Goal: Task Accomplishment & Management: Complete application form

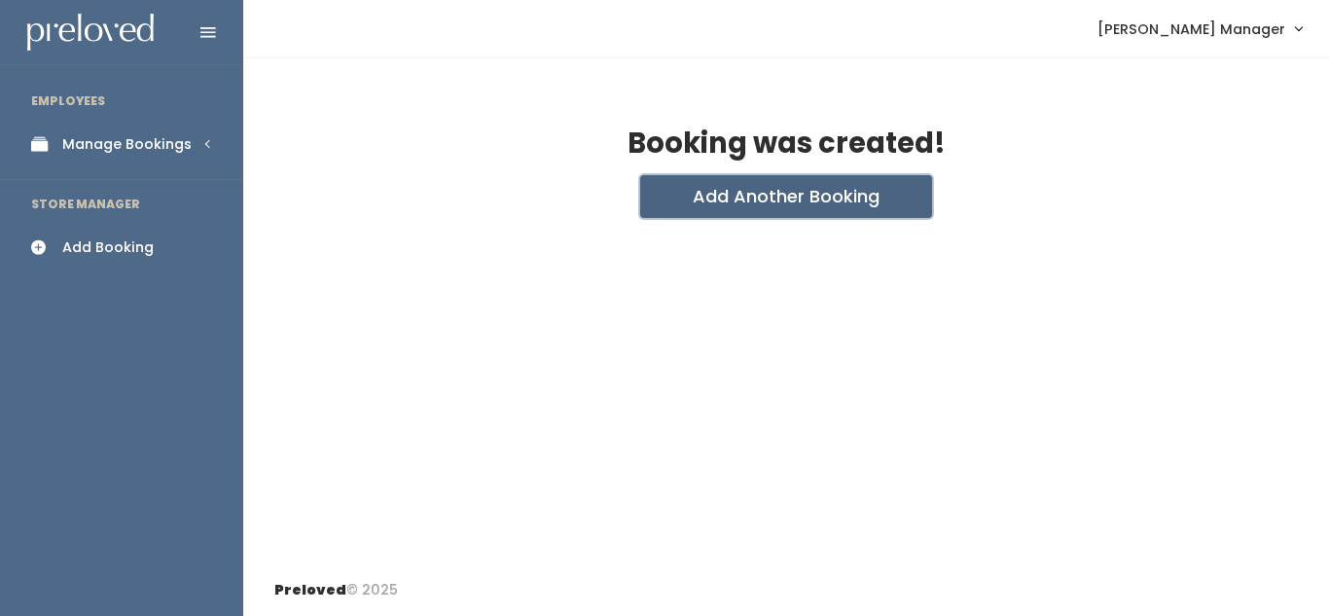
click at [810, 198] on button "Add Another Booking" at bounding box center [786, 196] width 292 height 43
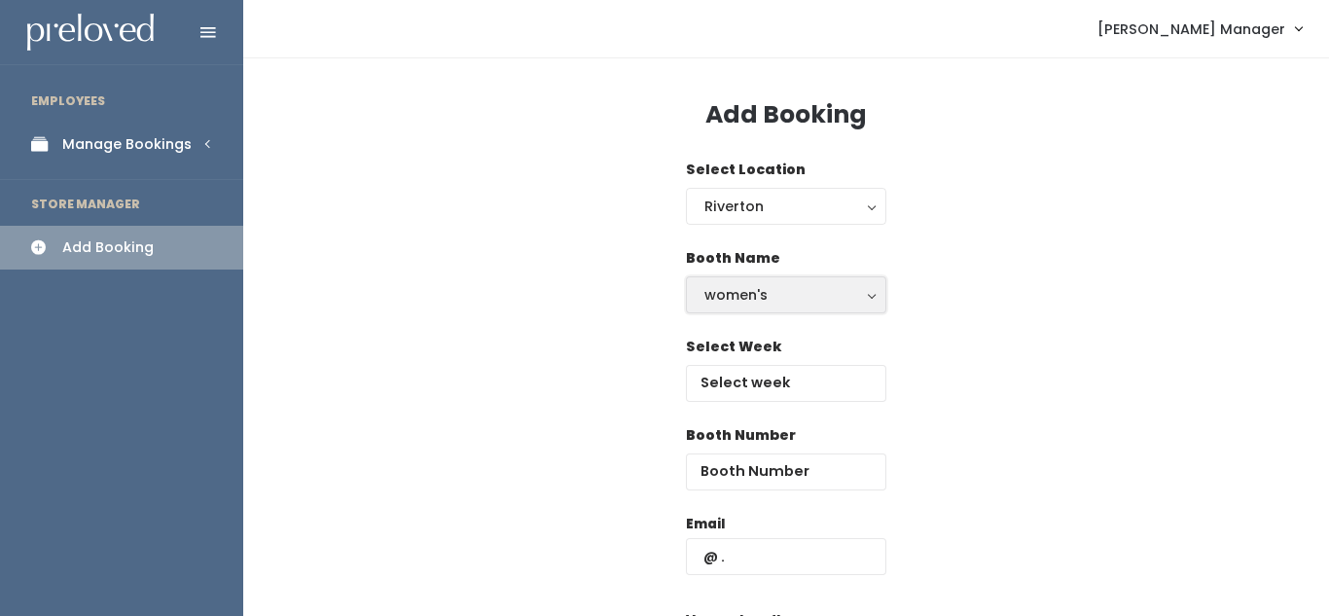
click at [774, 302] on div "women's" at bounding box center [785, 294] width 163 height 21
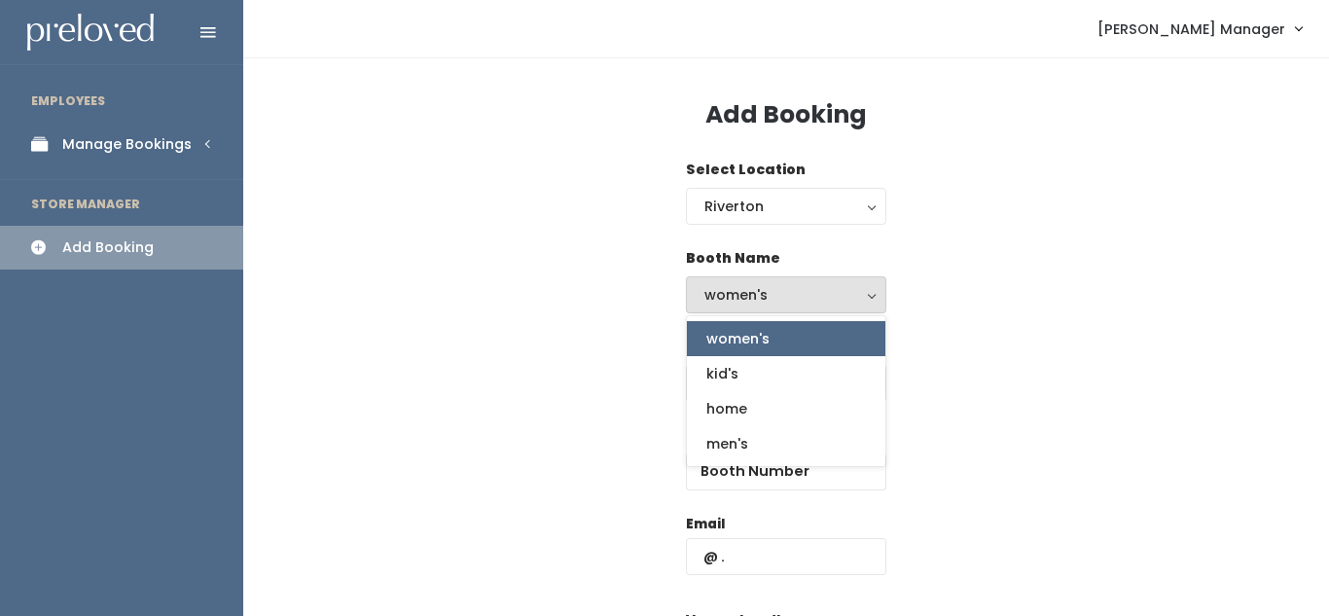
click at [948, 332] on div "Booth Name women's kid's home men's women's women's kid's home men's" at bounding box center [786, 292] width 1024 height 89
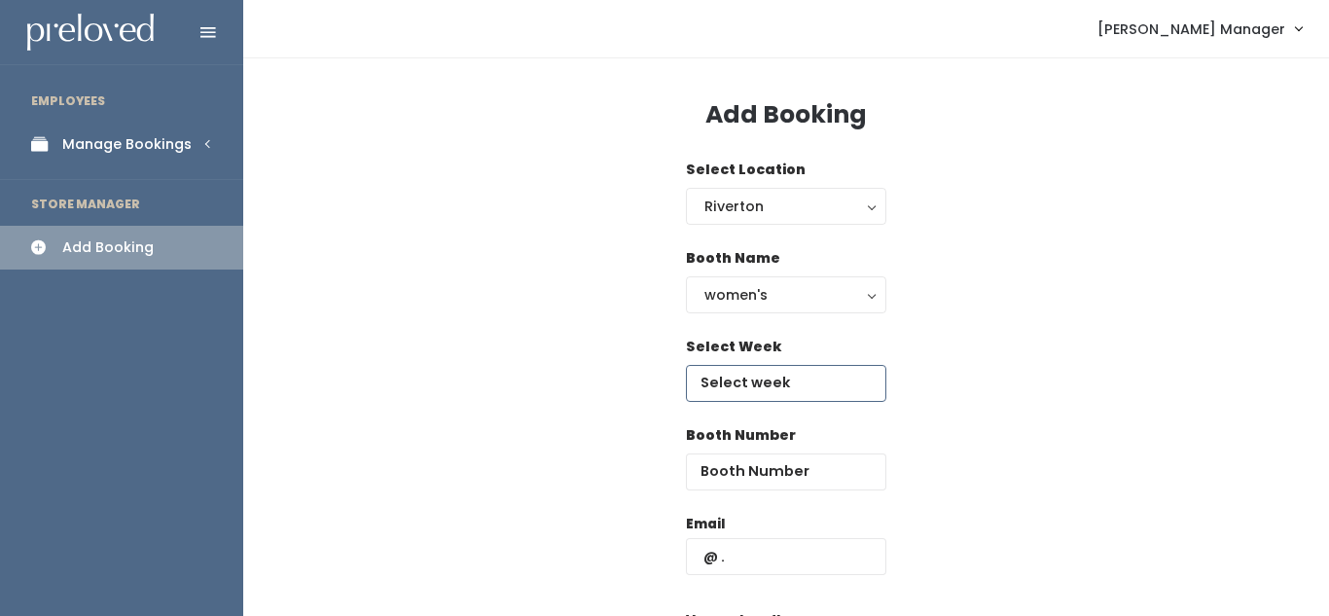
click at [726, 374] on input "text" at bounding box center [786, 383] width 200 height 37
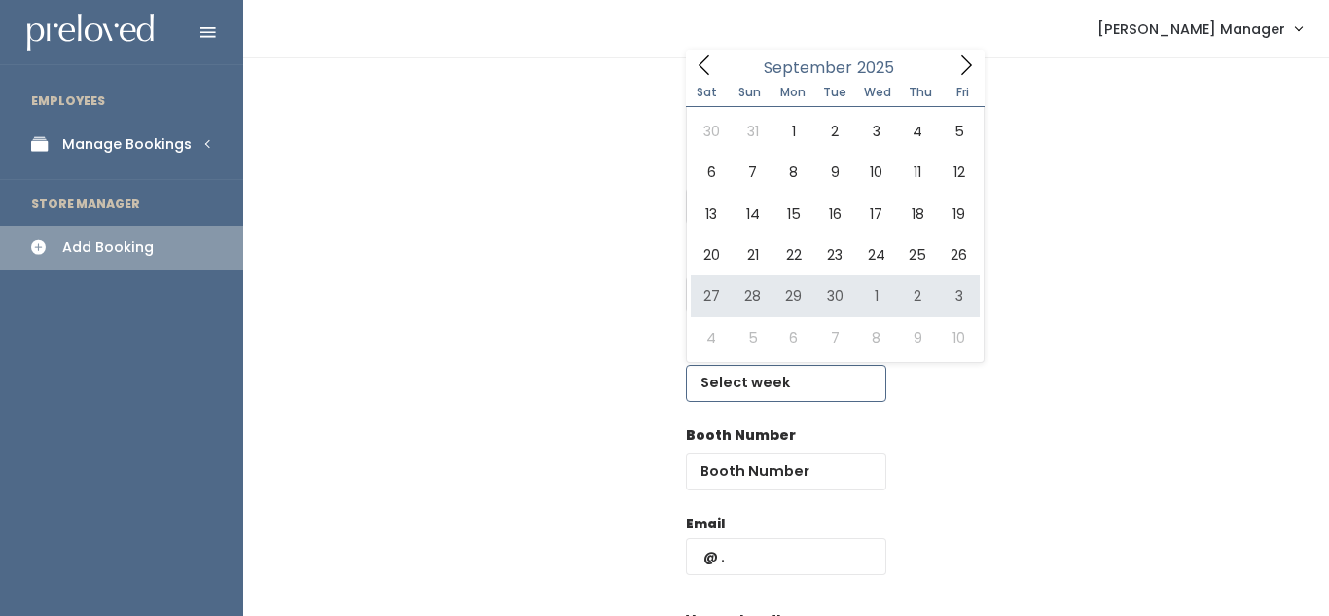
type input "September 27 to October 3"
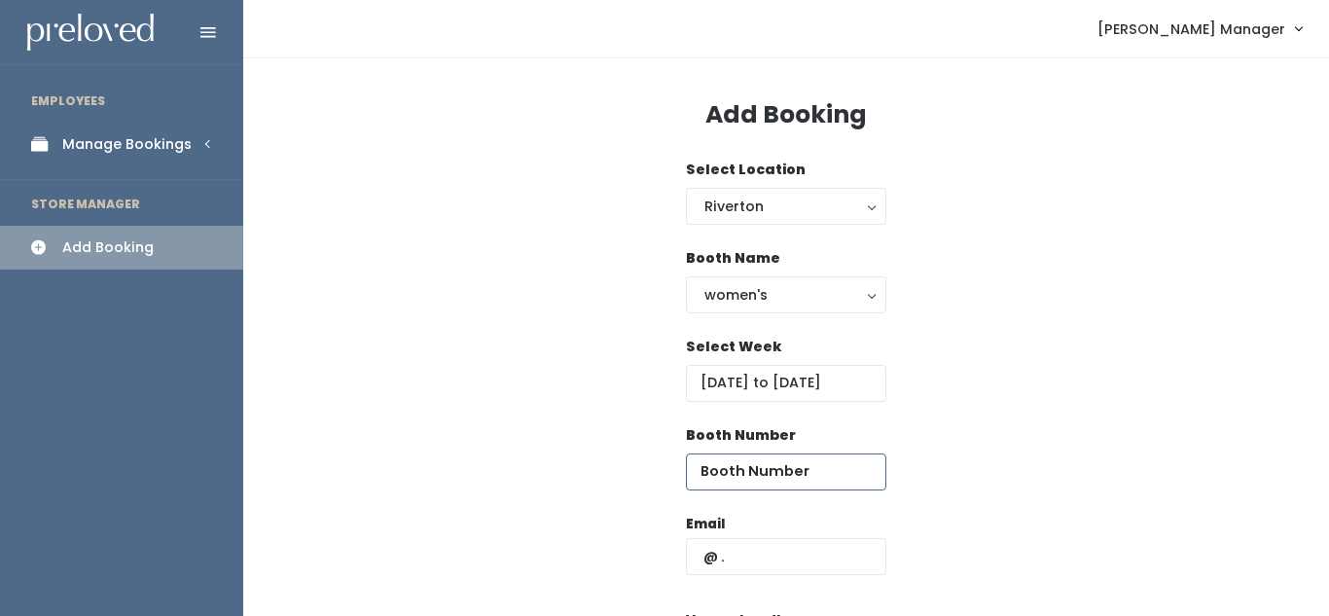
click at [758, 484] on input "number" at bounding box center [786, 471] width 200 height 37
type input "18"
click at [798, 563] on input "text" at bounding box center [786, 556] width 200 height 37
type input "lauralee"
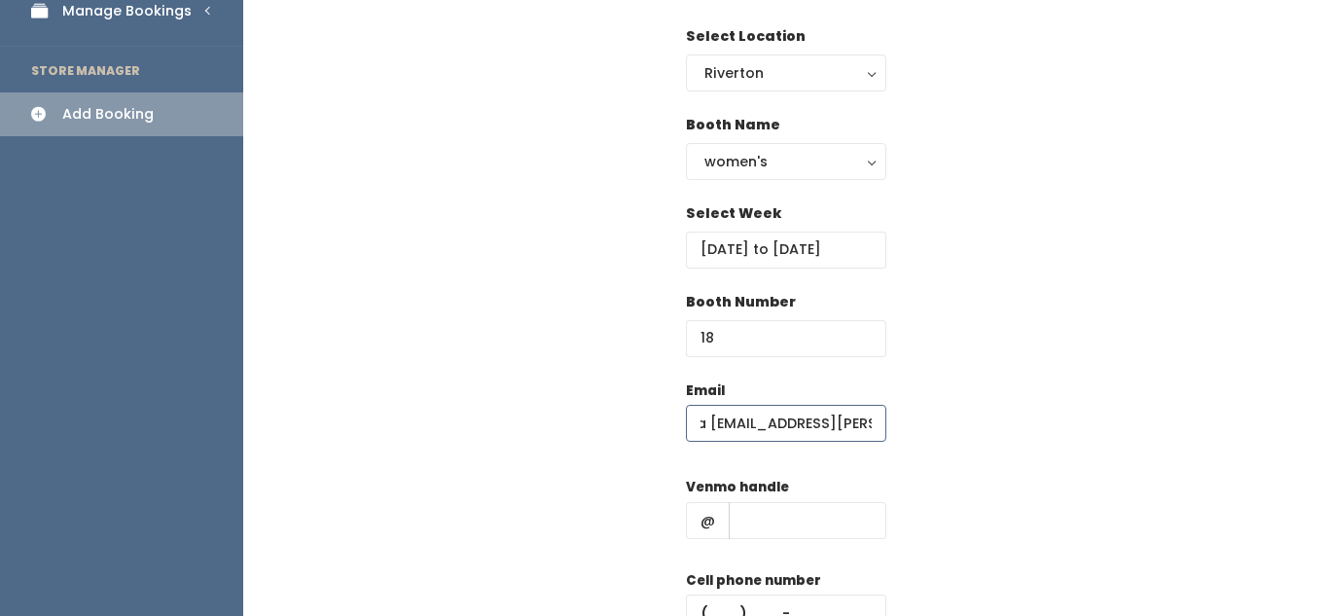
scroll to position [180, 0]
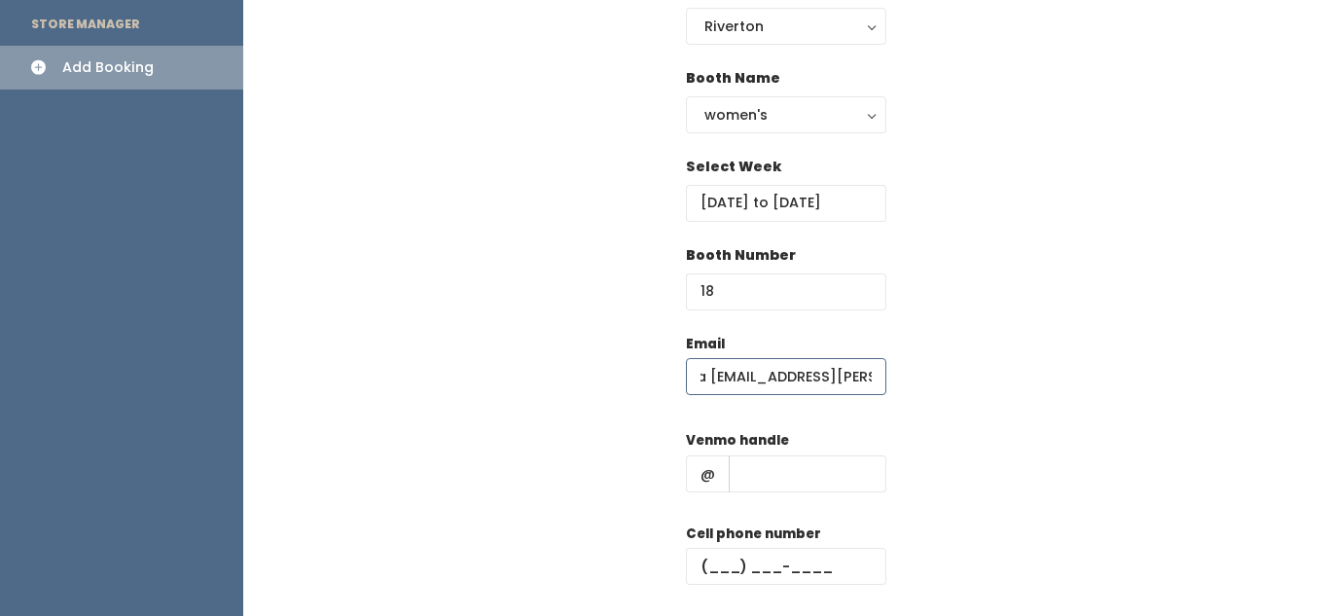
type input "Laura Lee.larson@icloud.com"
click at [757, 478] on input "text" at bounding box center [808, 473] width 158 height 37
type input "[PERSON_NAME]"
click at [802, 567] on input "text" at bounding box center [786, 566] width 200 height 37
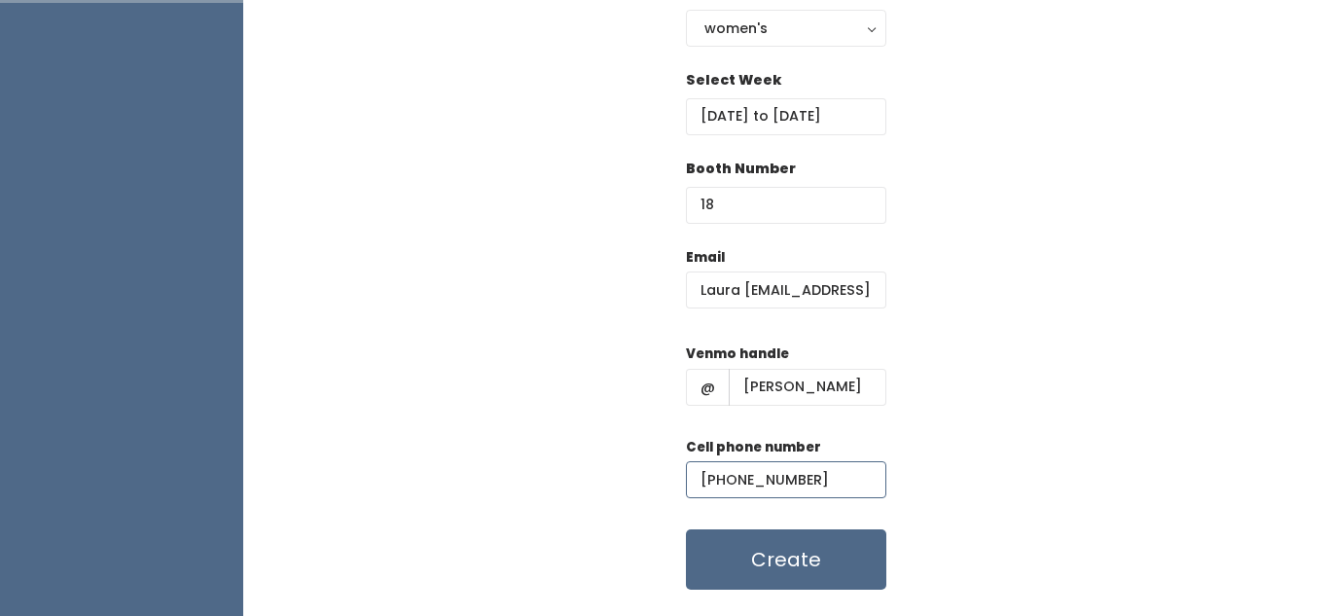
scroll to position [315, 0]
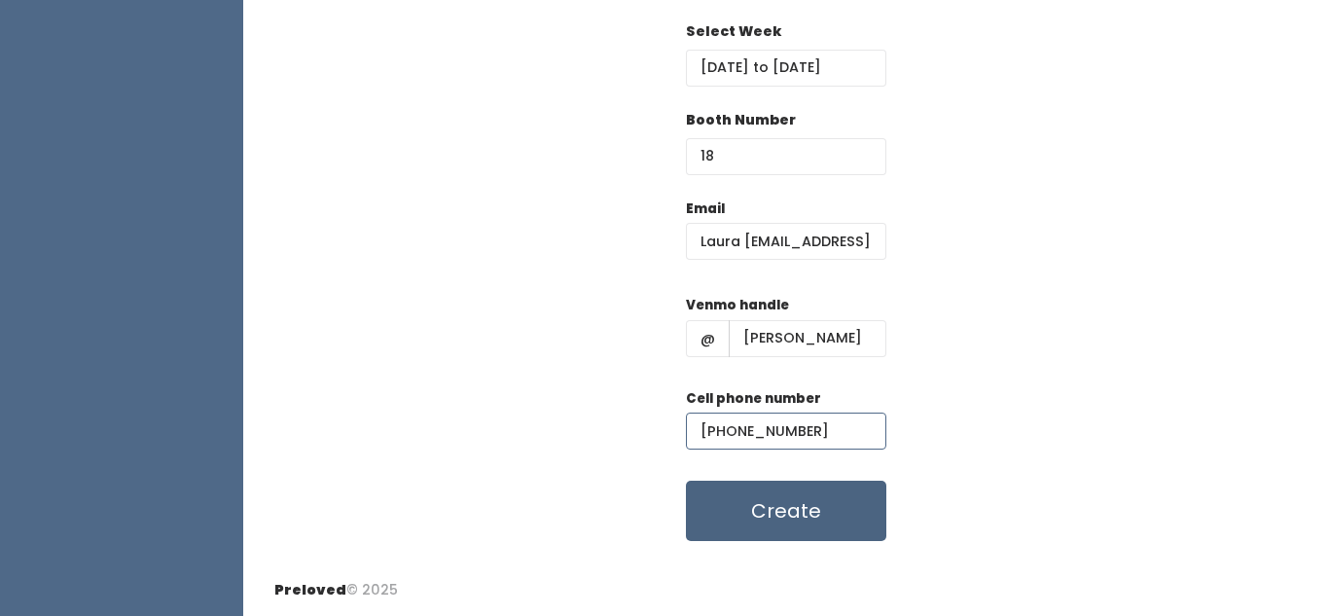
type input "(801) 500-5959"
click at [859, 510] on button "Create" at bounding box center [786, 511] width 200 height 60
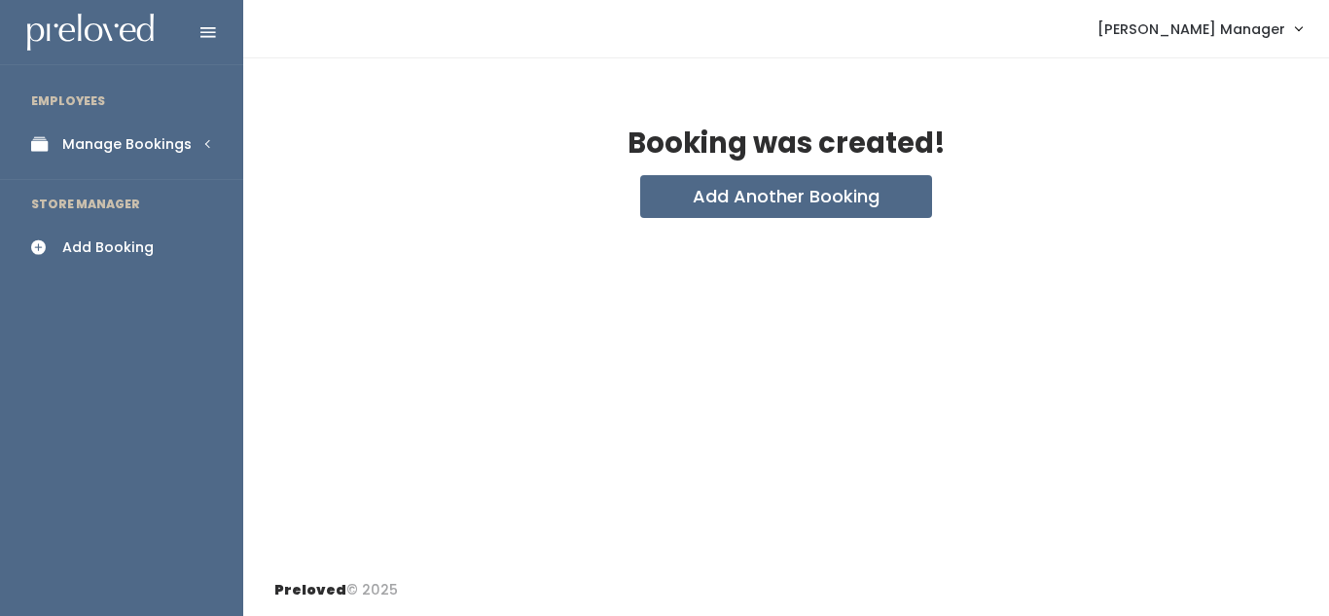
click at [157, 164] on link "Manage Bookings" at bounding box center [121, 145] width 243 height 44
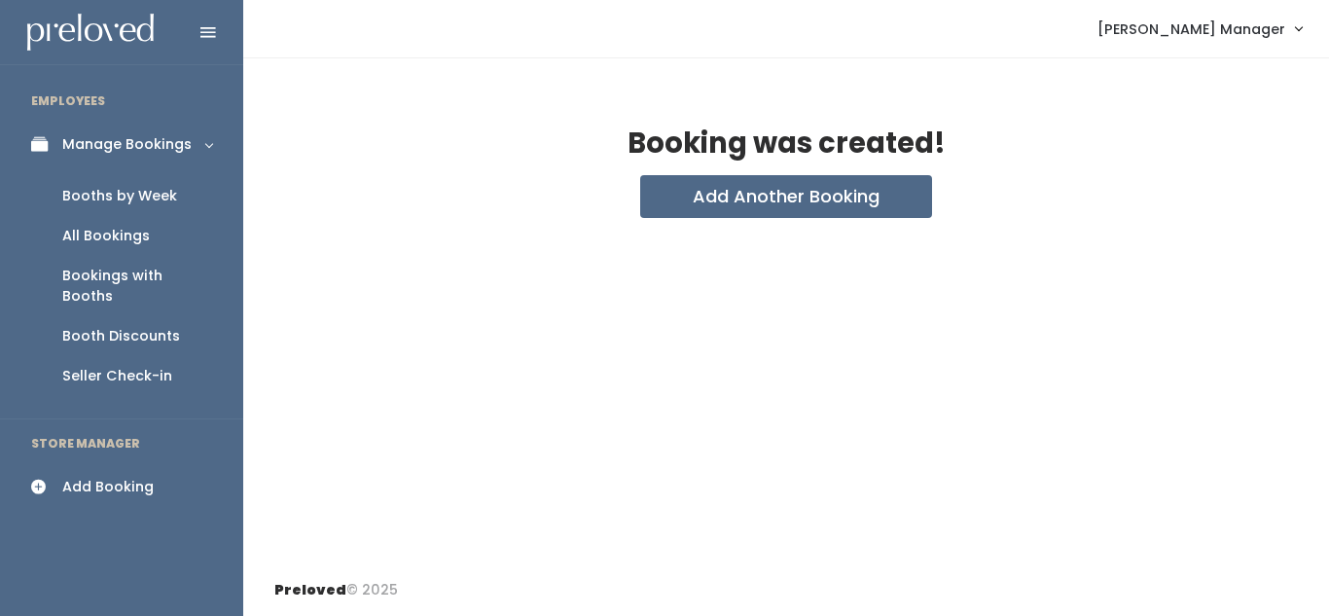
click at [146, 194] on div "Booths by Week" at bounding box center [119, 196] width 115 height 20
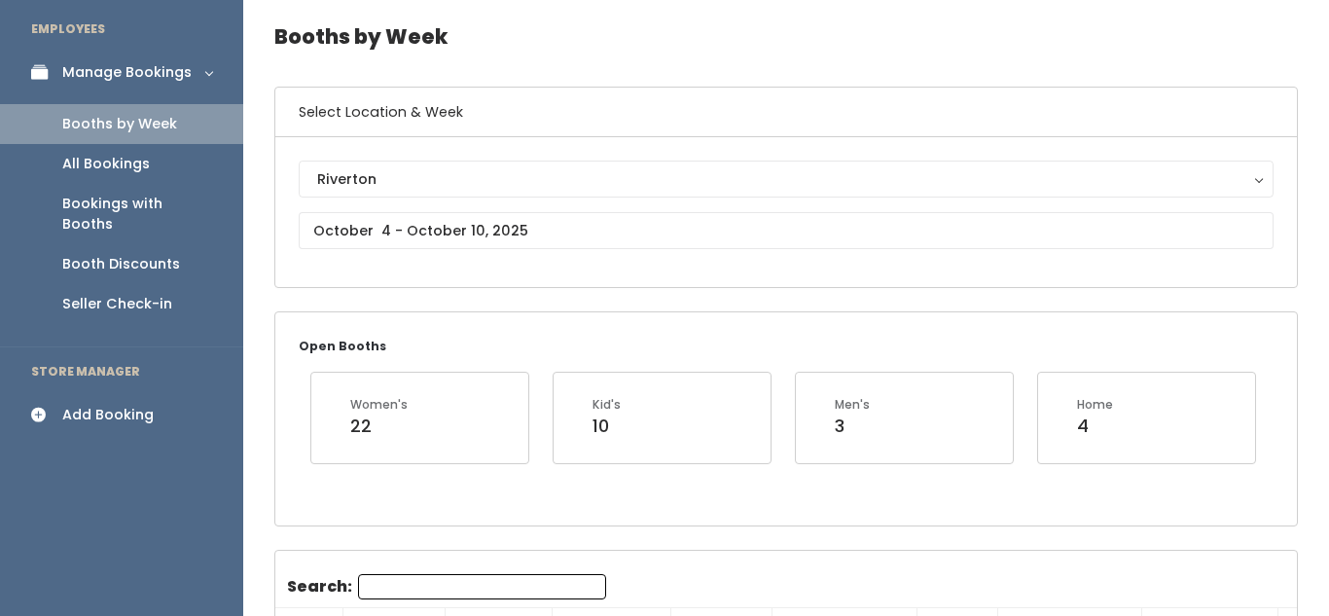
scroll to position [82, 0]
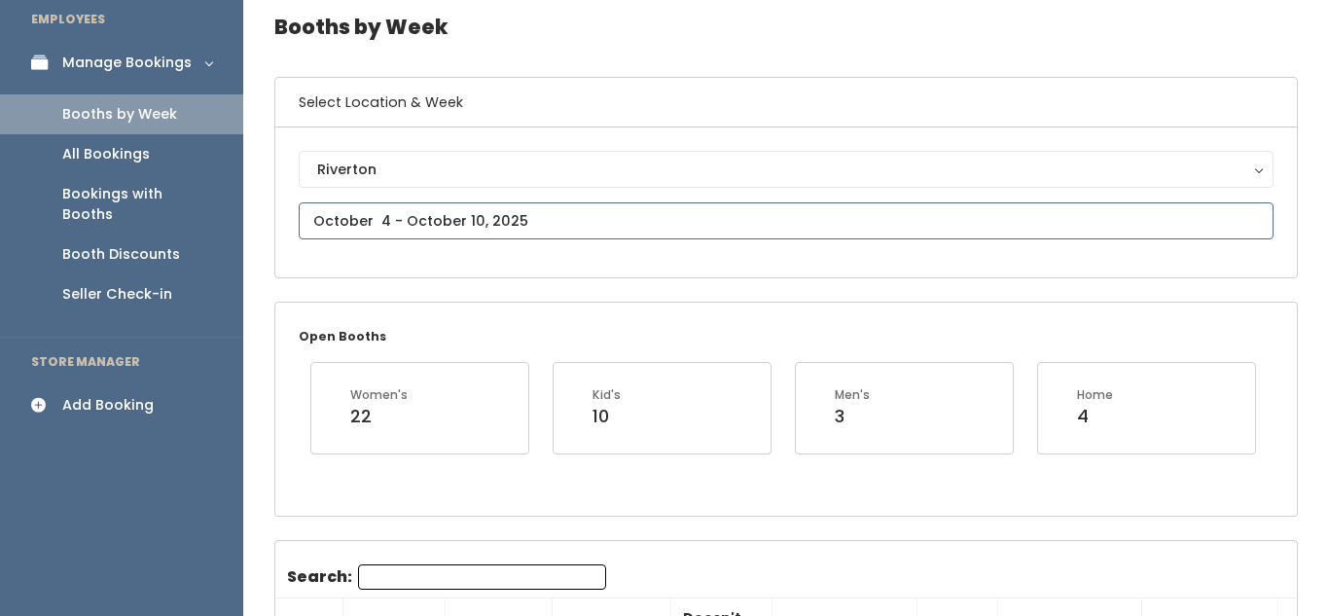
click at [565, 206] on input "text" at bounding box center [786, 220] width 975 height 37
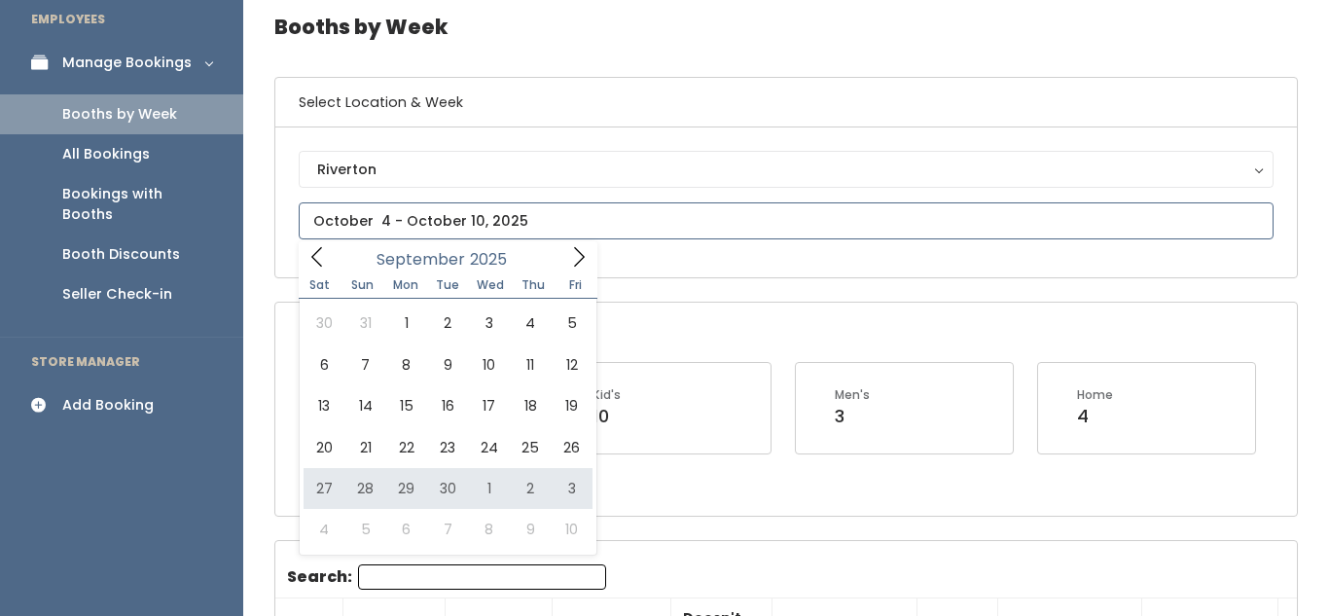
type input "September 27 to October 3"
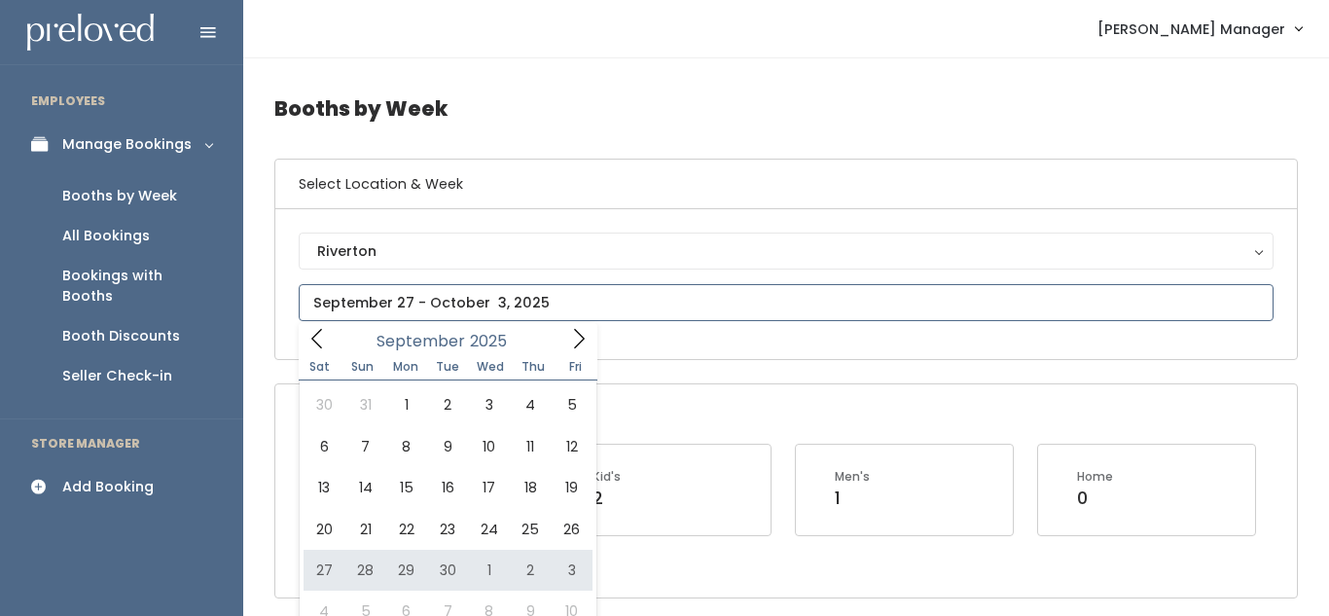
type input "[DATE] to [DATE]"
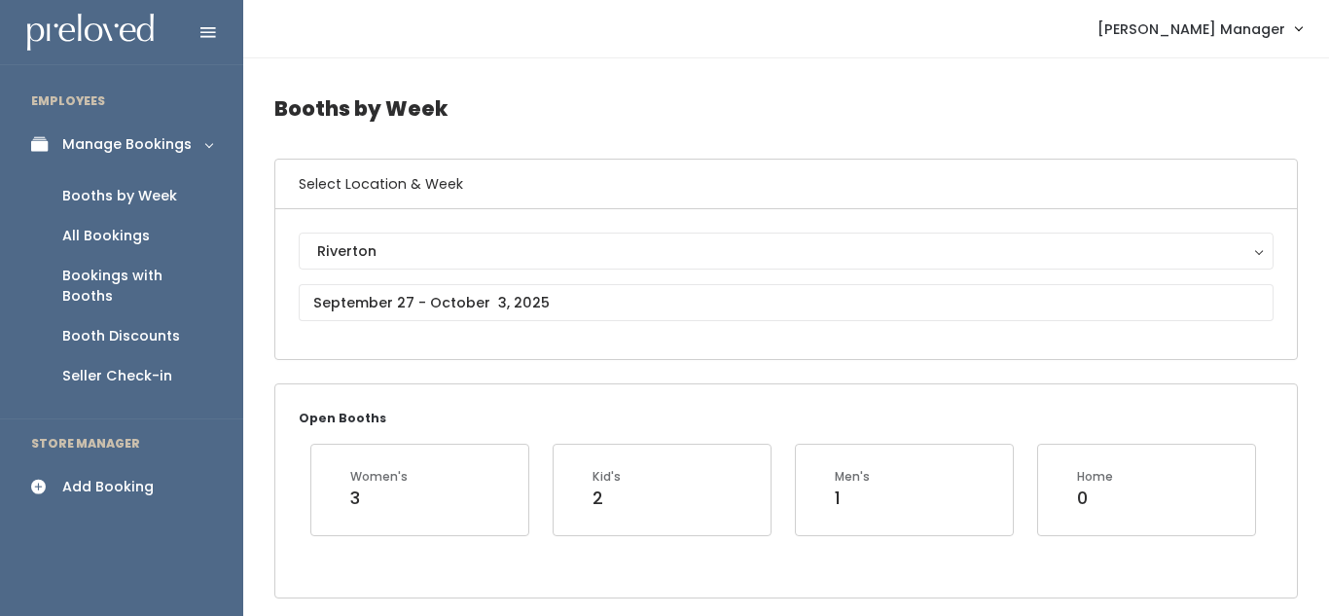
click at [42, 479] on icon at bounding box center [44, 487] width 27 height 17
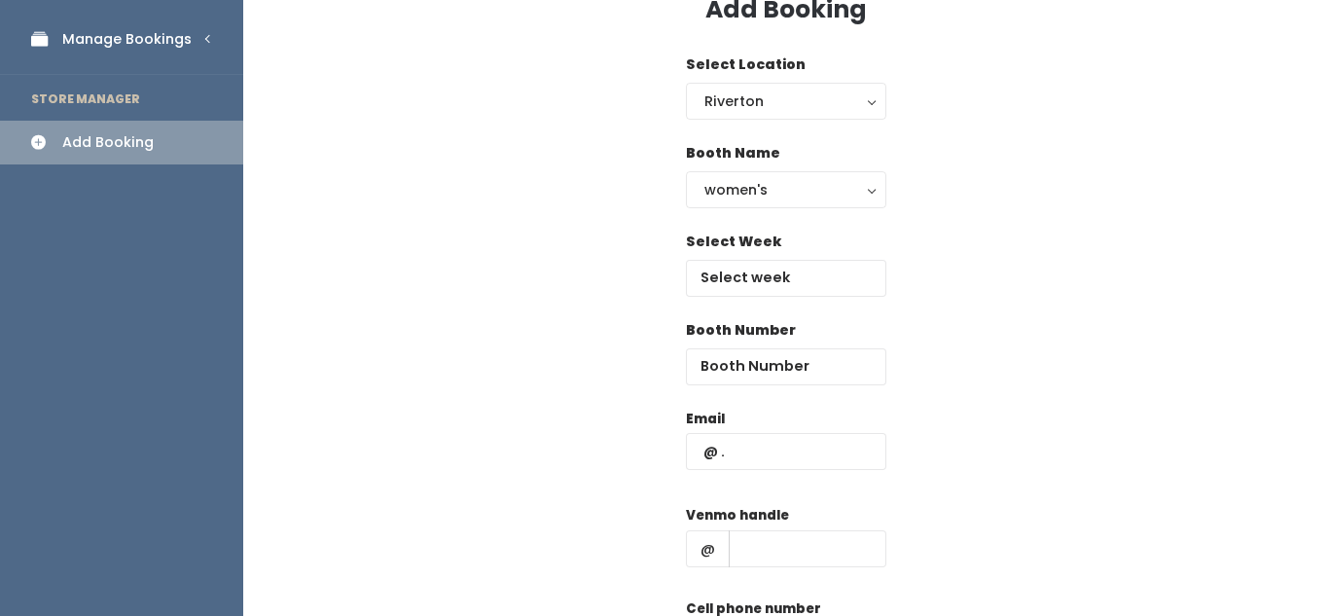
scroll to position [114, 0]
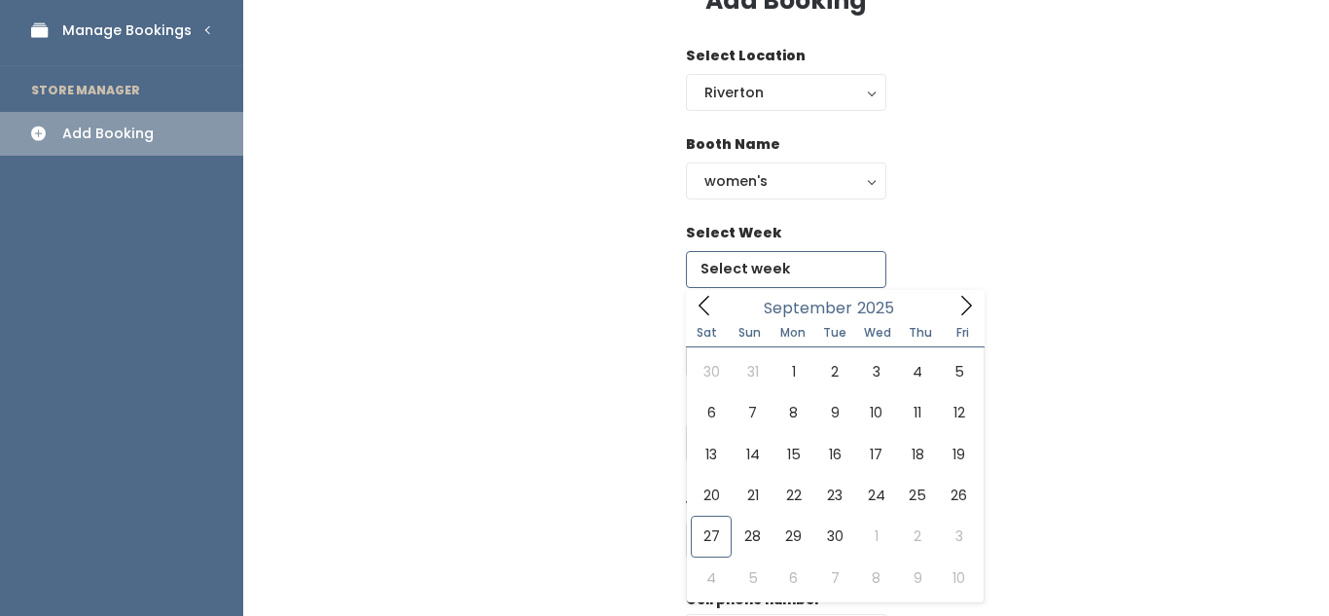
click at [780, 265] on input "text" at bounding box center [786, 269] width 200 height 37
type input "September 27 to October 3"
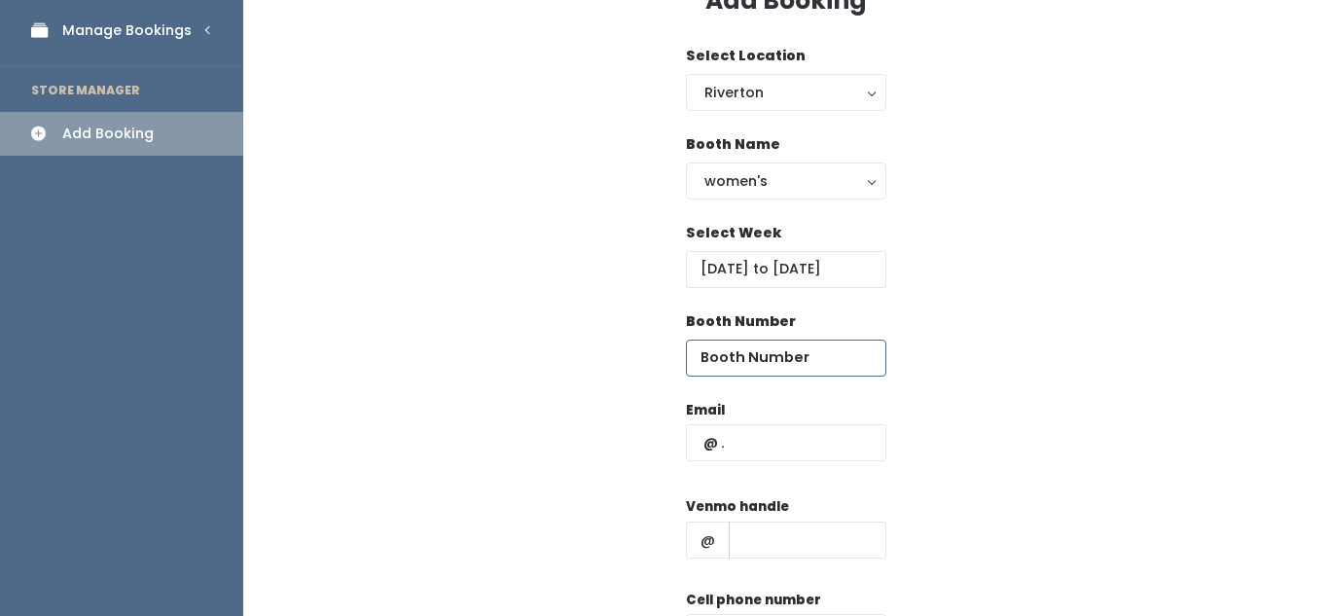
click at [772, 353] on input "number" at bounding box center [786, 358] width 200 height 37
type input "19"
type input "1"
click at [779, 439] on input "text" at bounding box center [786, 442] width 200 height 37
type input "[EMAIL_ADDRESS][DOMAIN_NAME]"
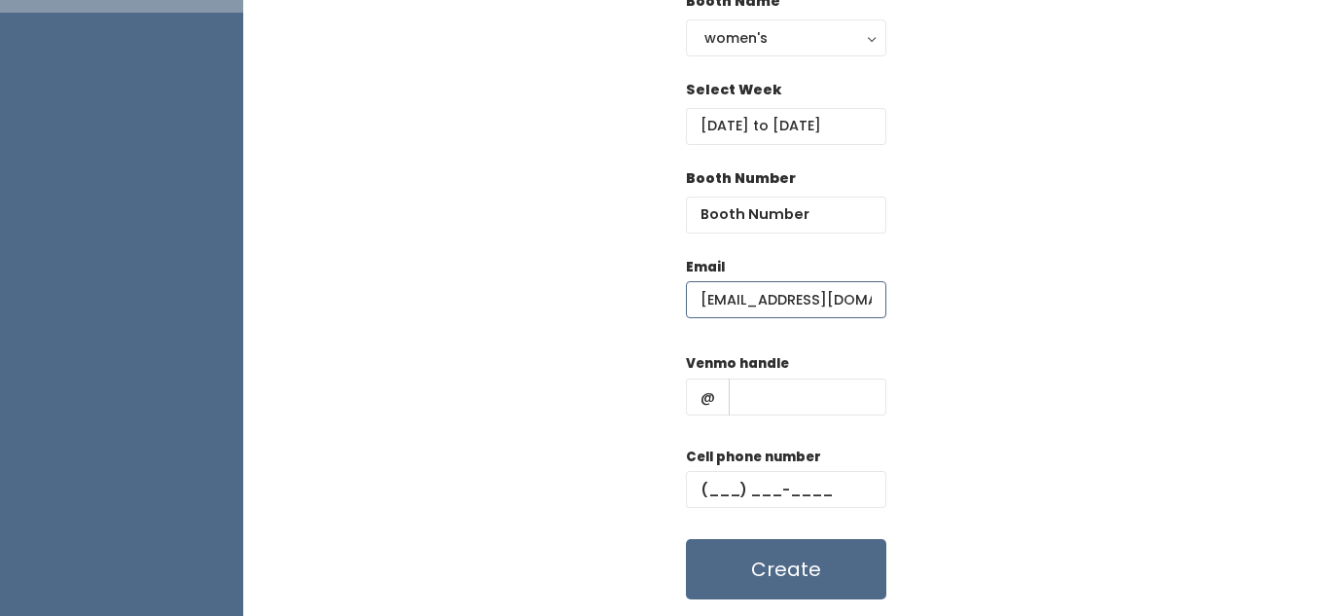
scroll to position [268, 0]
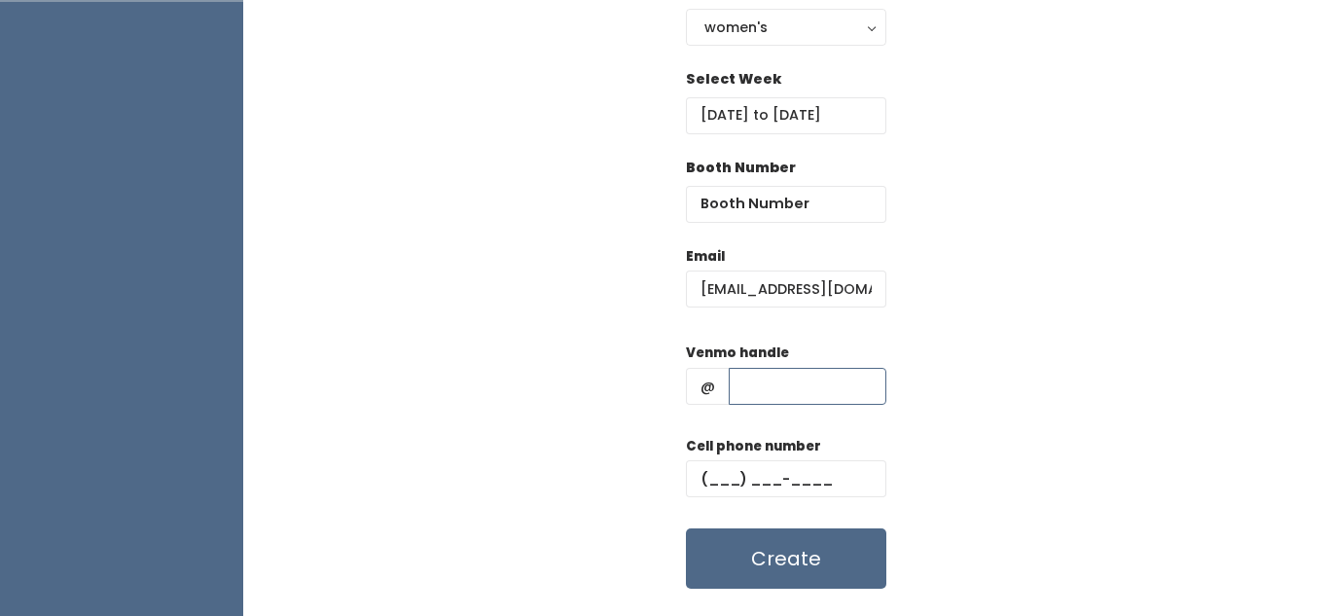
click at [778, 384] on input "text" at bounding box center [808, 386] width 158 height 37
type input "hhhk"
click at [768, 481] on input "text" at bounding box center [786, 478] width 200 height 37
type input "(889) 808-0988"
click at [757, 211] on input "number" at bounding box center [786, 204] width 200 height 37
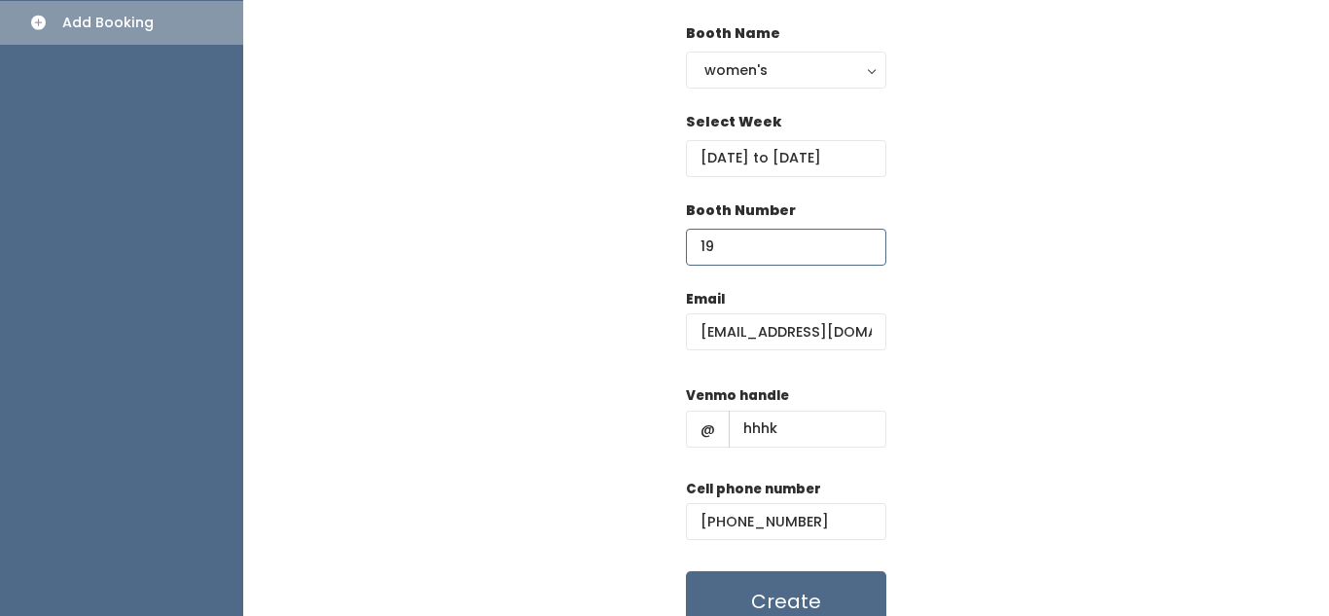
scroll to position [300, 0]
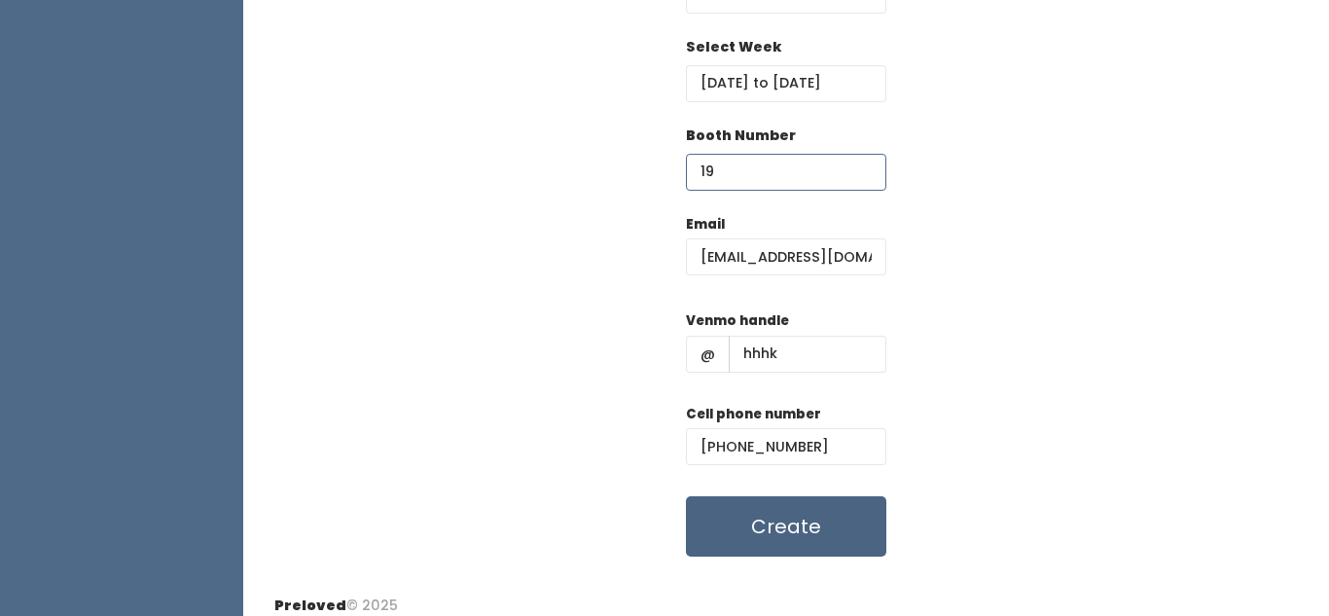
type input "19"
click at [791, 540] on button "Create" at bounding box center [786, 526] width 200 height 60
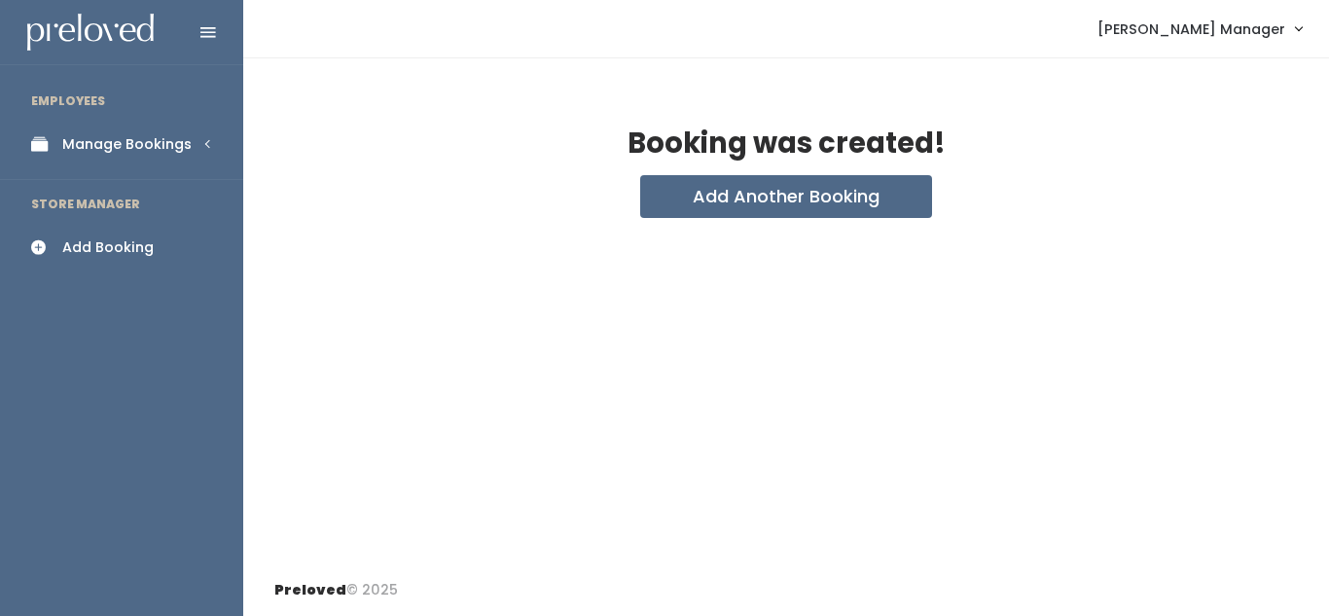
click at [124, 141] on div "Manage Bookings" at bounding box center [126, 144] width 129 height 20
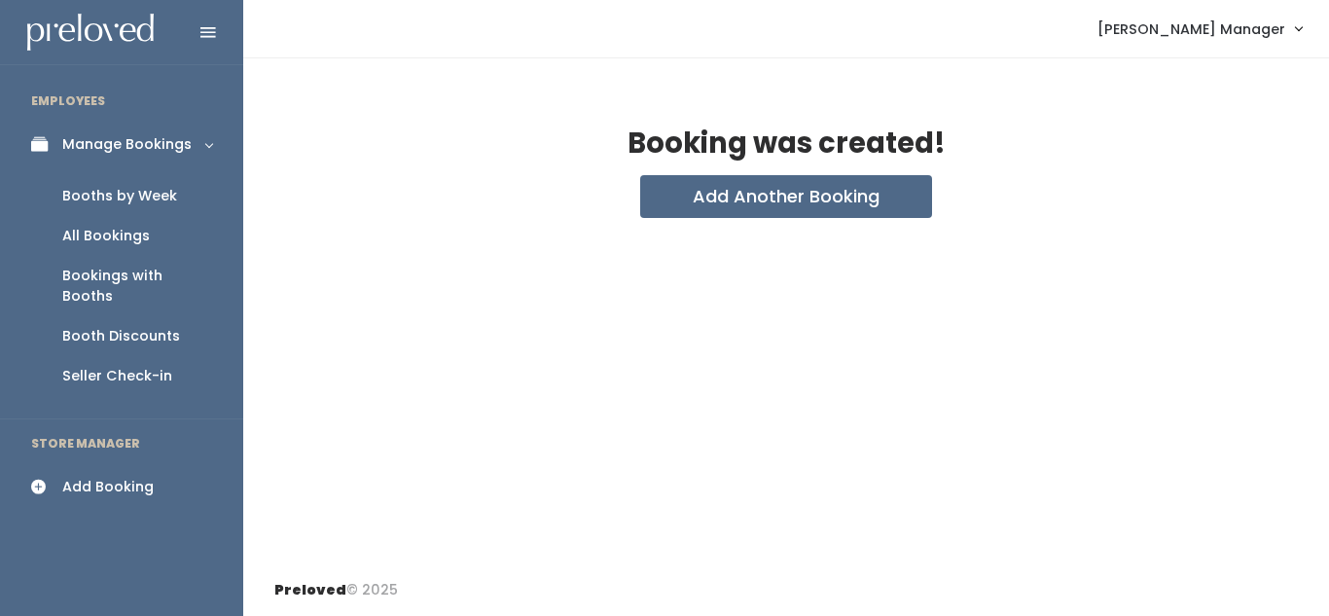
click at [127, 189] on div "Booths by Week" at bounding box center [119, 196] width 115 height 20
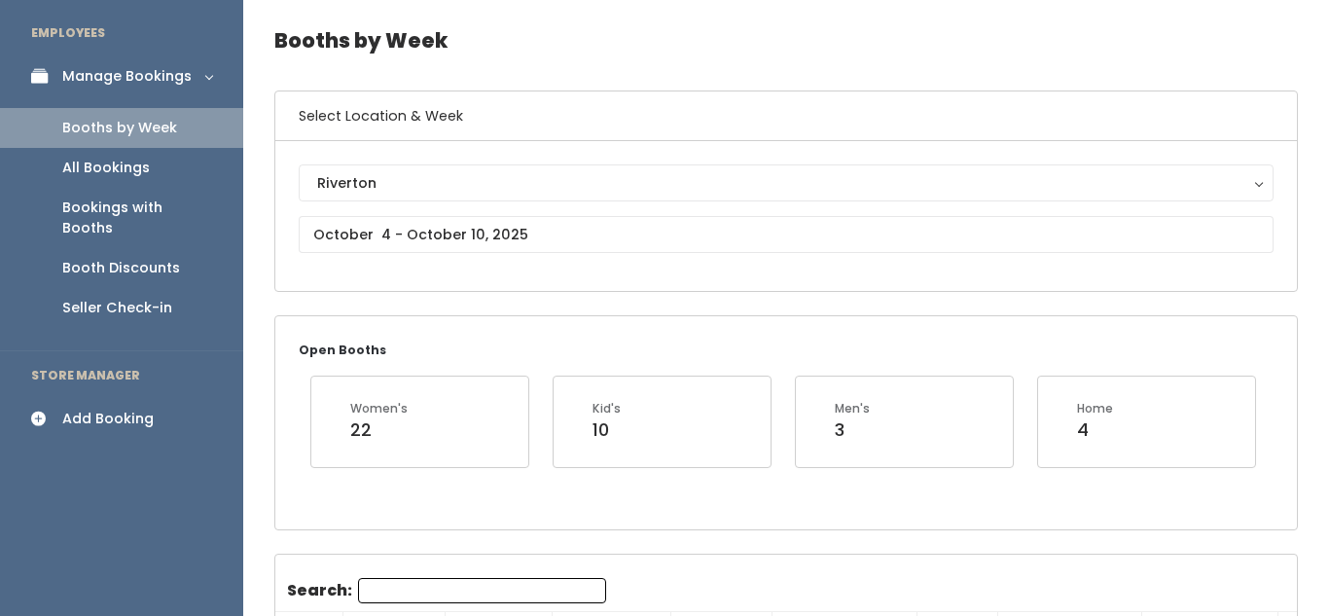
scroll to position [62, 0]
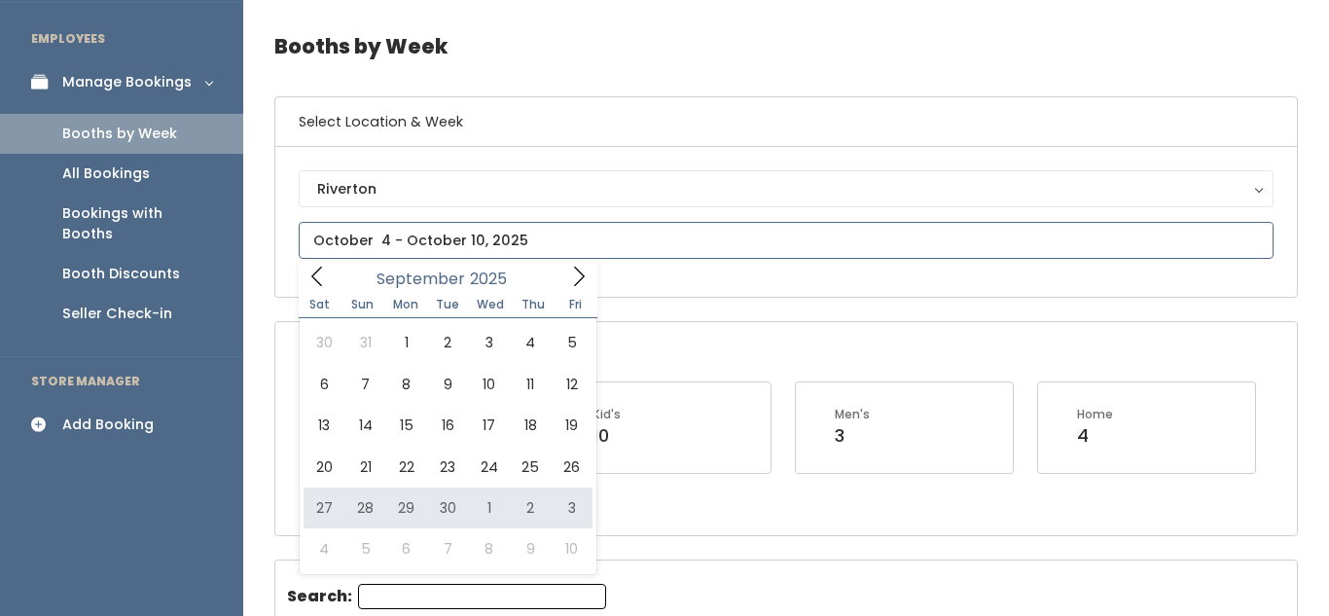
type input "September 27 to October 3"
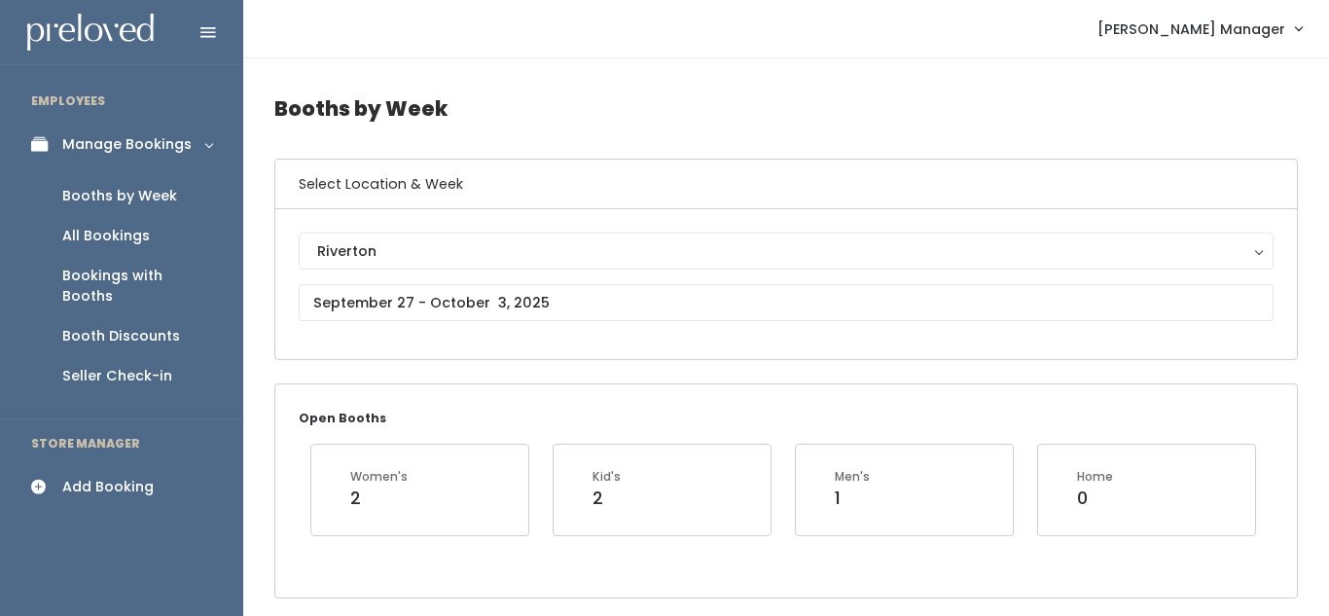
click at [87, 477] on div "Add Booking" at bounding box center [107, 487] width 91 height 20
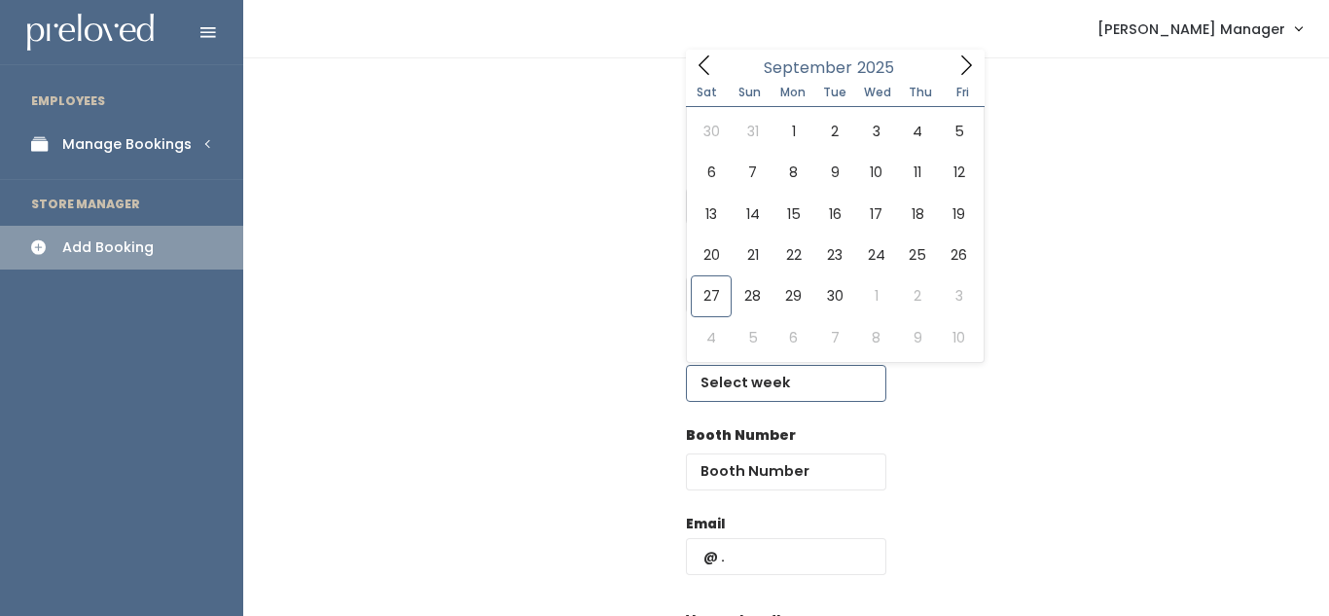
click at [737, 376] on input "text" at bounding box center [786, 383] width 200 height 37
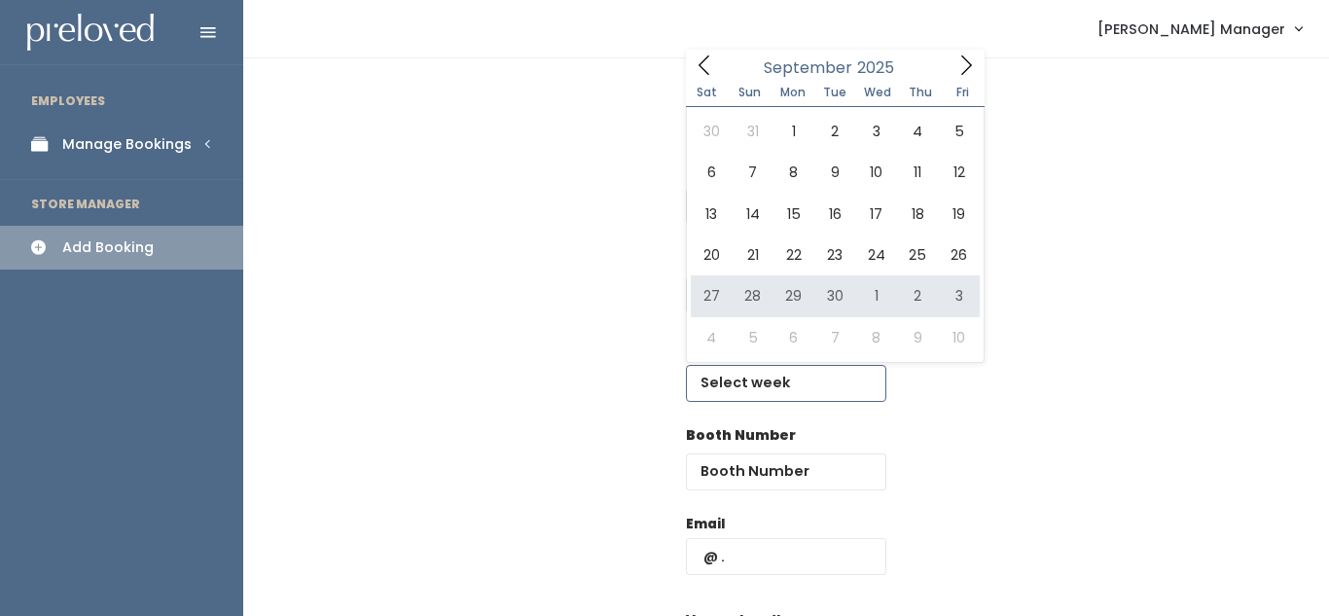
type input "September 27 to October 3"
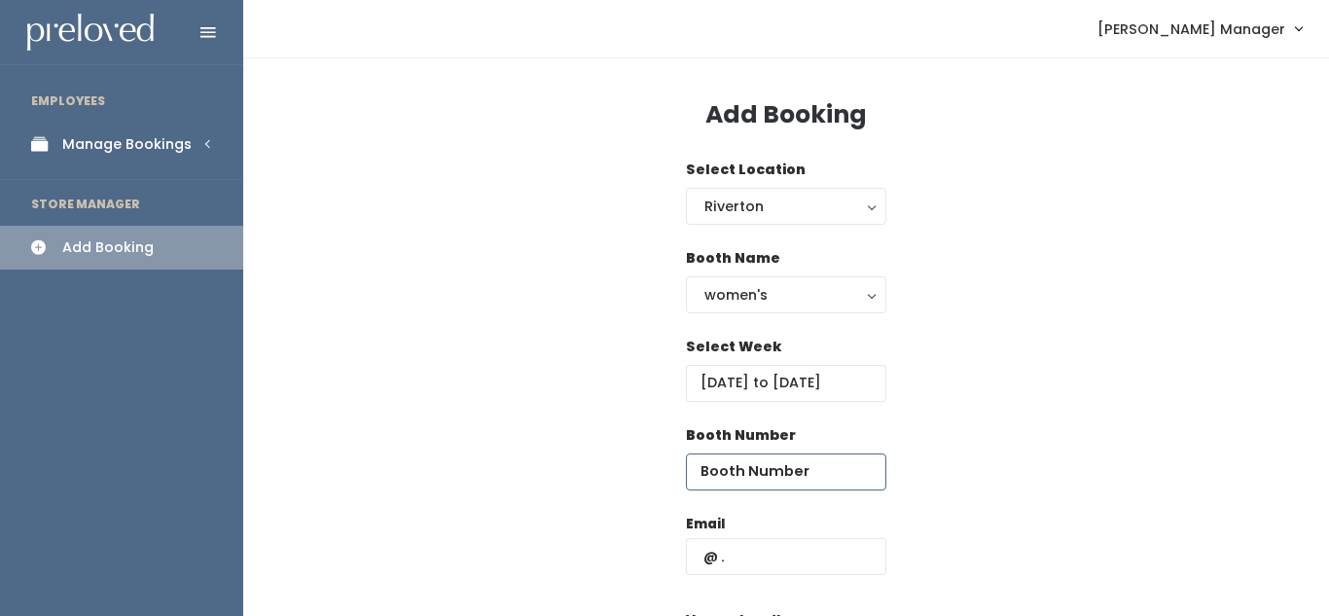
click at [725, 474] on input "number" at bounding box center [786, 471] width 200 height 37
type input "50"
click at [760, 564] on input "text" at bounding box center [786, 556] width 200 height 37
type input "kyancey32@gmail.com"
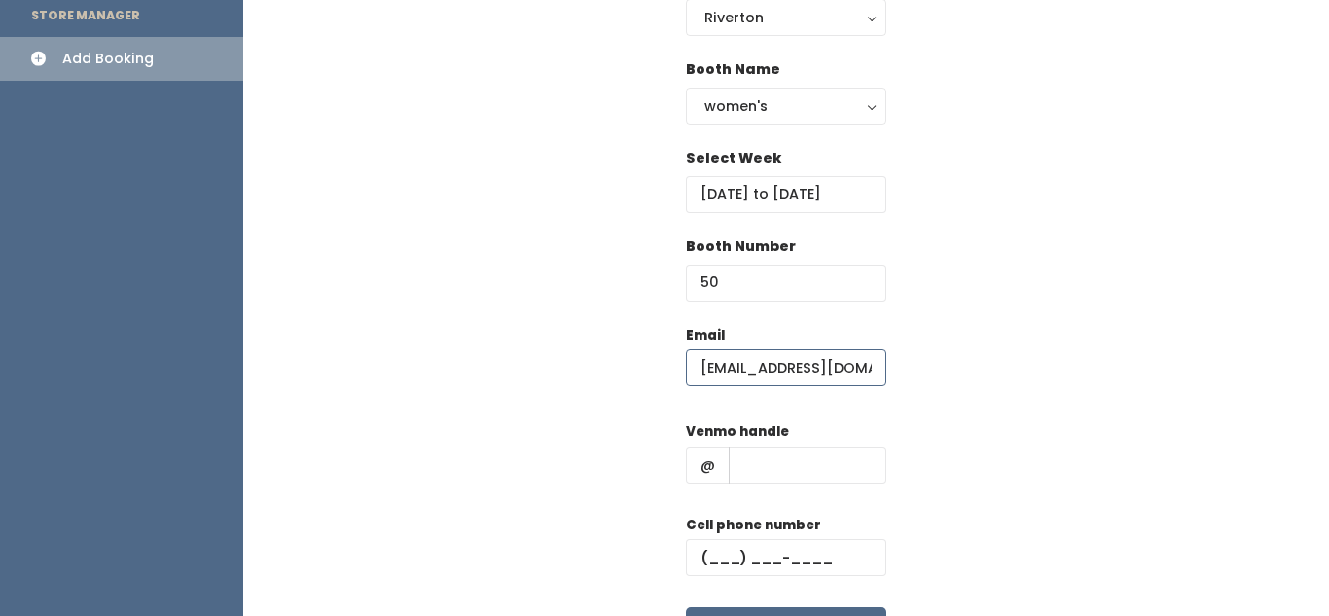
scroll to position [212, 0]
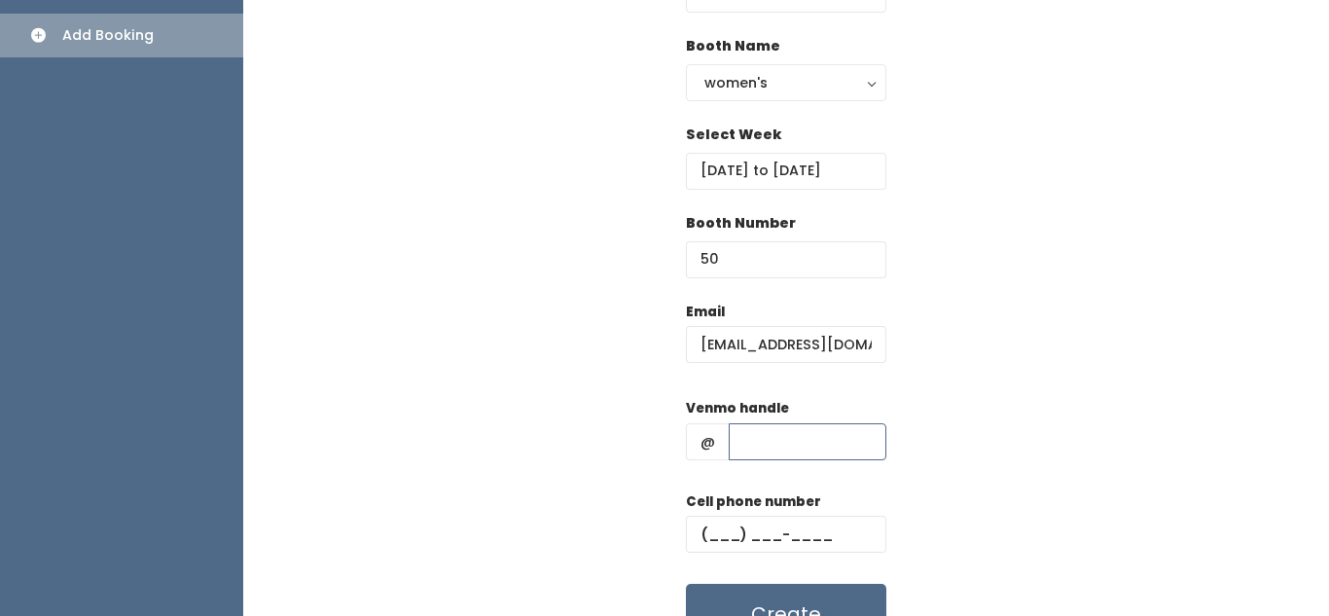
click at [791, 441] on input "text" at bounding box center [808, 441] width 158 height 37
type input "jkhkj"
click at [775, 534] on input "text" at bounding box center [786, 534] width 200 height 37
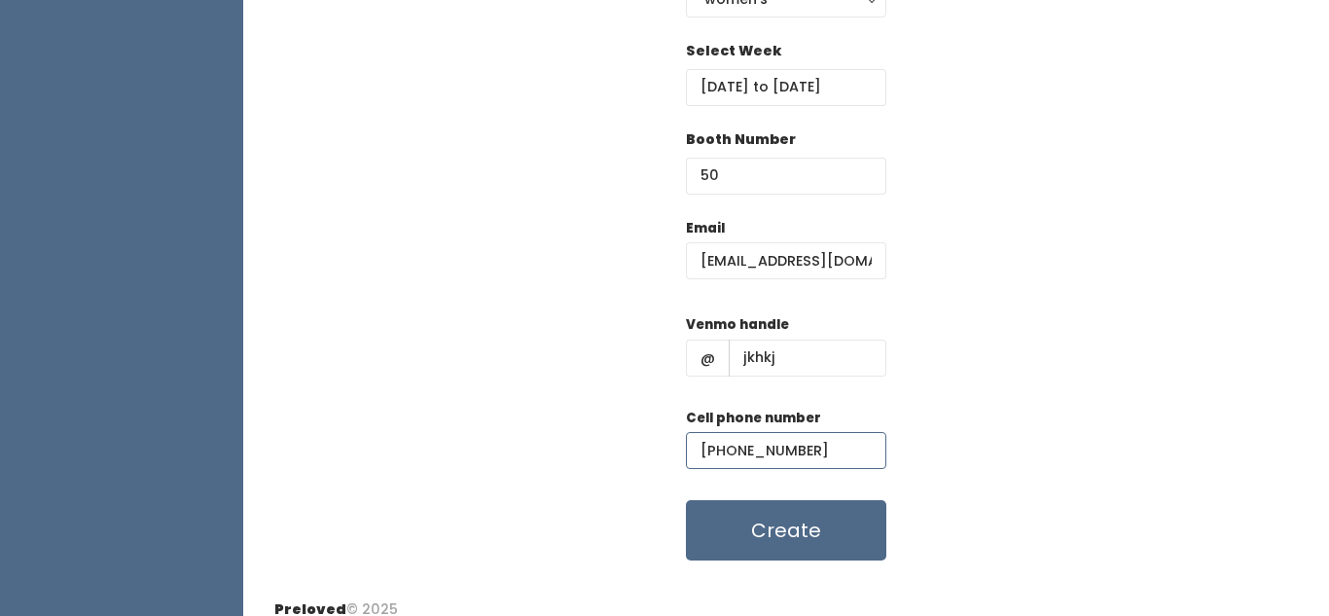
scroll to position [315, 0]
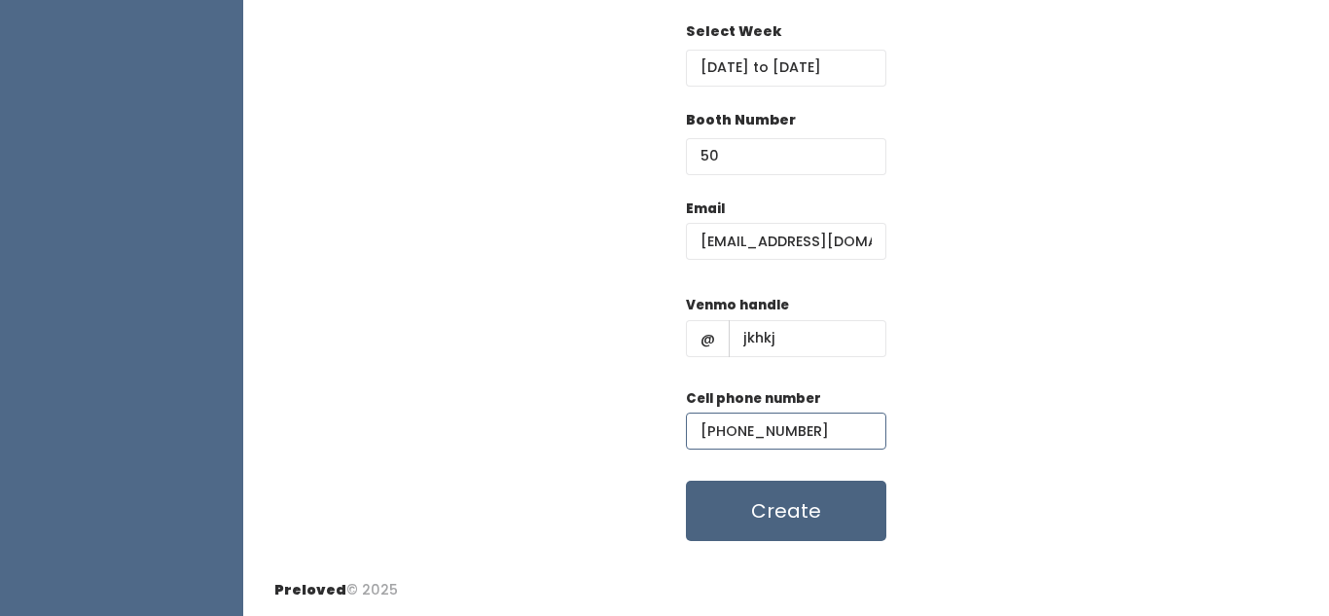
type input "(890) 890-8089"
click at [799, 517] on button "Create" at bounding box center [786, 511] width 200 height 60
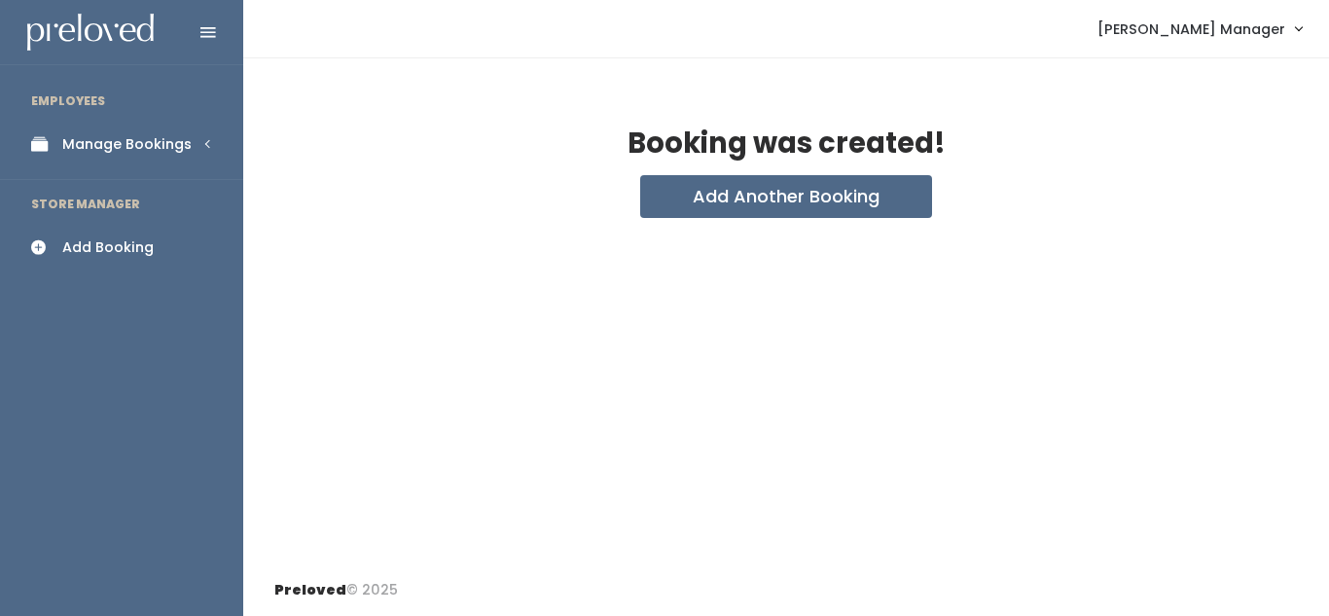
click at [0, 416] on ul "EMPLOYEES Manage Bookings Booths by Week All Bookings Bookings with Booths Boot…" at bounding box center [121, 346] width 243 height 539
click at [140, 135] on div "Manage Bookings" at bounding box center [126, 144] width 129 height 20
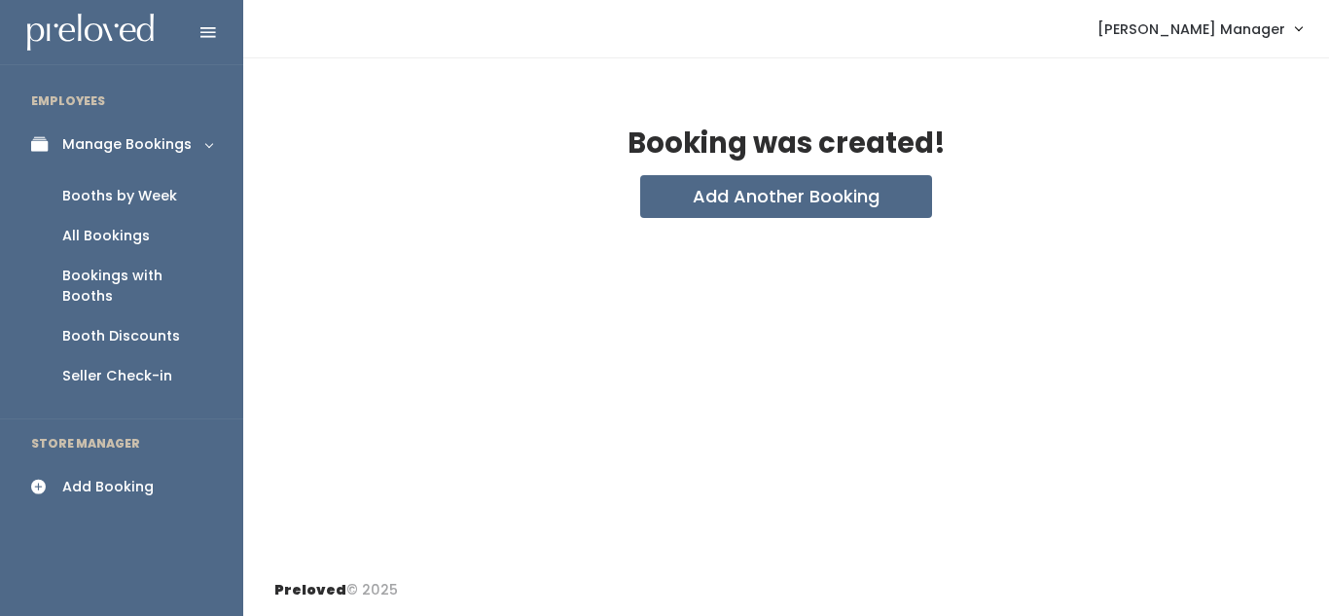
click at [130, 194] on div "Booths by Week" at bounding box center [119, 196] width 115 height 20
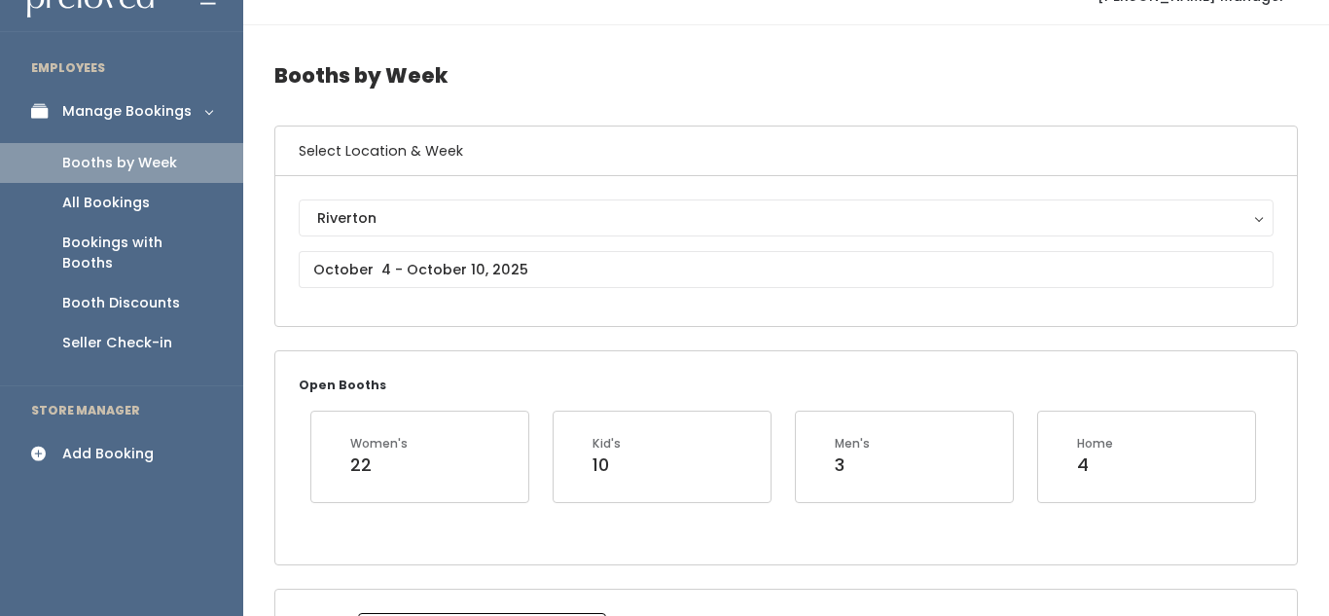
scroll to position [202, 0]
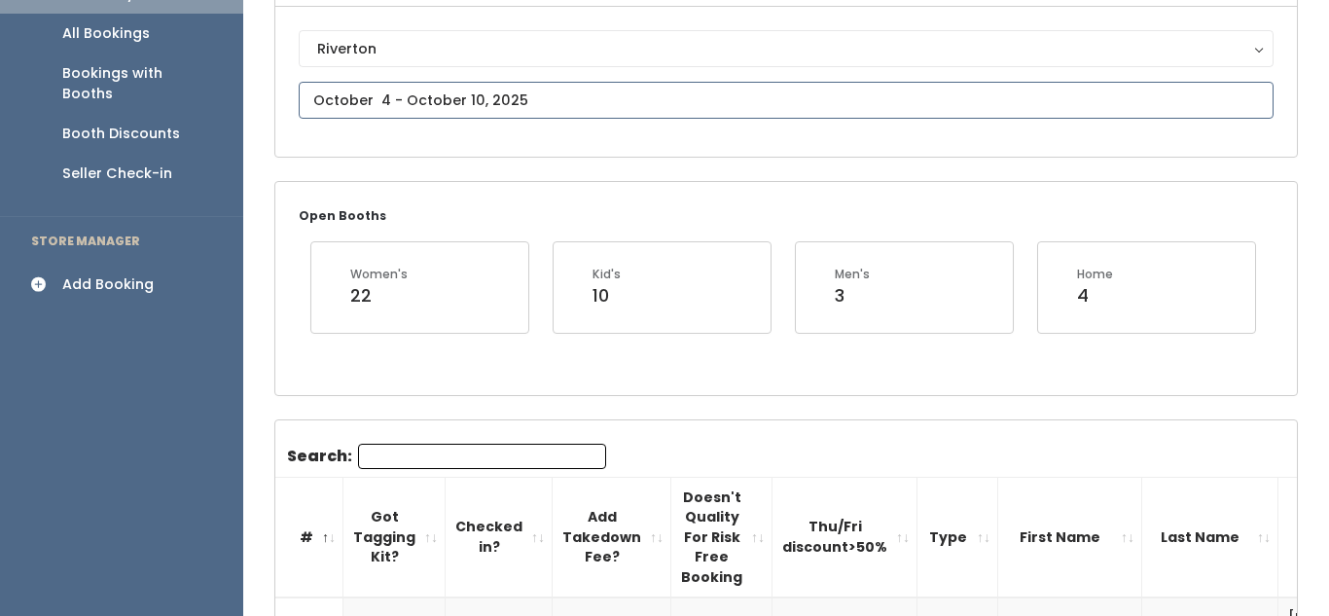
click at [486, 96] on input "text" at bounding box center [786, 100] width 975 height 37
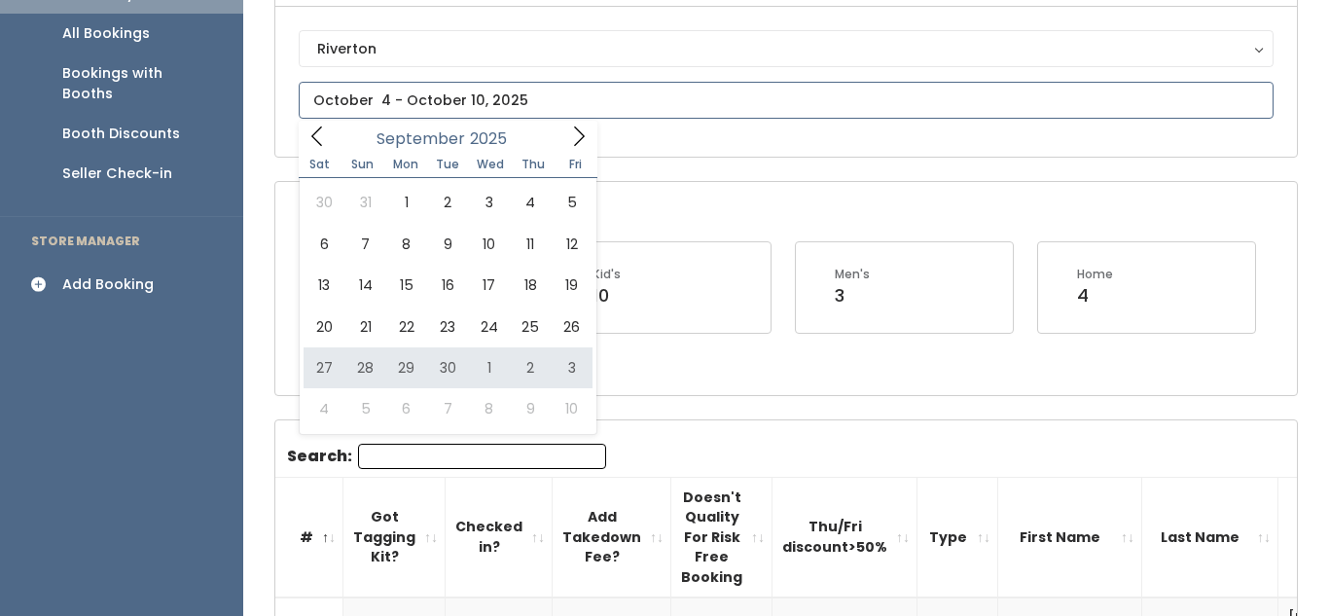
type input "[DATE] to [DATE]"
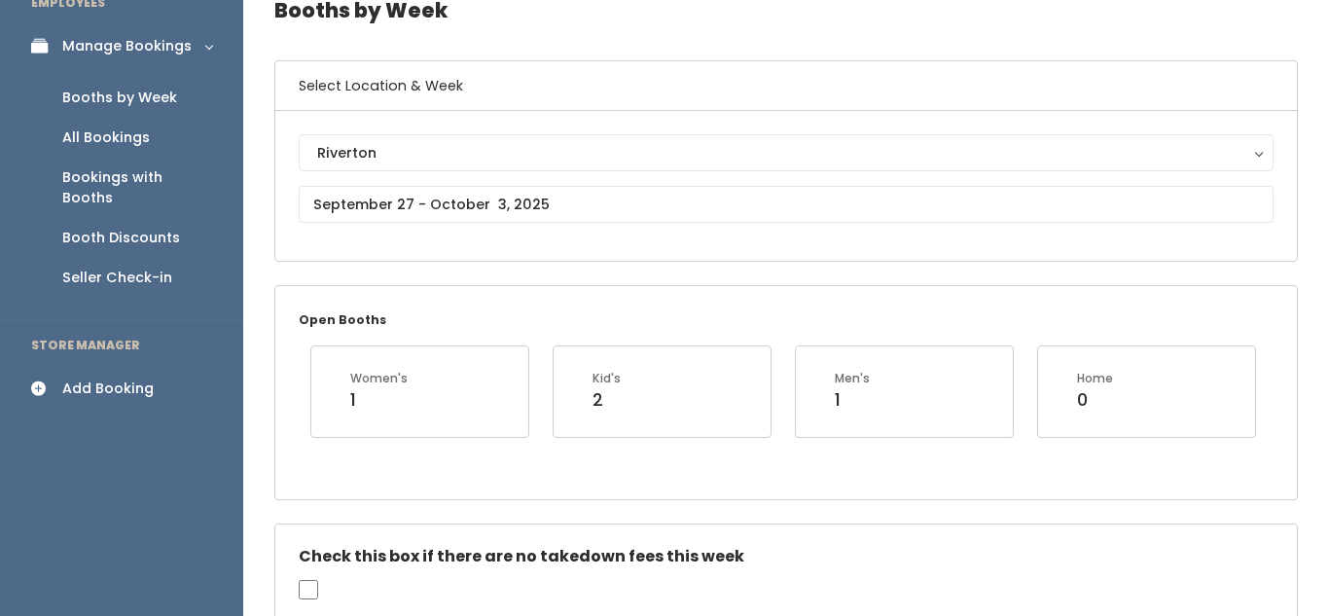
scroll to position [93, 0]
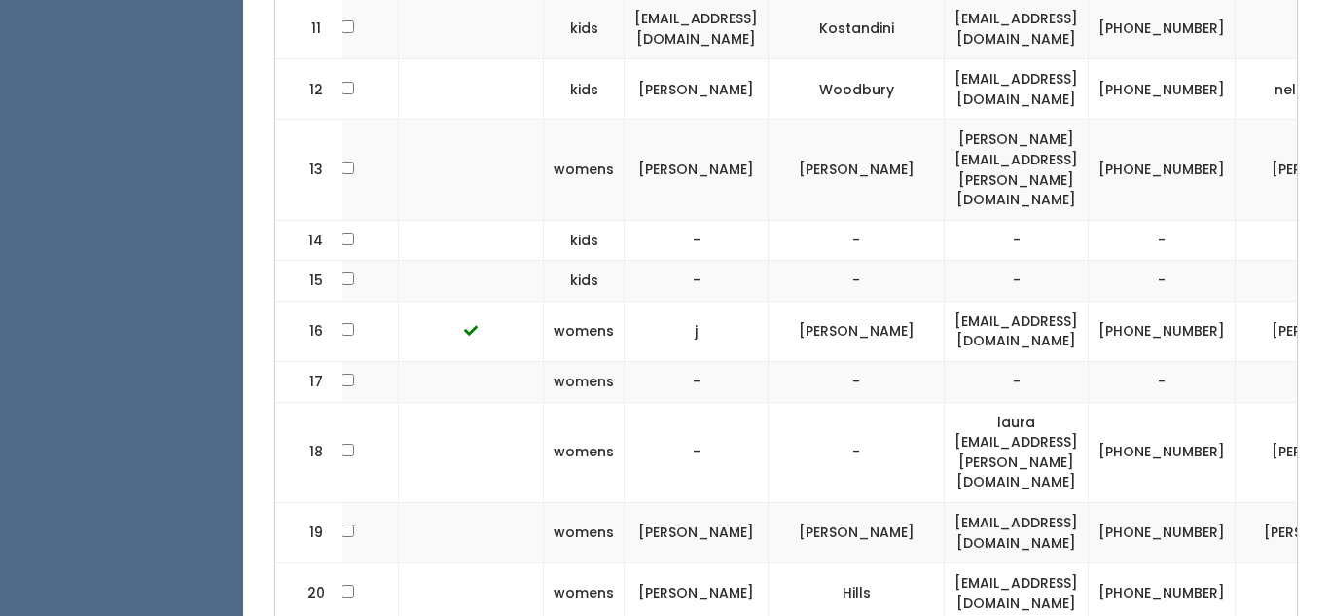
scroll to position [0, 569]
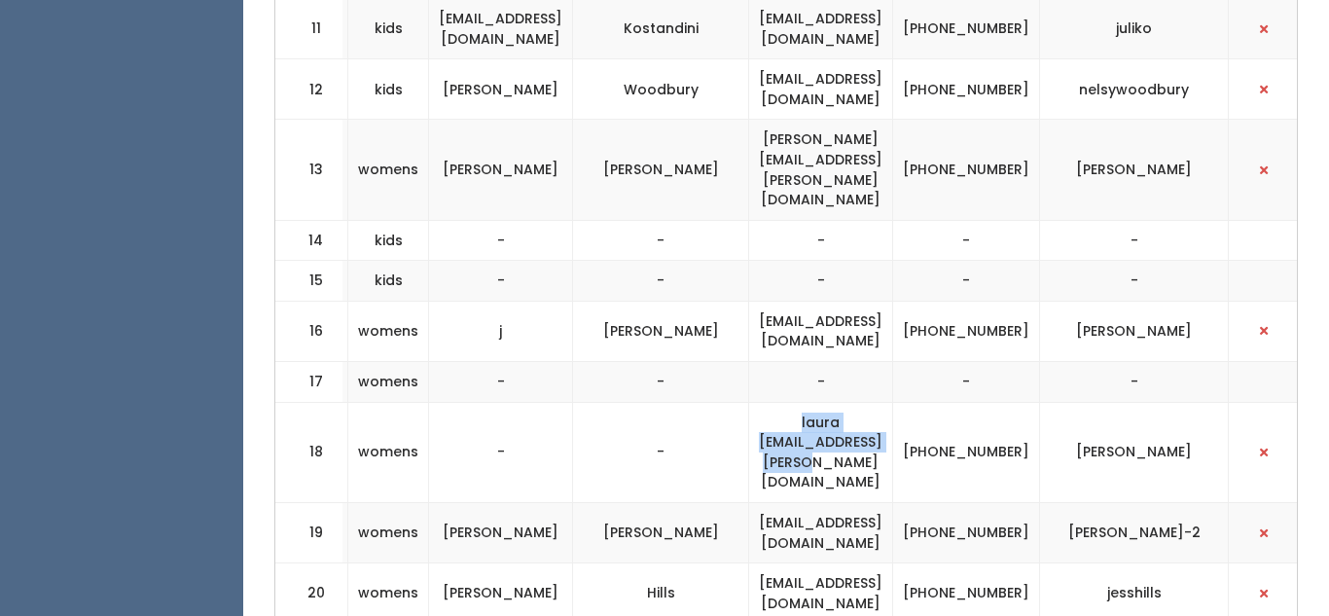
drag, startPoint x: 722, startPoint y: 270, endPoint x: 925, endPoint y: 278, distance: 203.5
click at [893, 402] on td "laura lee.larson@icloud.com" at bounding box center [821, 452] width 144 height 100
copy td "laura lee.larson@icloud.com"
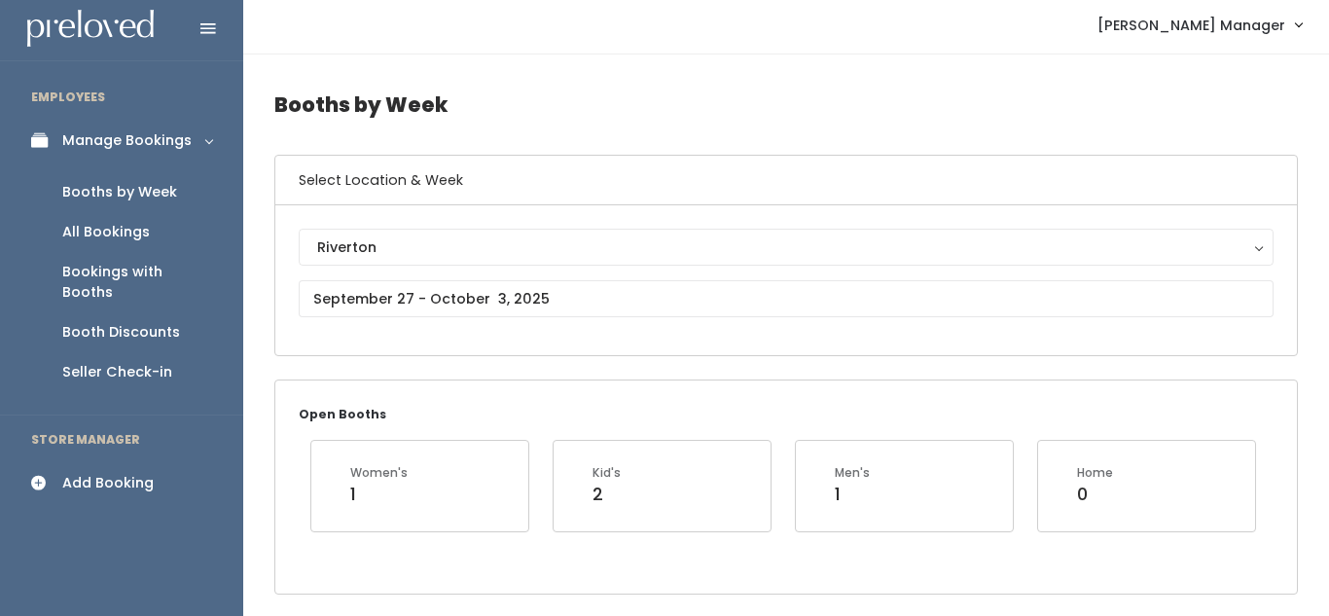
scroll to position [0, 0]
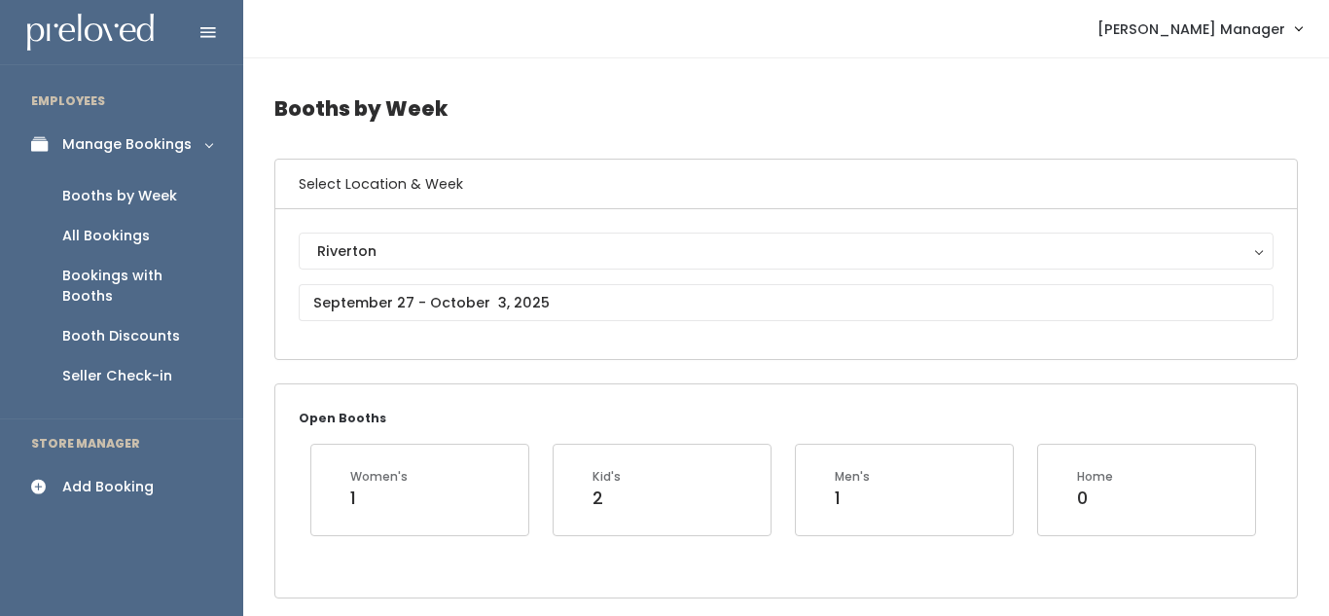
click at [44, 479] on icon at bounding box center [44, 487] width 27 height 17
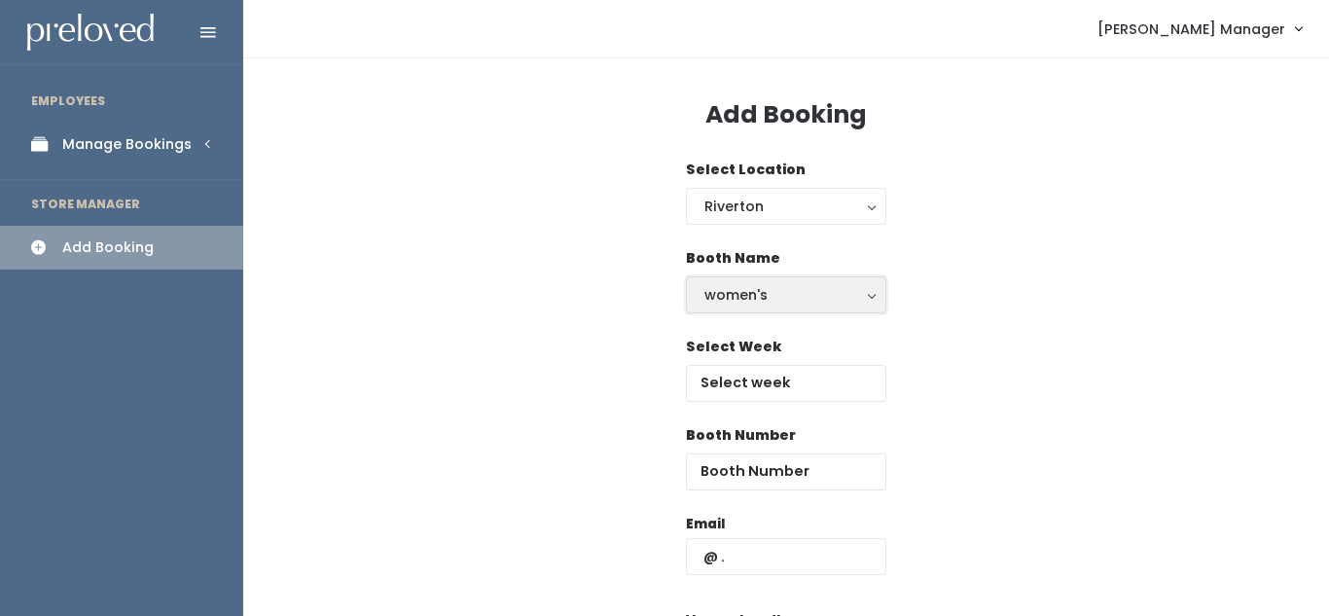
click at [760, 297] on div "women's" at bounding box center [785, 294] width 163 height 21
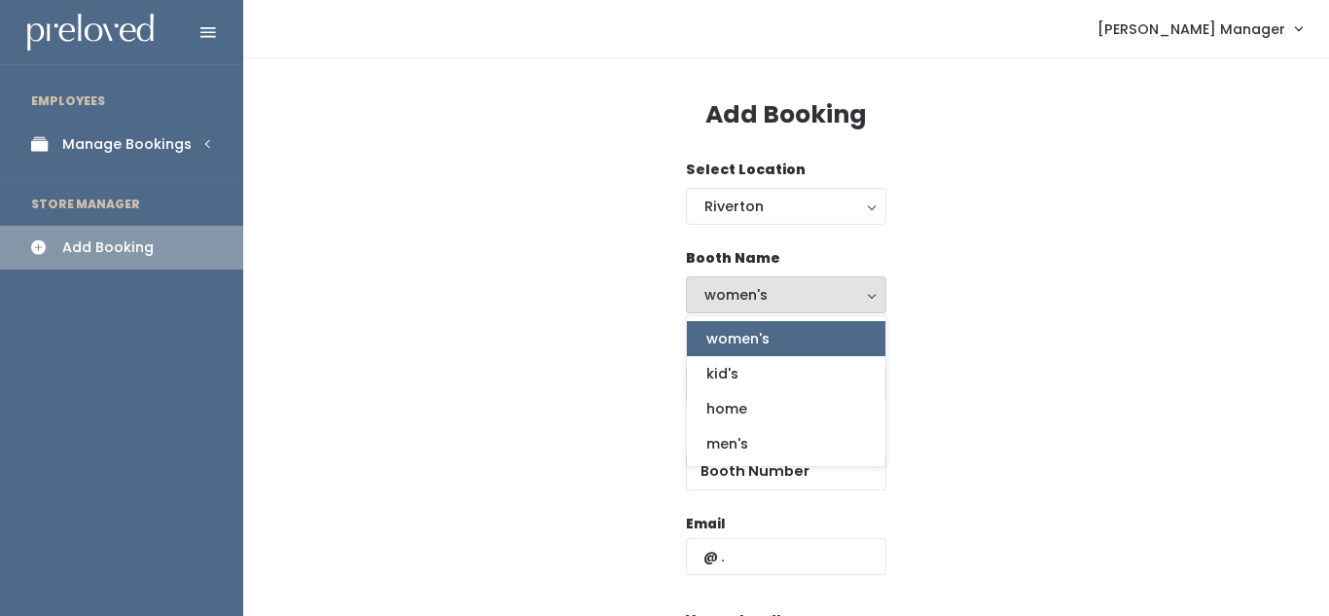
click at [1032, 355] on div "Select Week" at bounding box center [786, 381] width 1024 height 89
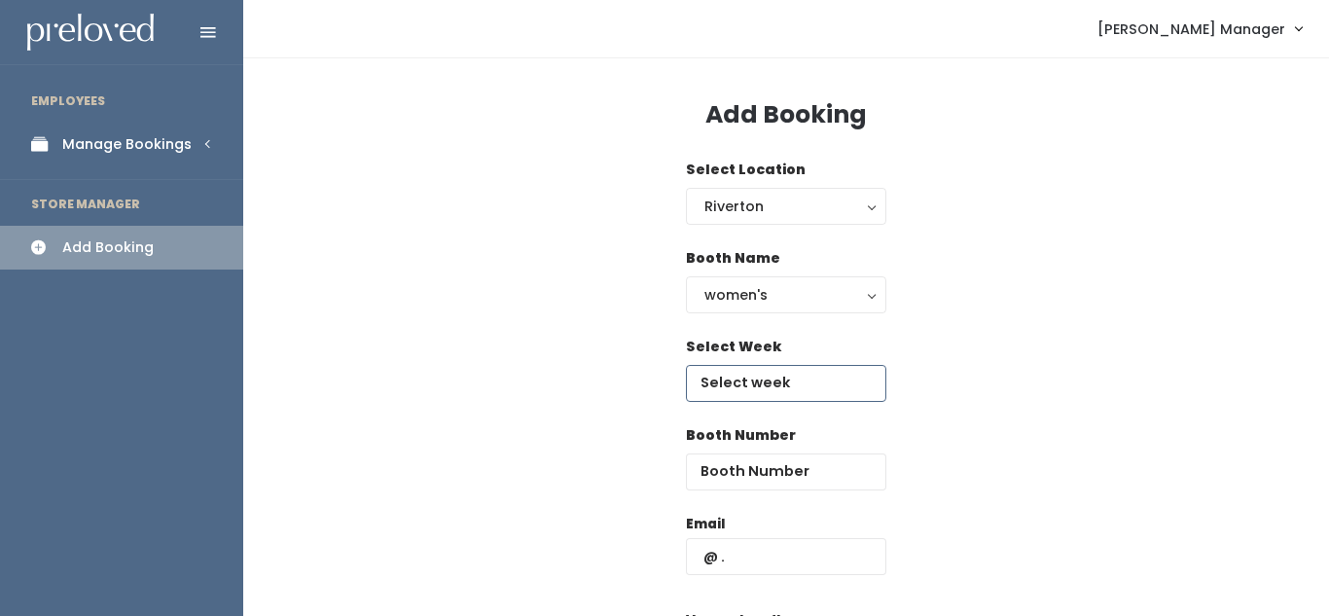
click at [807, 378] on input "text" at bounding box center [786, 383] width 200 height 37
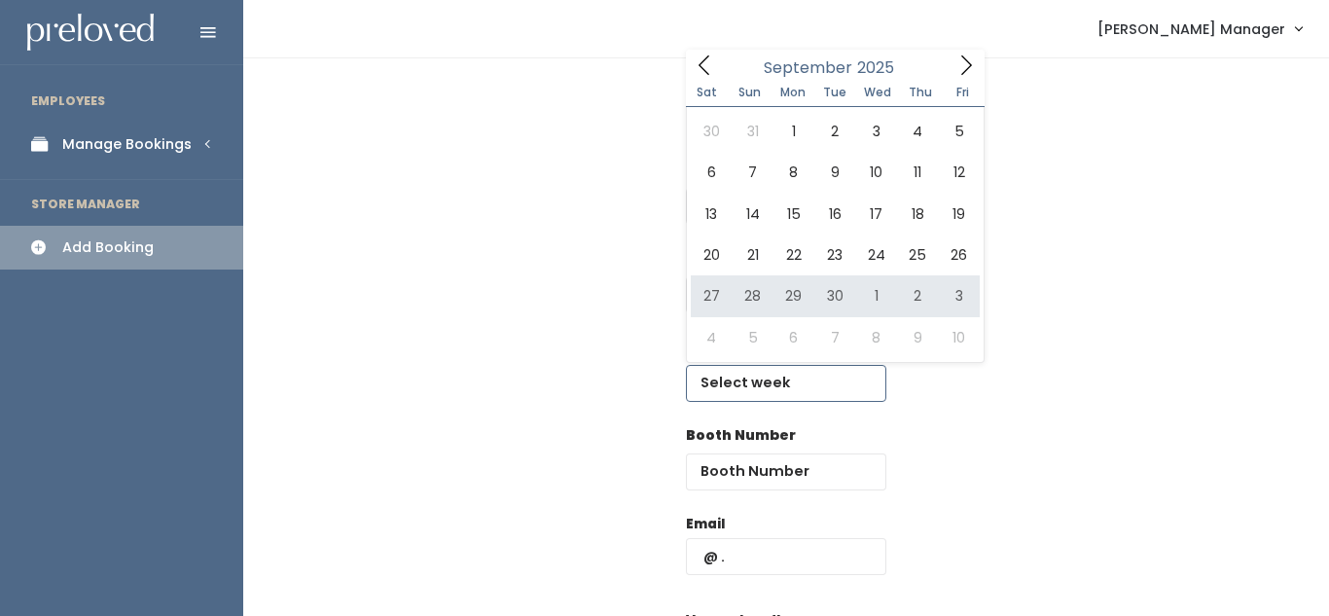
type input "[DATE] to [DATE]"
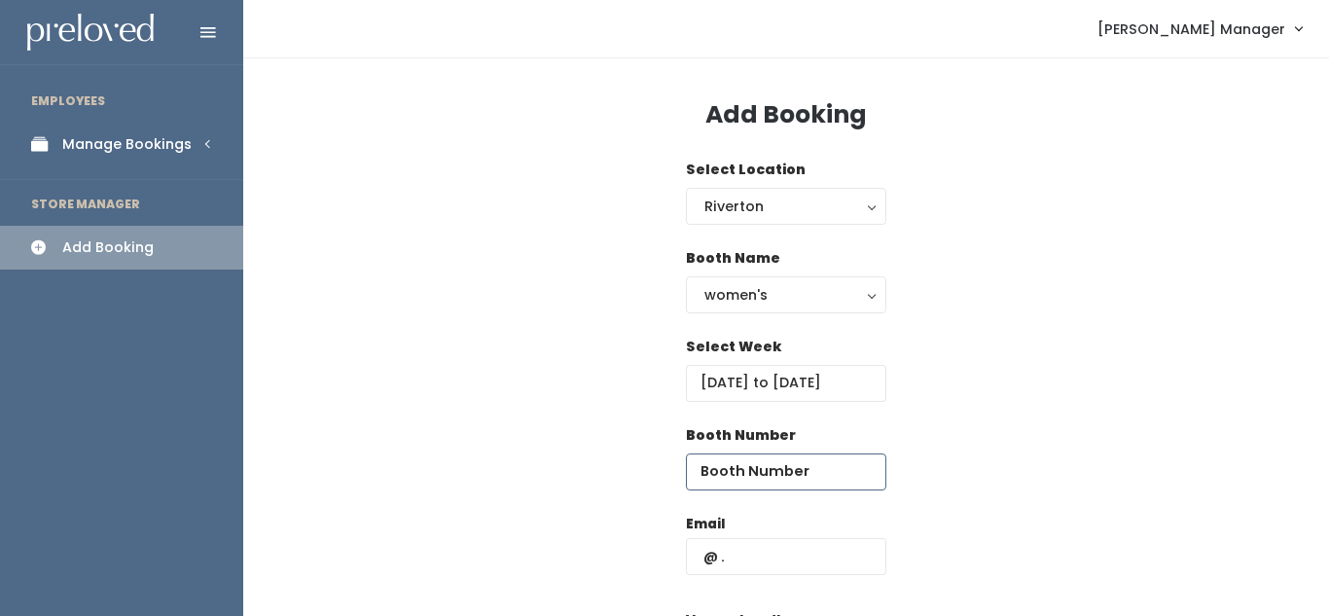
click at [770, 463] on input "number" at bounding box center [786, 471] width 200 height 37
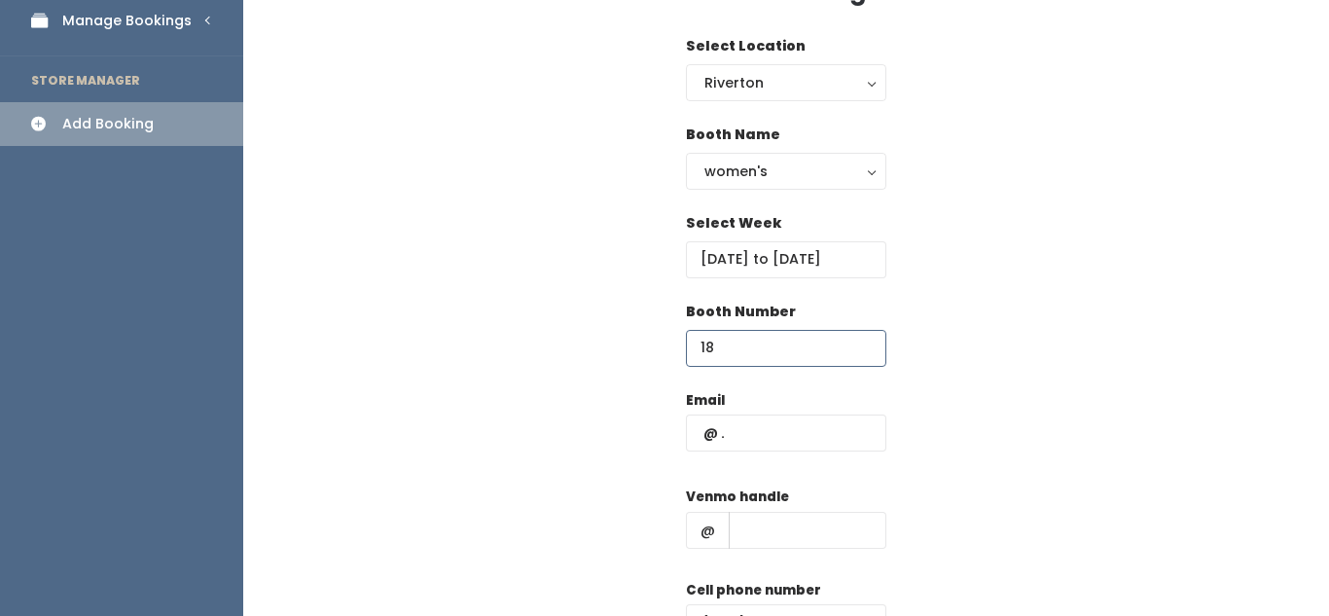
type input "18"
click at [754, 437] on input "text" at bounding box center [786, 433] width 200 height 37
paste input "laura lee.larson@icloud.com"
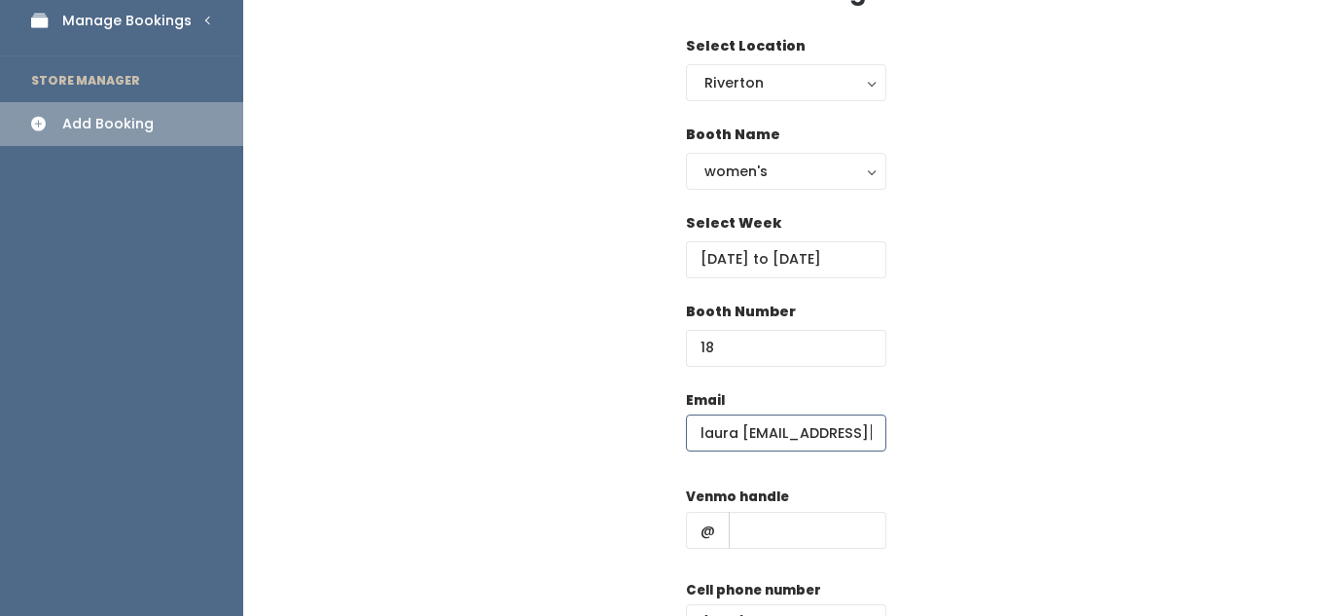
scroll to position [0, 29]
click at [711, 433] on input "laura lee.larson@icloud.com" at bounding box center [786, 433] width 200 height 37
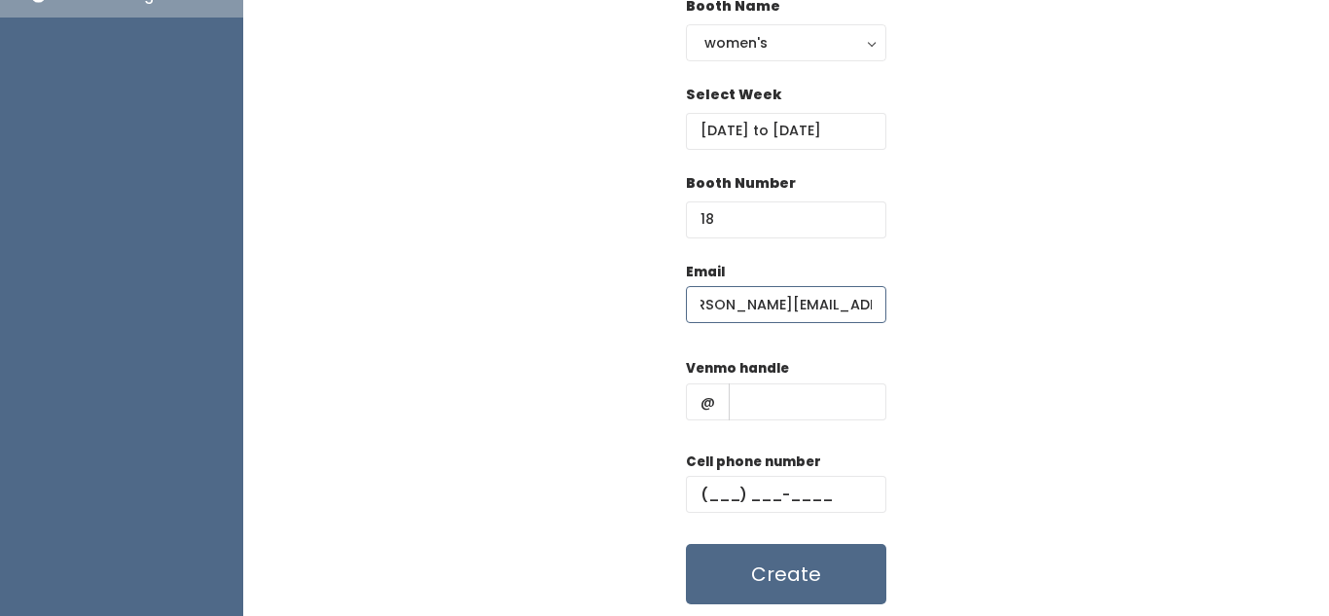
scroll to position [276, 0]
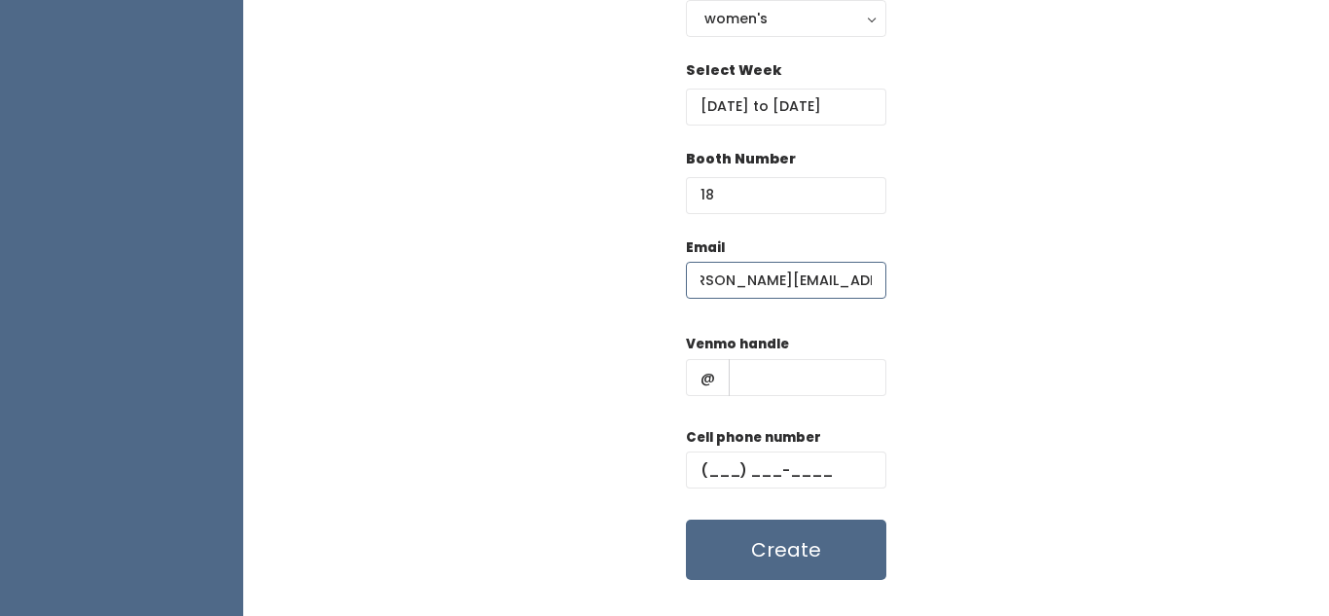
type input "lauralee.larson@icloud.com"
click at [839, 373] on input "text" at bounding box center [808, 377] width 158 height 37
type input "jjk"
click at [803, 477] on input "text" at bounding box center [786, 469] width 200 height 37
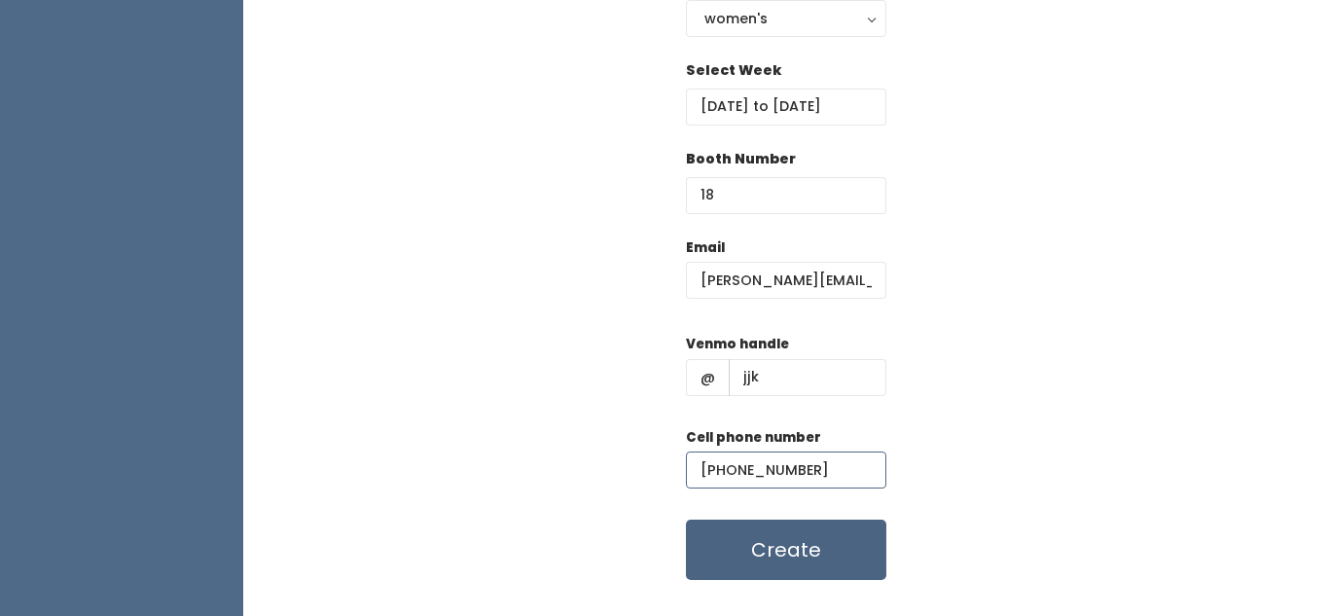
type input "[PHONE_NUMBER]"
click at [795, 553] on button "Create" at bounding box center [786, 550] width 200 height 60
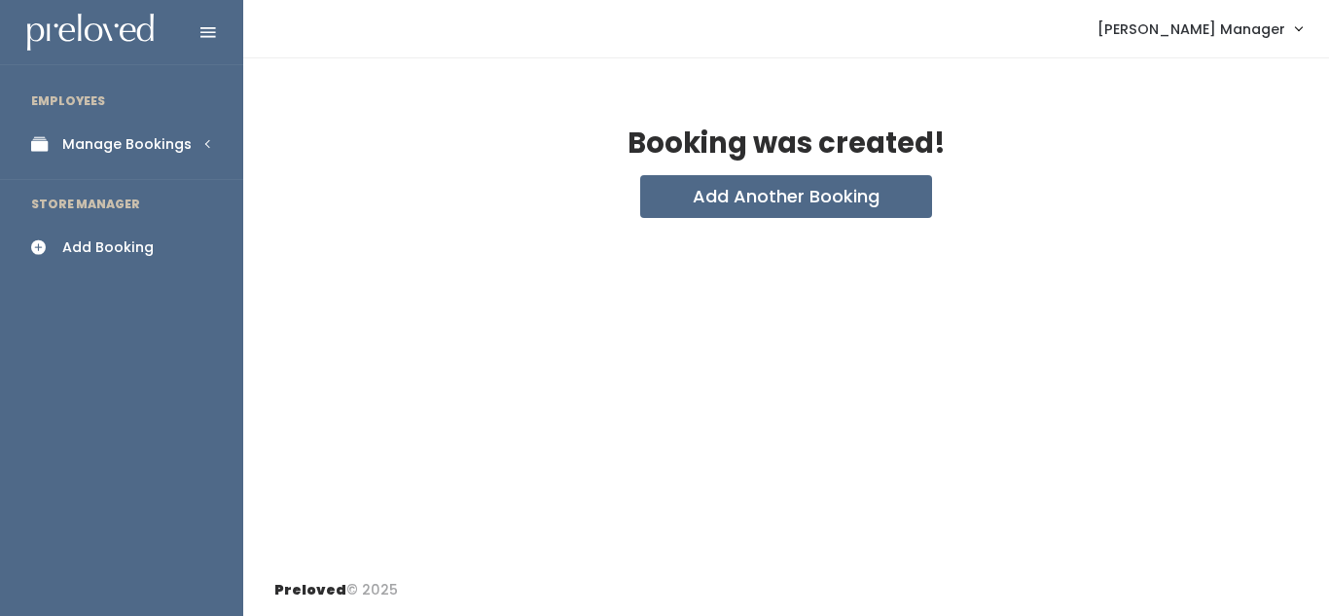
click at [84, 125] on link "Manage Bookings" at bounding box center [121, 145] width 243 height 44
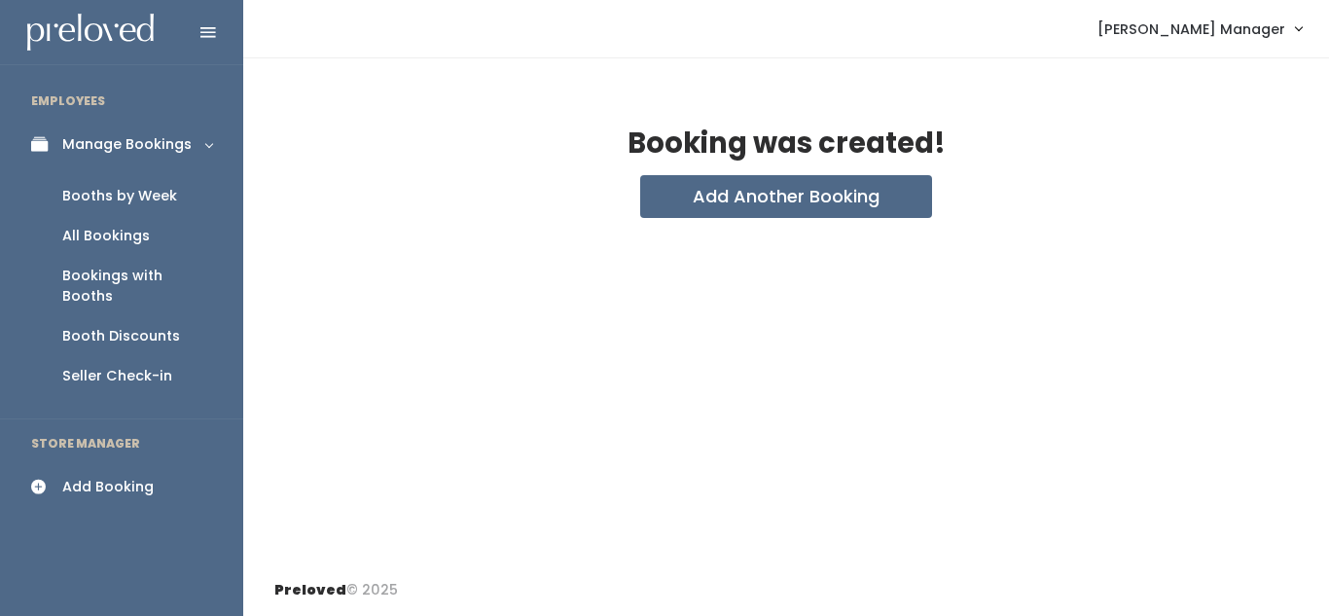
click at [98, 194] on div "Booths by Week" at bounding box center [119, 196] width 115 height 20
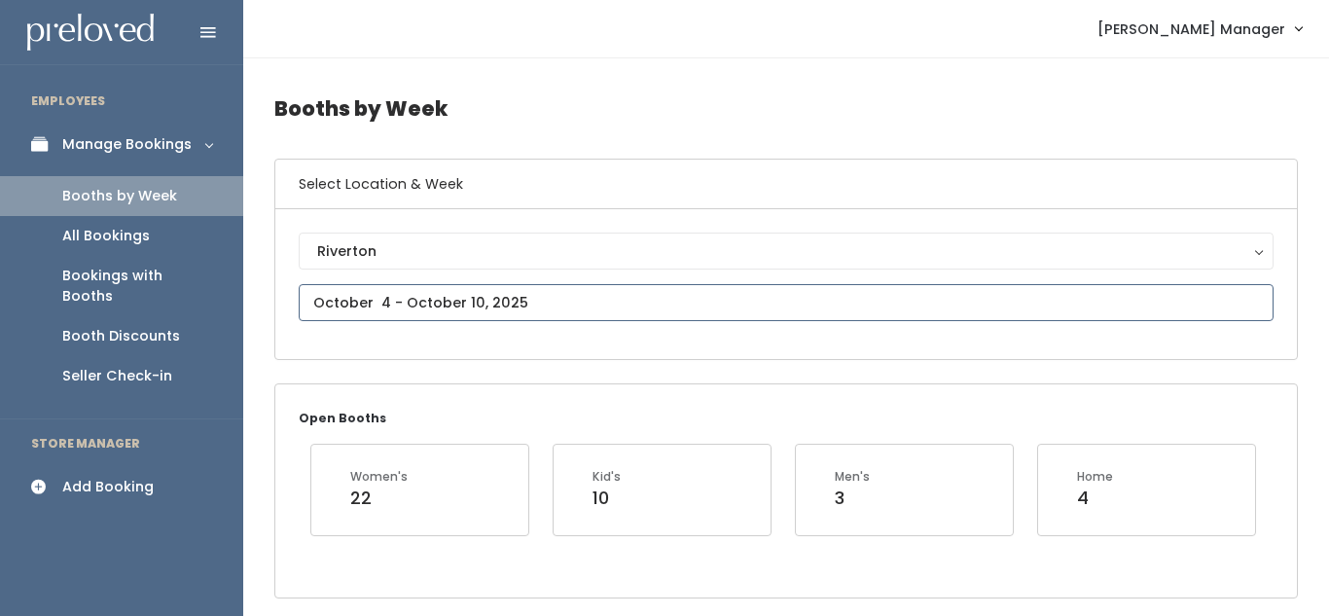
click at [422, 301] on input "text" at bounding box center [786, 302] width 975 height 37
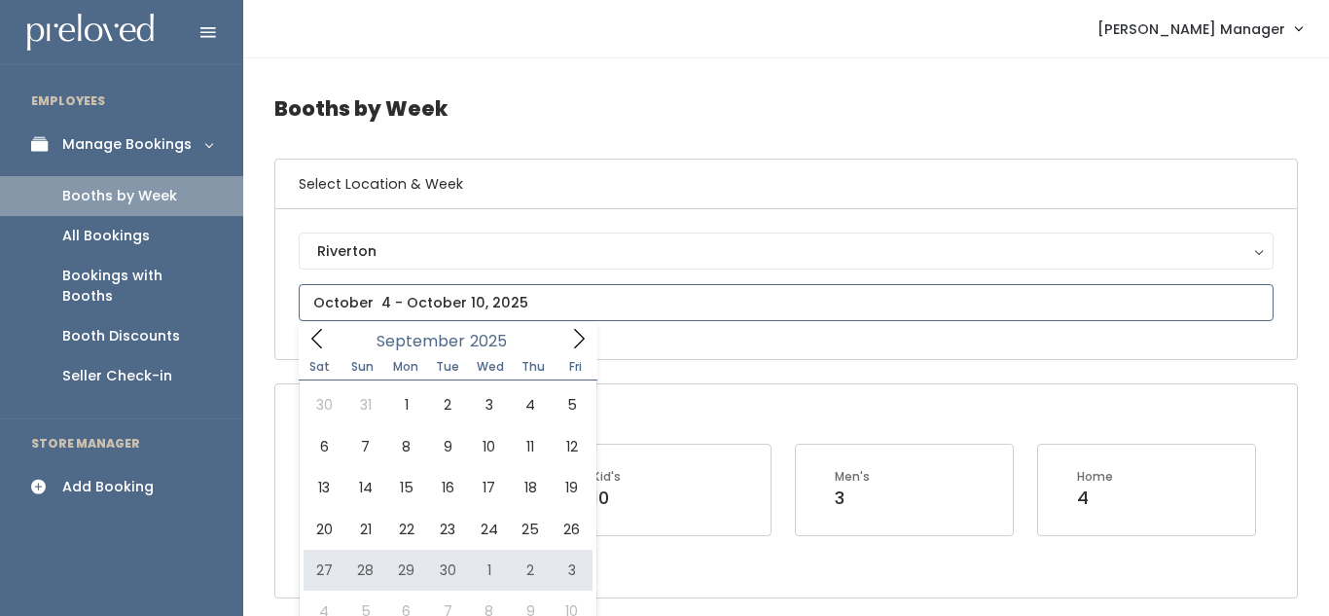
type input "[DATE] to [DATE]"
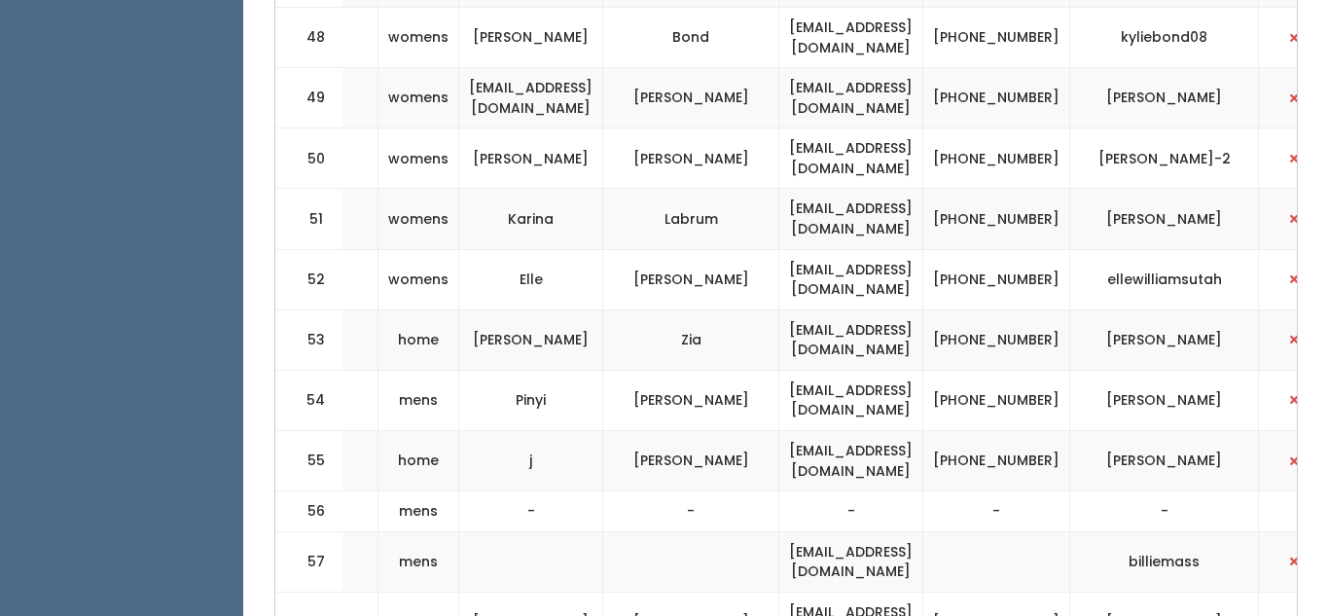
scroll to position [0, 542]
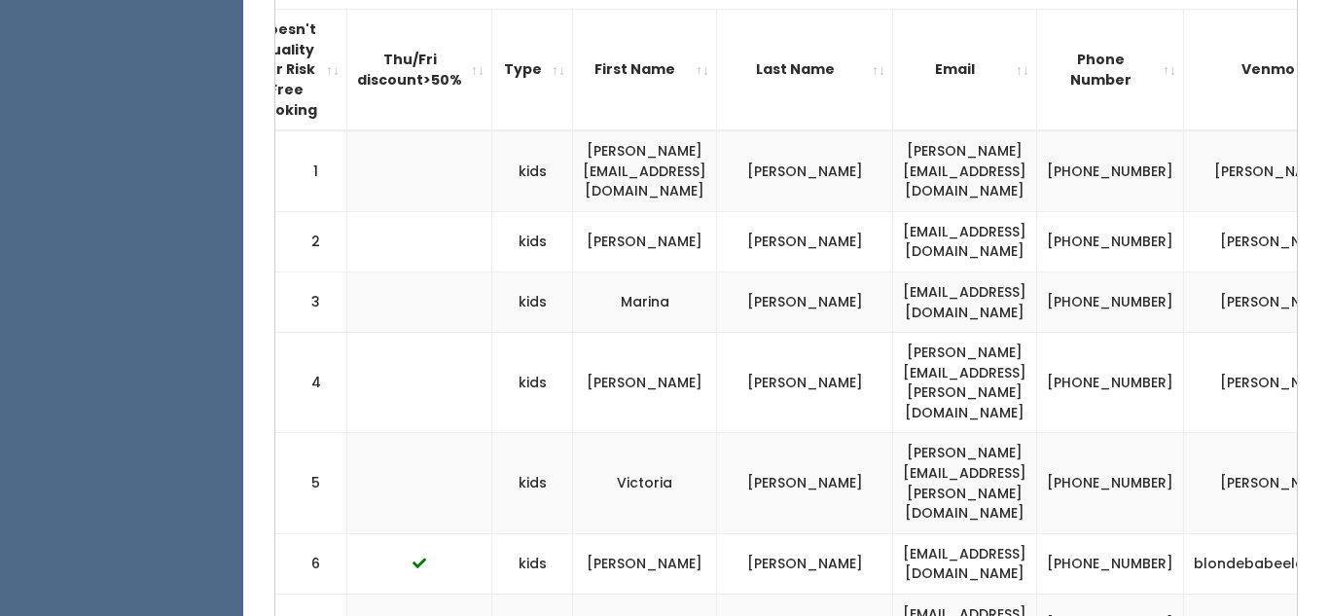
scroll to position [804, 0]
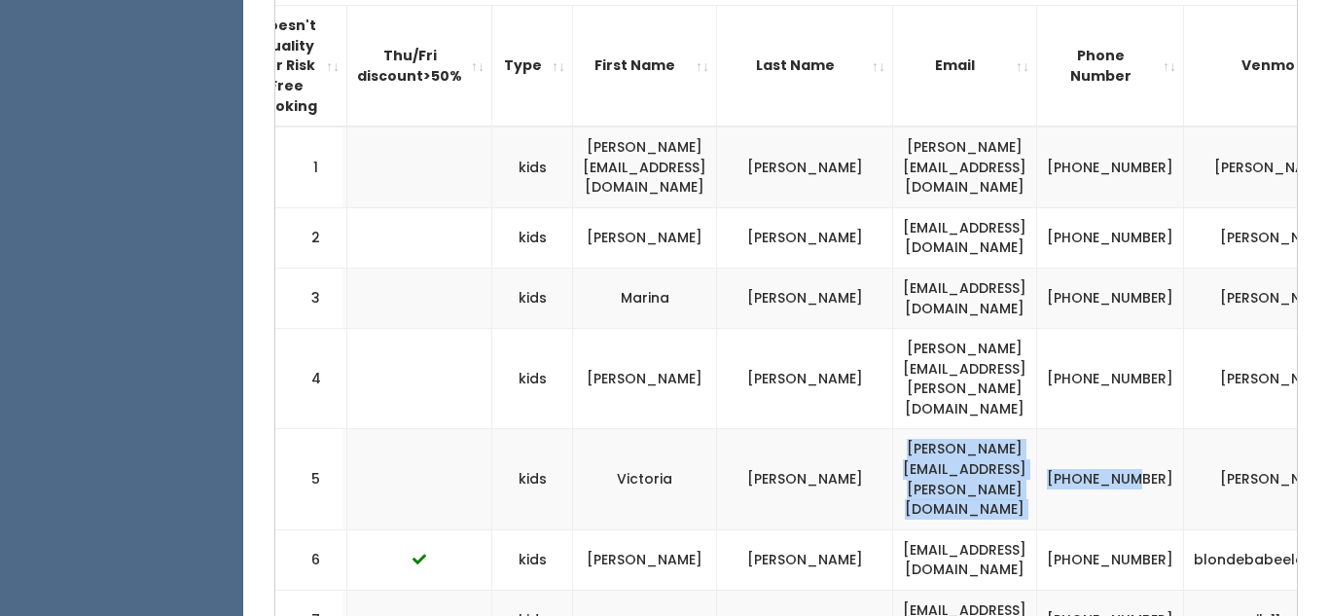
drag, startPoint x: 869, startPoint y: 398, endPoint x: 1096, endPoint y: 400, distance: 226.7
click at [1096, 429] on tr "5 kids Victoria Loveless loveless.victoria@gmail.com (801) 808-8785 victoria-lo…" at bounding box center [653, 479] width 1607 height 100
click at [1037, 429] on td "loveless.victoria@gmail.com" at bounding box center [965, 479] width 144 height 100
drag, startPoint x: 869, startPoint y: 403, endPoint x: 1068, endPoint y: 404, distance: 199.5
click at [1037, 429] on td "loveless.victoria@gmail.com" at bounding box center [965, 479] width 144 height 100
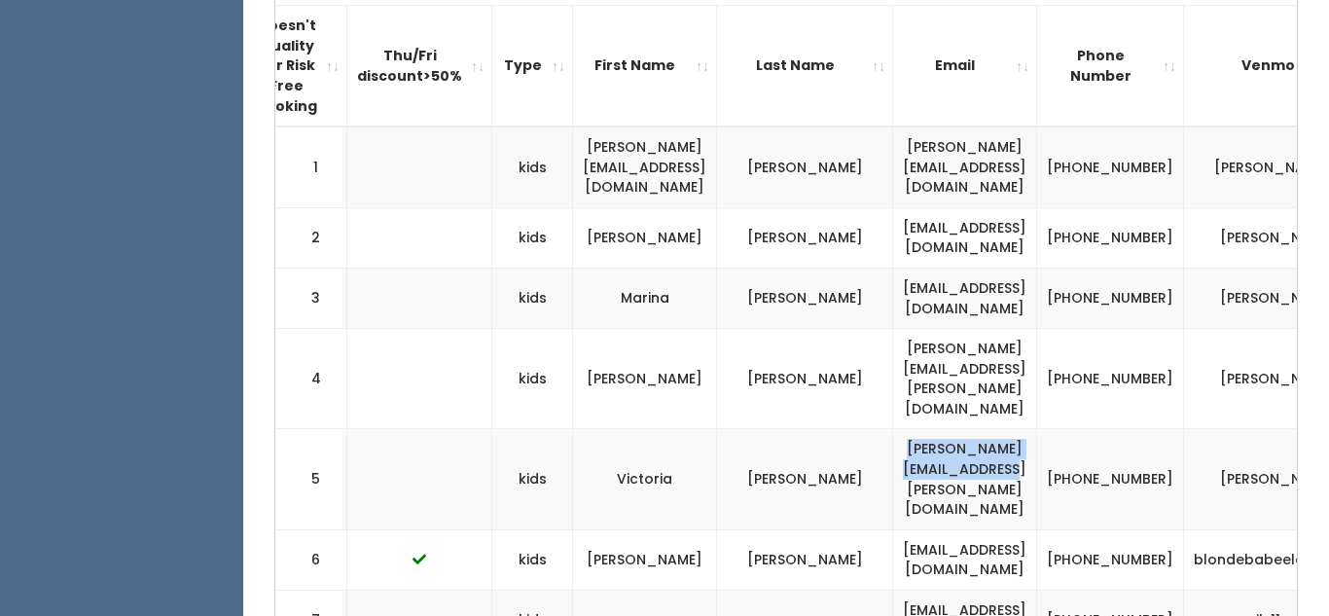
copy td "loveless.victoria@gmail.com"
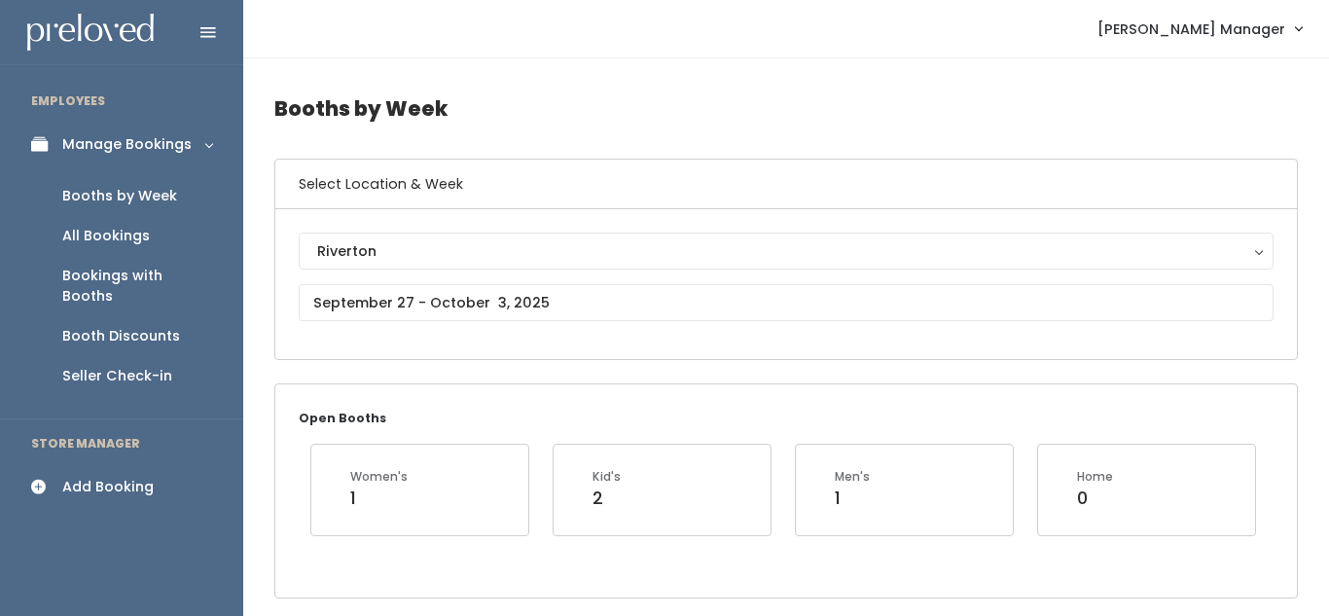
click at [97, 477] on div "Add Booking" at bounding box center [107, 487] width 91 height 20
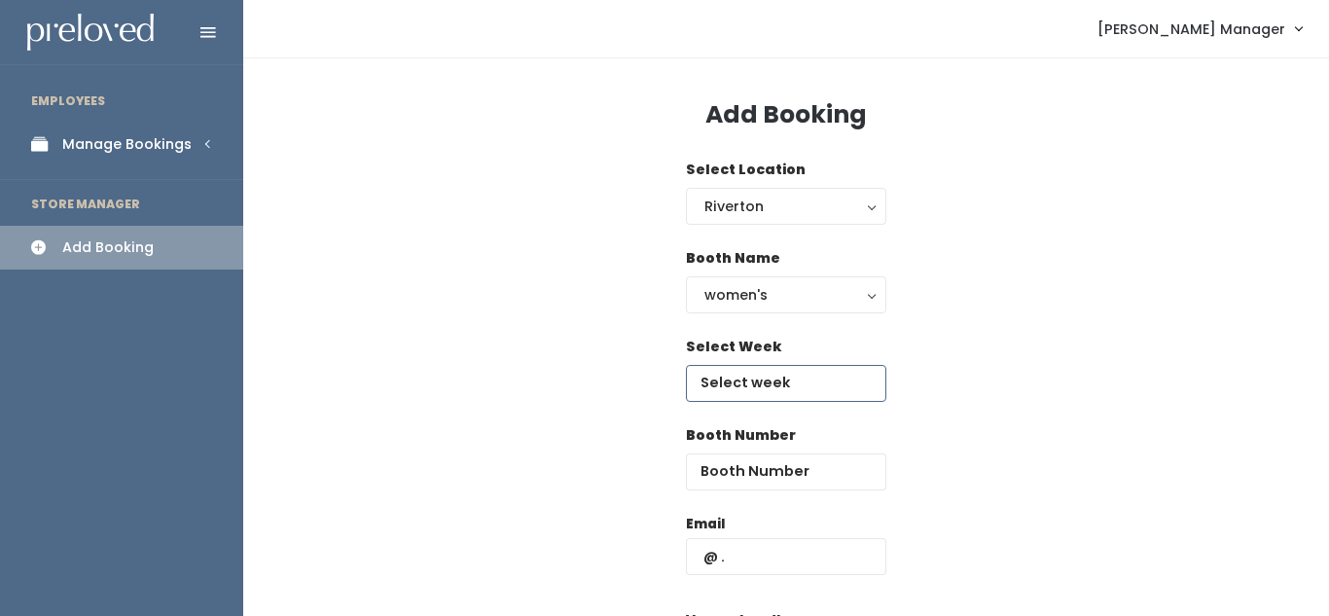
click at [741, 379] on input "text" at bounding box center [786, 383] width 200 height 37
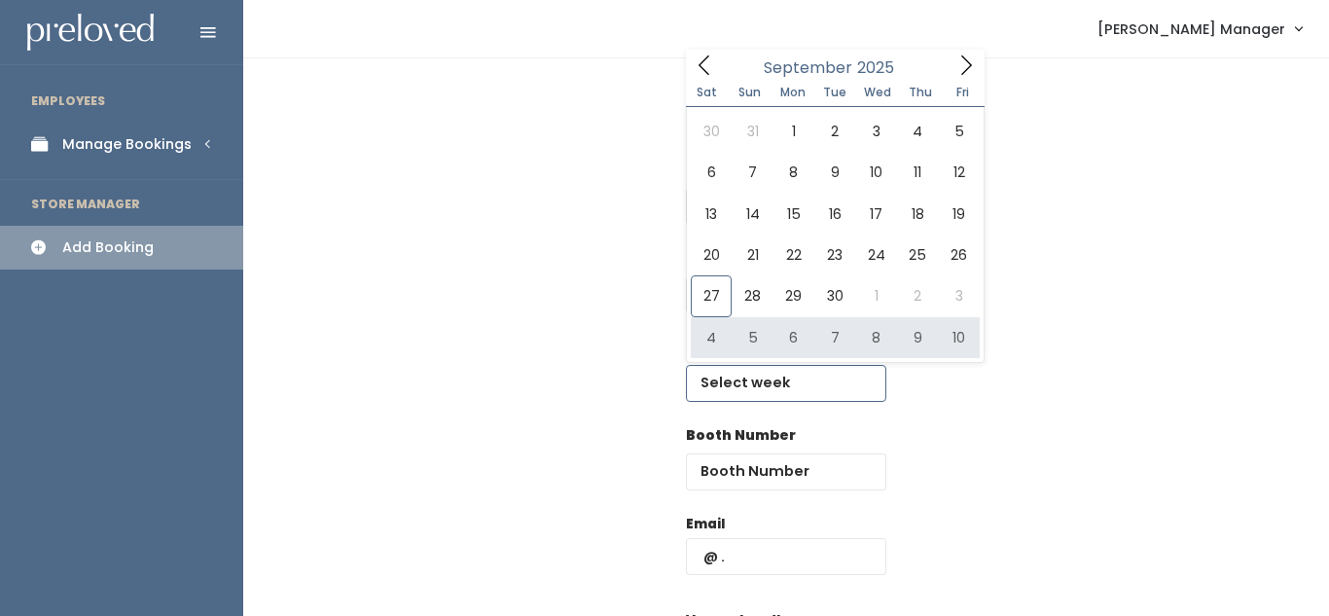
type input "[DATE] to [DATE]"
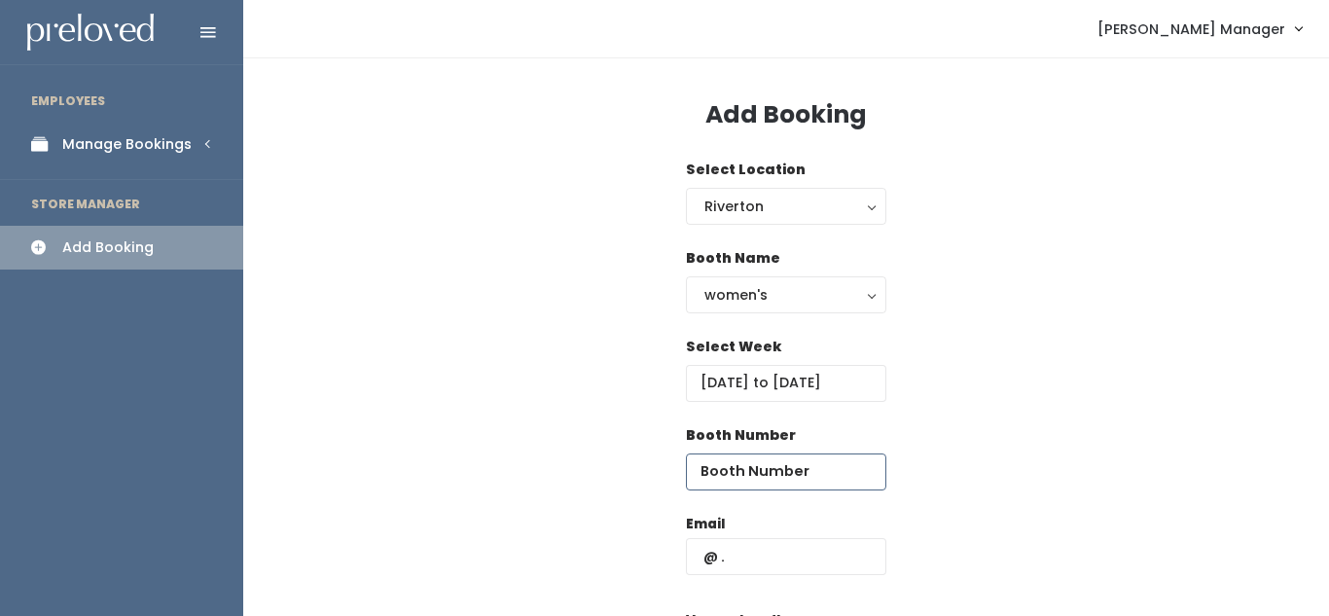
click at [733, 487] on input "number" at bounding box center [786, 471] width 200 height 37
type input "5"
click at [739, 562] on input "text" at bounding box center [786, 556] width 200 height 37
paste input "[PERSON_NAME][EMAIL_ADDRESS][PERSON_NAME][DOMAIN_NAME]"
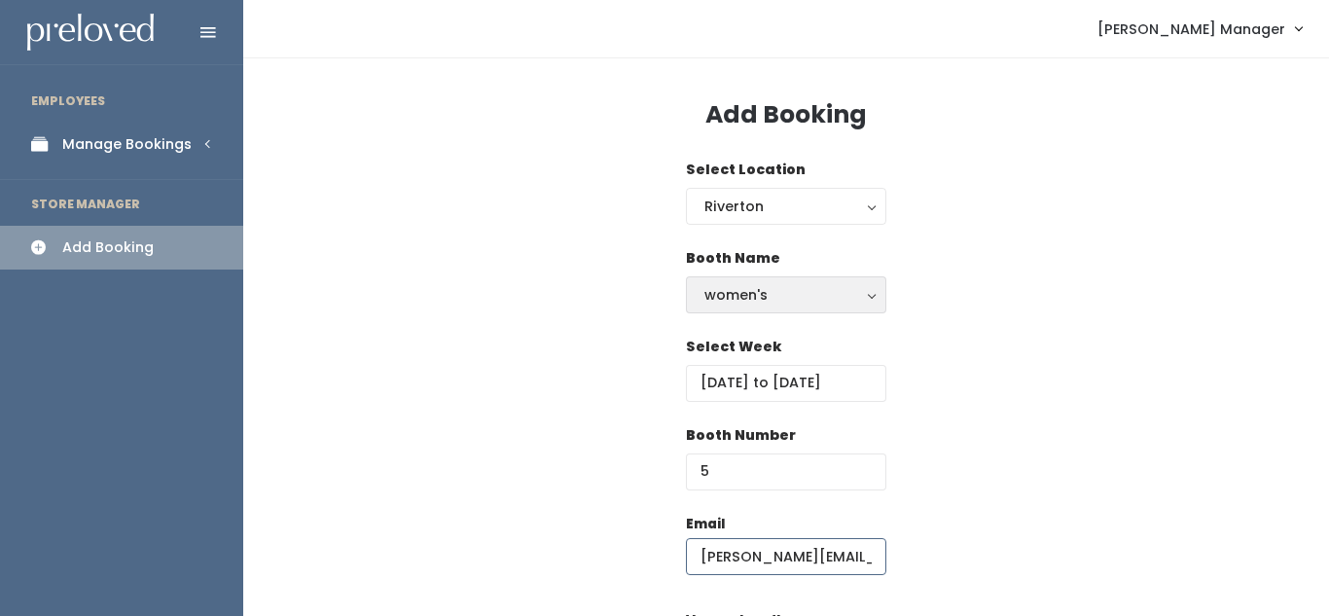
scroll to position [0, 30]
type input "loveless.victoria@gmail.com"
click at [784, 302] on div "women's" at bounding box center [785, 294] width 163 height 21
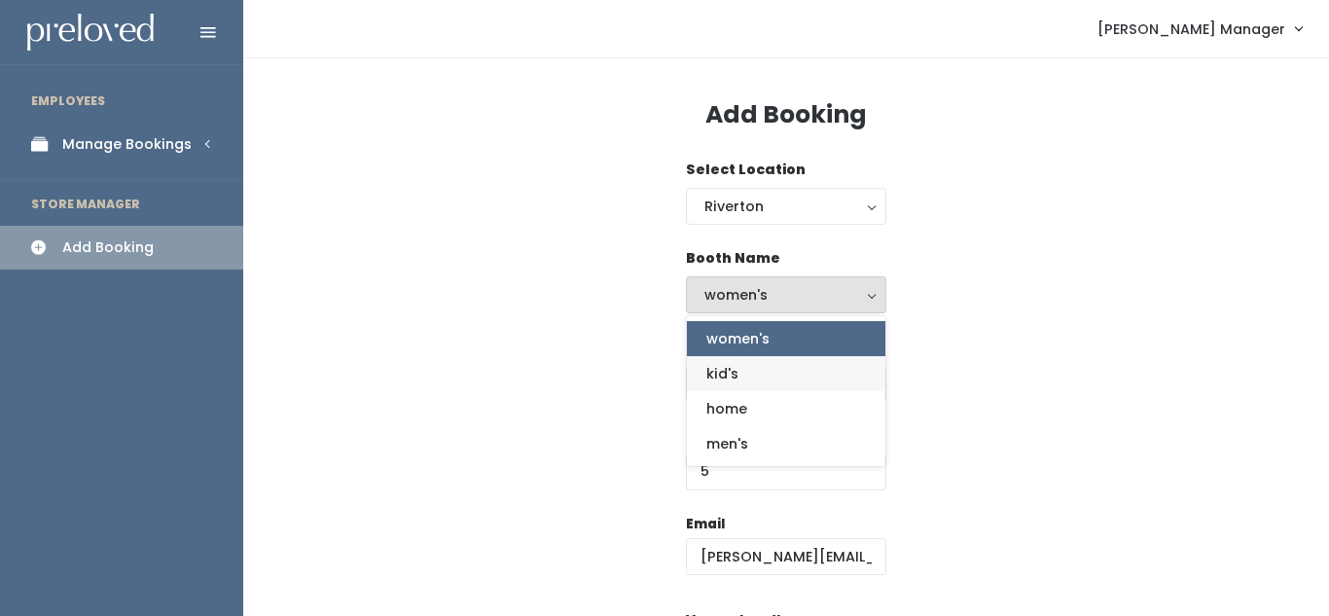
click at [767, 367] on link "kid's" at bounding box center [786, 373] width 198 height 35
select select "kids"
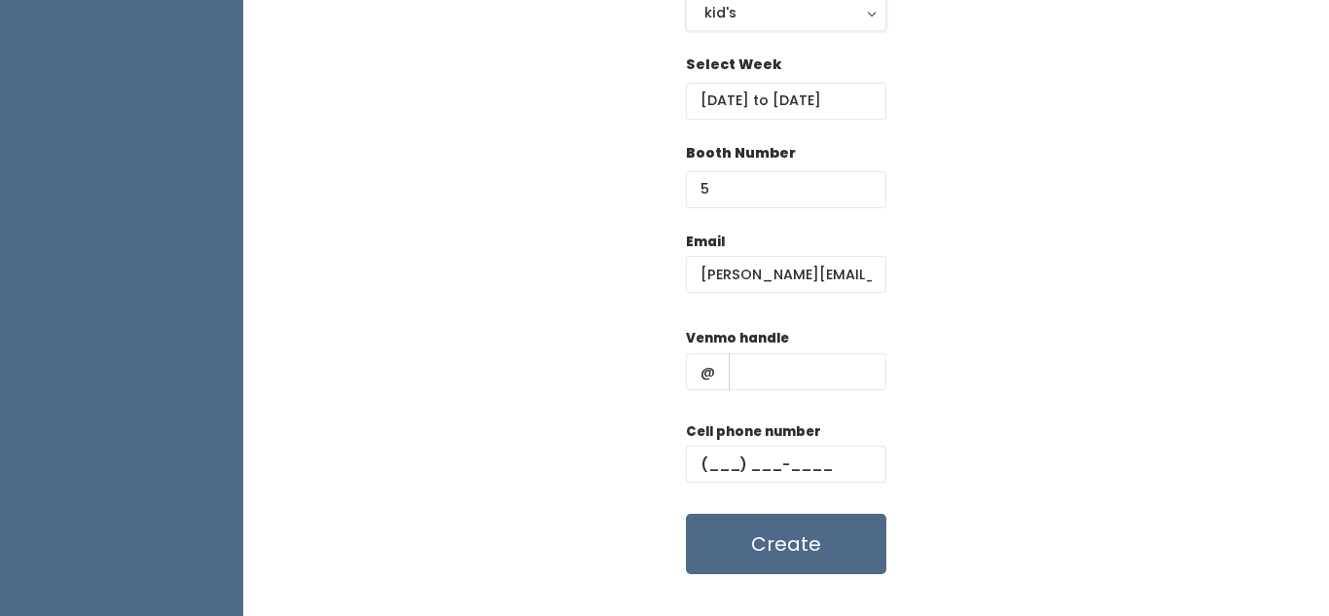
scroll to position [291, 0]
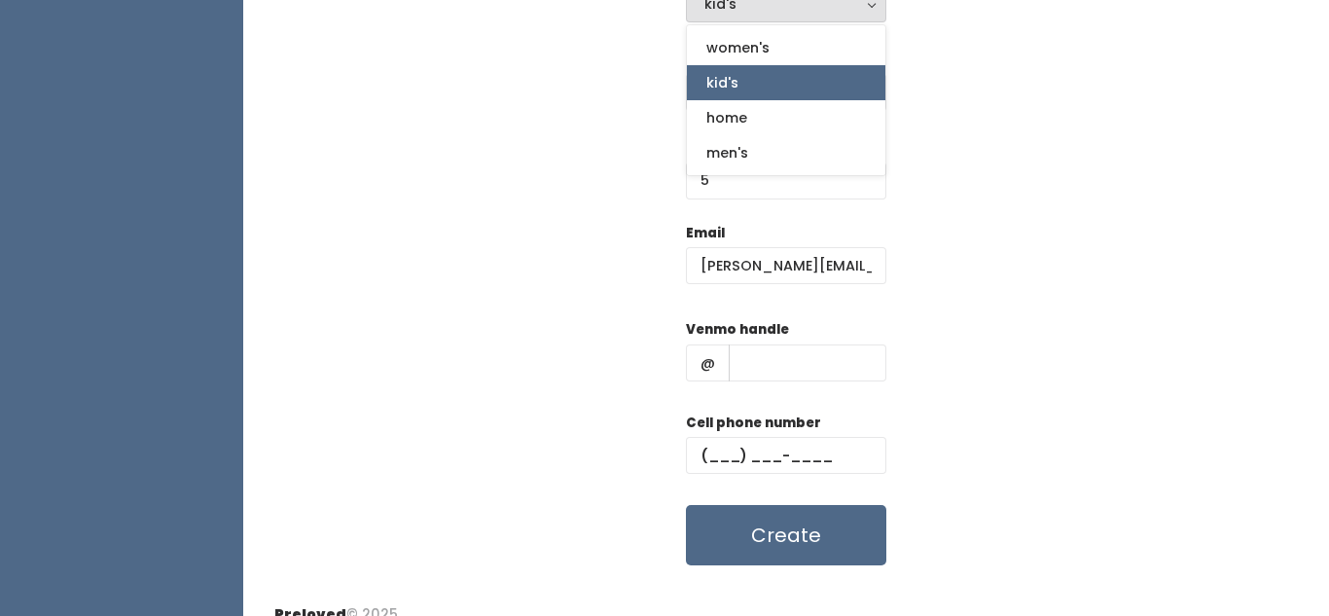
click at [785, 75] on link "kid's" at bounding box center [786, 82] width 198 height 35
select select "kids"
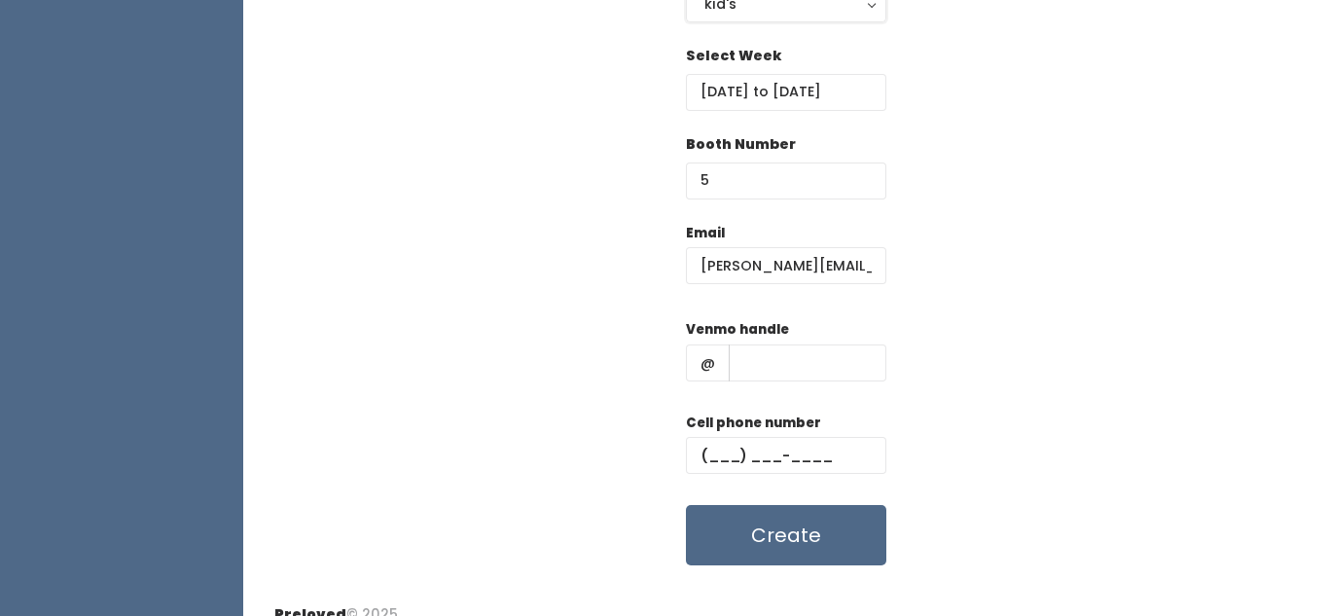
scroll to position [276, 0]
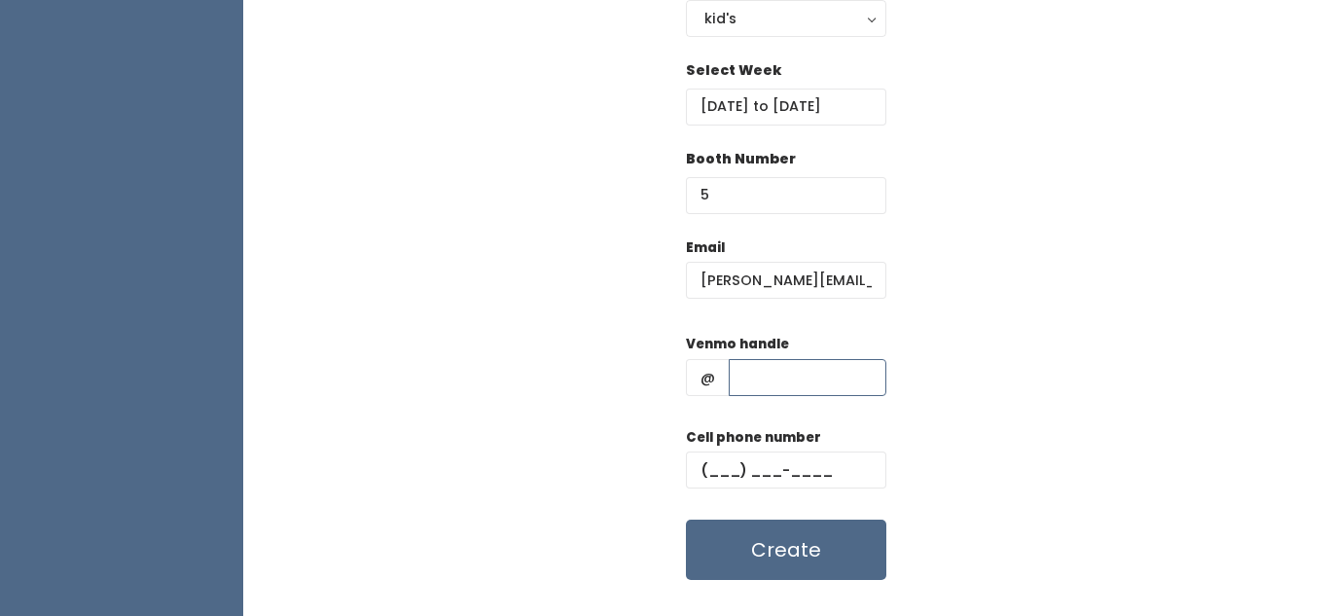
click at [749, 389] on input "text" at bounding box center [808, 377] width 158 height 37
type input "hjkhkj"
click at [715, 464] on input "text" at bounding box center [786, 469] width 200 height 37
type input "(890) 890-8908"
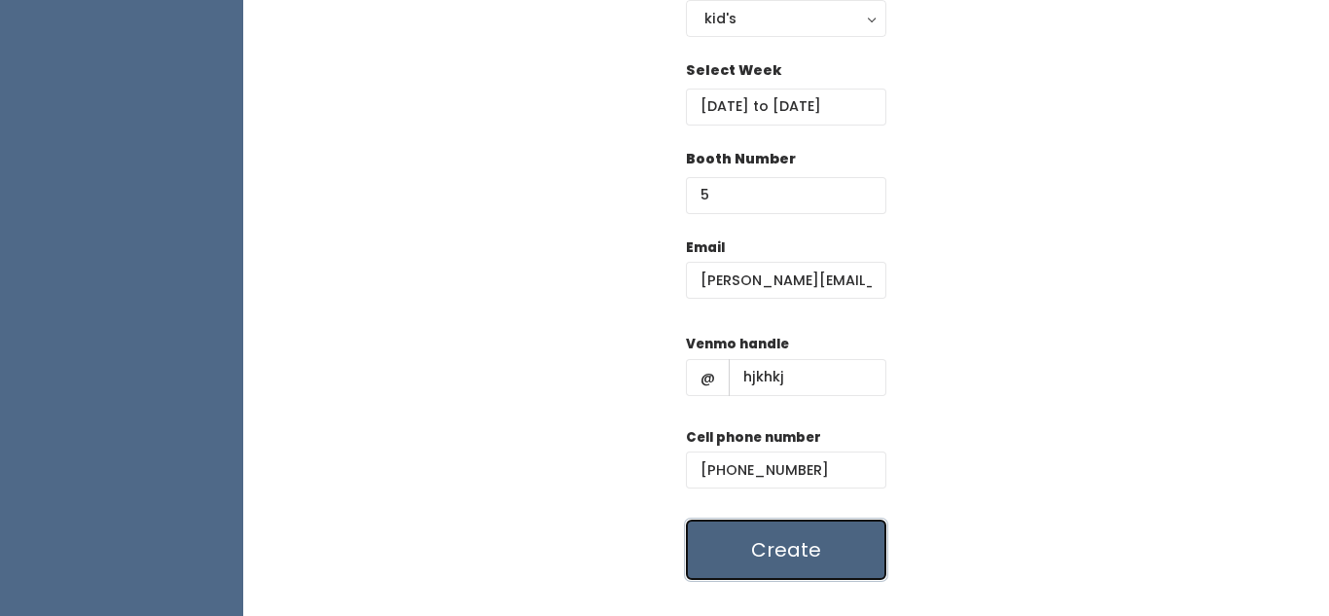
click at [798, 565] on button "Create" at bounding box center [786, 550] width 200 height 60
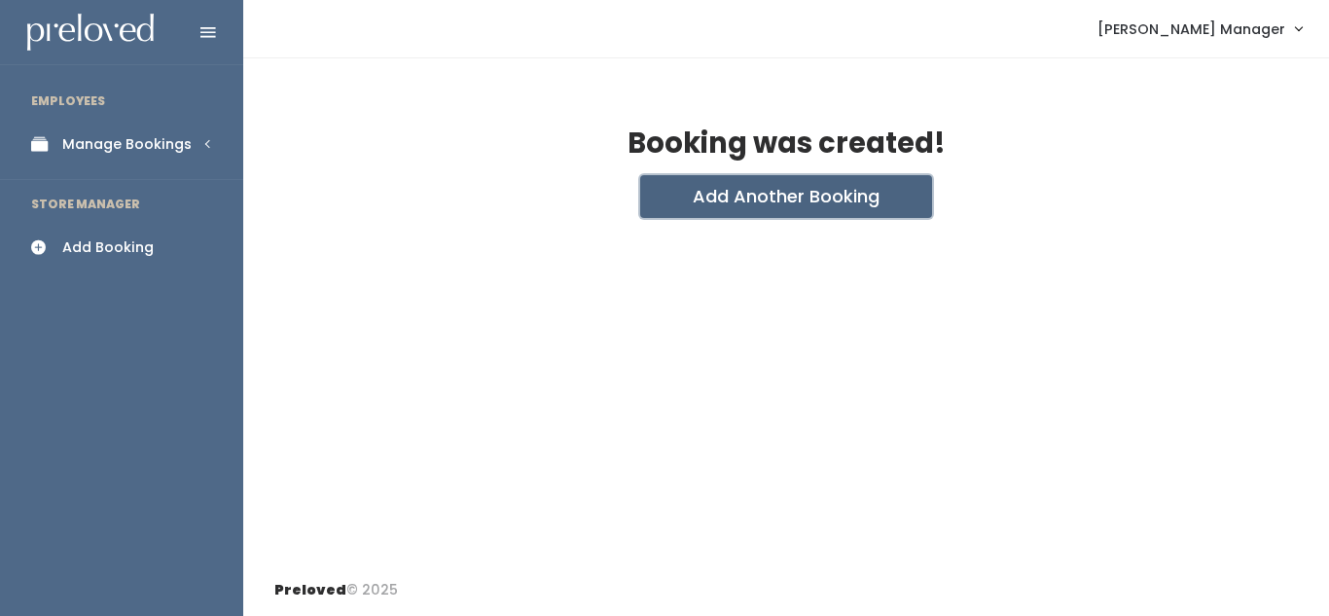
click at [781, 204] on button "Add Another Booking" at bounding box center [786, 196] width 292 height 43
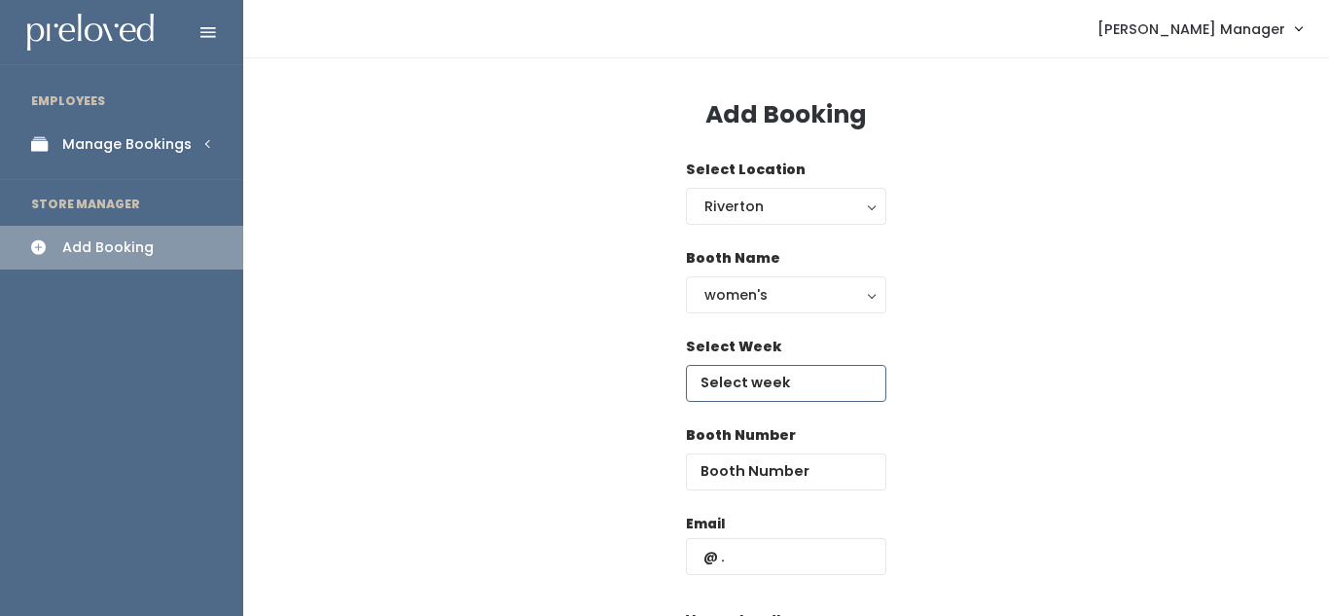
click at [745, 379] on input "text" at bounding box center [786, 383] width 200 height 37
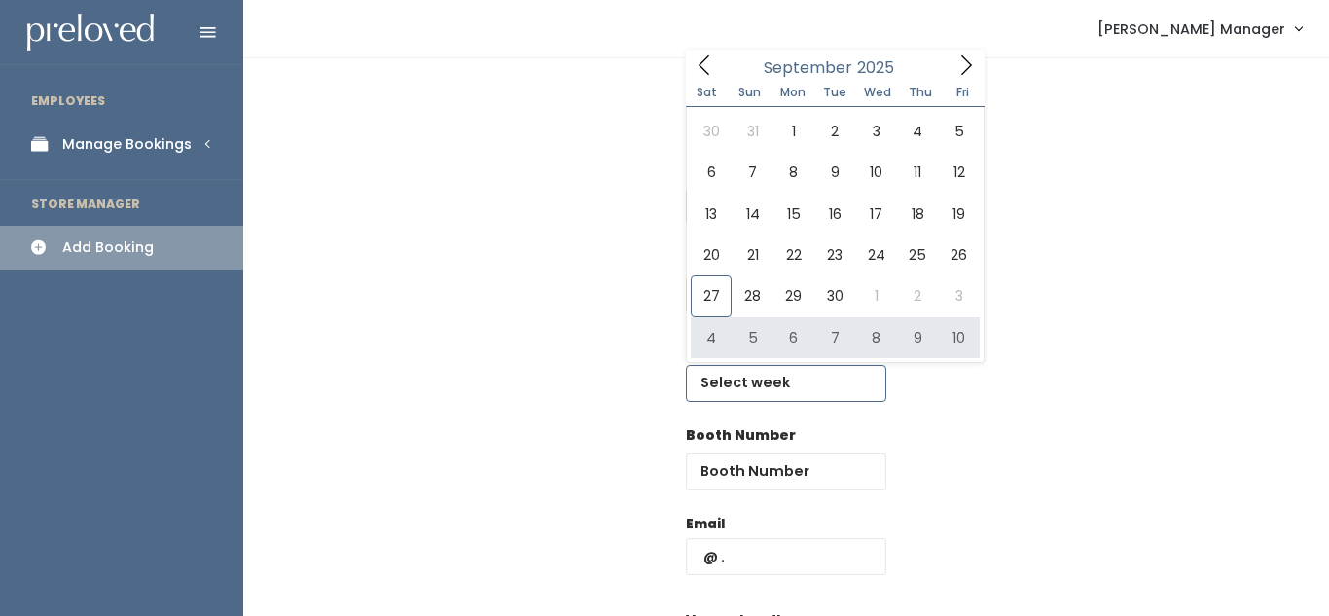
type input "October 4 to October 10"
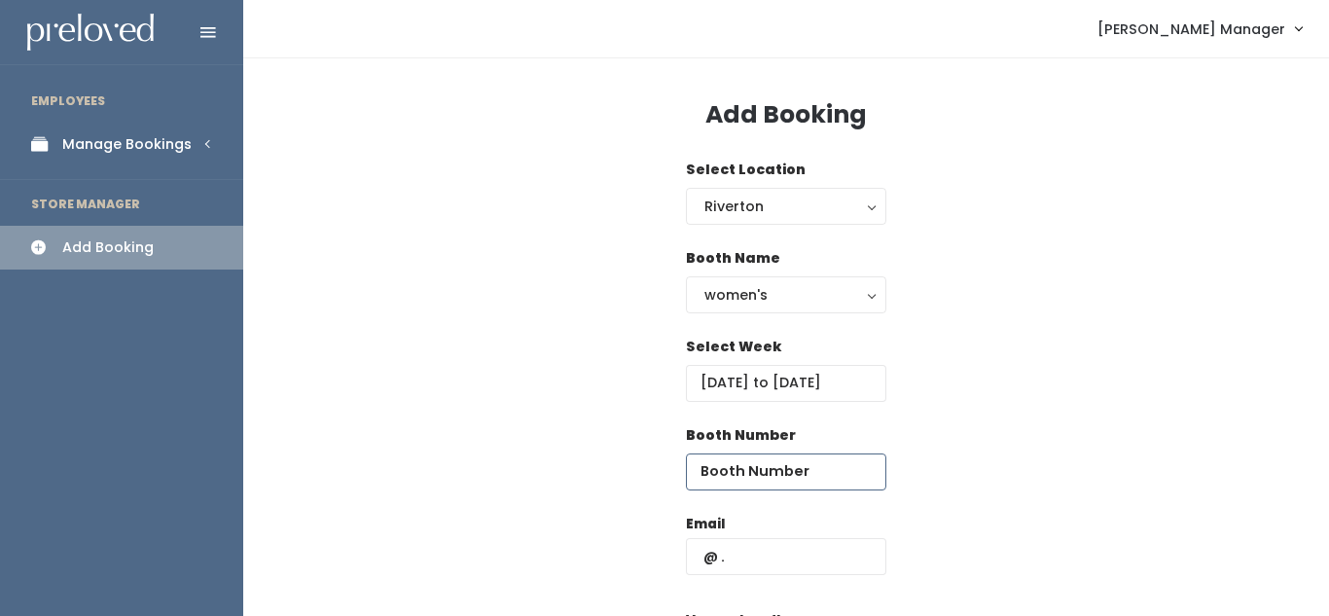
click at [769, 480] on input "number" at bounding box center [786, 471] width 200 height 37
type input "36"
click at [750, 546] on input "text" at bounding box center [786, 556] width 200 height 37
paste input "loveless.victoria@gmail.com"
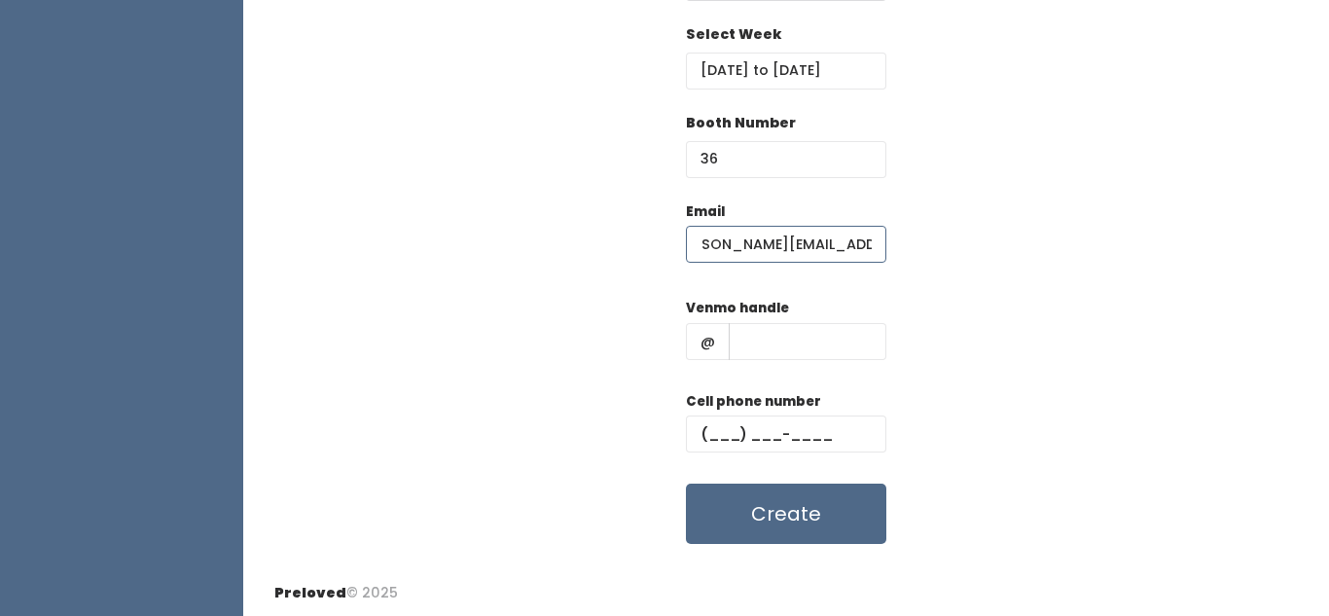
scroll to position [315, 0]
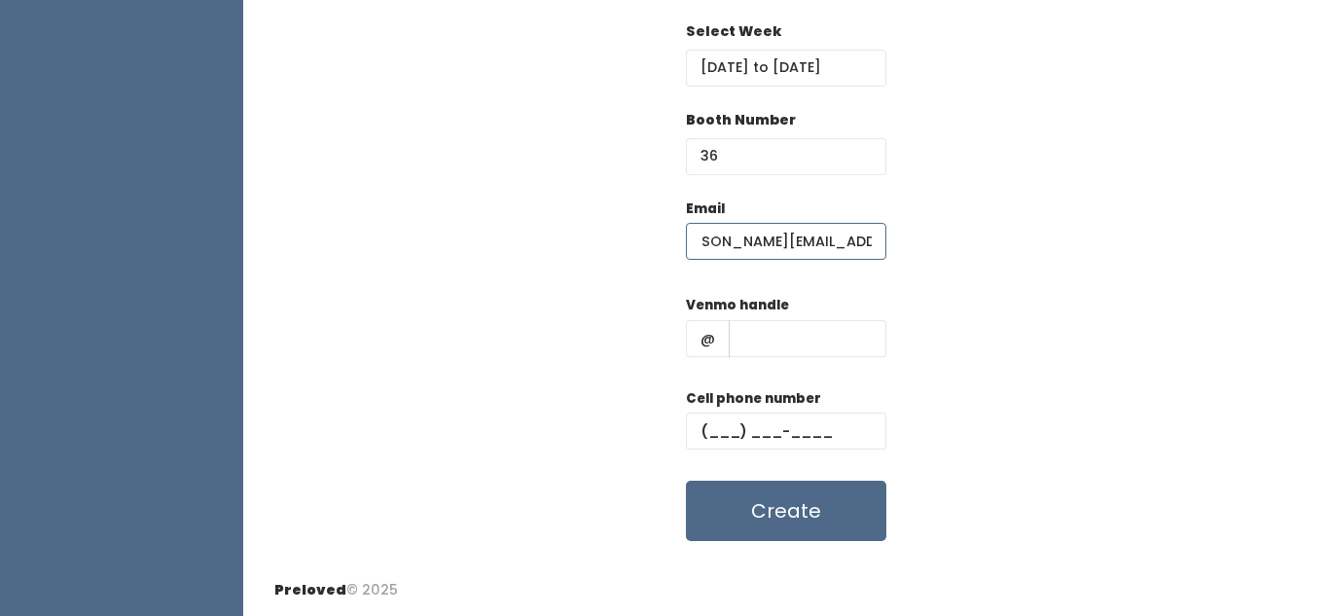
type input "loveless.victoria@gmail.com"
click at [775, 341] on input "text" at bounding box center [808, 338] width 158 height 37
type input "hjkhk"
click at [775, 433] on input "text" at bounding box center [786, 431] width 200 height 37
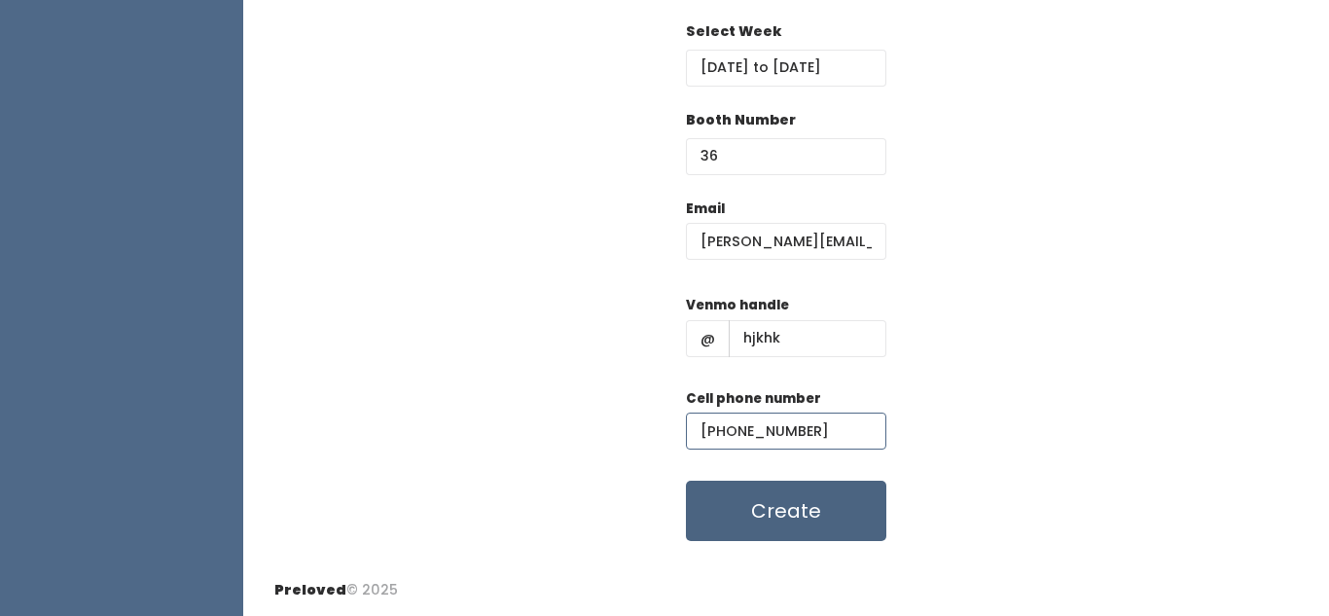
type input "(890) 890-8098"
click at [775, 494] on button "Create" at bounding box center [786, 511] width 200 height 60
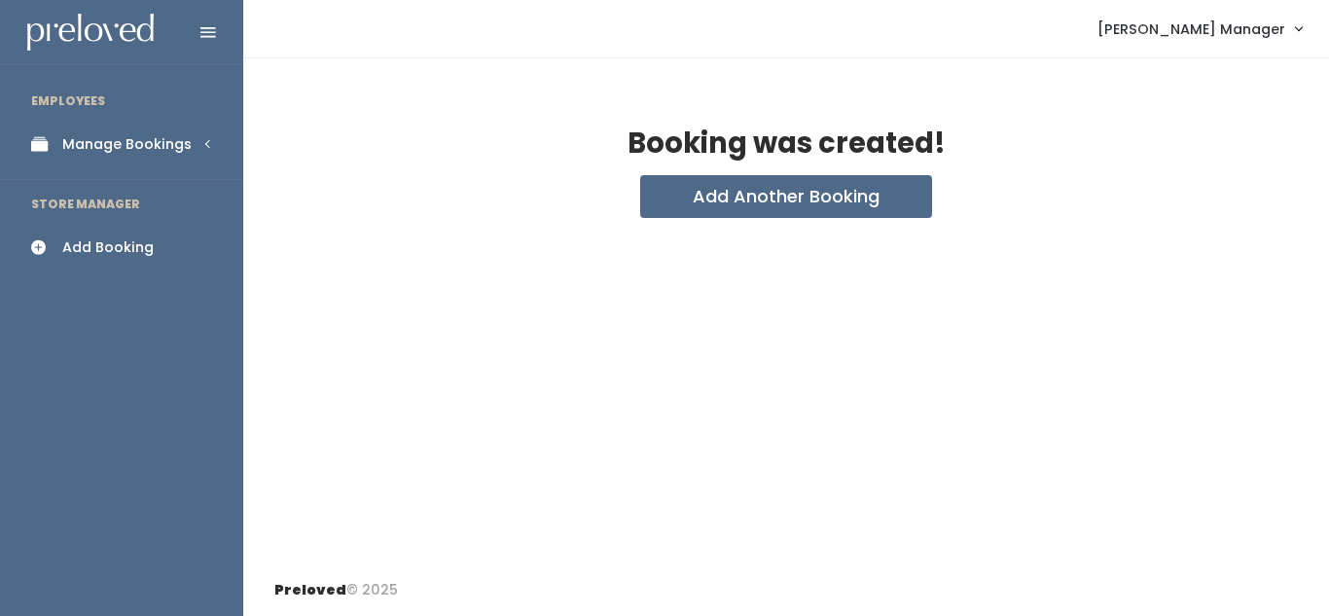
click at [143, 145] on div "Manage Bookings" at bounding box center [126, 144] width 129 height 20
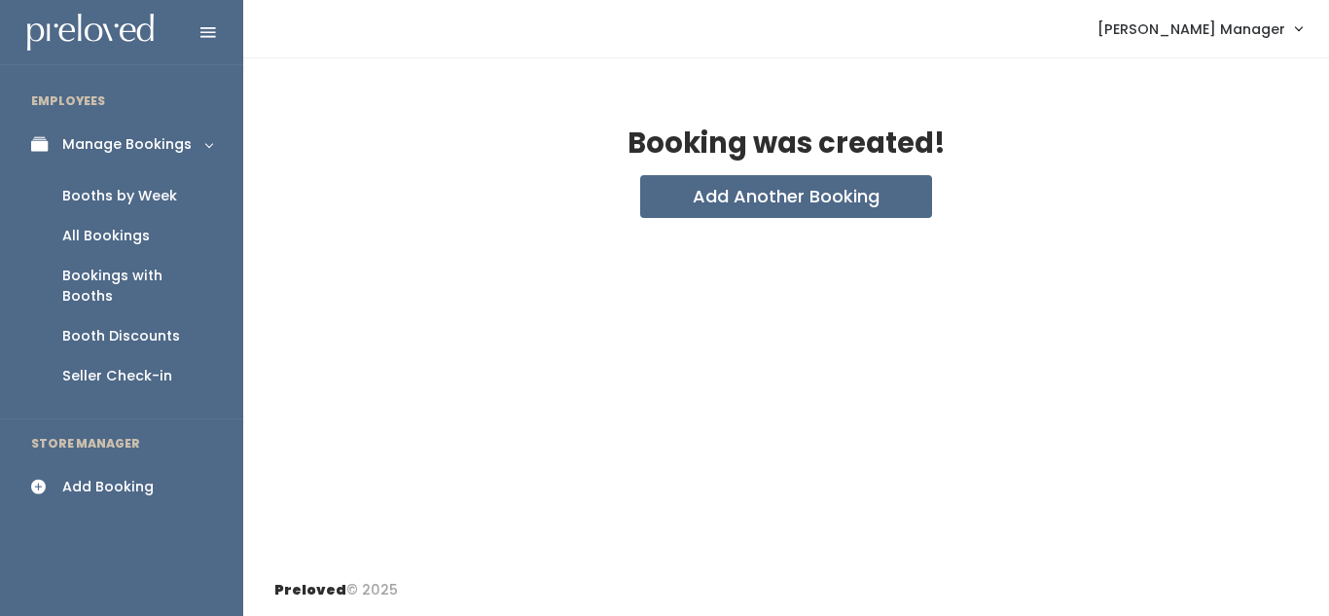
click at [123, 190] on div "Booths by Week" at bounding box center [119, 196] width 115 height 20
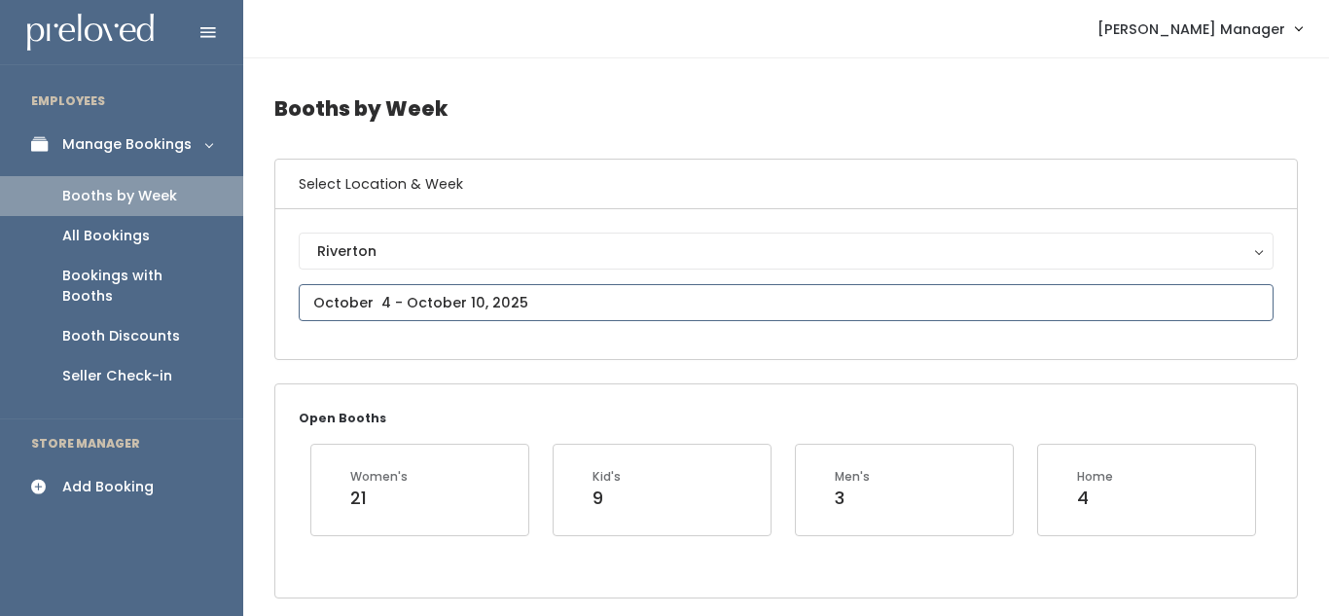
click at [321, 299] on input "text" at bounding box center [786, 302] width 975 height 37
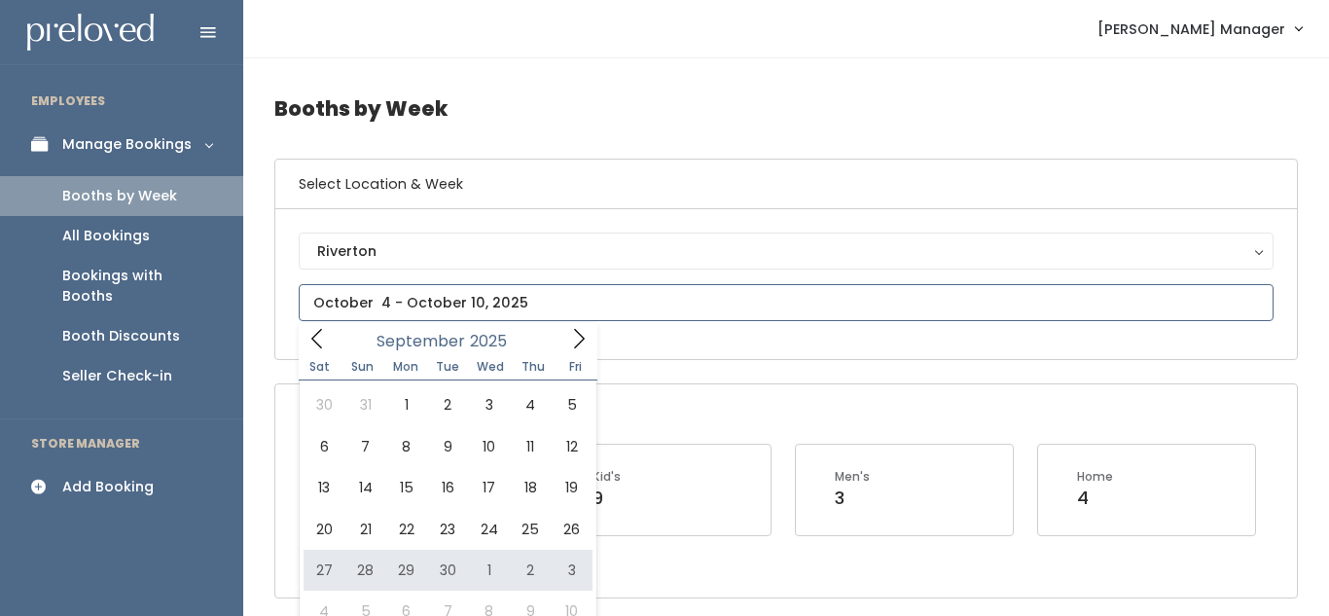
type input "September 27 to October 3"
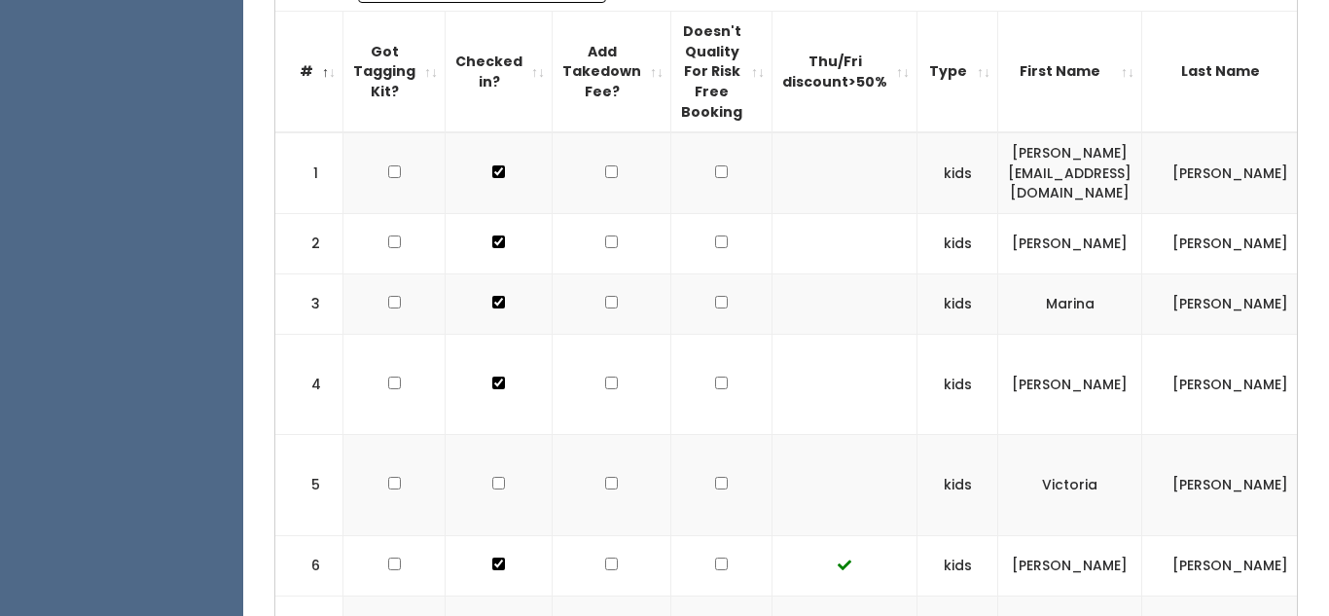
scroll to position [0, 569]
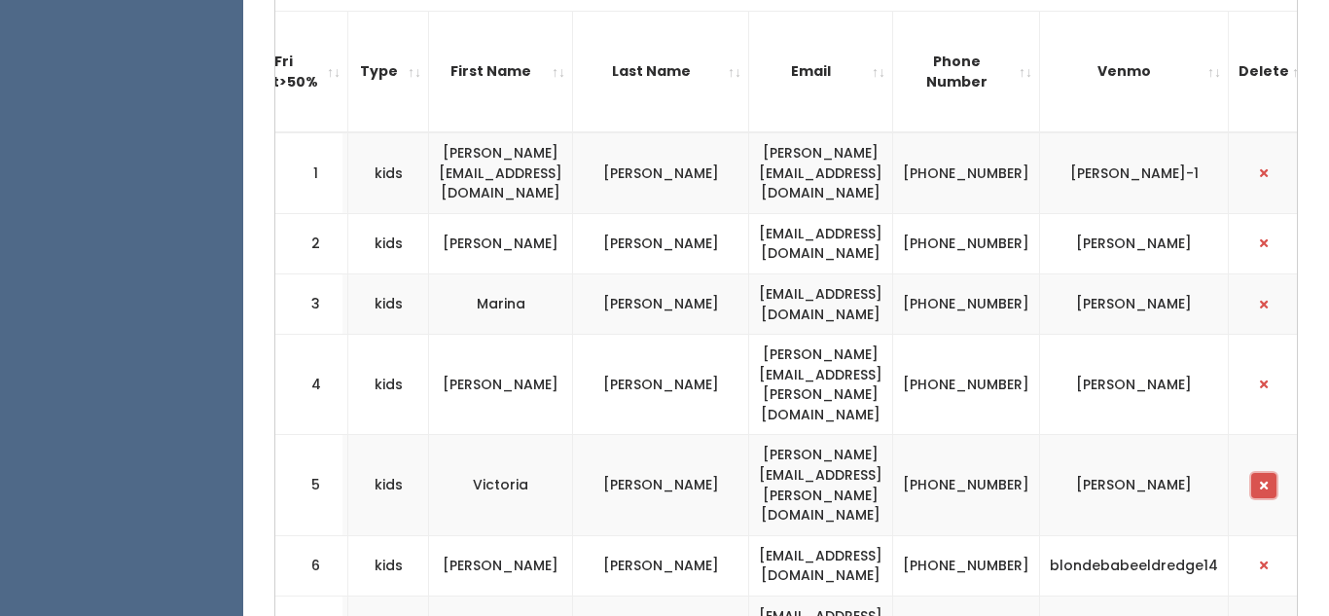
click at [1260, 480] on span "button" at bounding box center [1264, 486] width 8 height 12
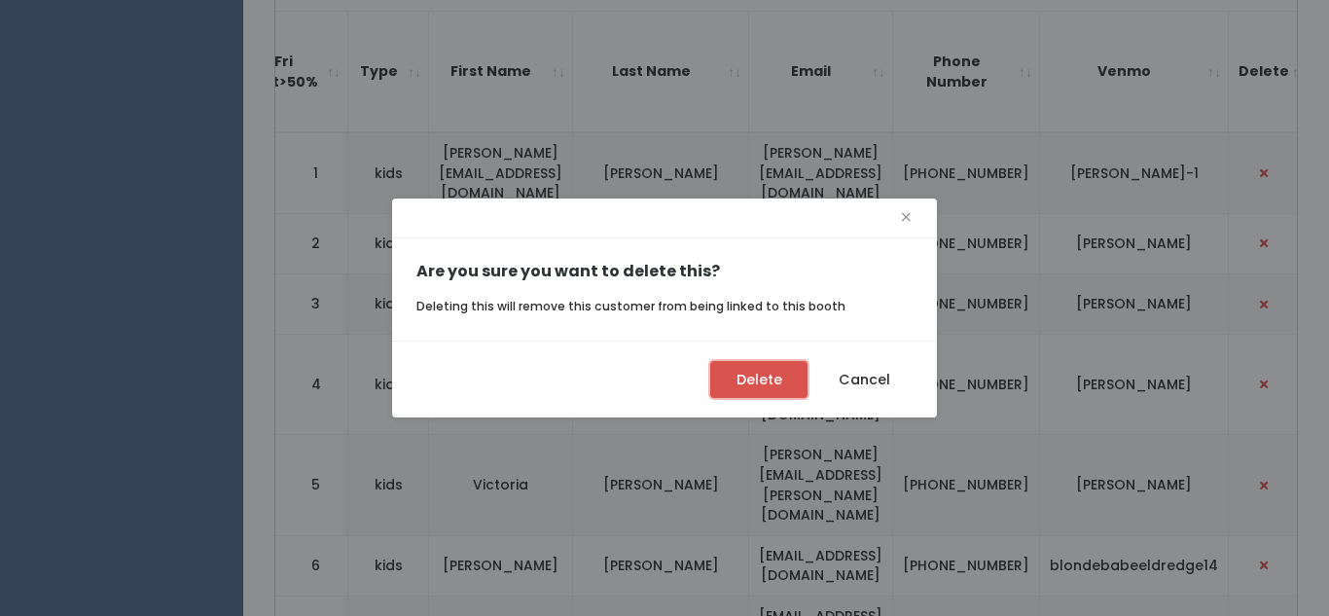
click at [763, 381] on button "Delete" at bounding box center [758, 379] width 97 height 37
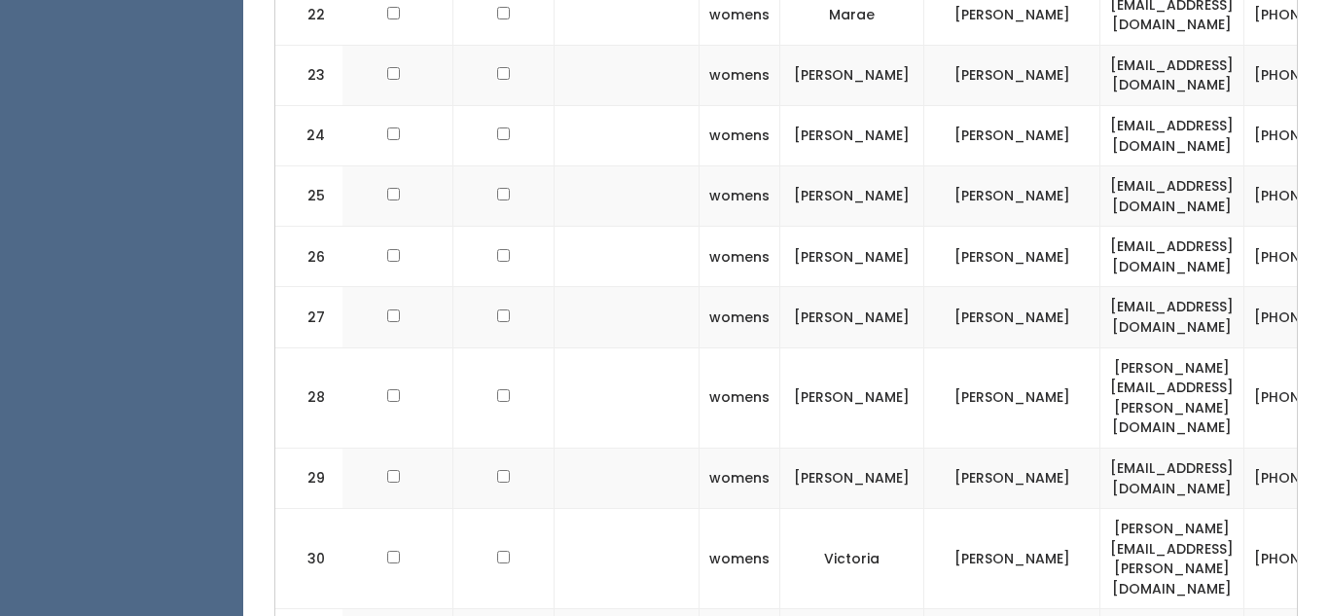
scroll to position [0, 569]
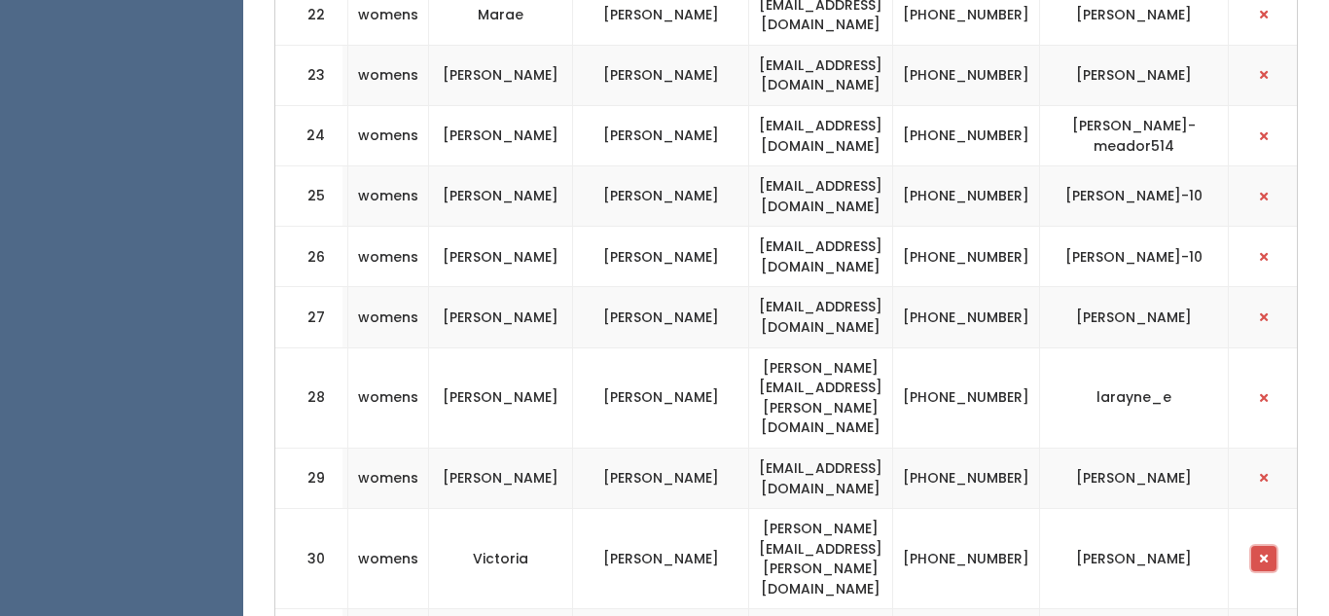
click at [1251, 546] on button "button" at bounding box center [1263, 558] width 25 height 25
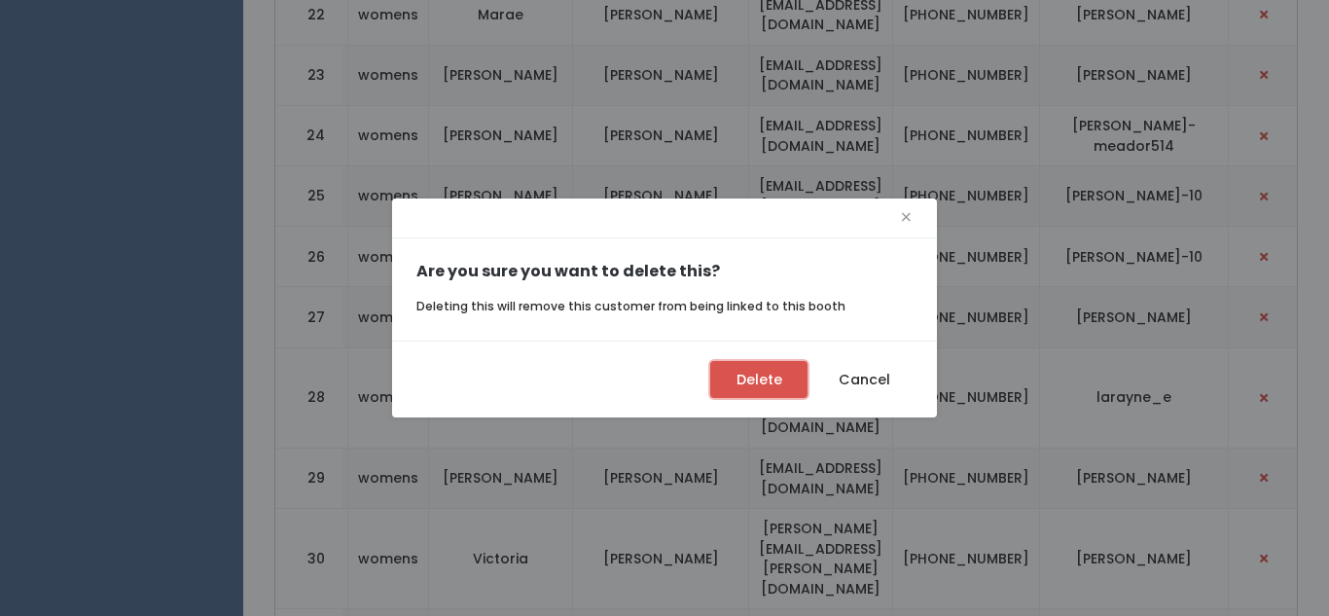
click at [762, 390] on button "Delete" at bounding box center [758, 379] width 97 height 37
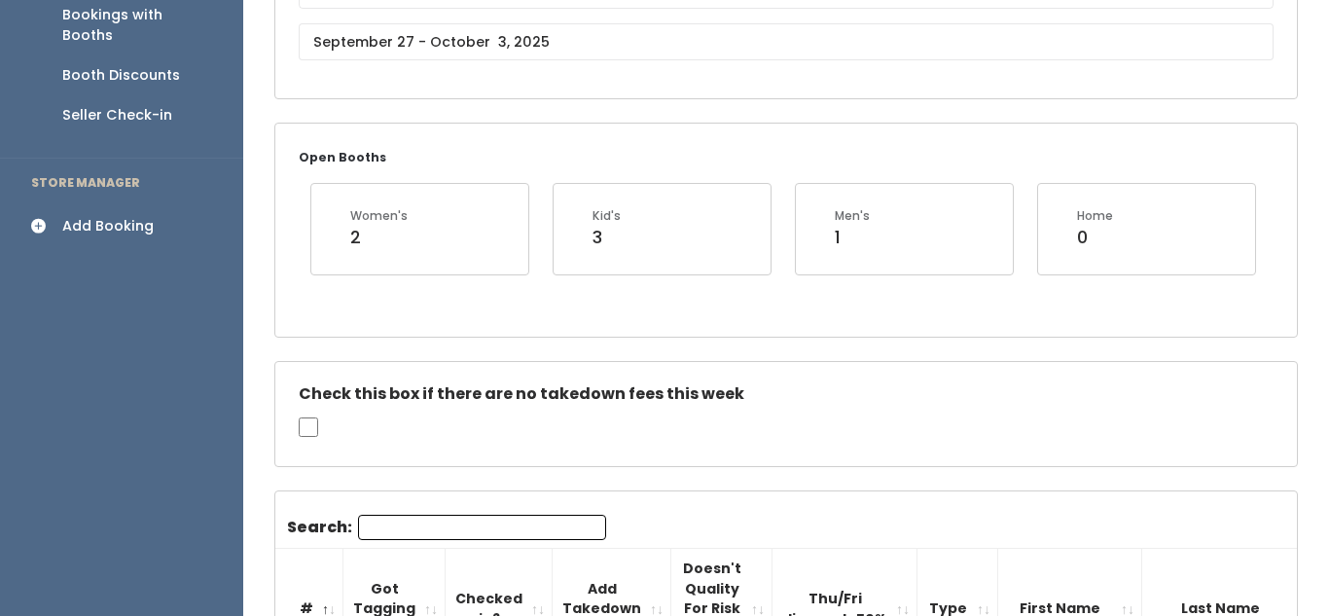
scroll to position [237, 0]
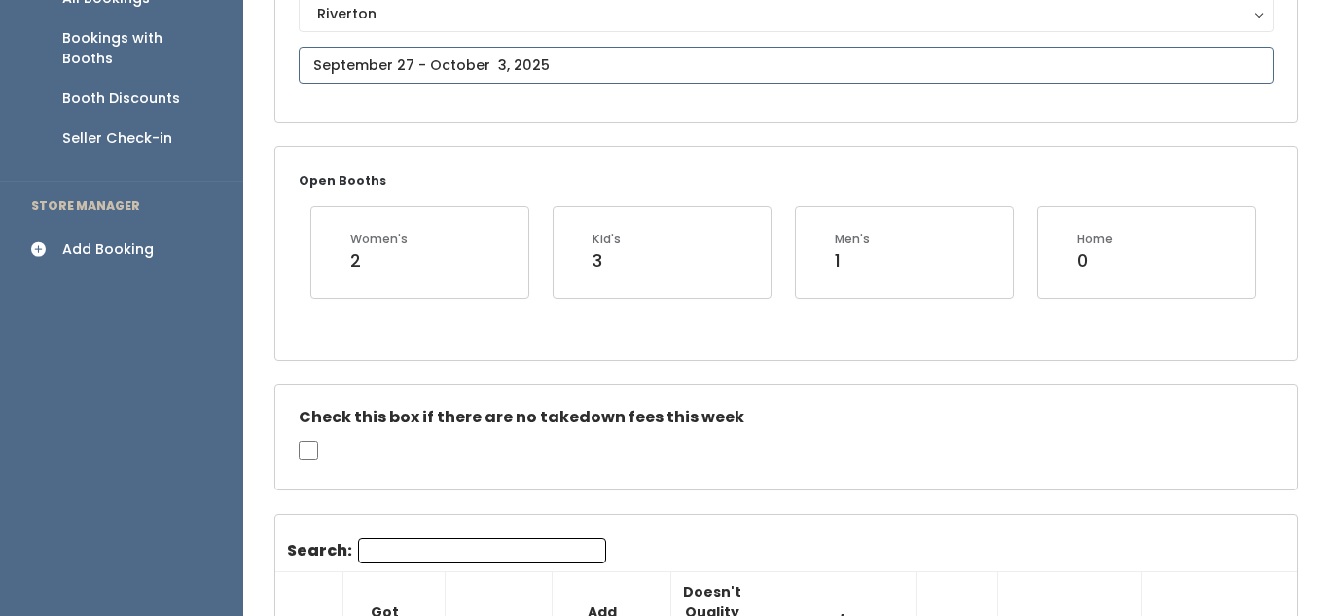
click at [462, 60] on input "text" at bounding box center [786, 65] width 975 height 37
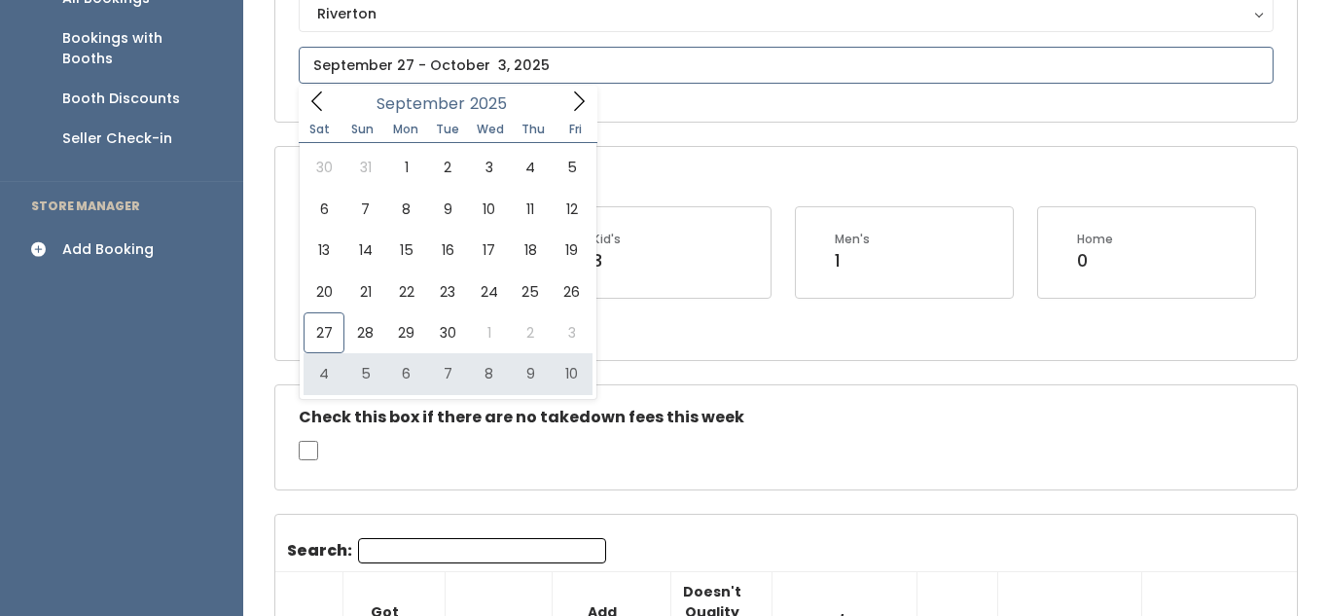
type input "October 4 to October 10"
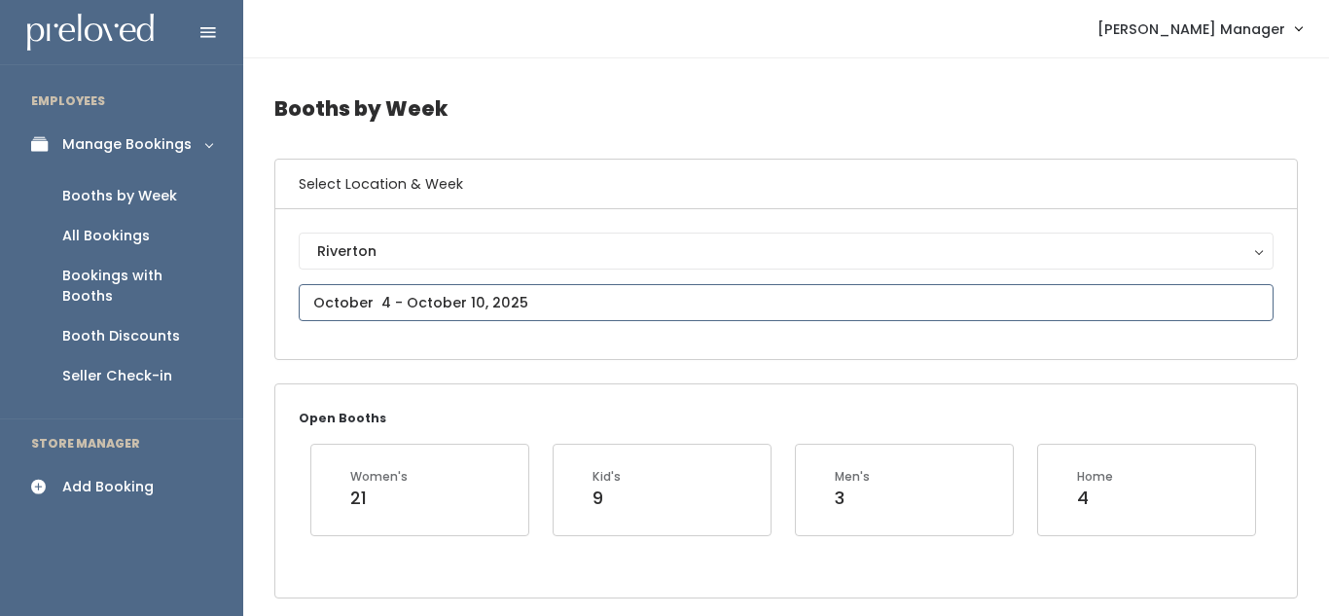
click at [410, 302] on input "text" at bounding box center [786, 302] width 975 height 37
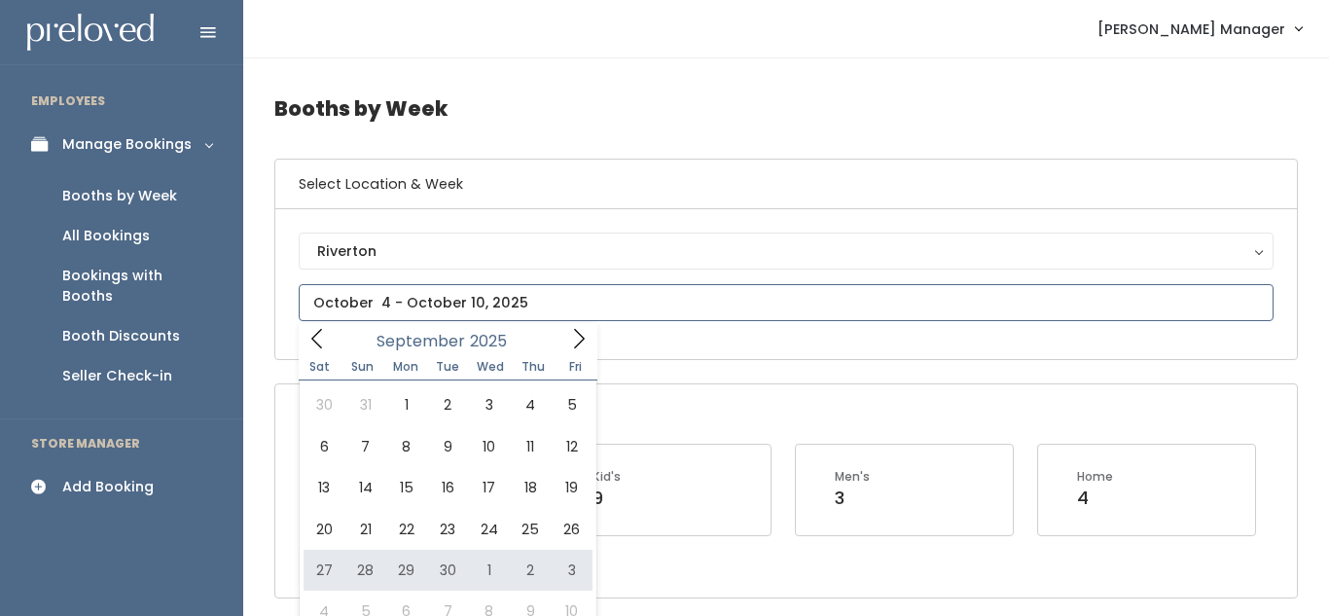
type input "September 27 to October 3"
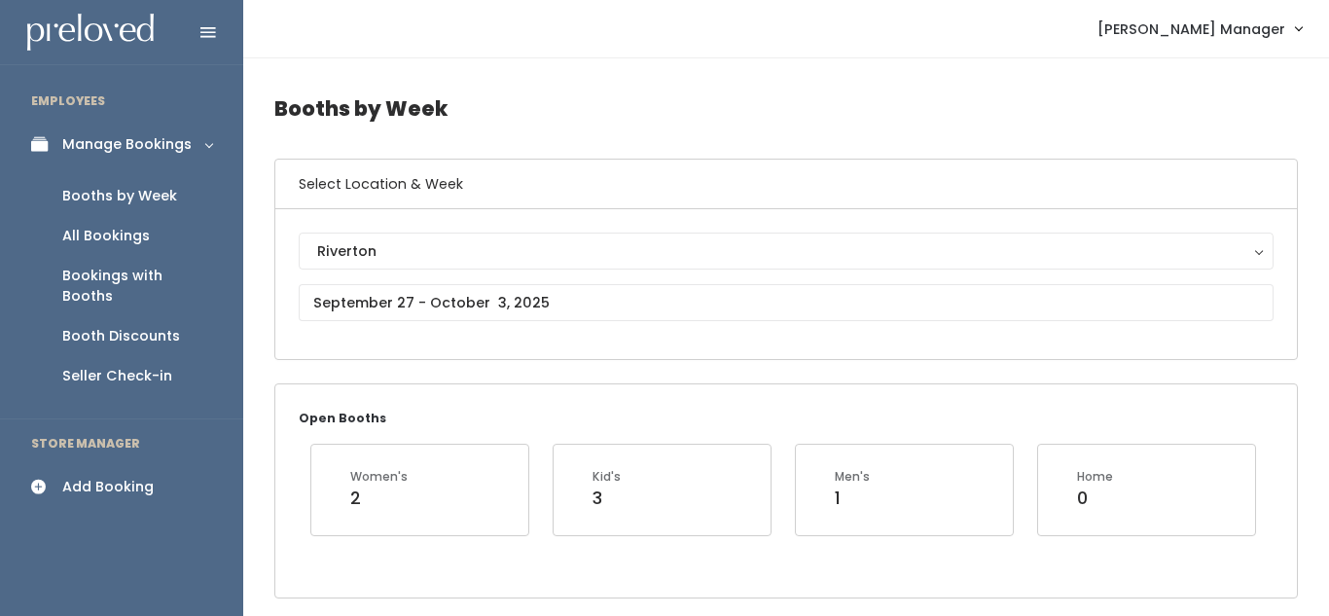
click at [490, 279] on div "Riverton Riverton" at bounding box center [786, 284] width 975 height 103
click at [489, 292] on input "text" at bounding box center [786, 302] width 975 height 37
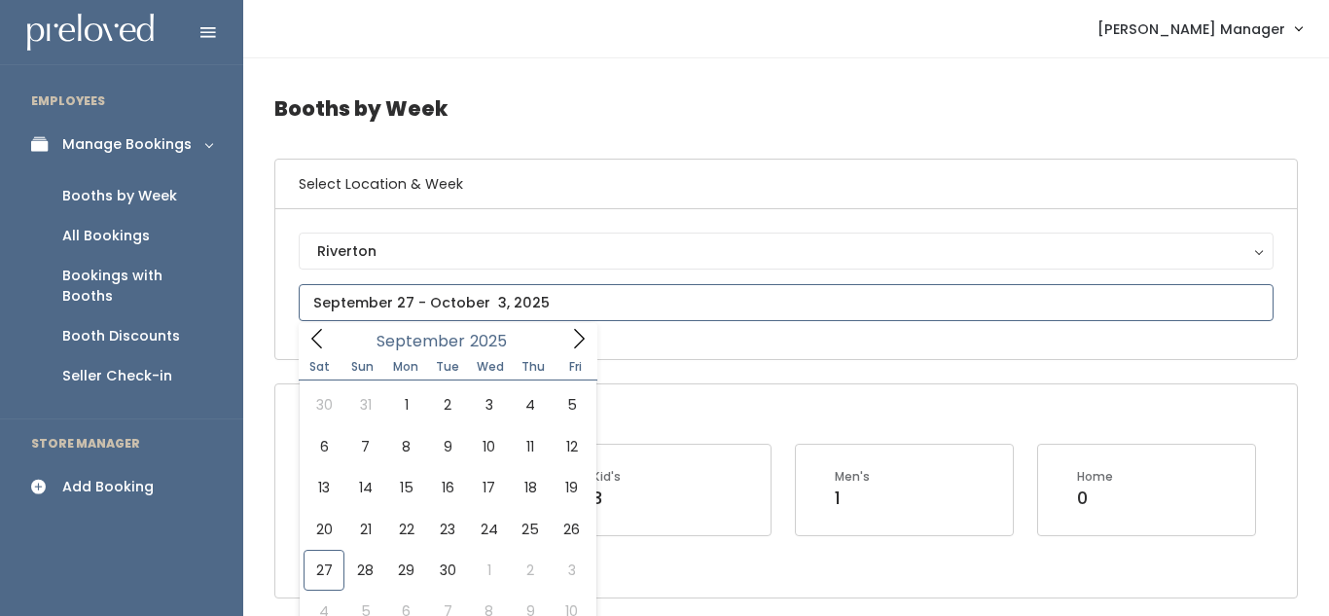
click at [568, 333] on icon at bounding box center [578, 338] width 21 height 21
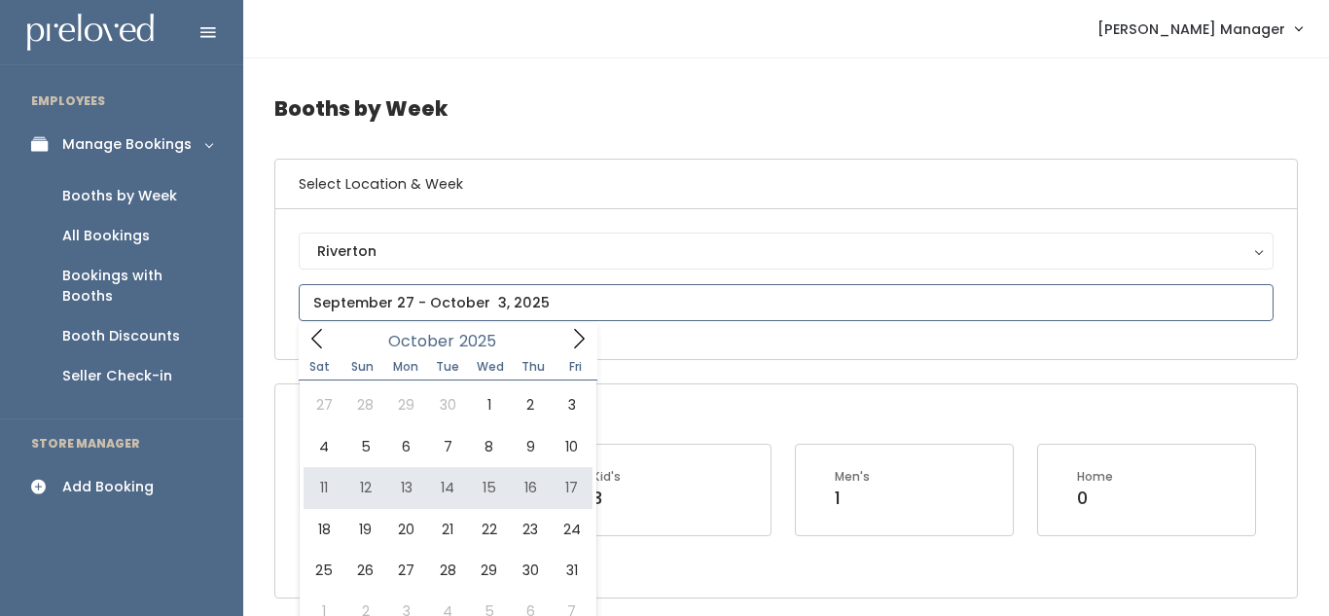
type input "October 11 to October 17"
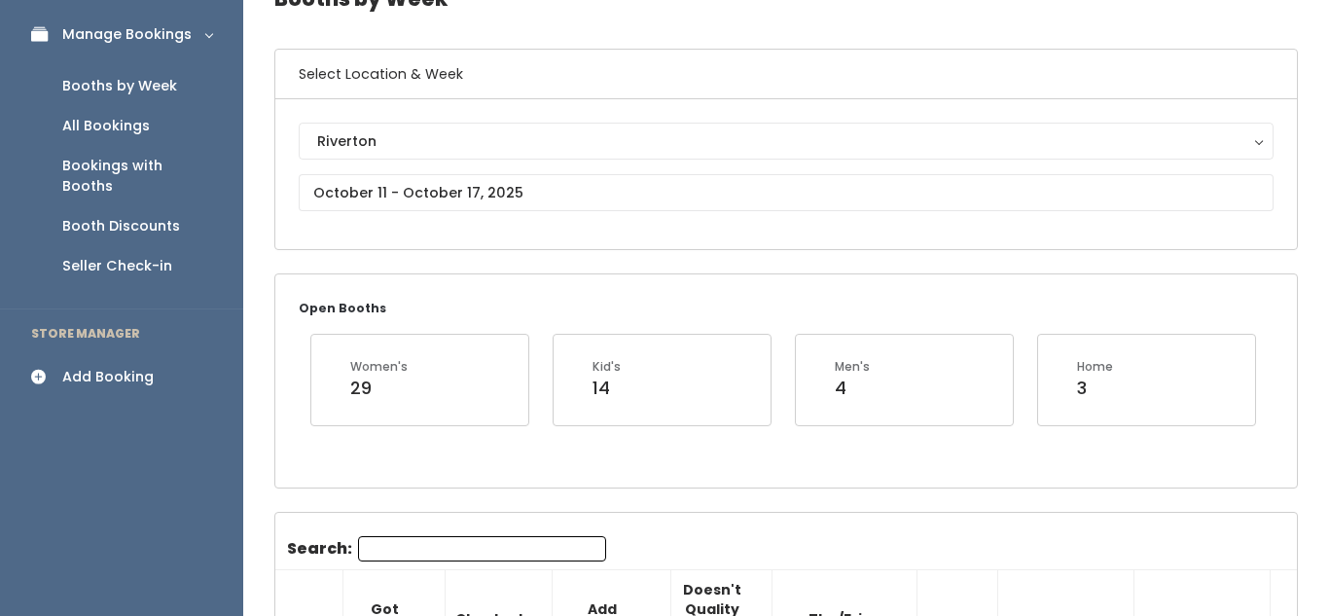
scroll to position [114, 0]
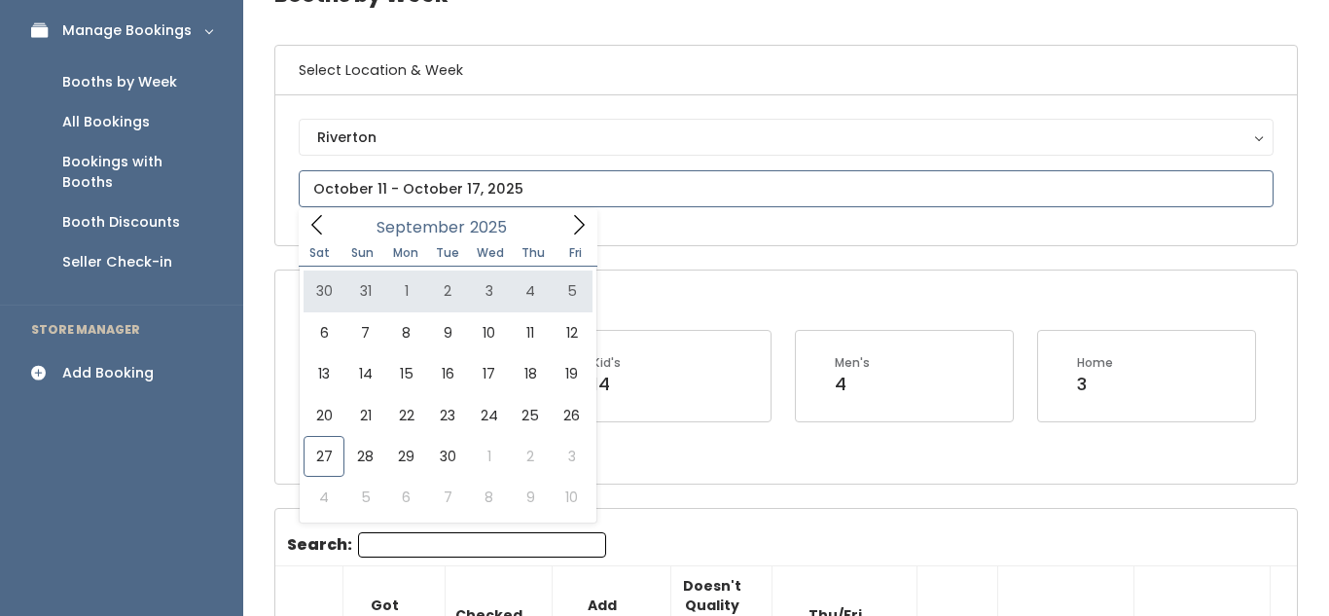
click at [578, 234] on icon at bounding box center [578, 224] width 21 height 21
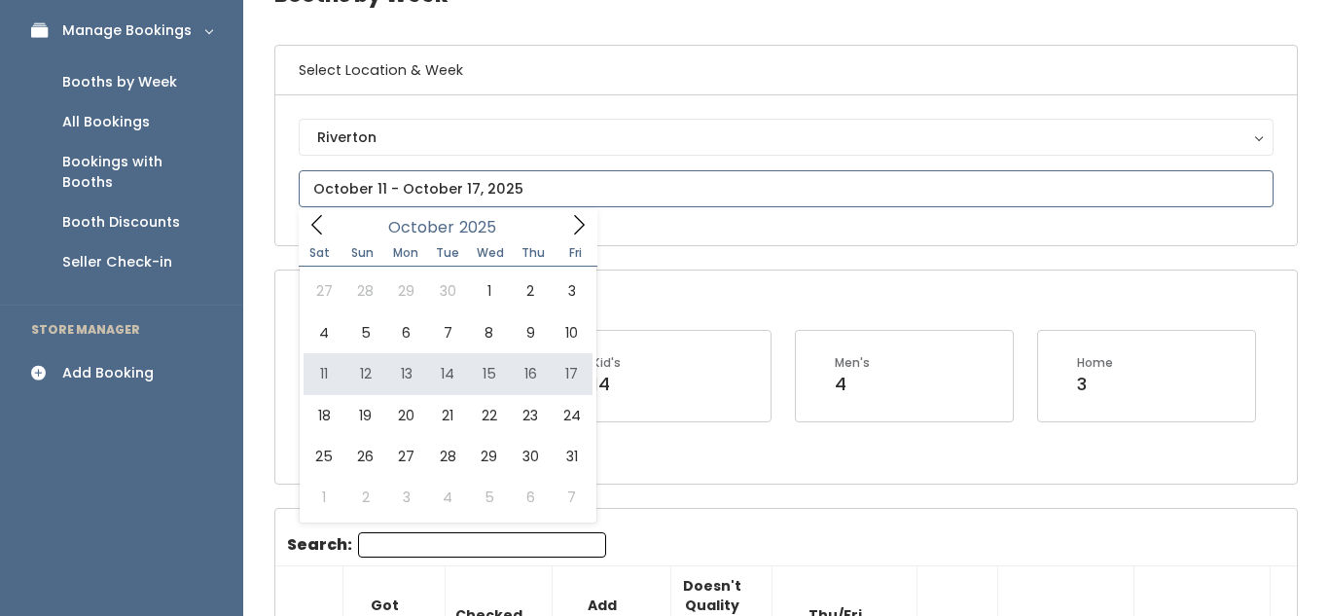
type input "October 11 to October 17"
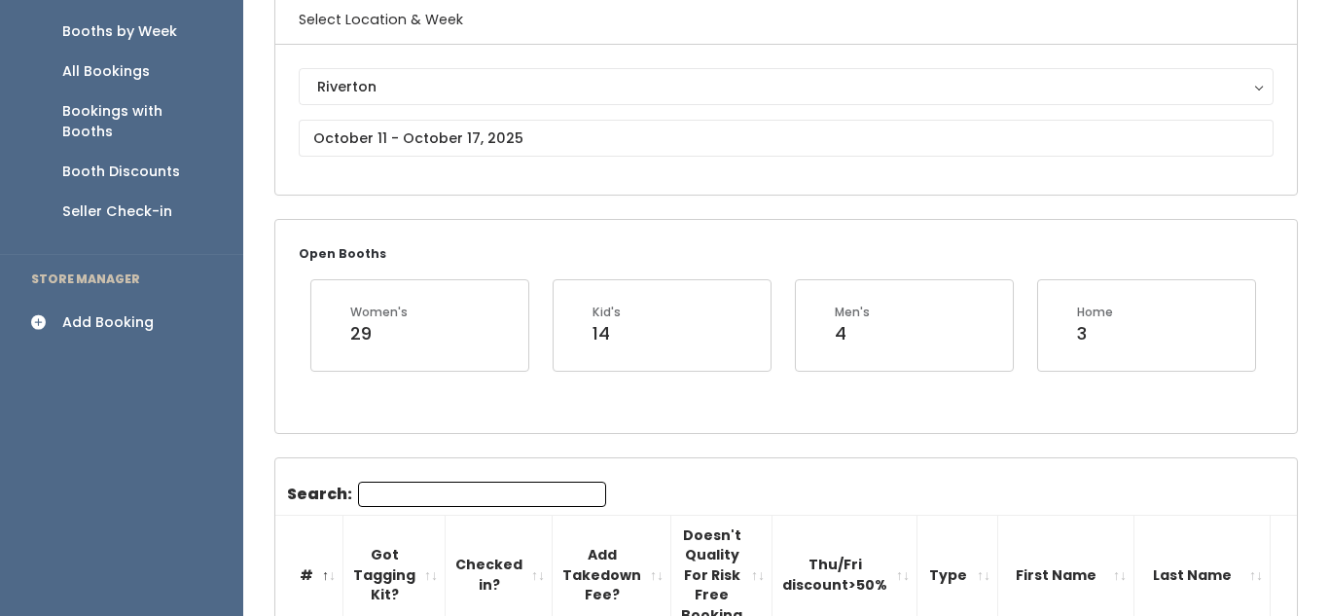
scroll to position [162, 0]
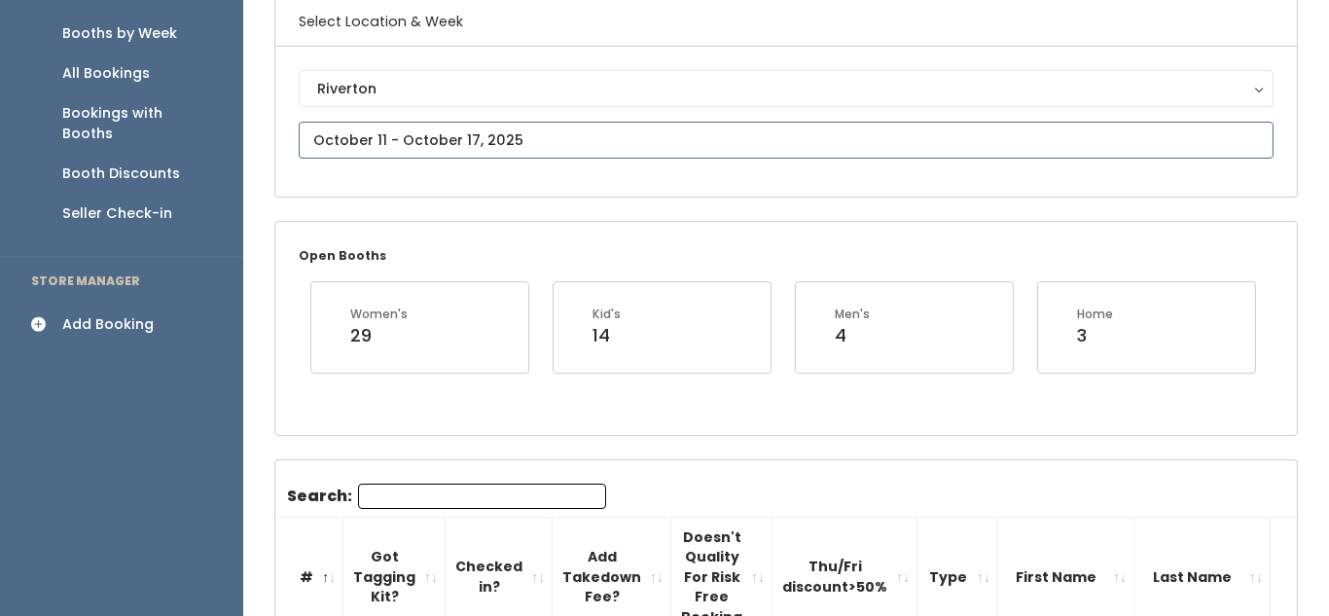
click at [515, 152] on input "text" at bounding box center [786, 140] width 975 height 37
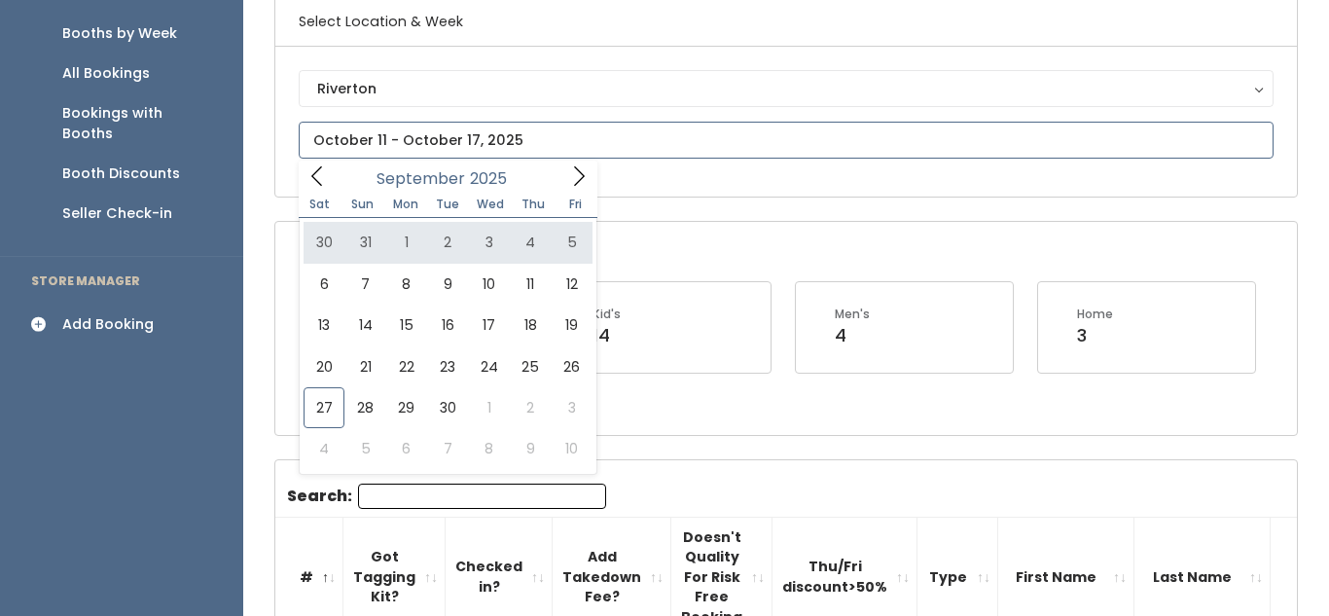
click at [582, 180] on icon at bounding box center [578, 175] width 21 height 21
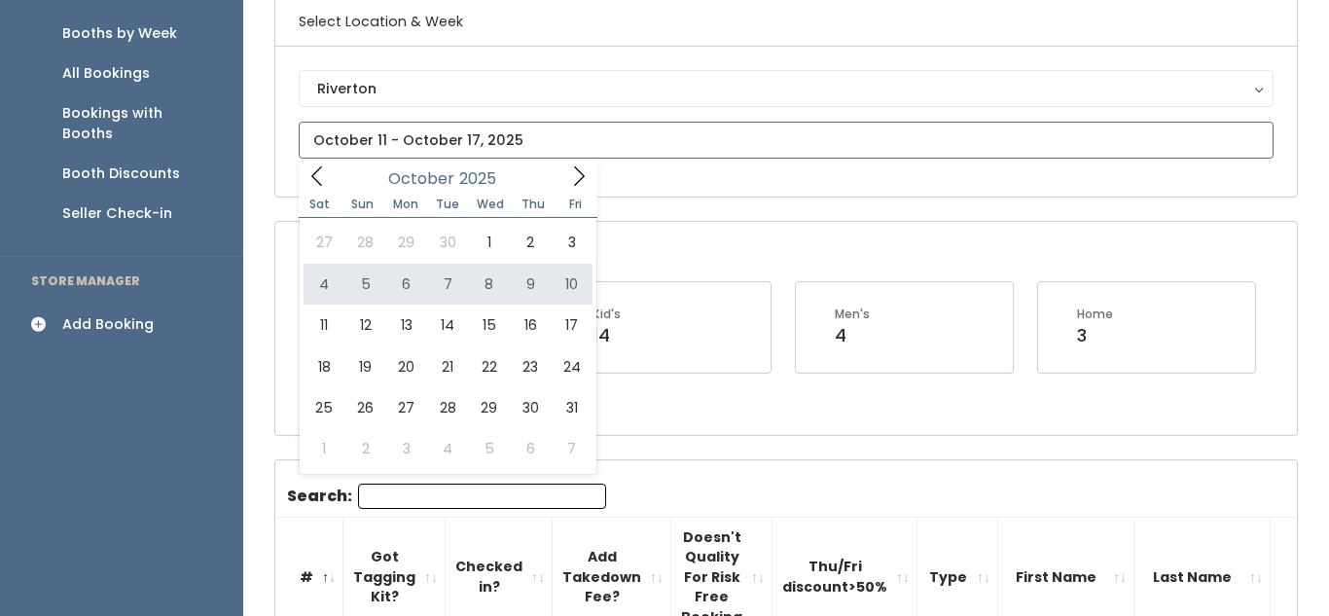
type input "[DATE] to [DATE]"
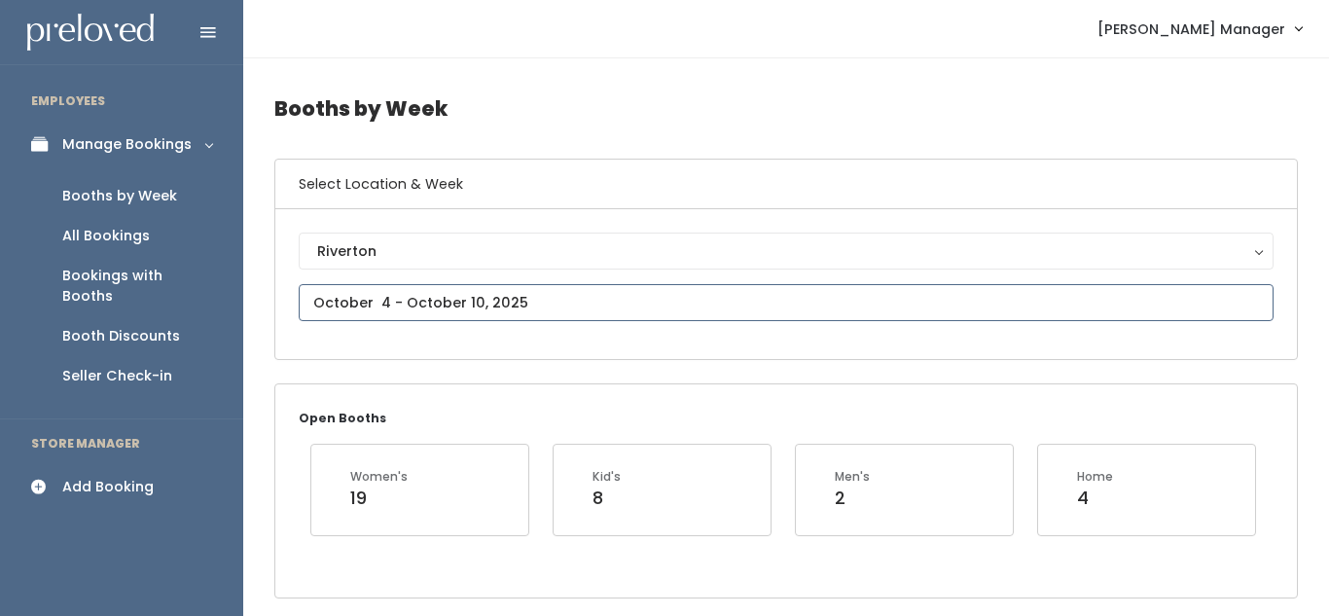
click at [410, 308] on input "text" at bounding box center [786, 302] width 975 height 37
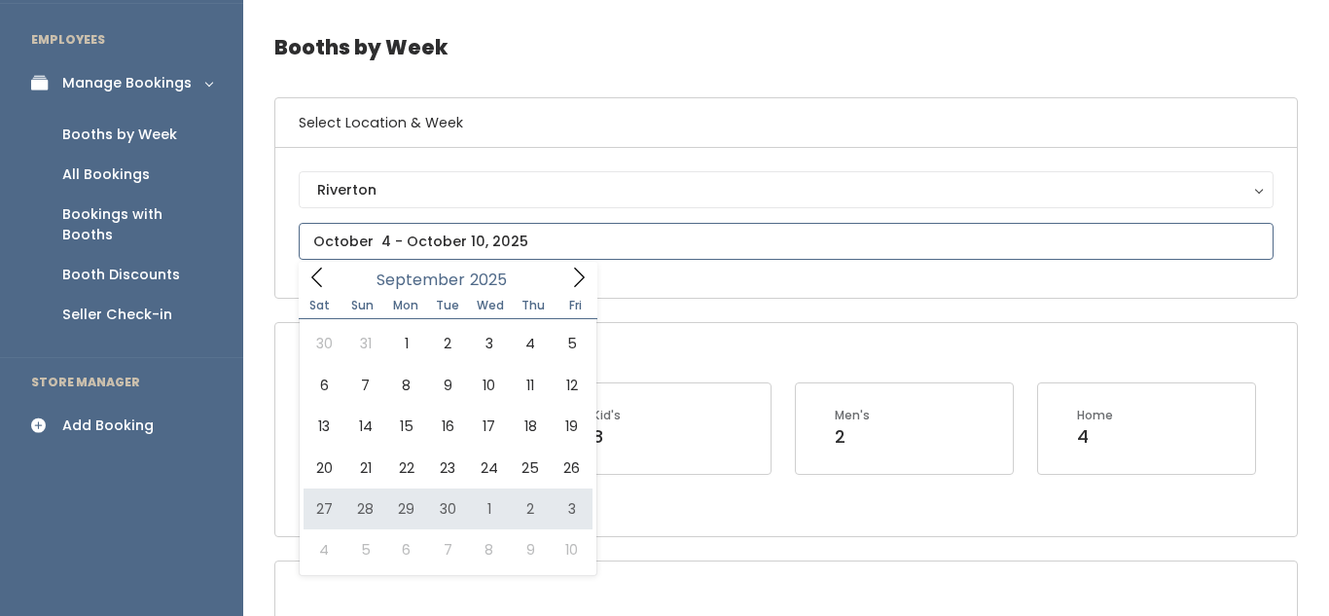
scroll to position [64, 0]
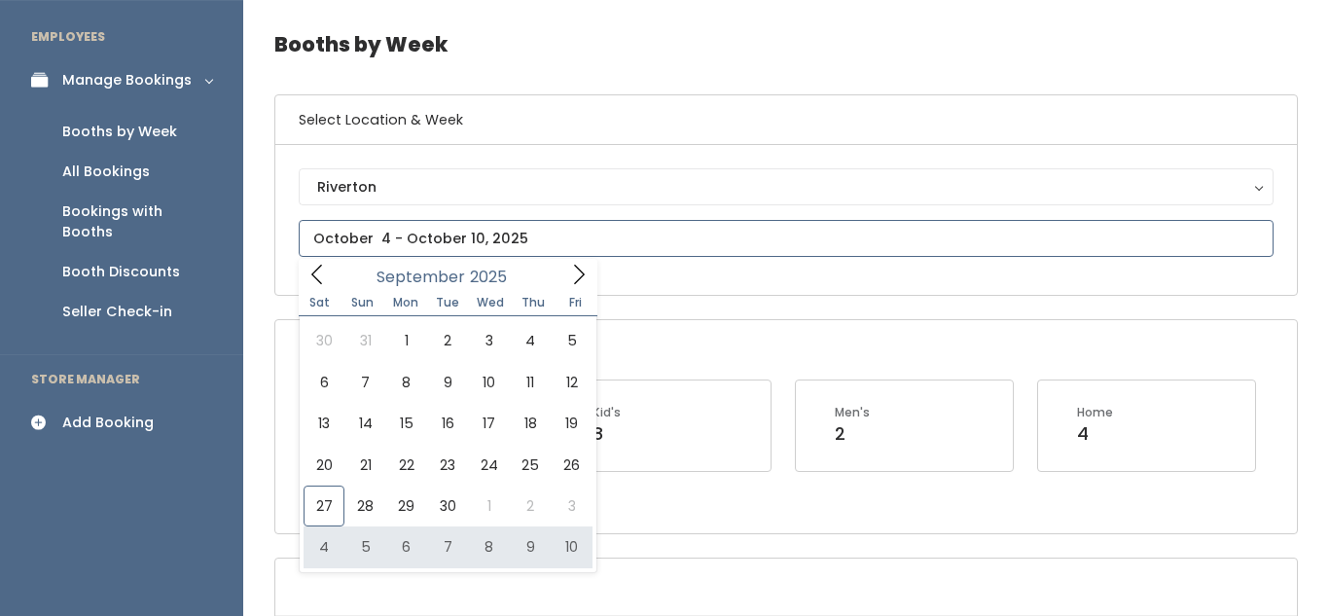
type input "October 4 to October 10"
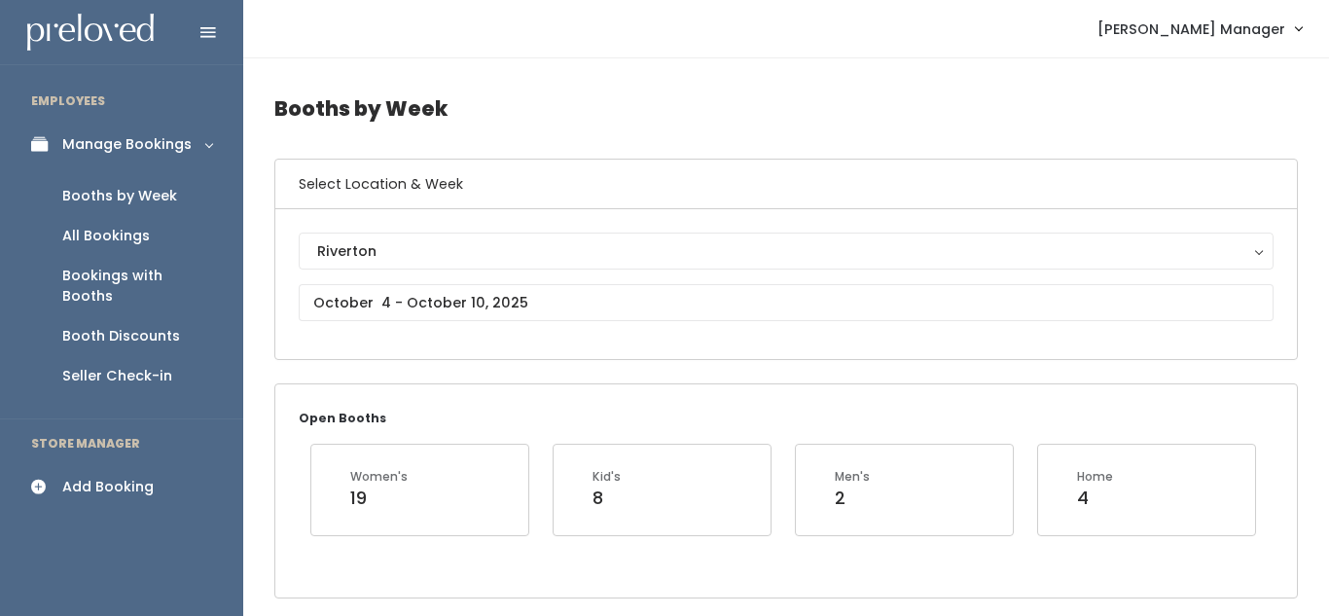
click at [71, 477] on div "Add Booking" at bounding box center [107, 487] width 91 height 20
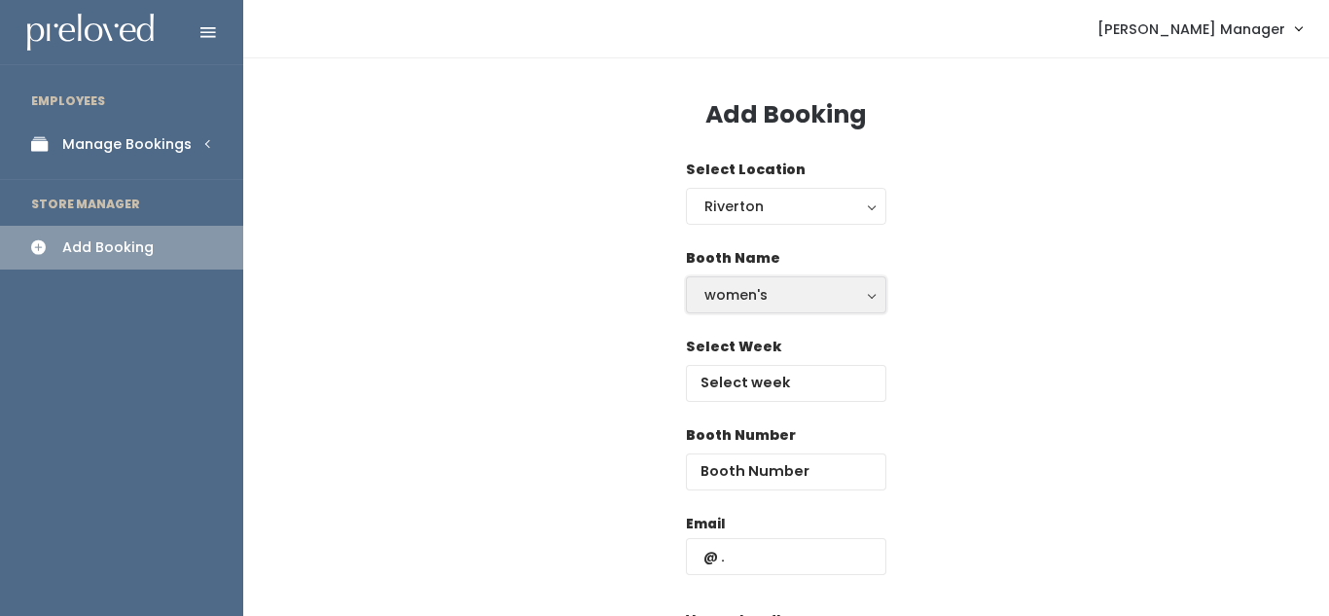
click at [800, 302] on div "women's" at bounding box center [785, 294] width 163 height 21
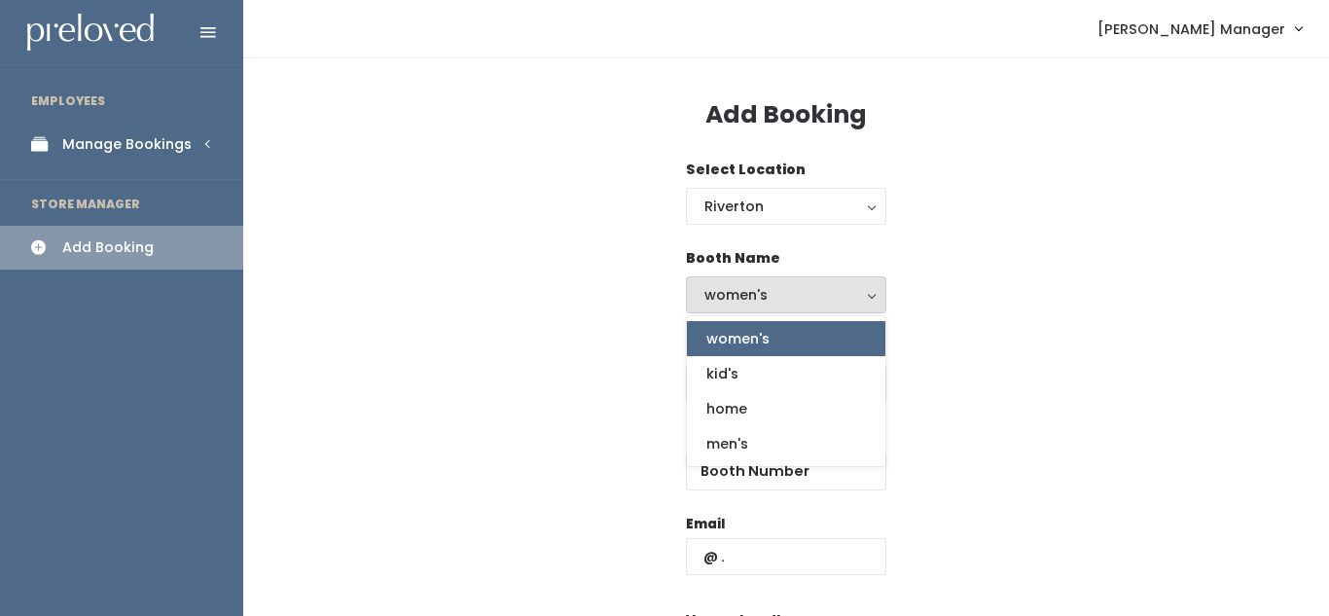
click at [909, 324] on div "Booth Name women's kid's home men's women's women's kid's home men's" at bounding box center [786, 292] width 1024 height 89
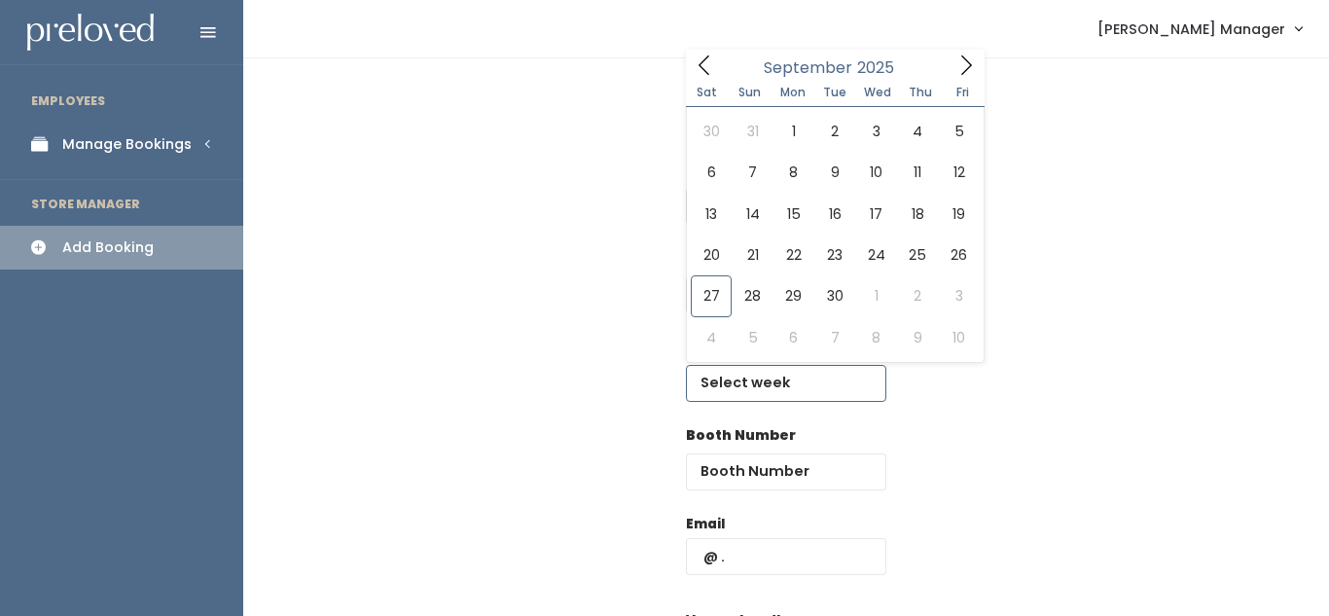
click at [778, 381] on input "text" at bounding box center [786, 383] width 200 height 37
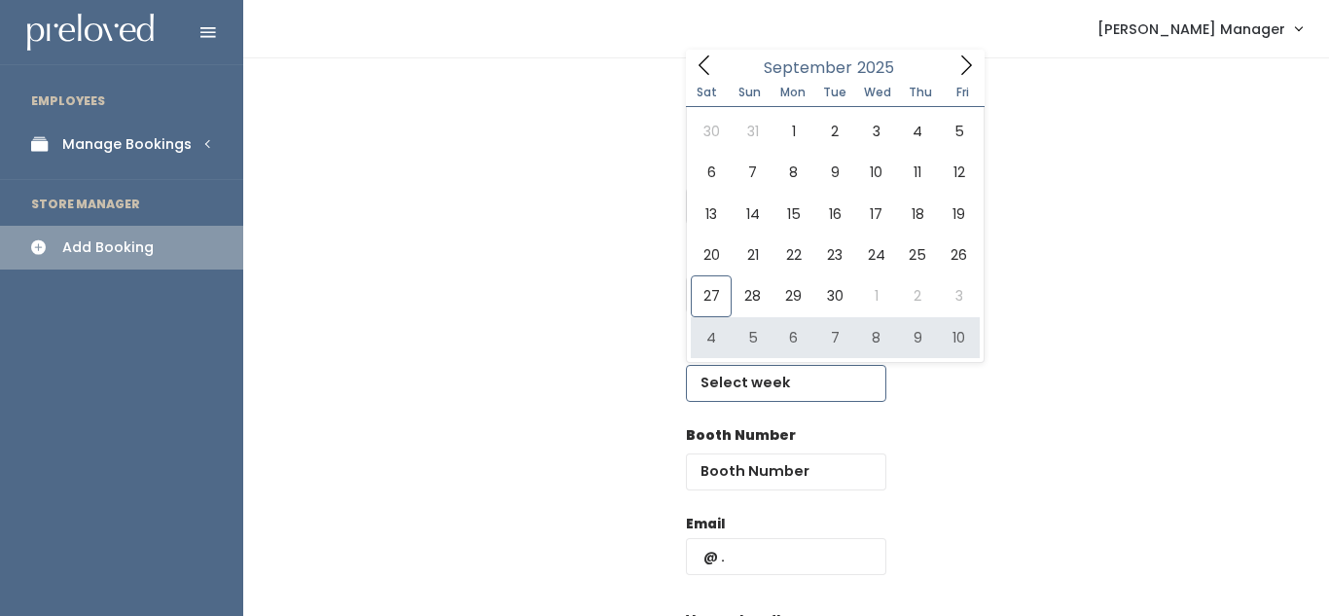
type input "October 4 to October 10"
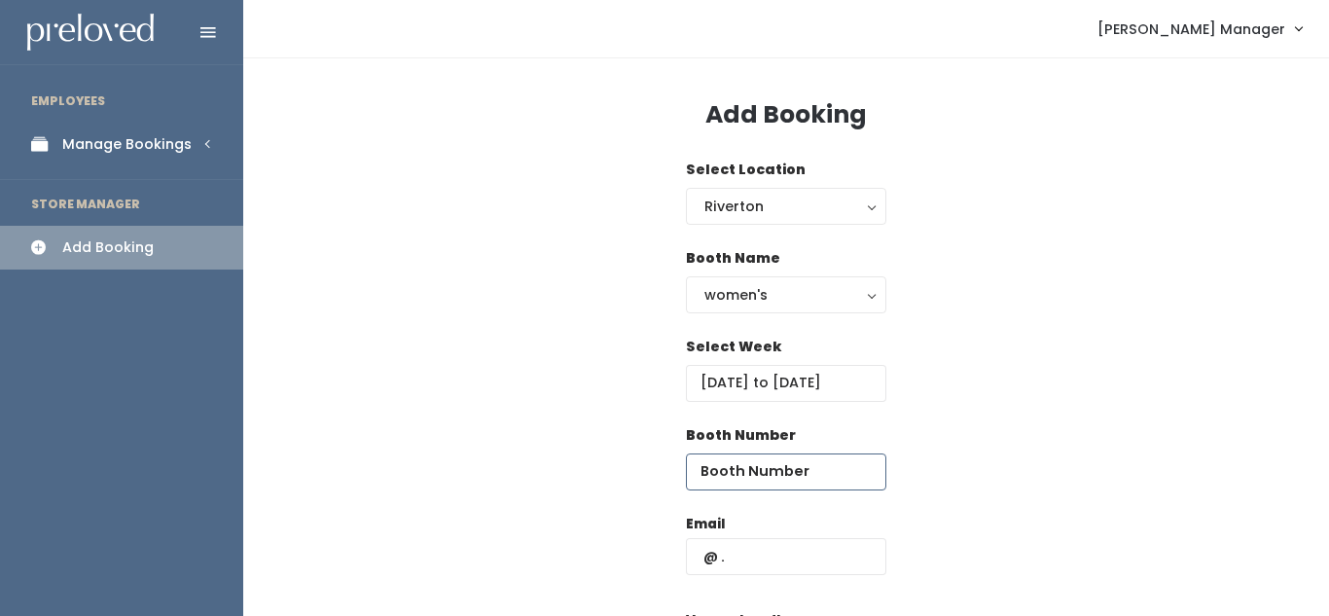
click at [761, 466] on input "number" at bounding box center [786, 471] width 200 height 37
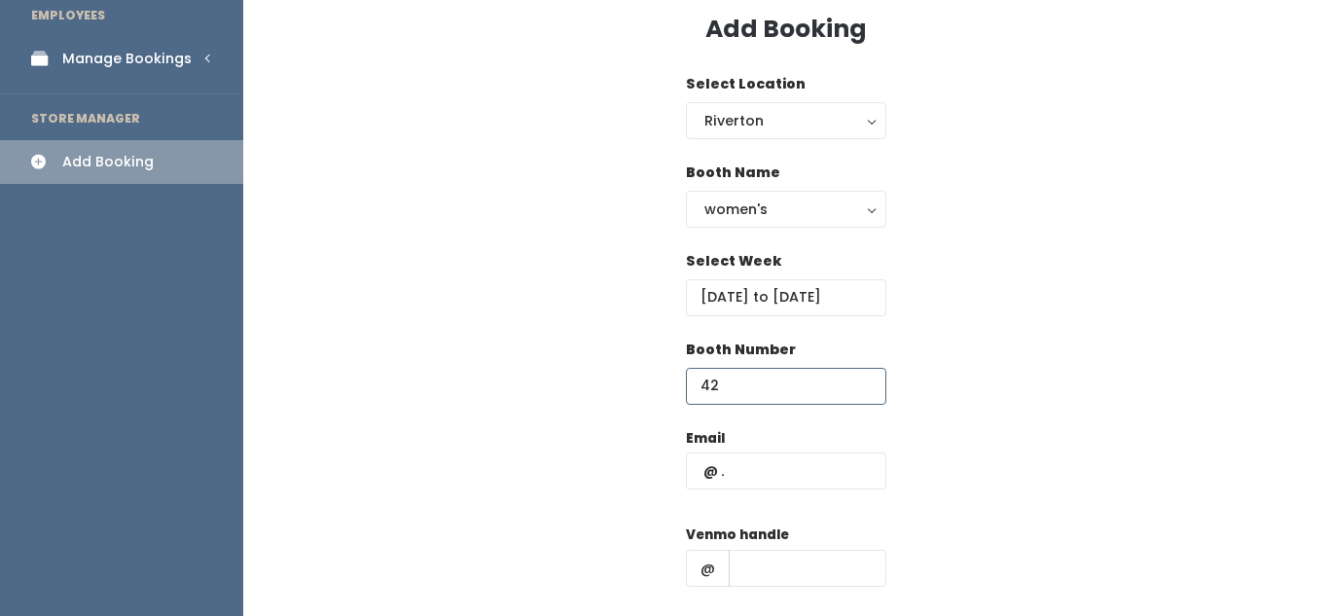
scroll to position [88, 0]
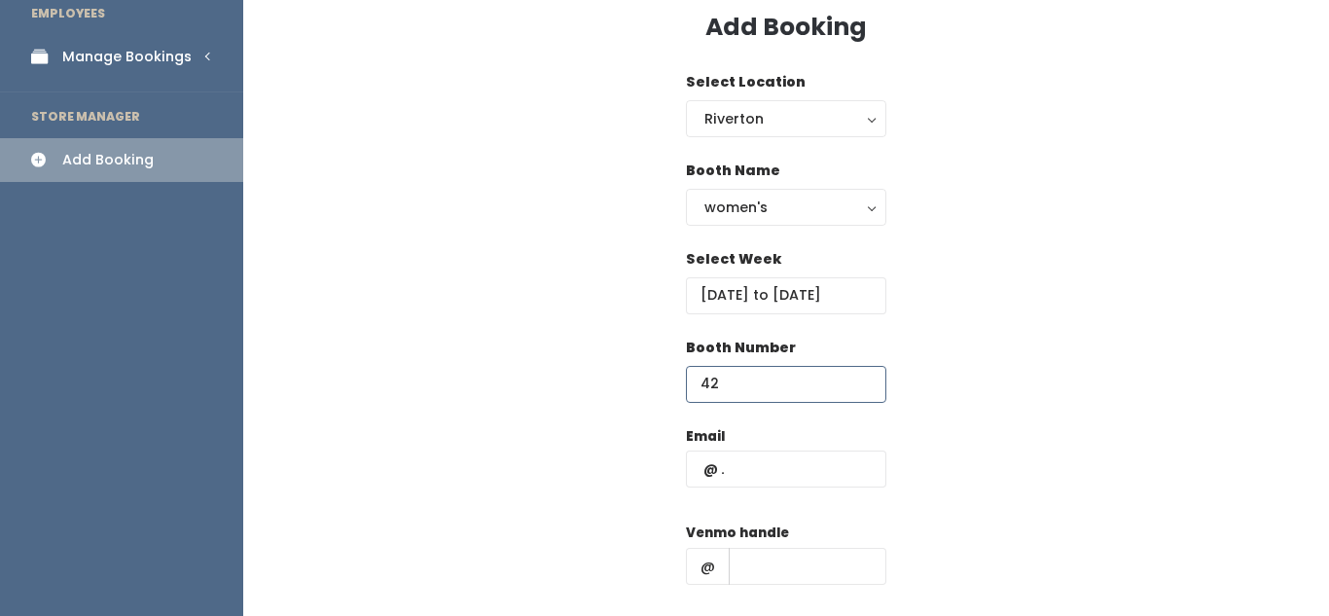
type input "42"
click at [764, 469] on input "text" at bounding box center [786, 469] width 200 height 37
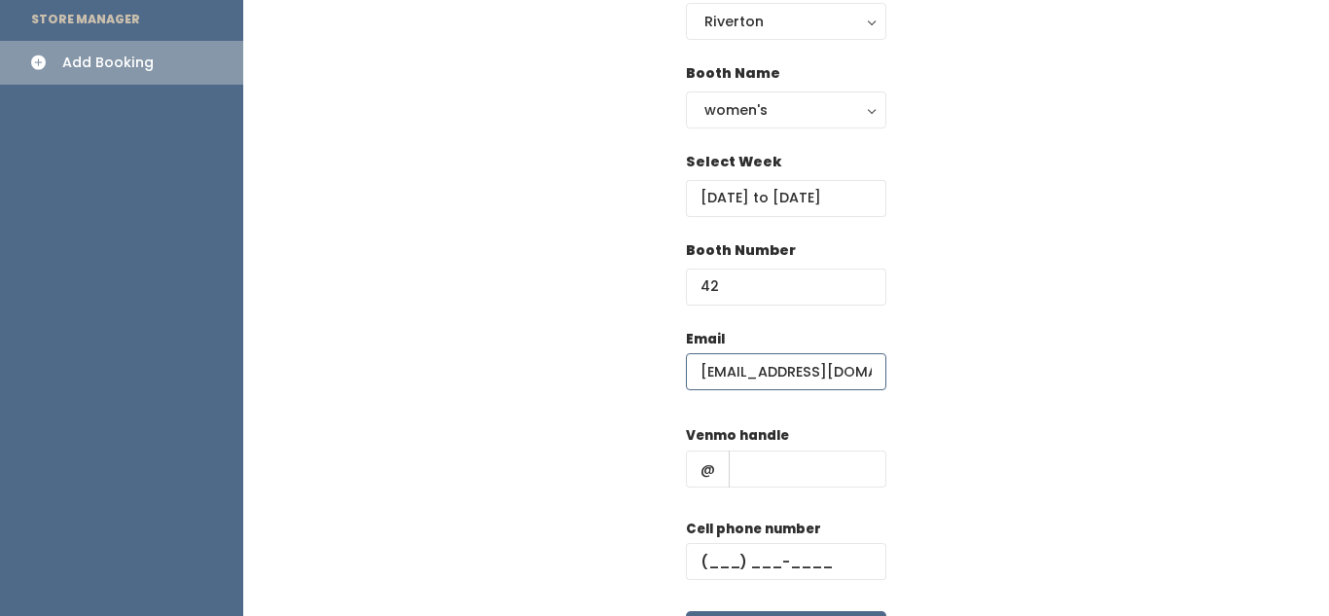
scroll to position [196, 0]
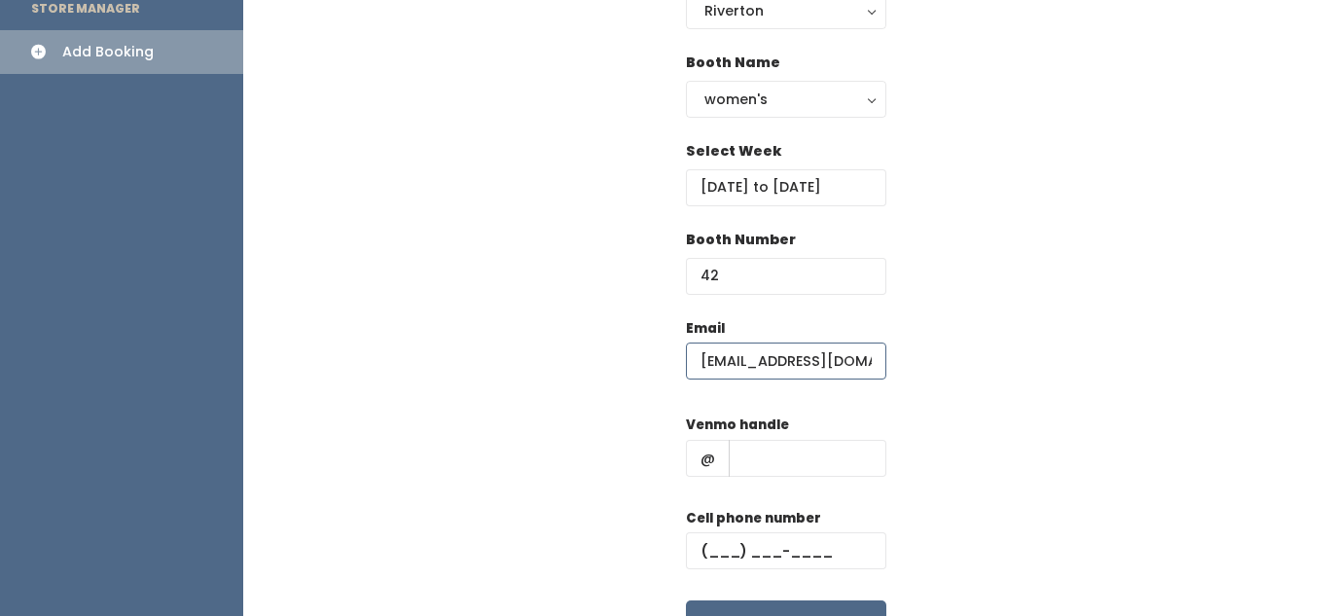
type input "[EMAIL_ADDRESS][DOMAIN_NAME]"
click at [811, 458] on input "text" at bounding box center [808, 458] width 158 height 37
type input "billiemass"
click at [814, 548] on input "text" at bounding box center [786, 550] width 200 height 37
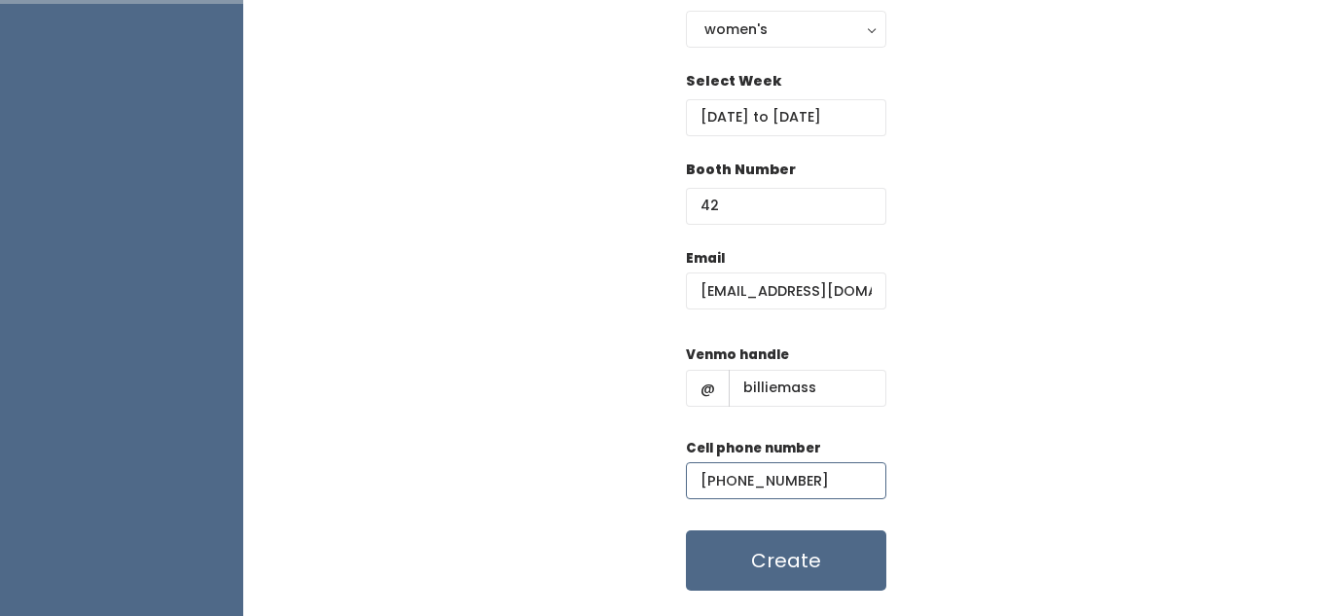
scroll to position [270, 0]
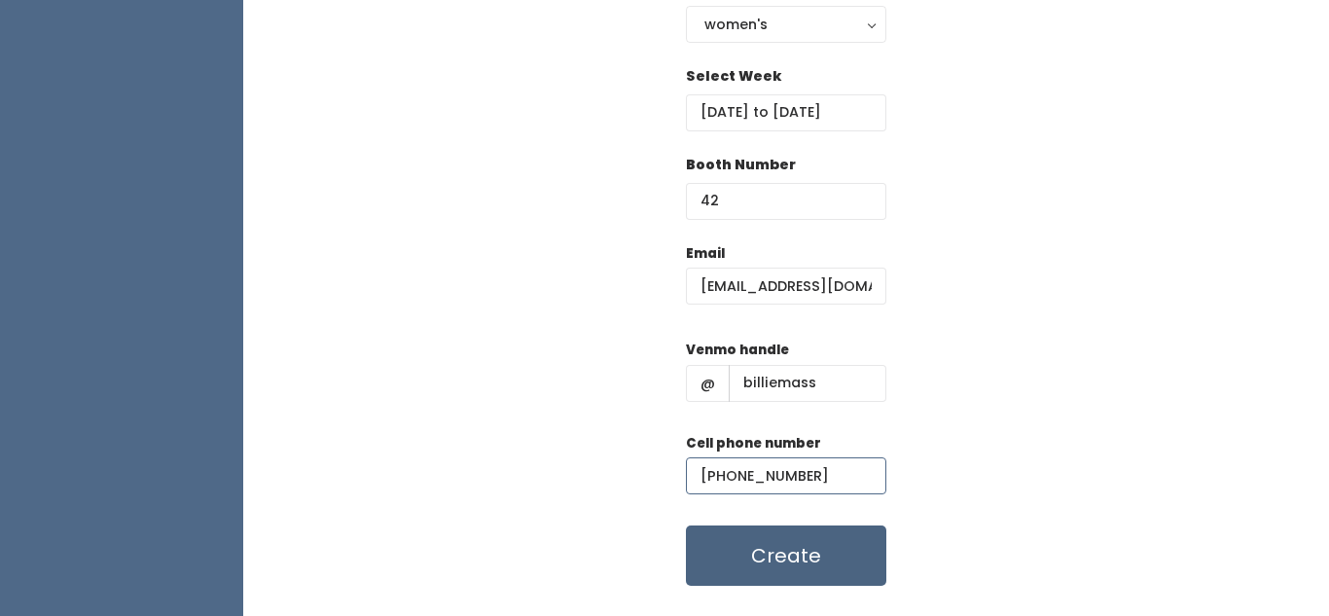
type input "(801) 231-8293"
click at [843, 559] on button "Create" at bounding box center [786, 555] width 200 height 60
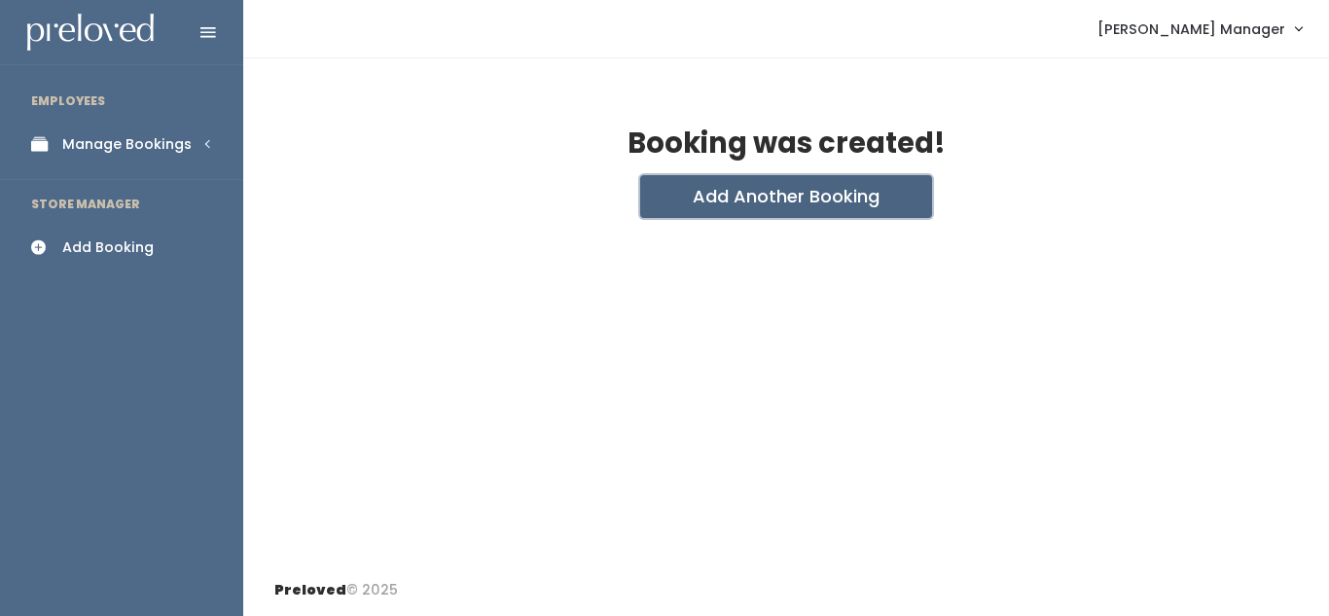
click at [779, 187] on button "Add Another Booking" at bounding box center [786, 196] width 292 height 43
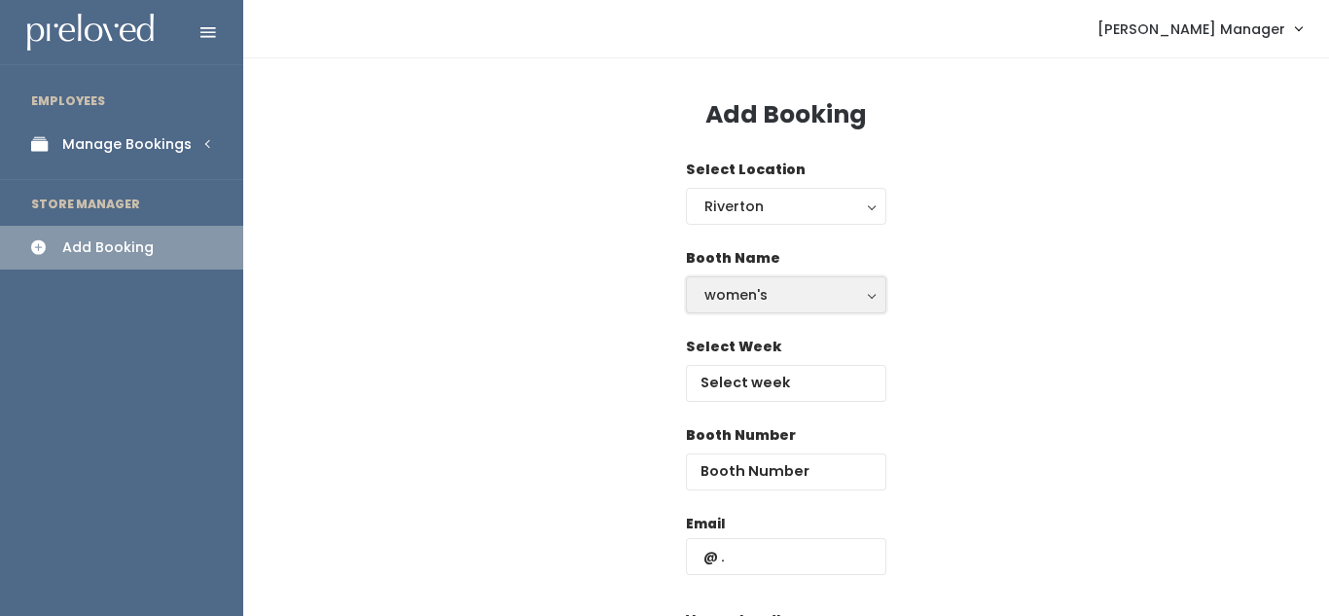
click at [750, 303] on div "women's" at bounding box center [785, 294] width 163 height 21
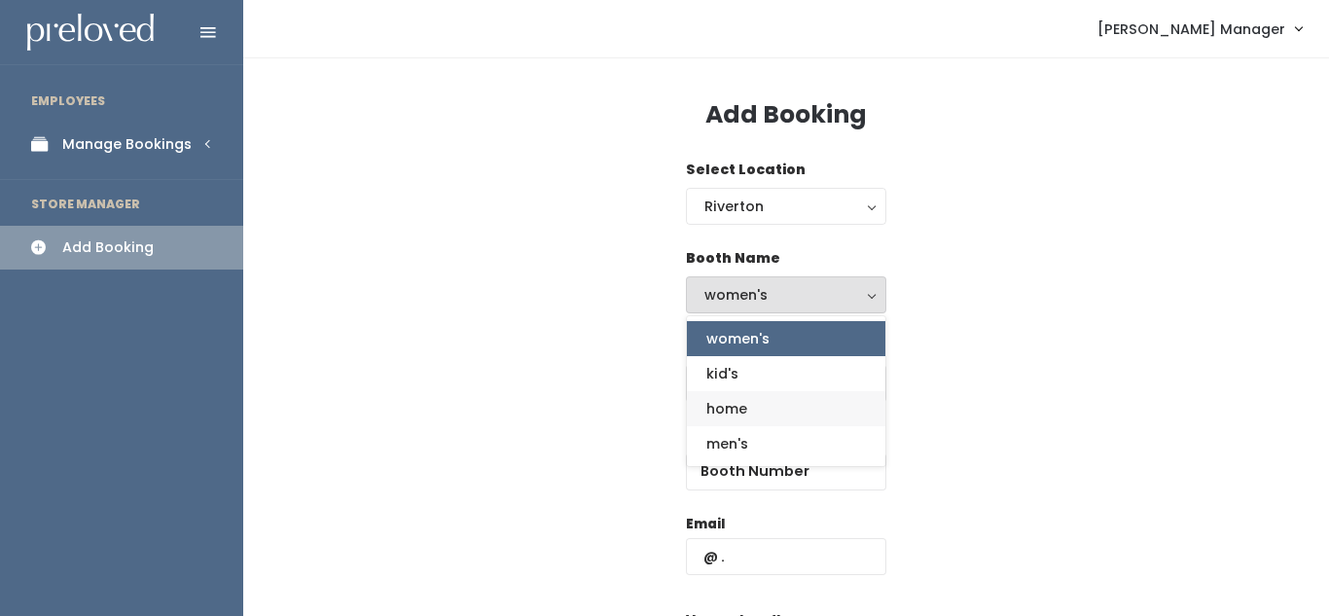
click at [748, 402] on link "home" at bounding box center [786, 408] width 198 height 35
select select "home"
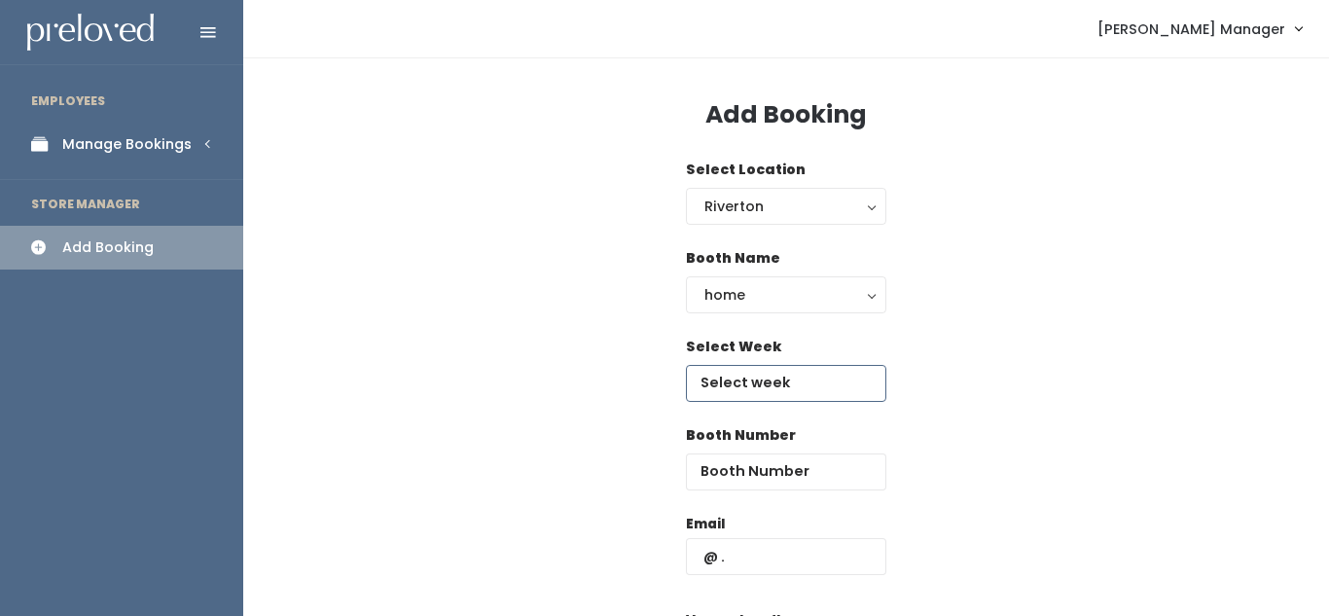
click at [748, 386] on input "text" at bounding box center [786, 383] width 200 height 37
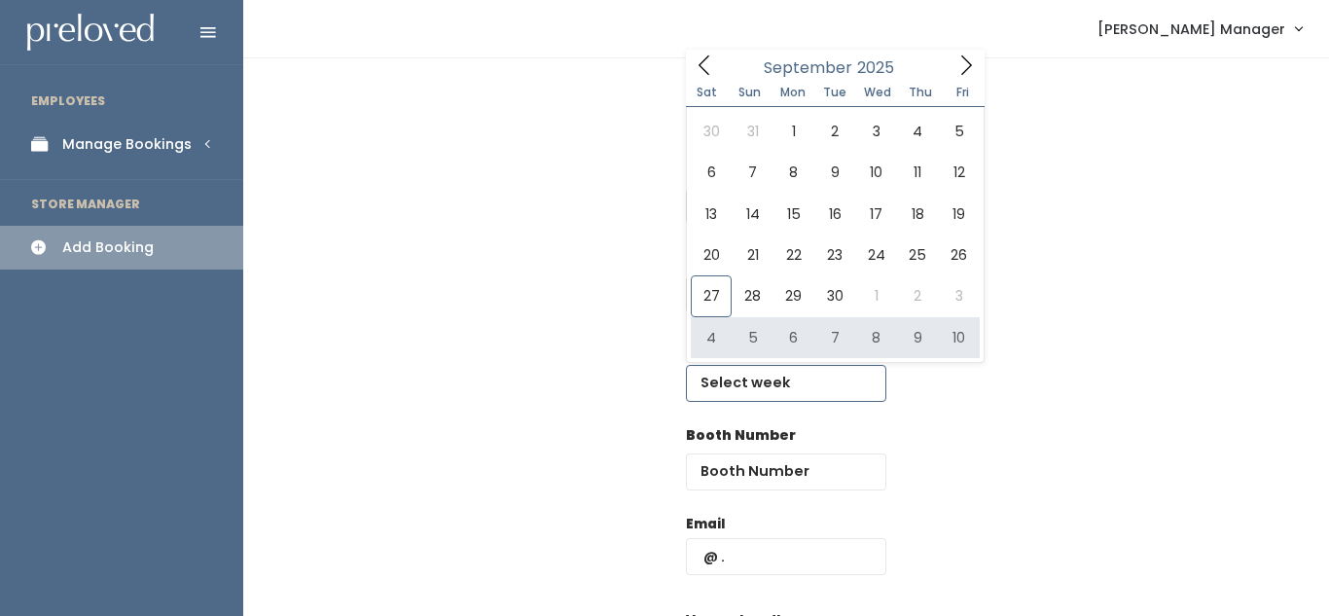
type input "October 4 to October 10"
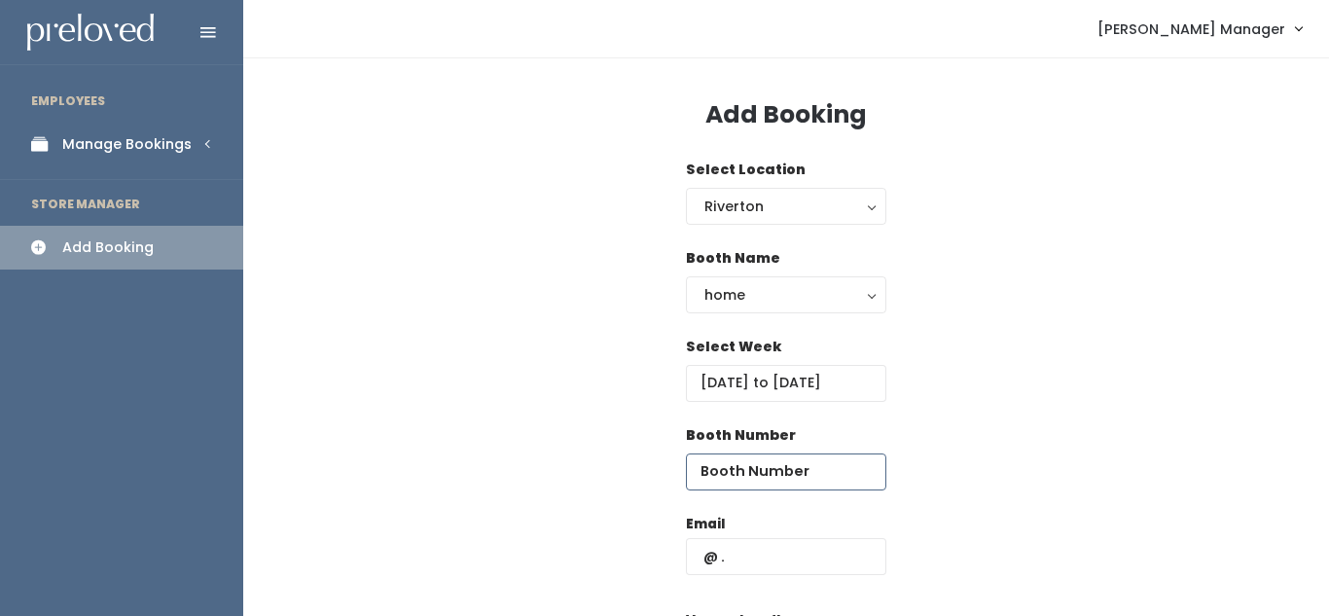
click at [731, 467] on input "number" at bounding box center [786, 471] width 200 height 37
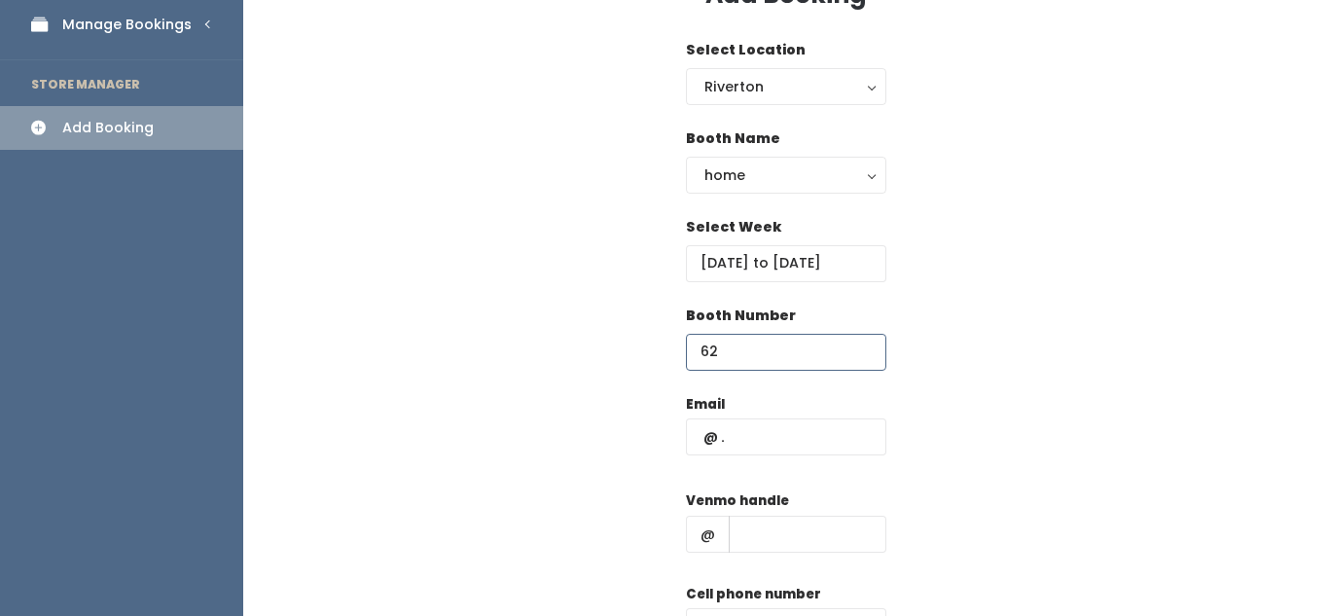
scroll to position [121, 0]
type input "62"
click at [742, 443] on input "text" at bounding box center [786, 435] width 200 height 37
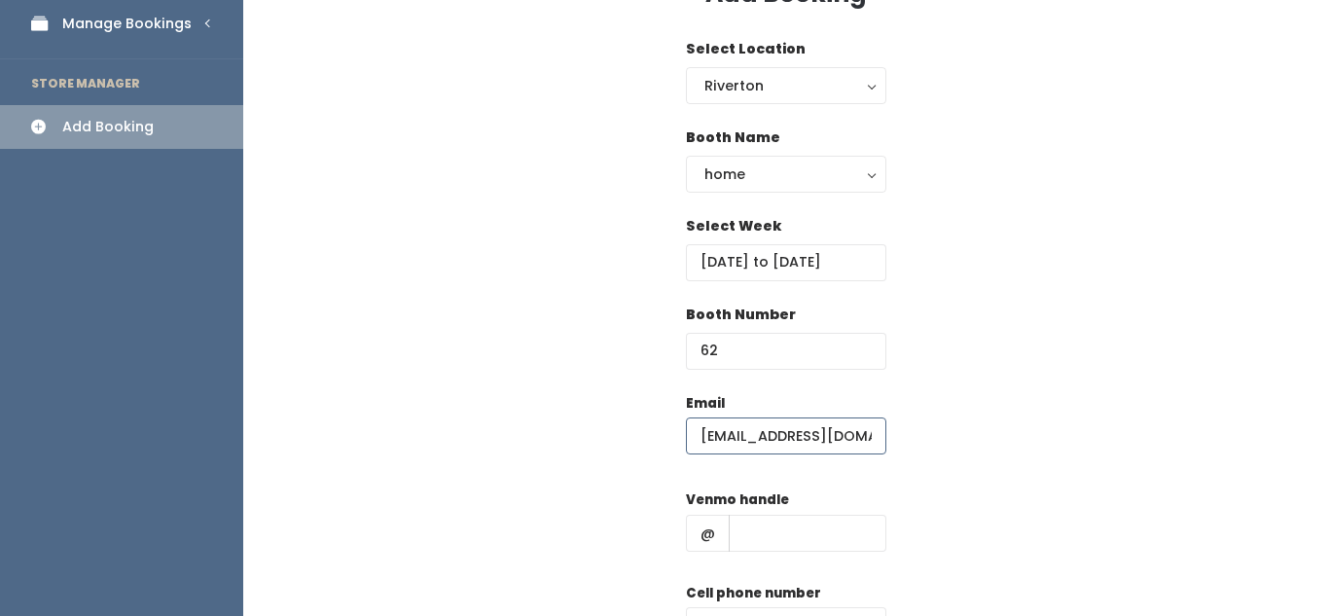
type input "[EMAIL_ADDRESS][DOMAIN_NAME]"
click at [756, 522] on input "text" at bounding box center [808, 533] width 158 height 37
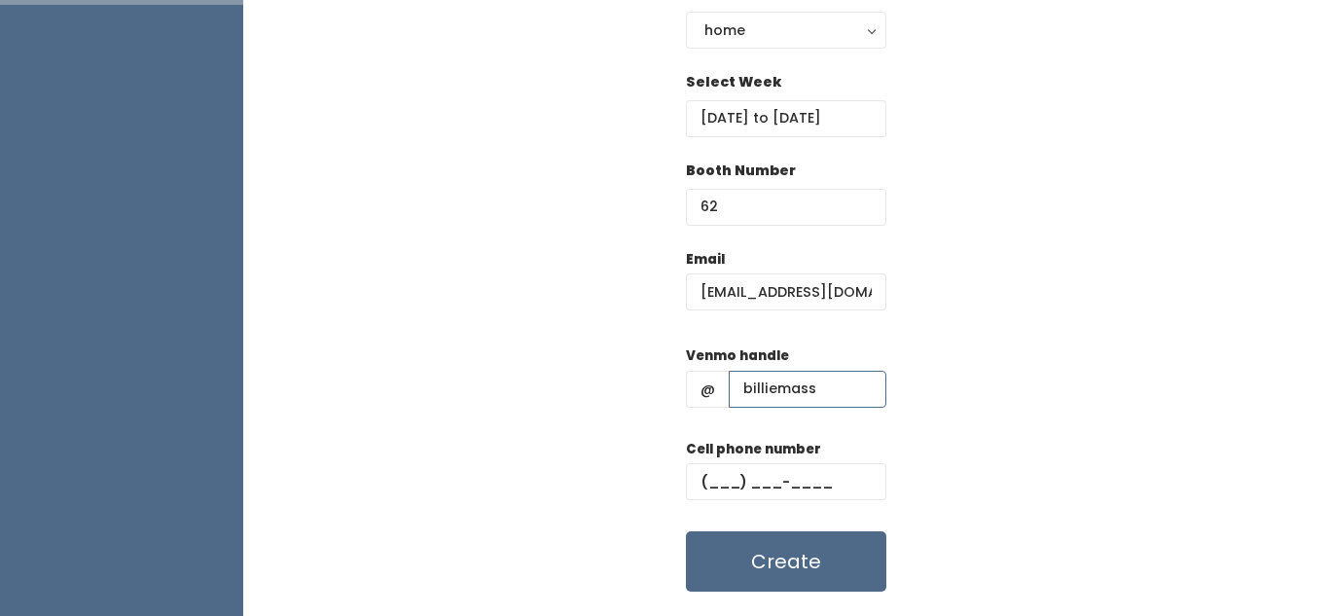
scroll to position [291, 0]
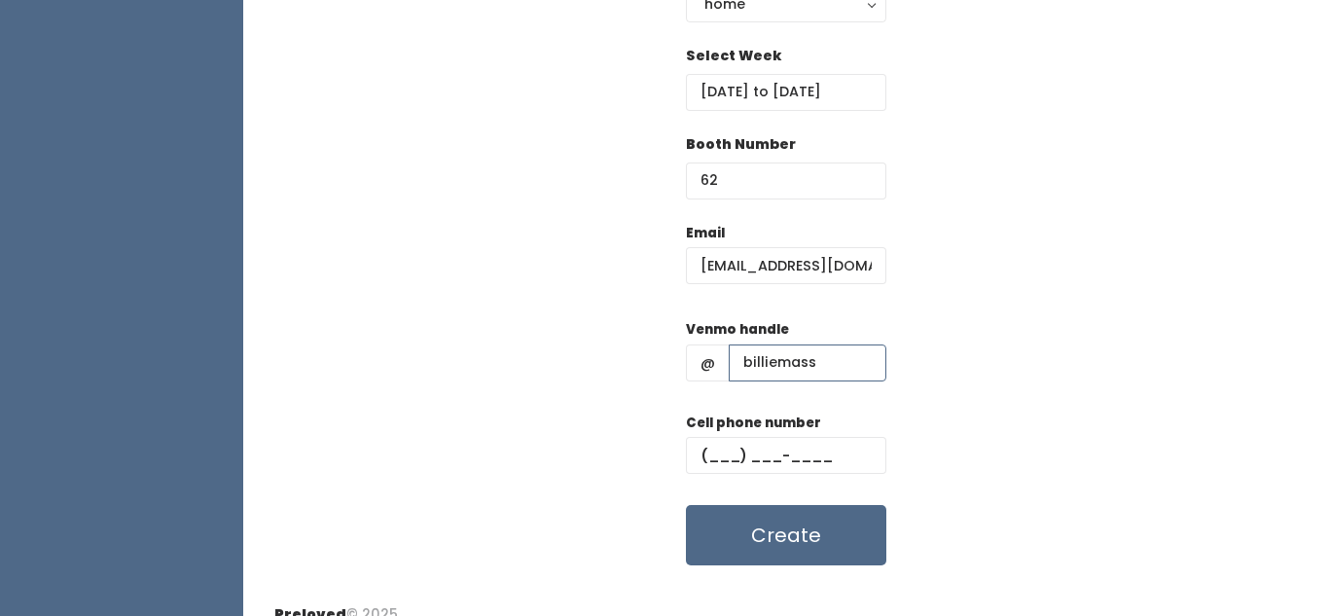
type input "billiemass"
click at [837, 451] on input "text" at bounding box center [786, 455] width 200 height 37
type input "(801) 231-8293"
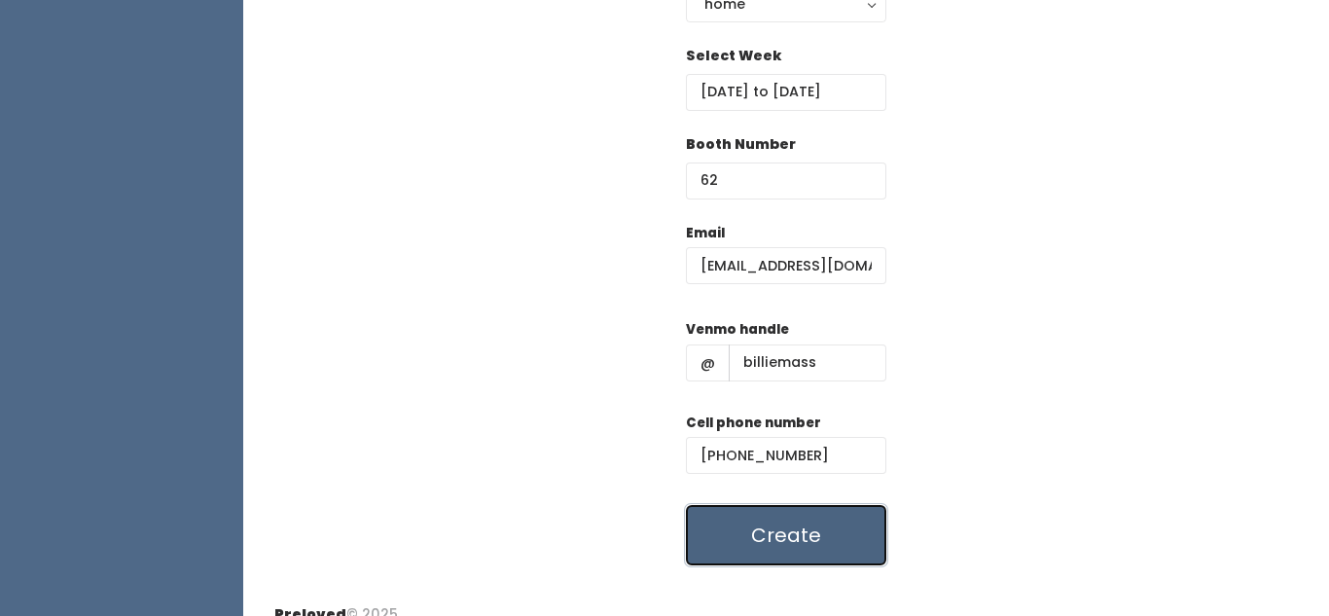
click at [858, 536] on button "Create" at bounding box center [786, 535] width 200 height 60
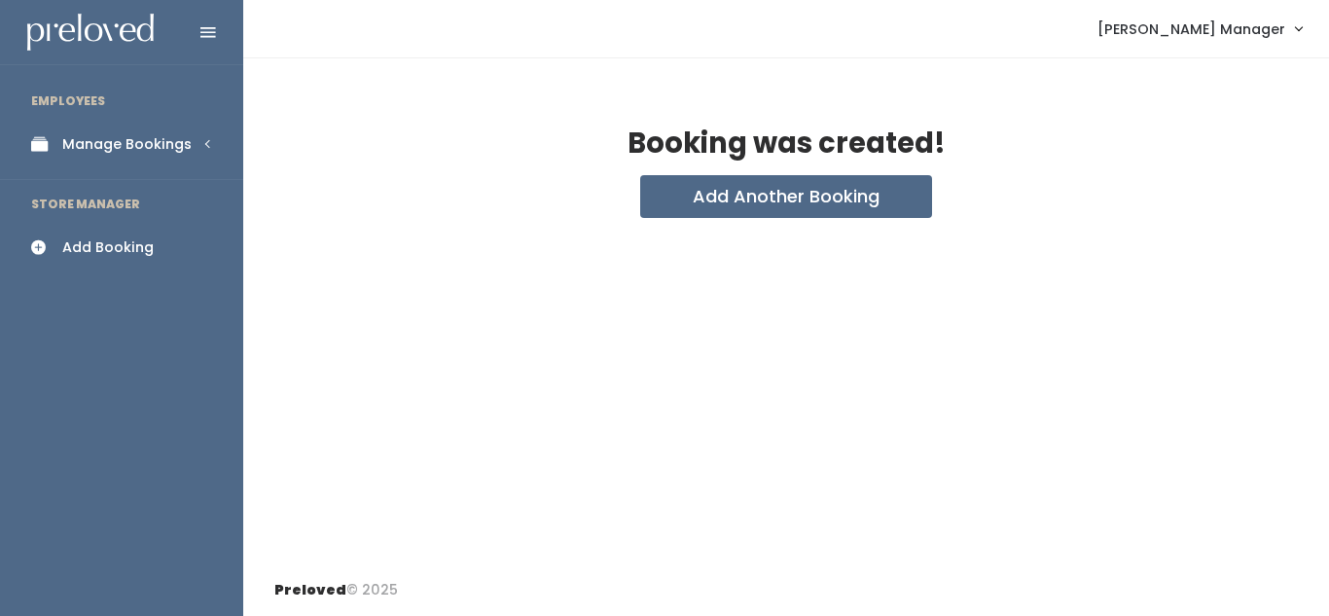
click at [166, 136] on div "Manage Bookings" at bounding box center [126, 144] width 129 height 20
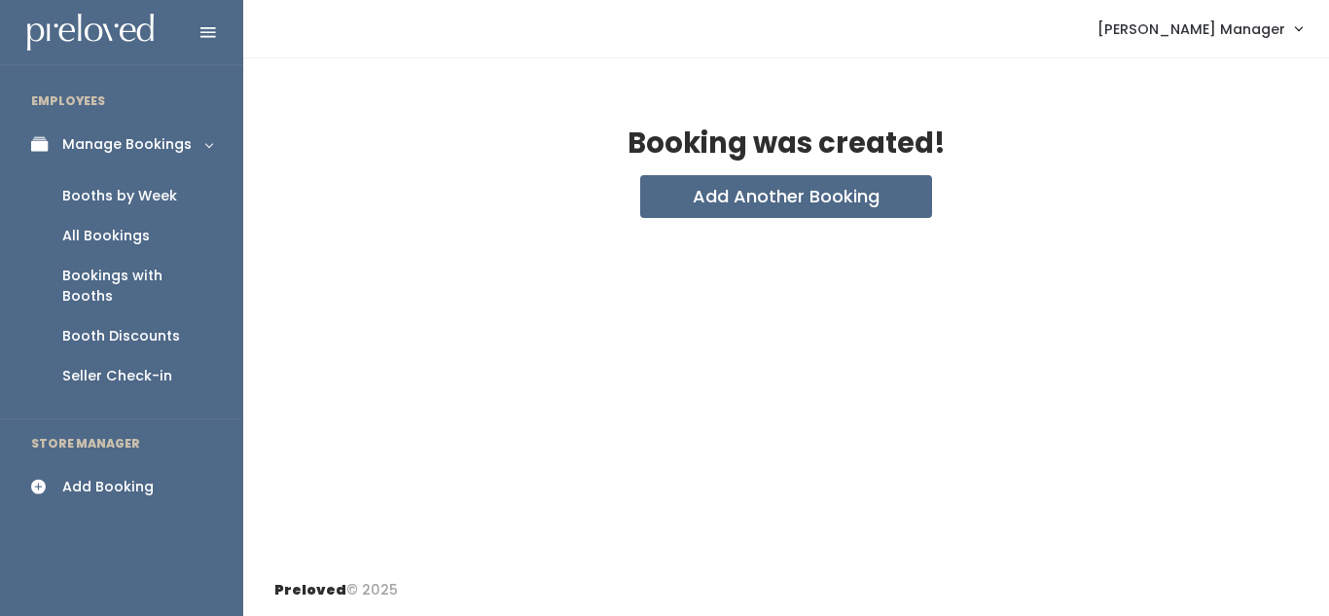
click at [132, 194] on div "Booths by Week" at bounding box center [119, 196] width 115 height 20
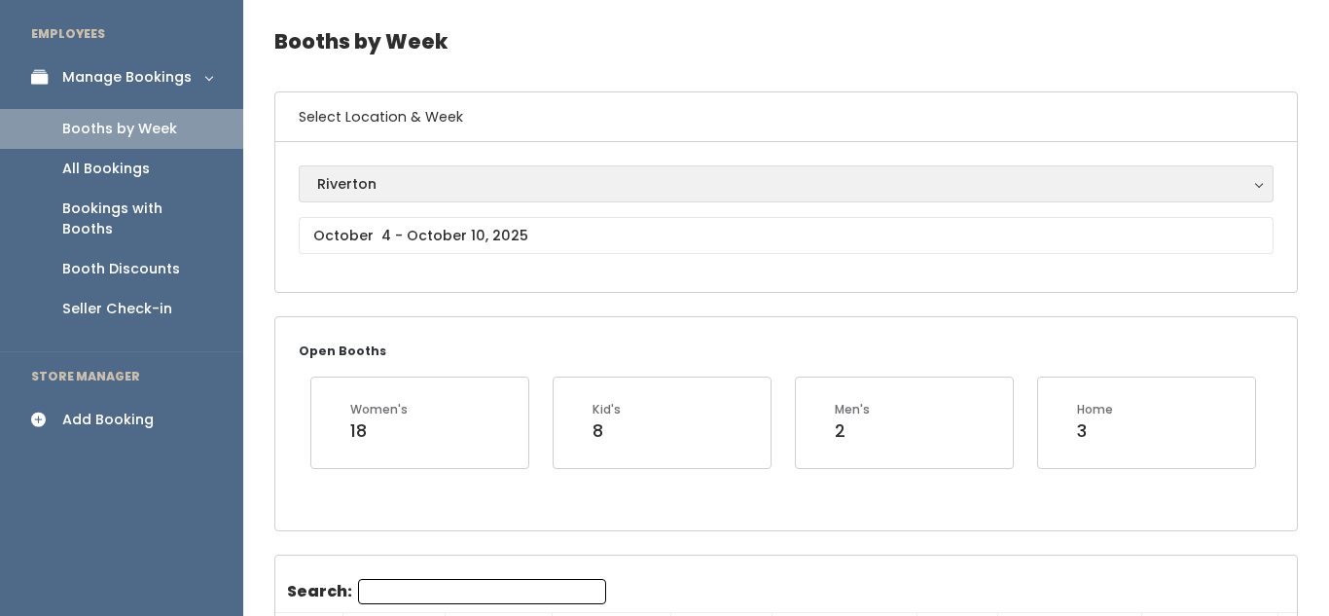
scroll to position [73, 0]
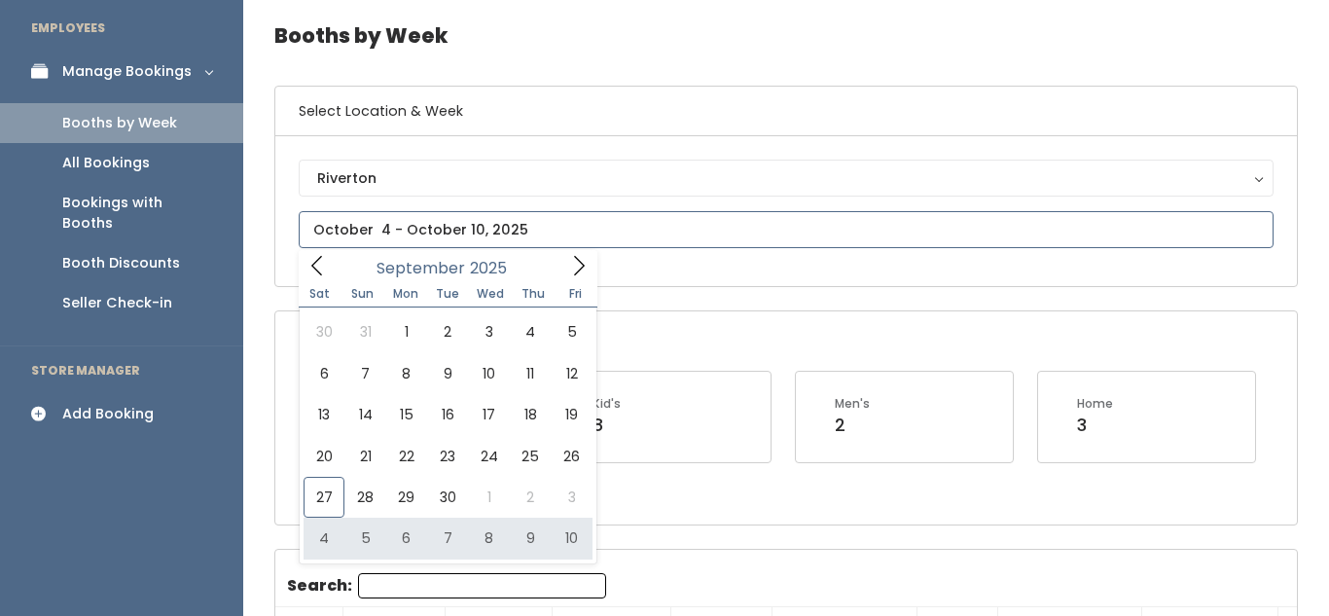
type input "October 4 to October 10"
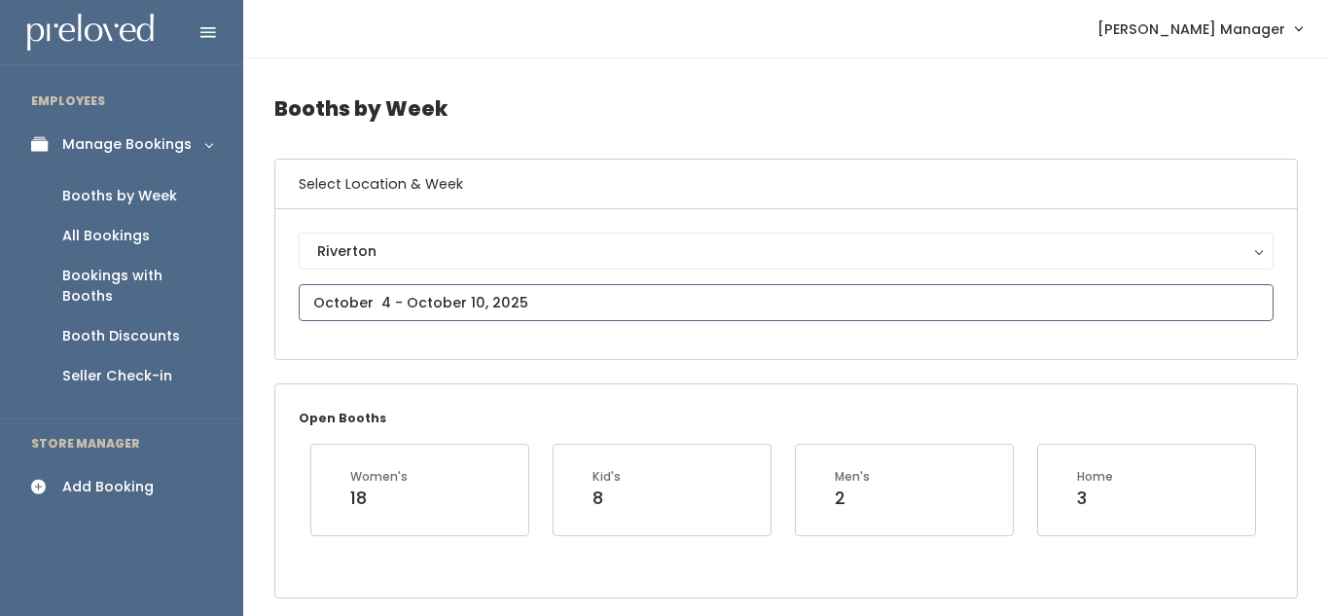
click at [418, 304] on input "text" at bounding box center [786, 302] width 975 height 37
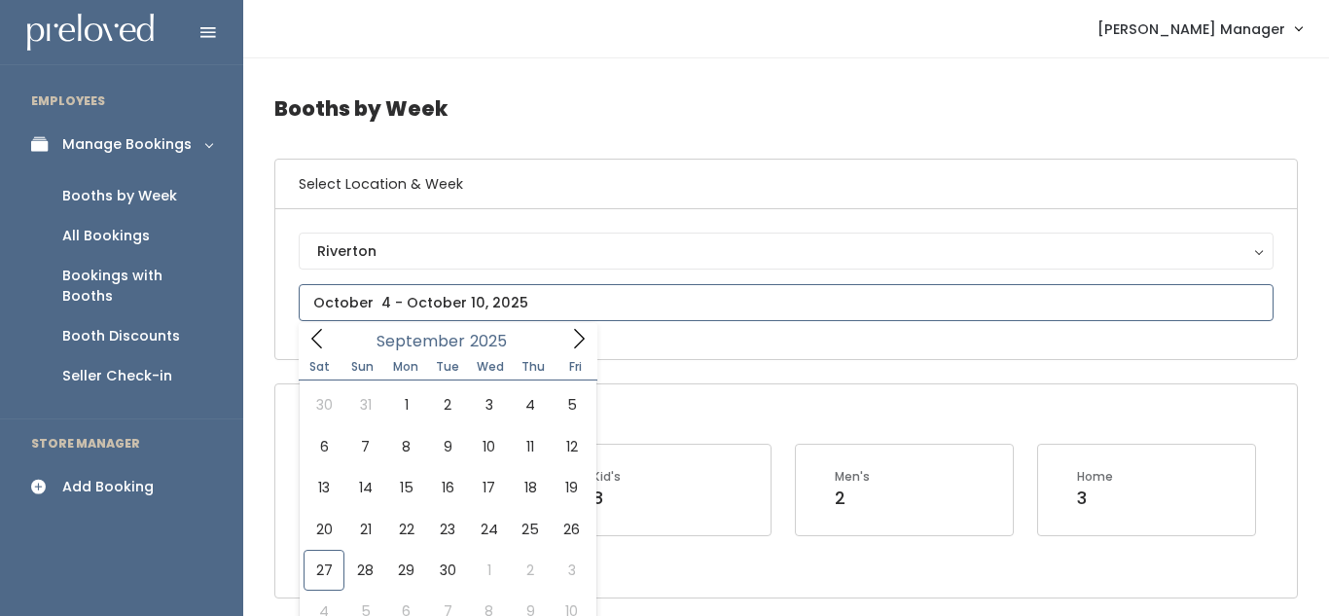
click at [584, 338] on icon at bounding box center [578, 338] width 21 height 21
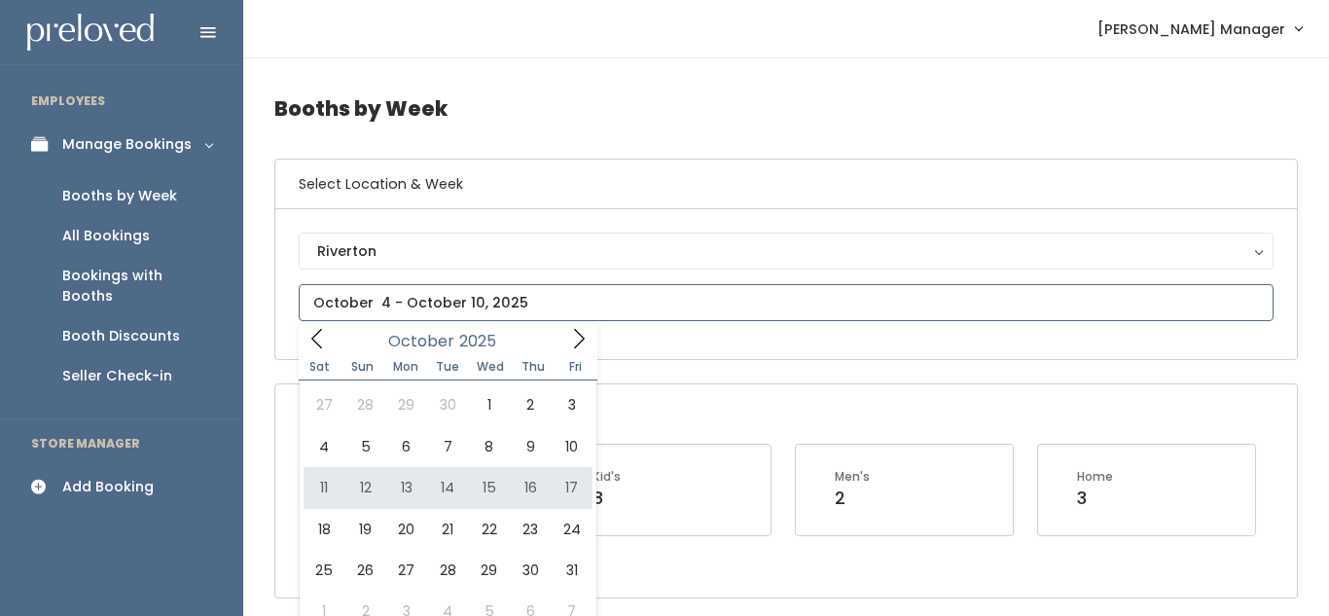
type input "October 11 to October 17"
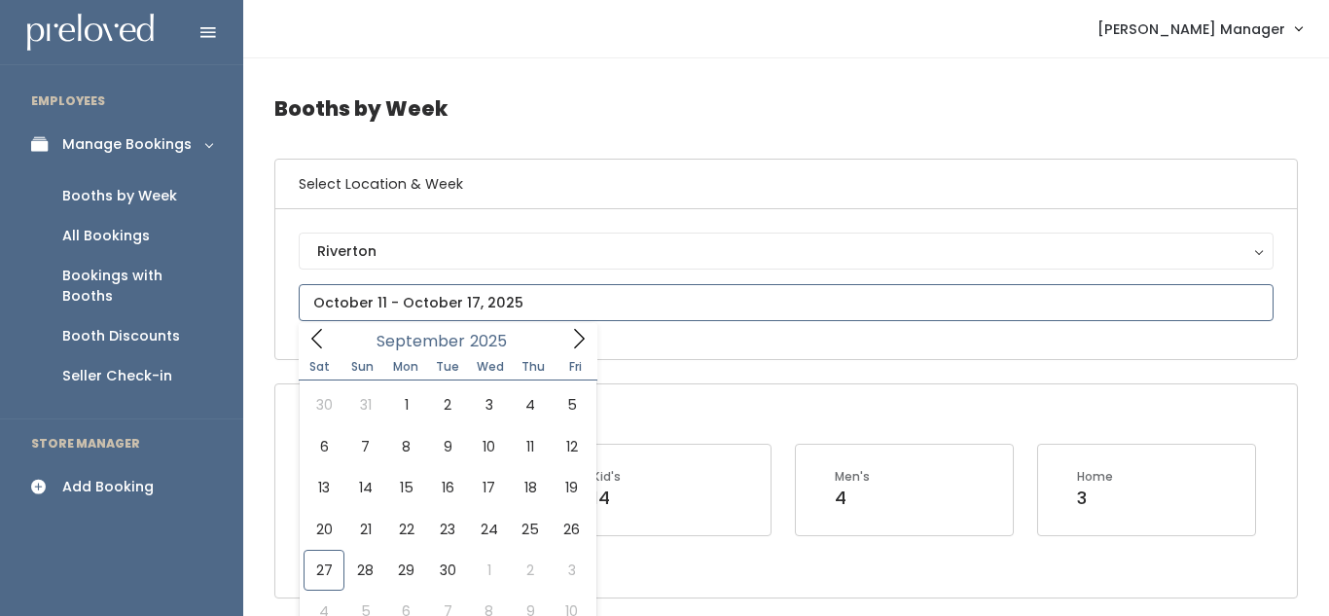
click at [445, 301] on input "text" at bounding box center [786, 302] width 975 height 37
type input "September 27 to October 3"
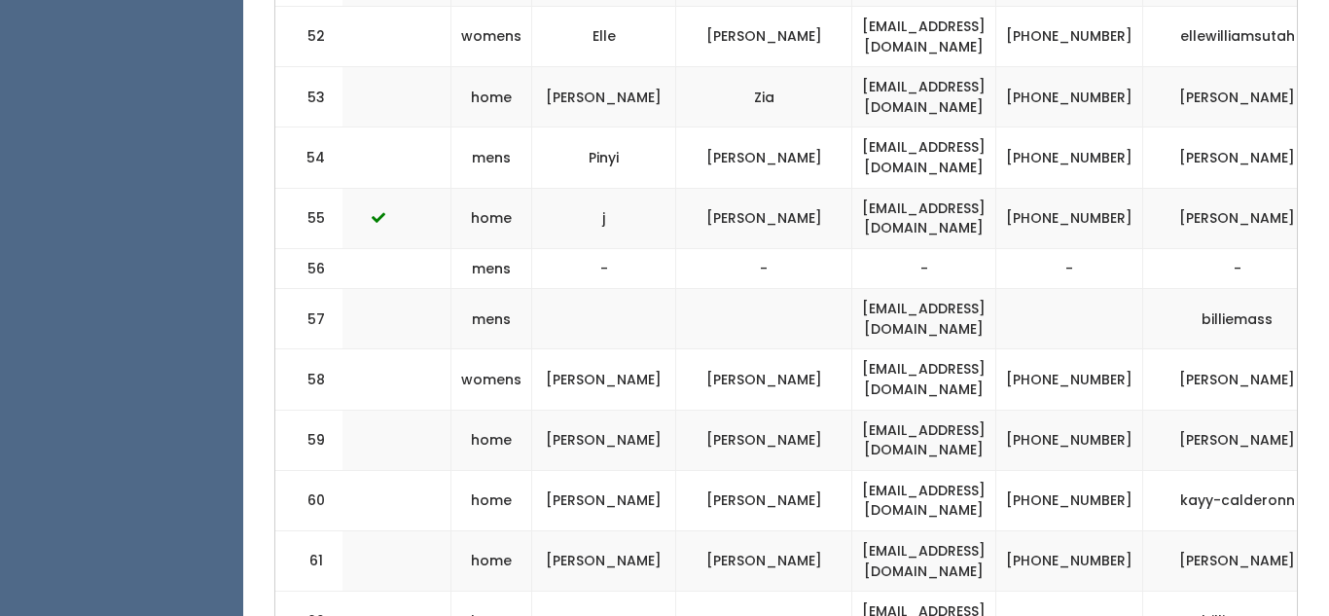
scroll to position [0, 473]
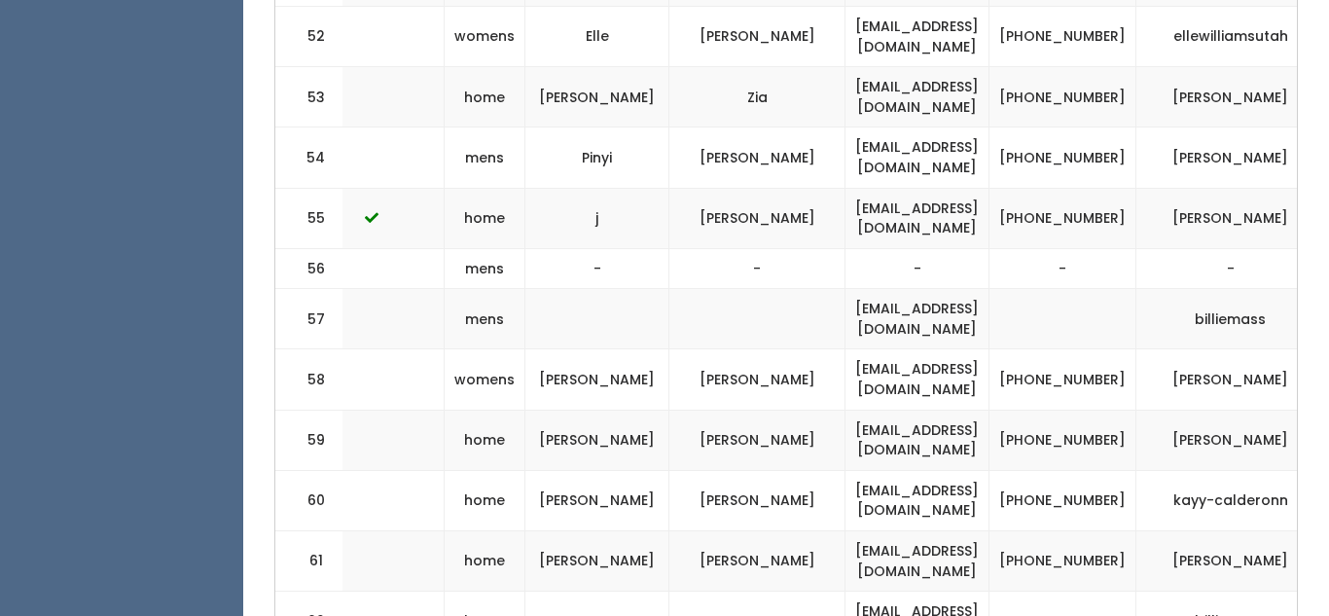
drag, startPoint x: 831, startPoint y: 451, endPoint x: 1005, endPoint y: 464, distance: 174.6
copy td "[EMAIL_ADDRESS][DOMAIN_NAME]"
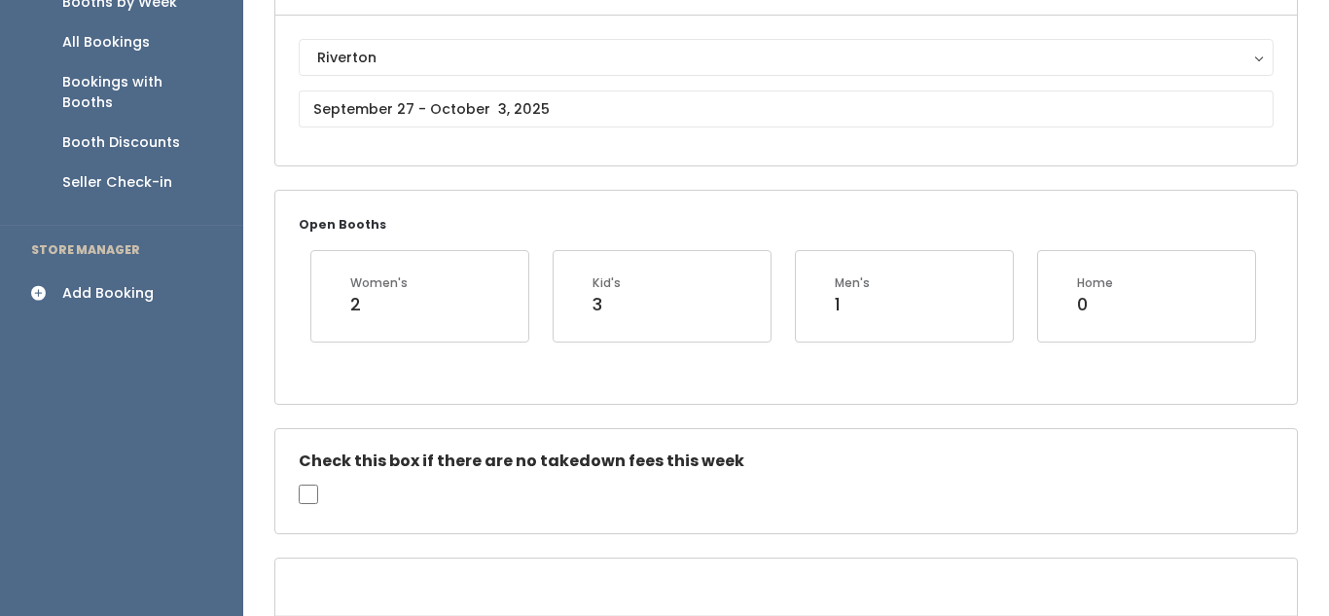
scroll to position [0, 0]
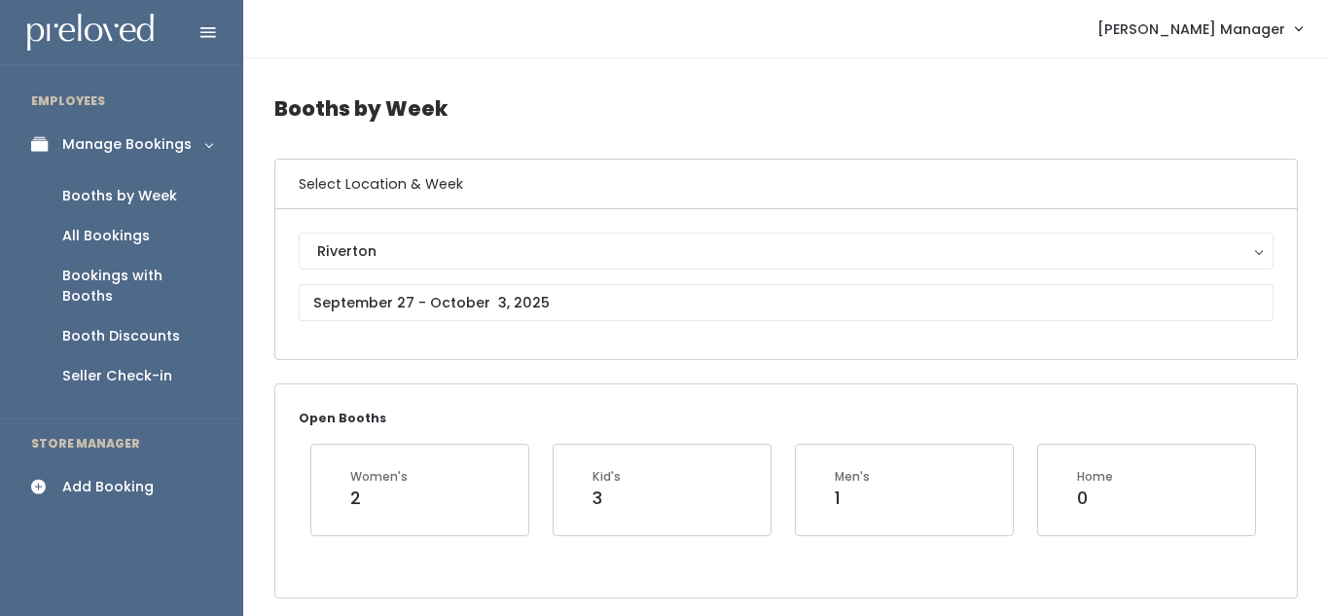
click at [150, 477] on div "Add Booking" at bounding box center [107, 487] width 91 height 20
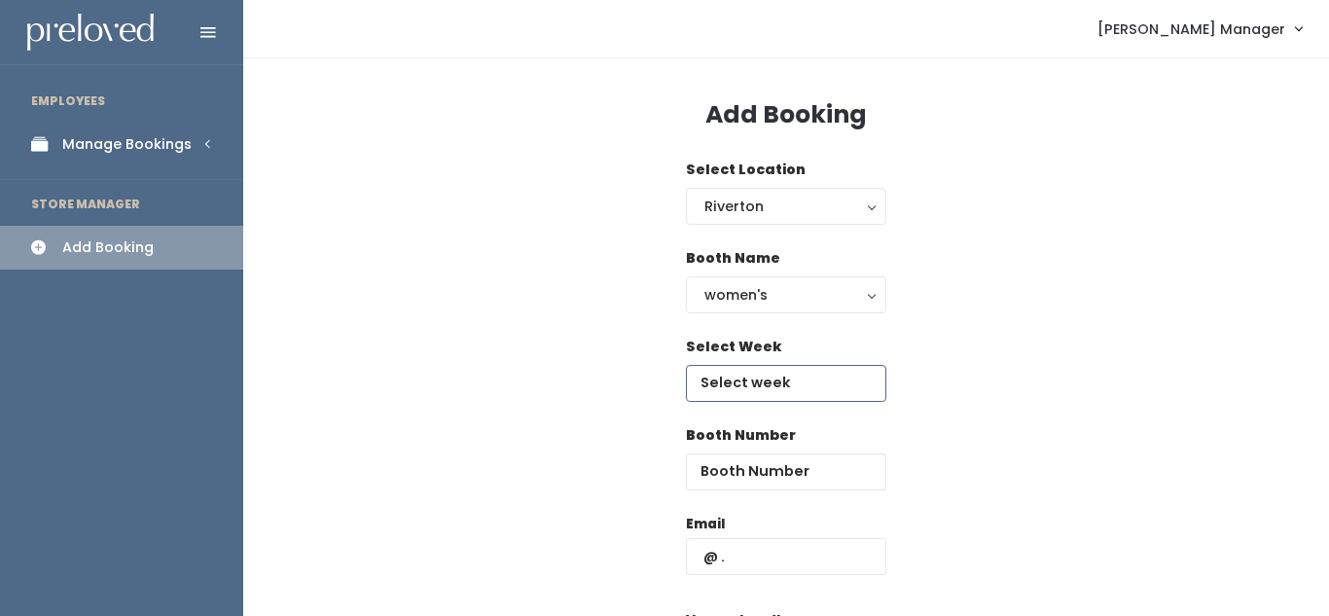
click at [736, 373] on input "text" at bounding box center [786, 383] width 200 height 37
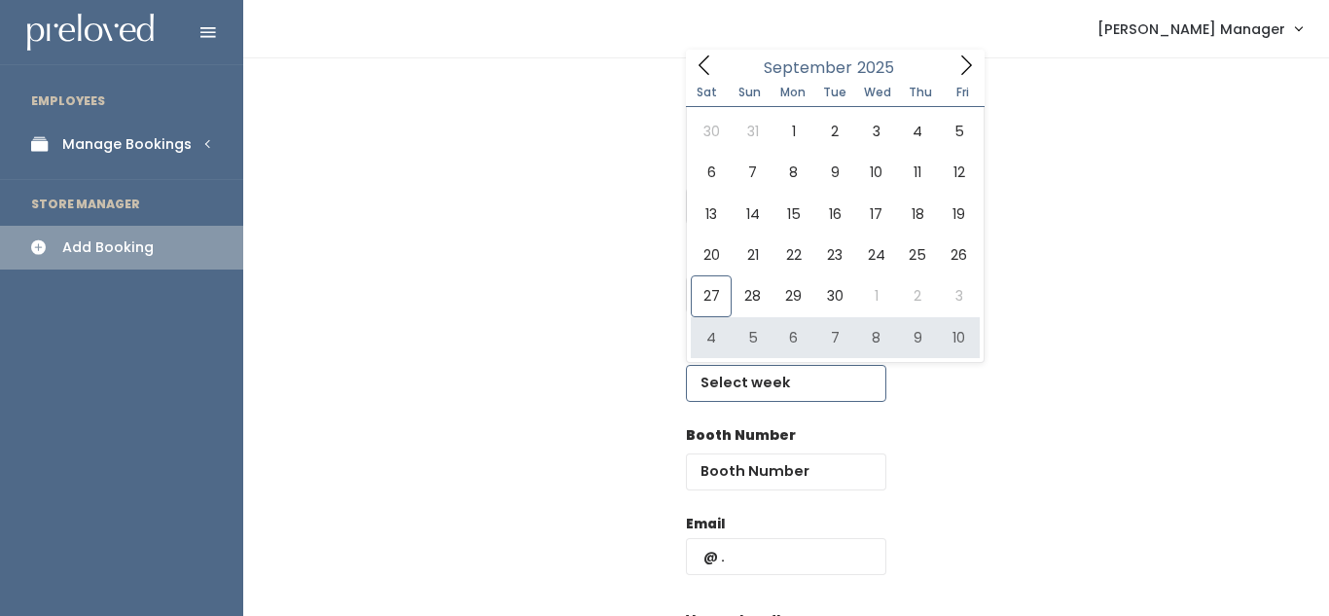
type input "October 4 to October 10"
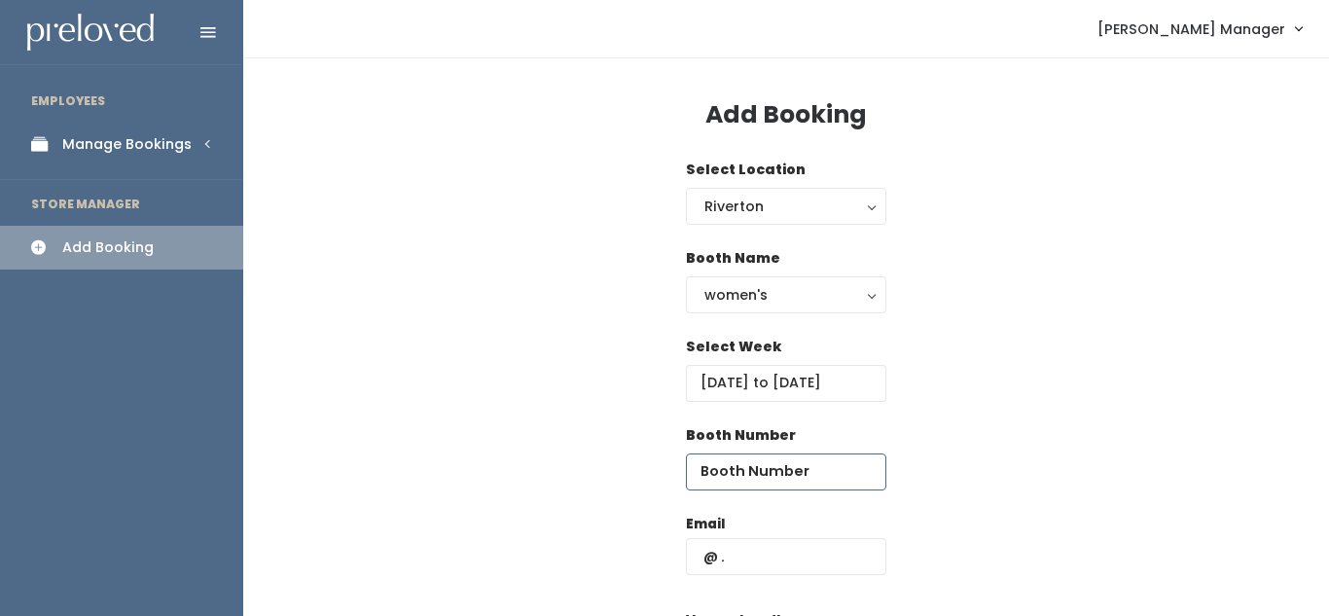
click at [725, 474] on input "number" at bounding box center [786, 471] width 200 height 37
type input "47"
click at [758, 571] on input "text" at bounding box center [786, 556] width 200 height 37
type input "je"
click at [1012, 329] on div "Booth Name women's kid's home men's women's" at bounding box center [786, 292] width 1024 height 89
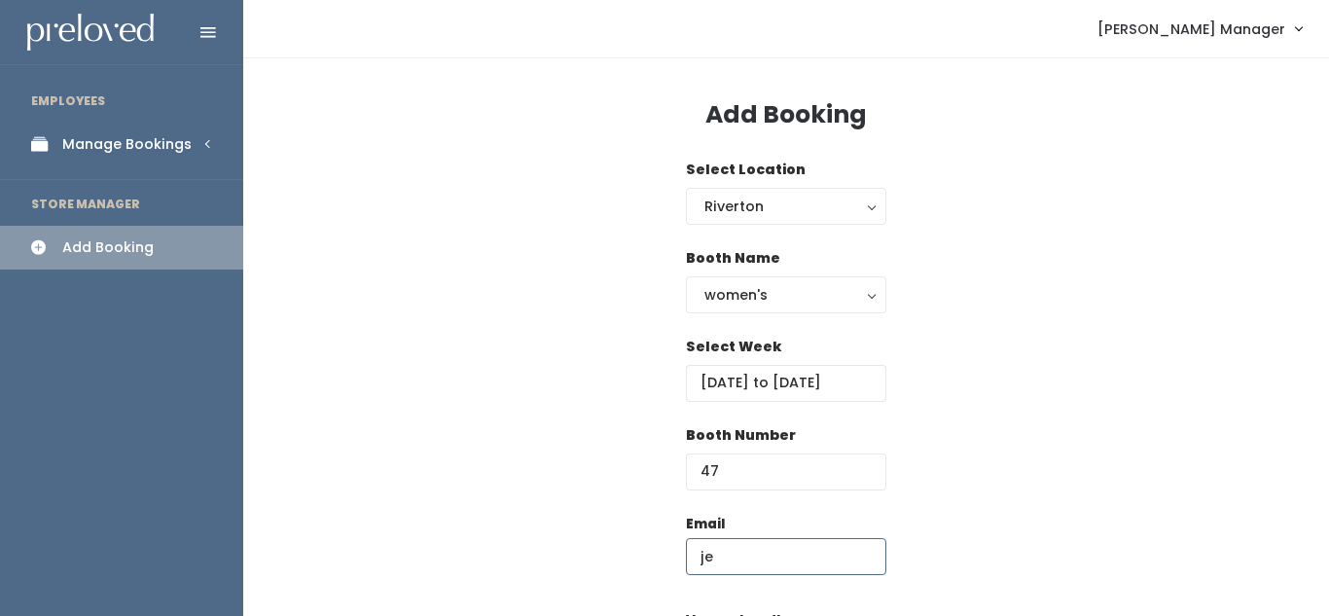
drag, startPoint x: 749, startPoint y: 569, endPoint x: 653, endPoint y: 558, distance: 97.0
click at [719, 565] on input "text" at bounding box center [786, 556] width 200 height 37
paste input "[EMAIL_ADDRESS][DOMAIN_NAME]"
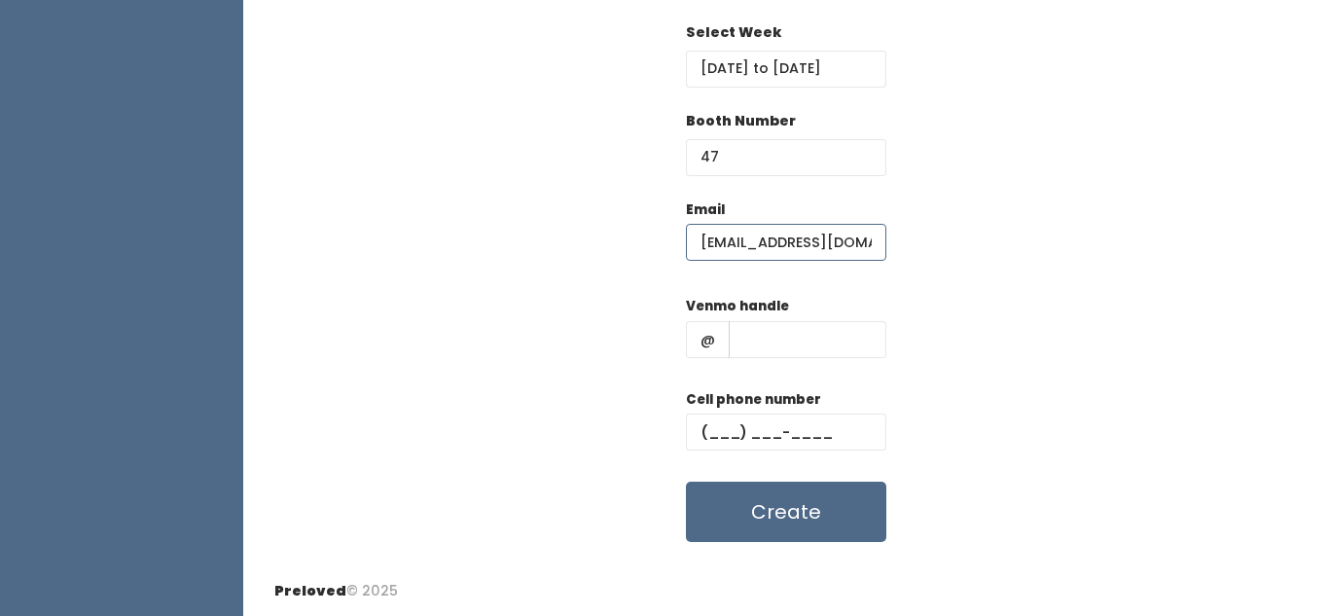
scroll to position [315, 0]
type input "[EMAIL_ADDRESS][DOMAIN_NAME]"
click at [785, 327] on input "text" at bounding box center [808, 338] width 158 height 37
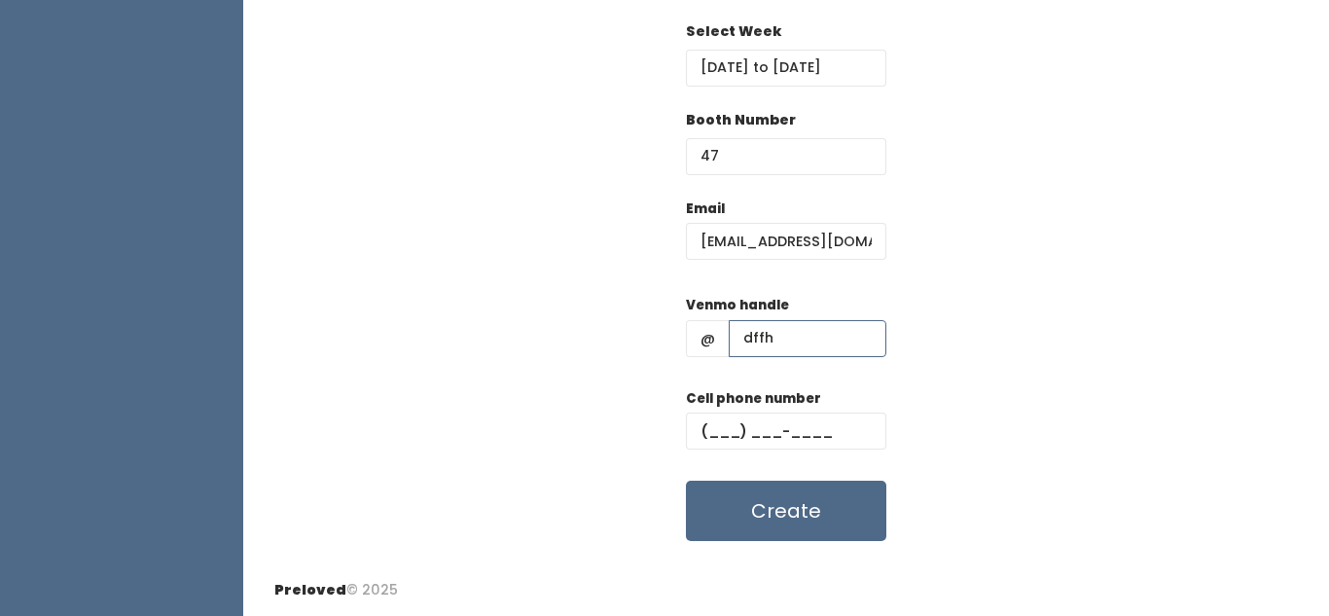
type input "dffh"
click at [760, 435] on input "text" at bounding box center [786, 431] width 200 height 37
type input "(890) 890-8900"
click at [817, 509] on button "Create" at bounding box center [786, 511] width 200 height 60
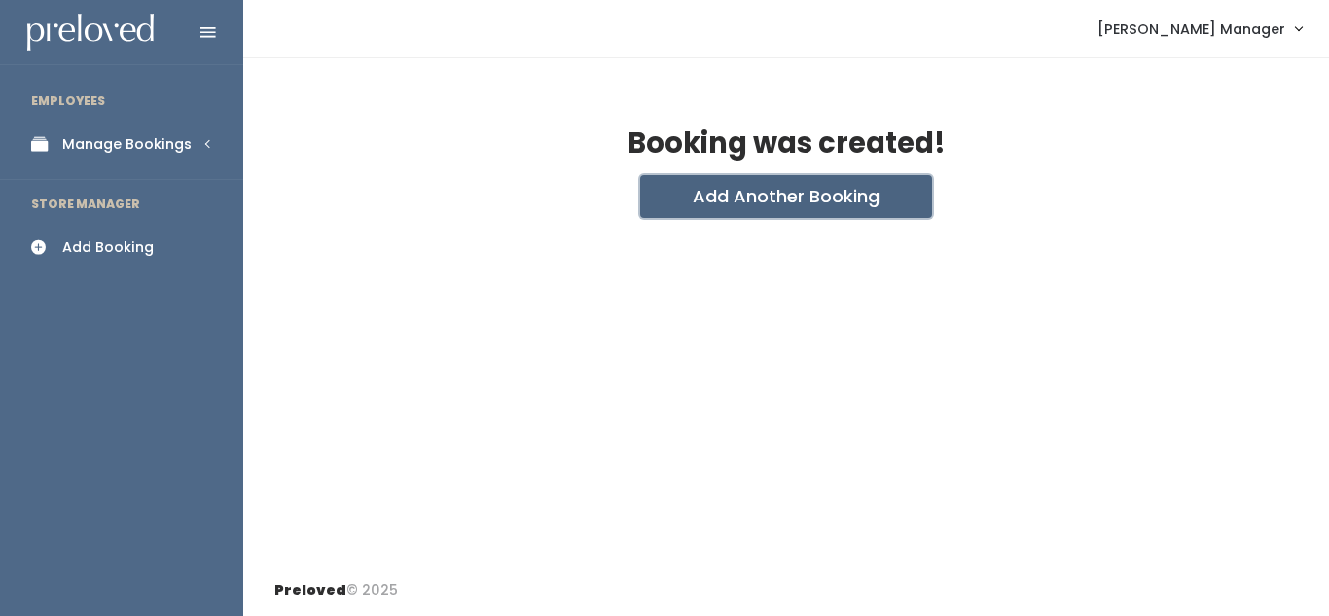
click at [763, 202] on button "Add Another Booking" at bounding box center [786, 196] width 292 height 43
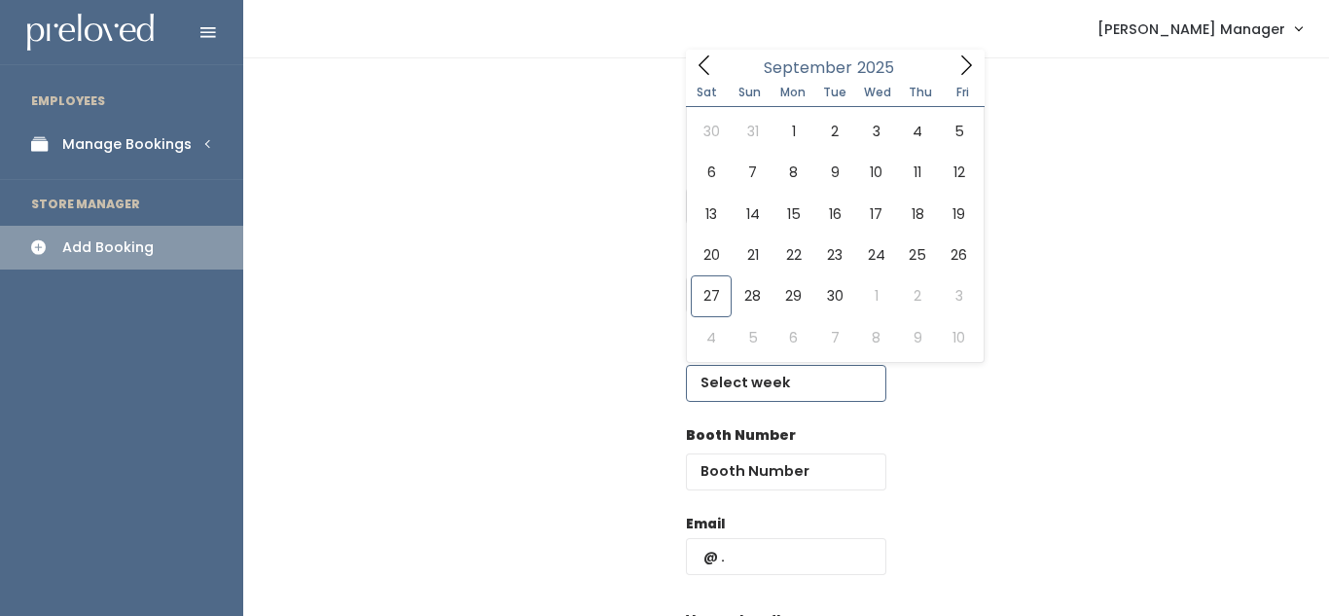
click at [725, 393] on input "text" at bounding box center [786, 383] width 200 height 37
click at [971, 72] on icon at bounding box center [965, 64] width 21 height 21
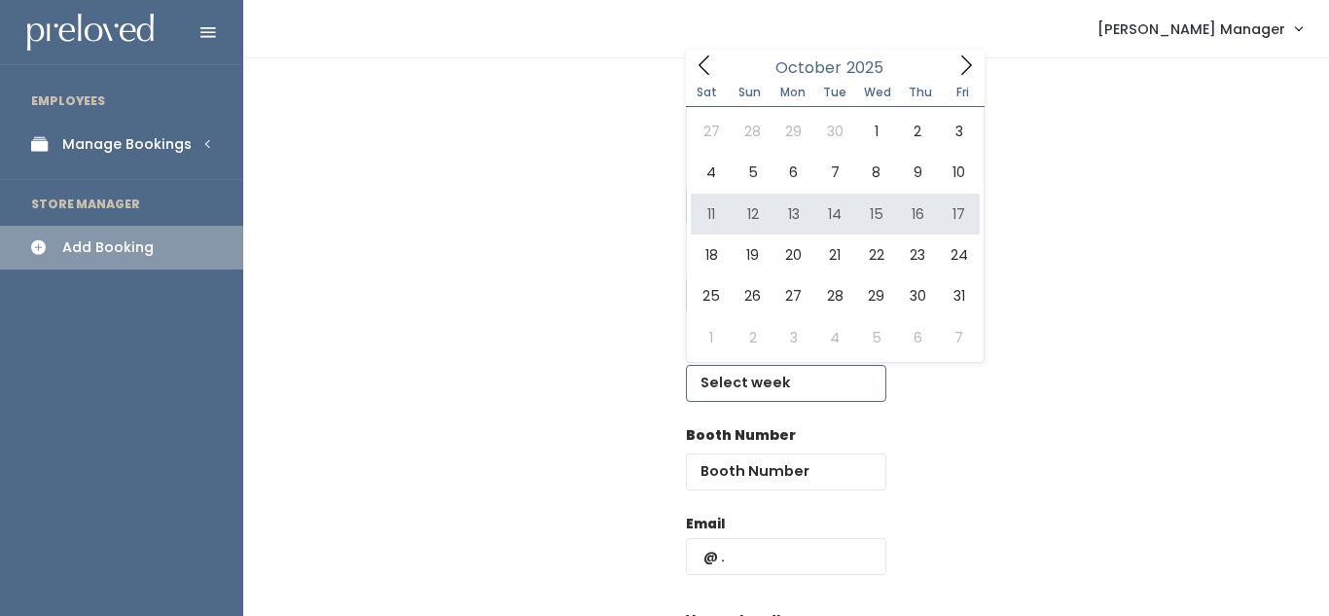
type input "October 11 to October 17"
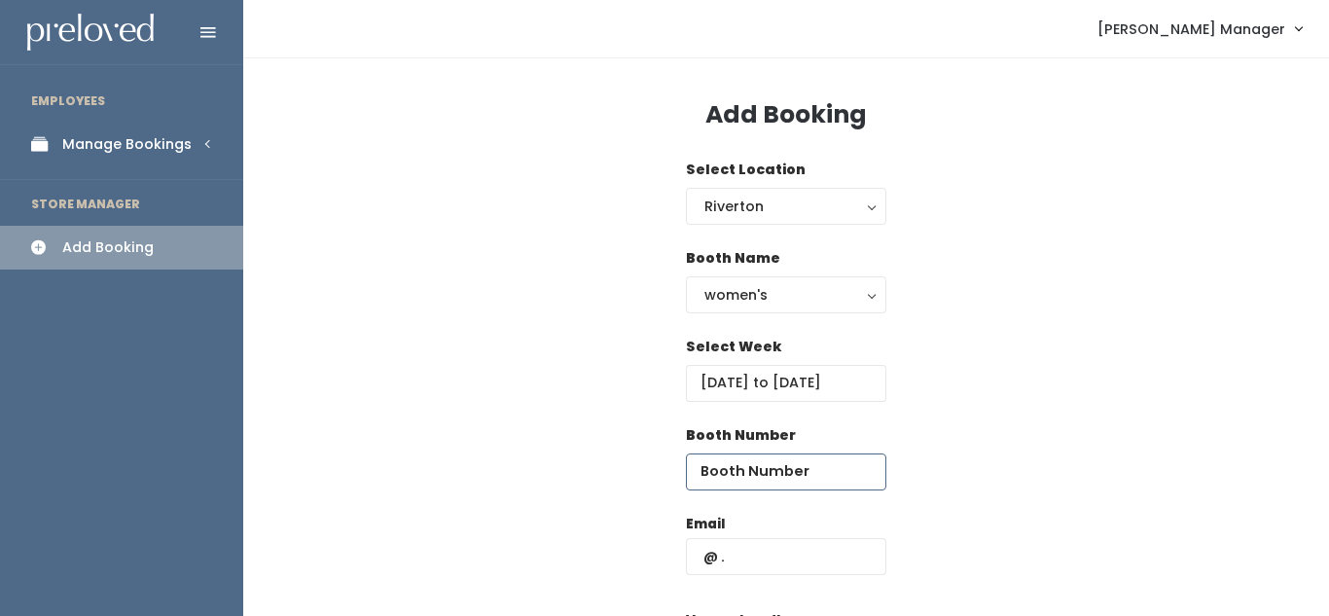
click at [747, 468] on input "number" at bounding box center [786, 471] width 200 height 37
type input "47"
click at [751, 548] on input "text" at bounding box center [786, 556] width 200 height 37
paste input "[EMAIL_ADDRESS][DOMAIN_NAME]"
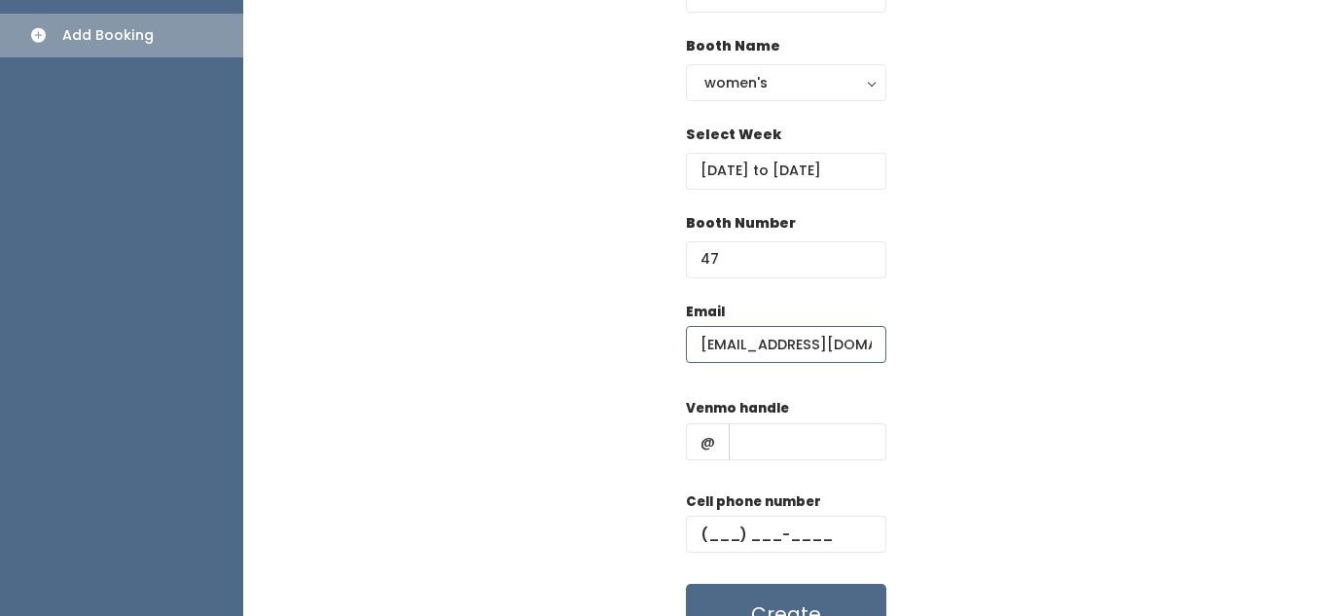
scroll to position [217, 0]
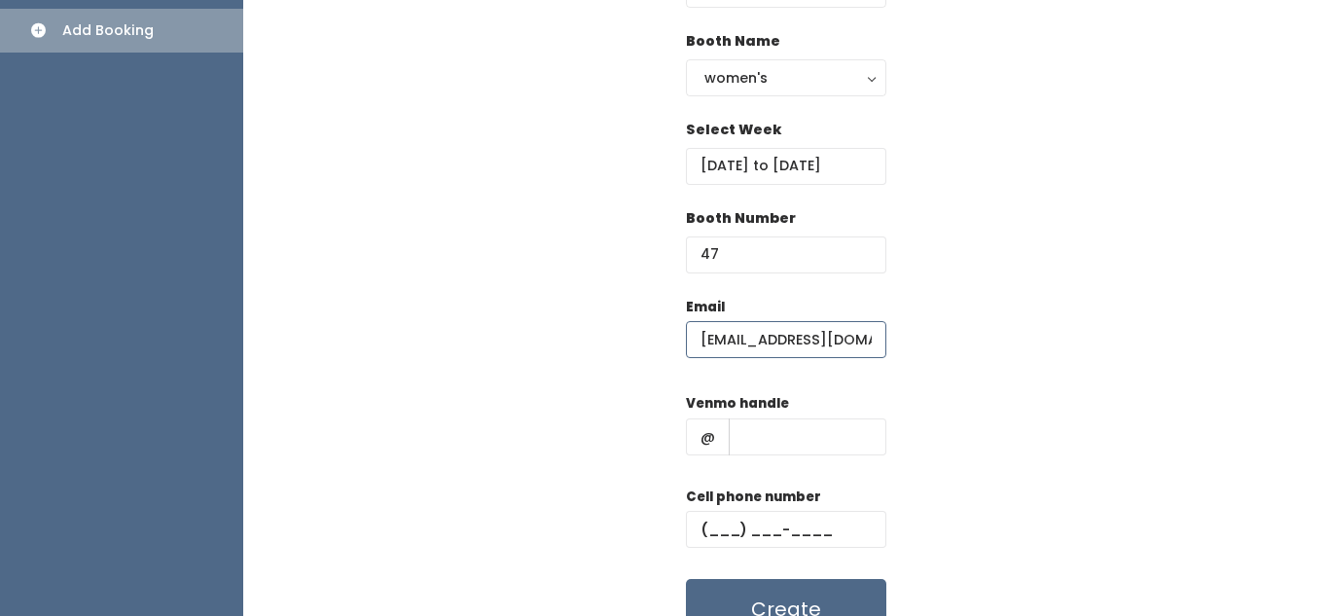
type input "[EMAIL_ADDRESS][DOMAIN_NAME]"
click at [805, 428] on input "text" at bounding box center [808, 436] width 158 height 37
type input "hjk"
click at [794, 546] on input "text" at bounding box center [786, 529] width 200 height 37
type input "(890) 890-8908"
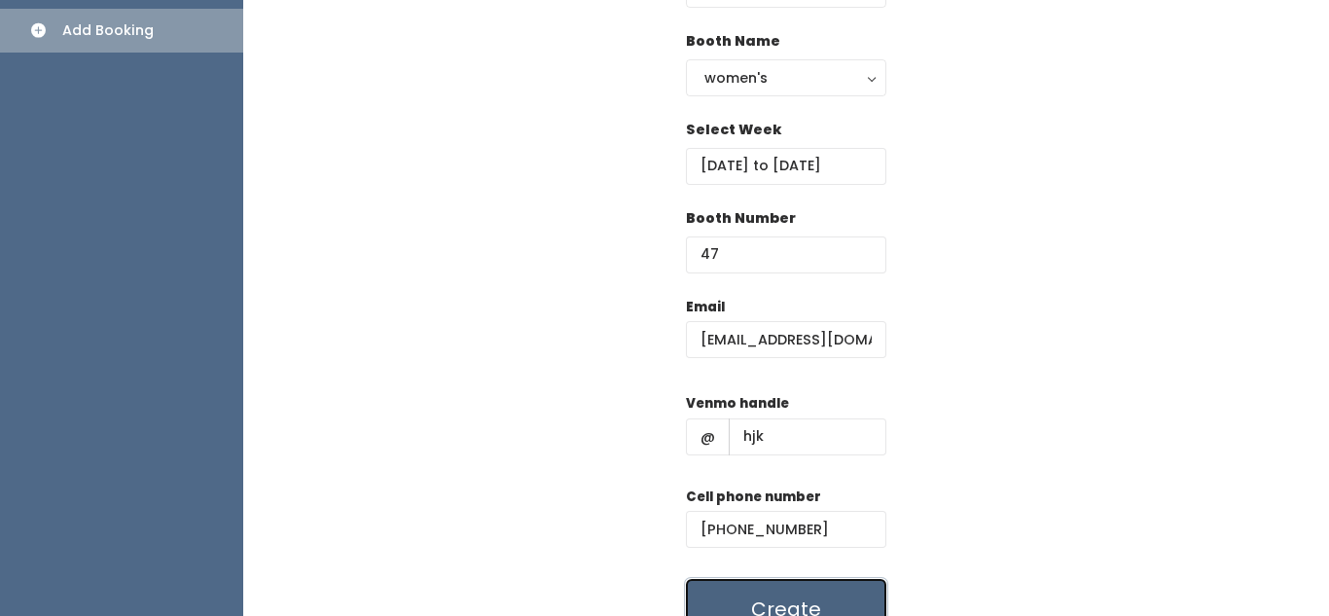
click at [811, 593] on button "Create" at bounding box center [786, 609] width 200 height 60
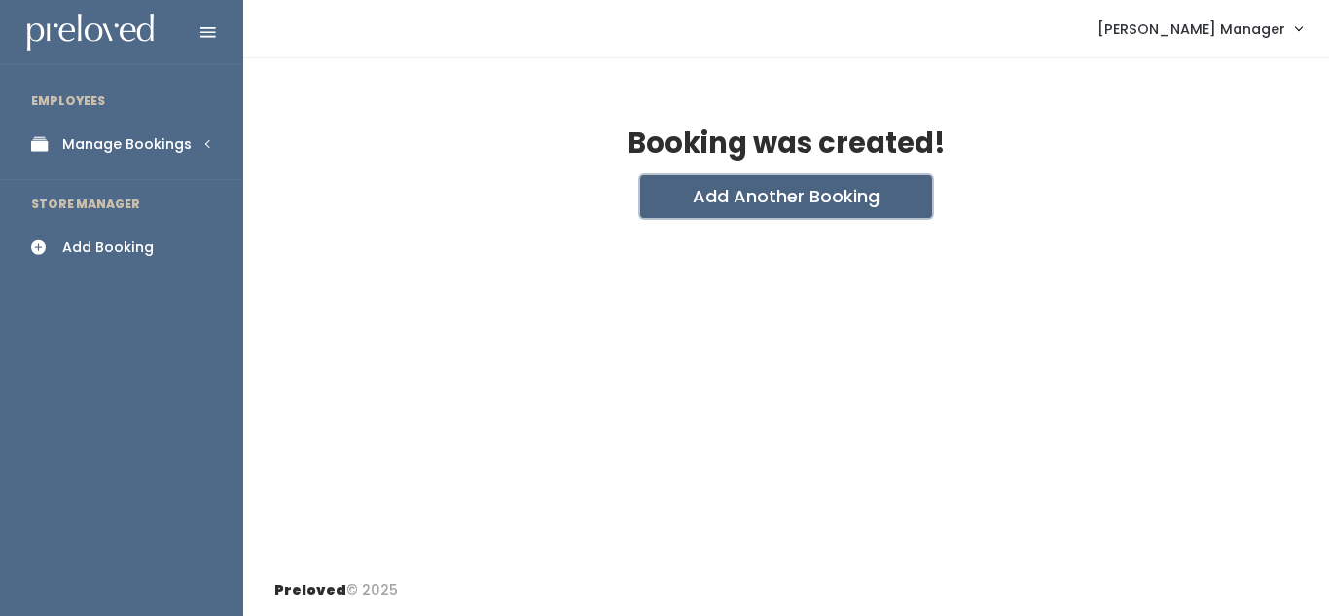
click at [767, 177] on button "Add Another Booking" at bounding box center [786, 196] width 292 height 43
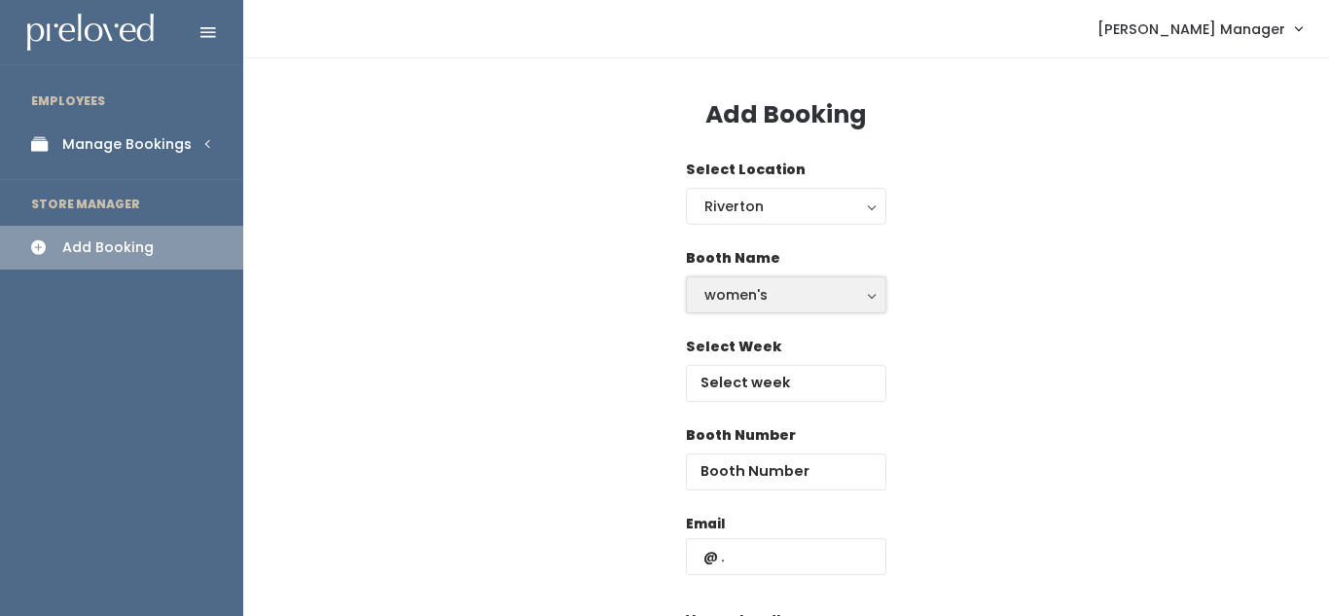
click at [754, 303] on div "women's" at bounding box center [785, 294] width 163 height 21
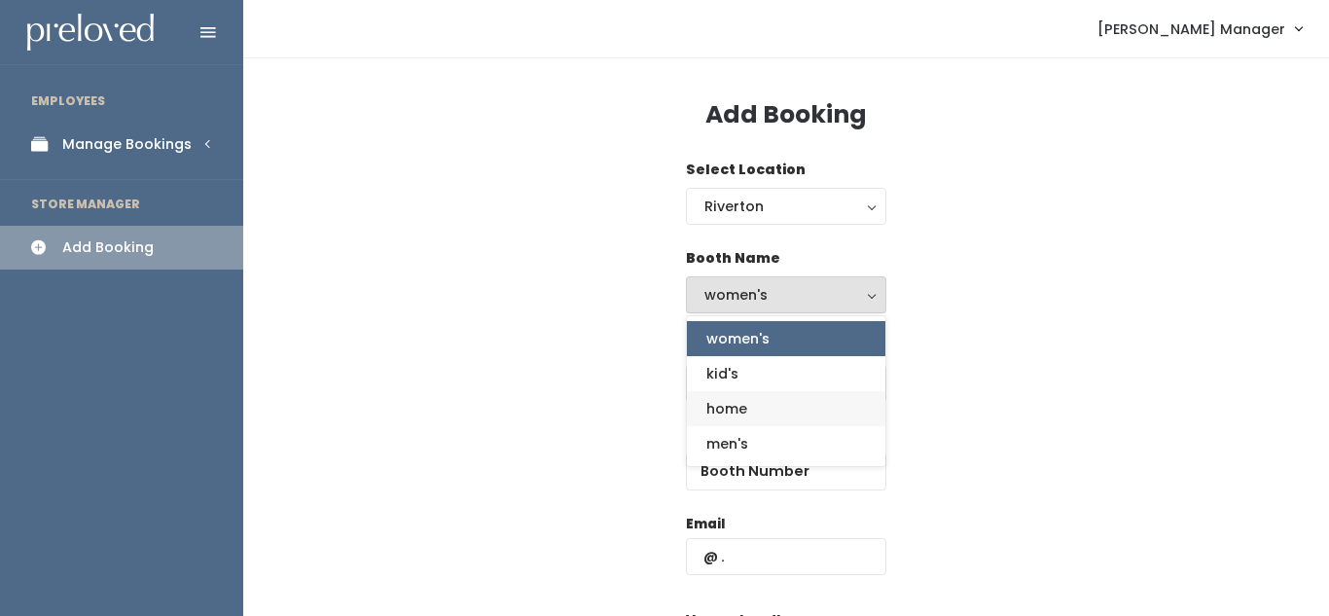
click at [737, 412] on span "home" at bounding box center [726, 408] width 41 height 21
select select "home"
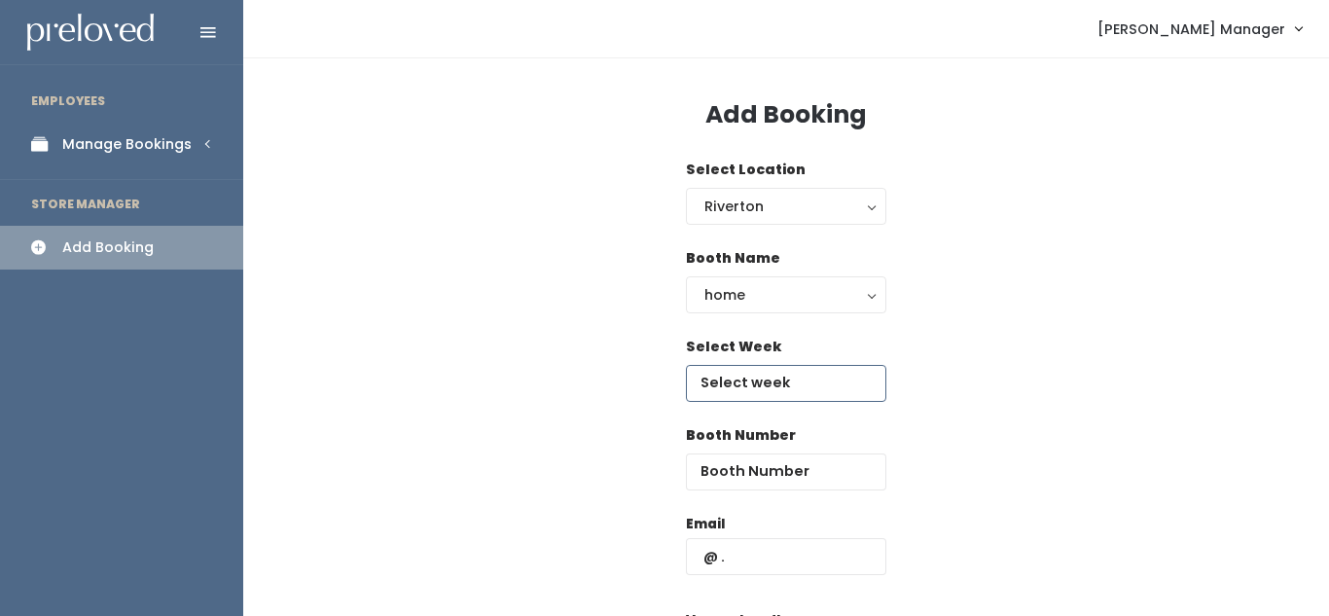
click at [749, 379] on input "text" at bounding box center [786, 383] width 200 height 37
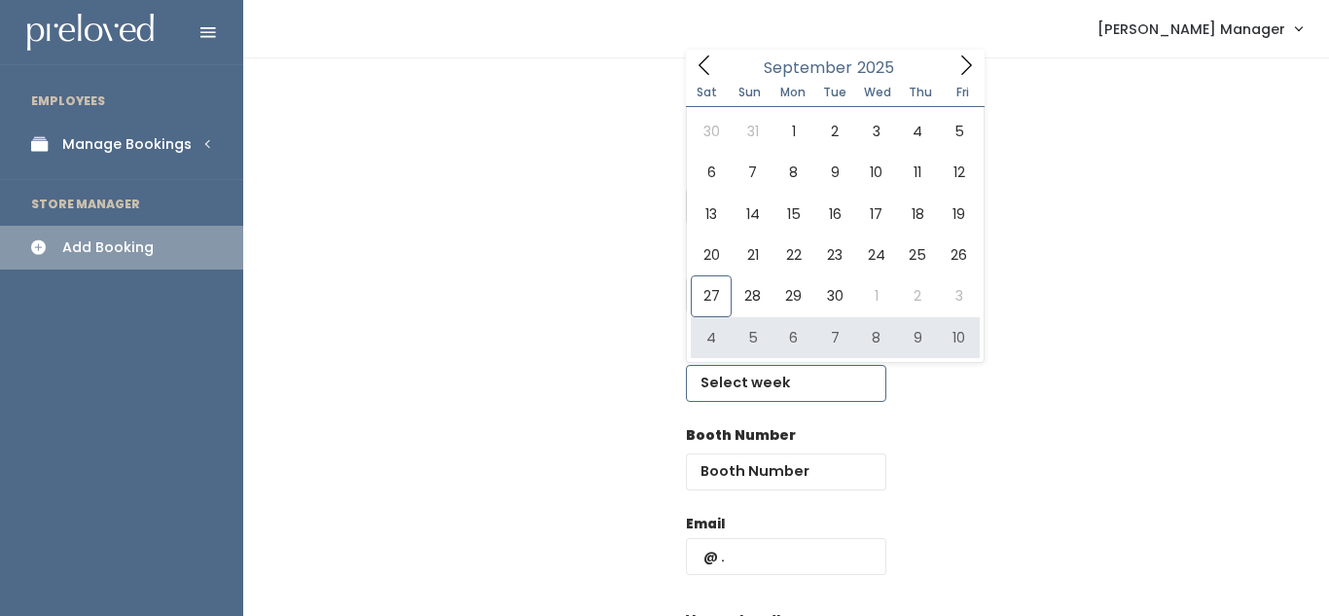
type input "October 4 to October 10"
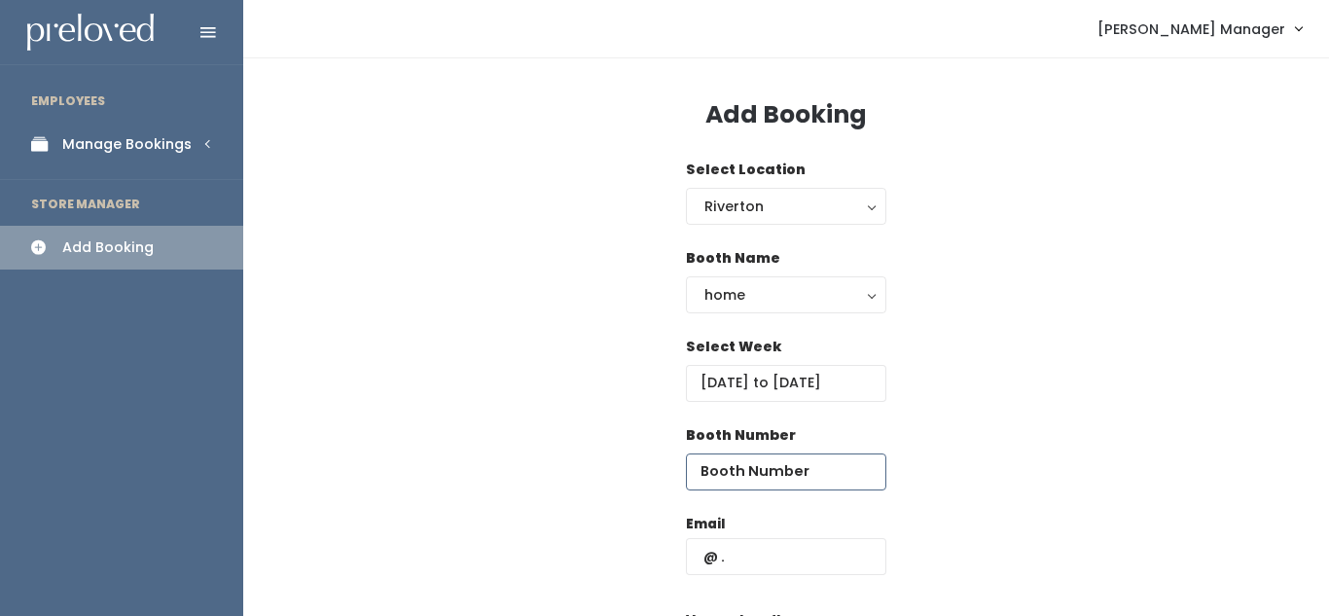
click at [741, 461] on input "number" at bounding box center [786, 471] width 200 height 37
type input "64"
click at [734, 558] on input "text" at bounding box center [786, 556] width 200 height 37
paste input "[EMAIL_ADDRESS][DOMAIN_NAME]"
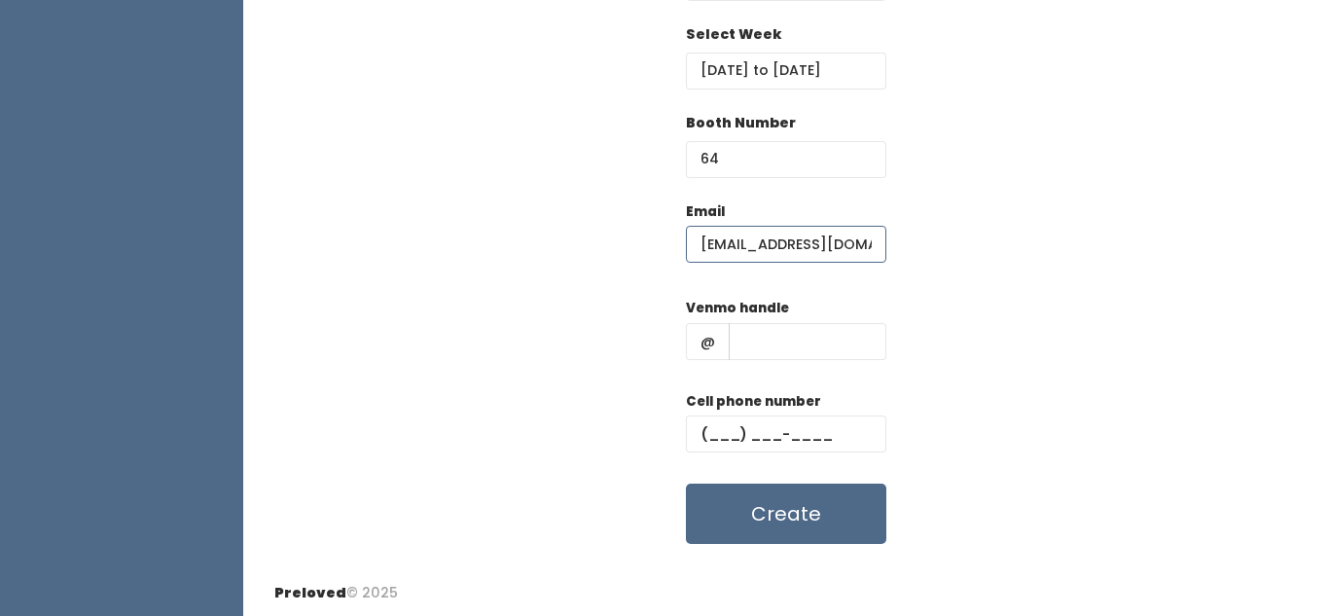
type input "[EMAIL_ADDRESS][DOMAIN_NAME]"
click at [745, 338] on input "text" at bounding box center [808, 341] width 158 height 37
type input "jklj"
click at [742, 426] on input "text" at bounding box center [786, 433] width 200 height 37
drag, startPoint x: 747, startPoint y: 432, endPoint x: 744, endPoint y: 480, distance: 47.8
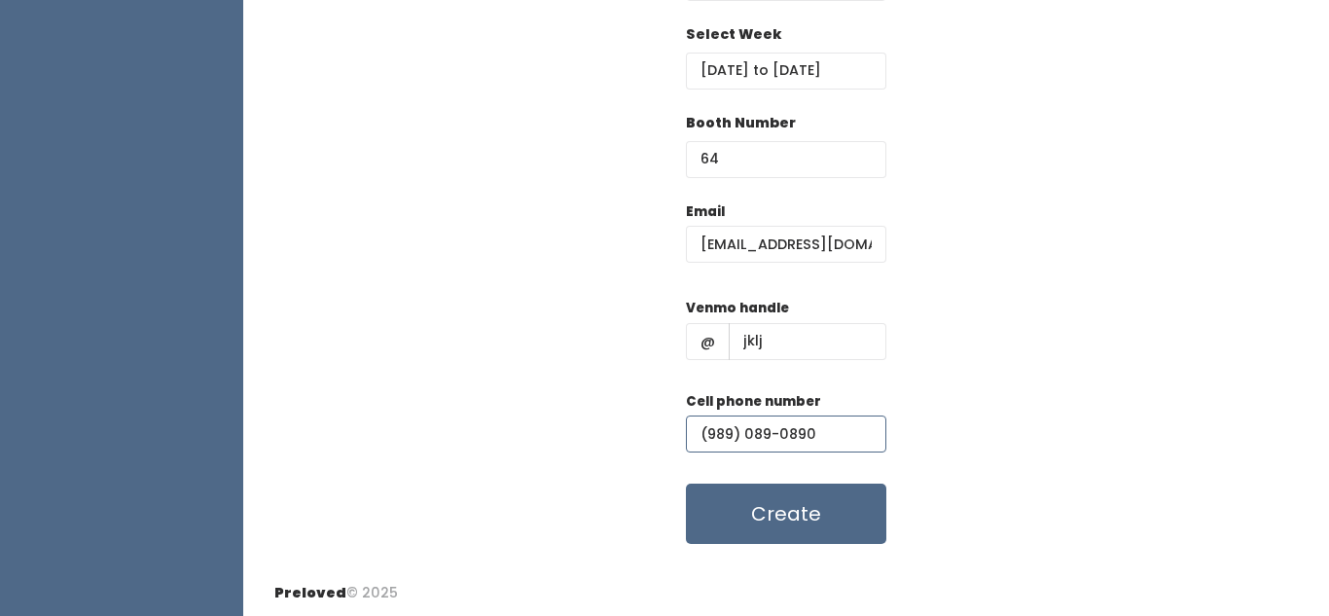
click at [744, 480] on form "Email jennprusse@yahoo.com Venmo handle @ jklj Cell phone number (989) 089-0890…" at bounding box center [786, 372] width 200 height 343
type input "(989) 089-0890"
drag, startPoint x: 744, startPoint y: 480, endPoint x: 751, endPoint y: 509, distance: 30.0
click at [751, 509] on form "Email jennprusse@yahoo.com Venmo handle @ jklj Cell phone number (989) 089-0890…" at bounding box center [786, 372] width 200 height 343
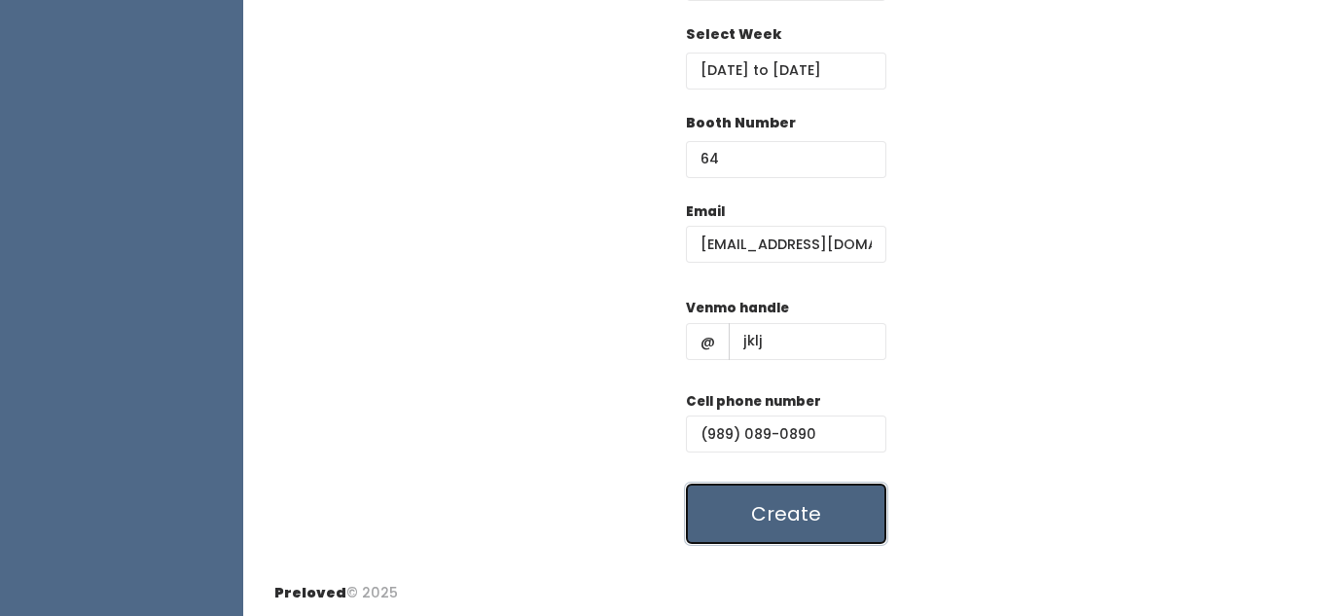
click at [751, 509] on button "Create" at bounding box center [786, 514] width 200 height 60
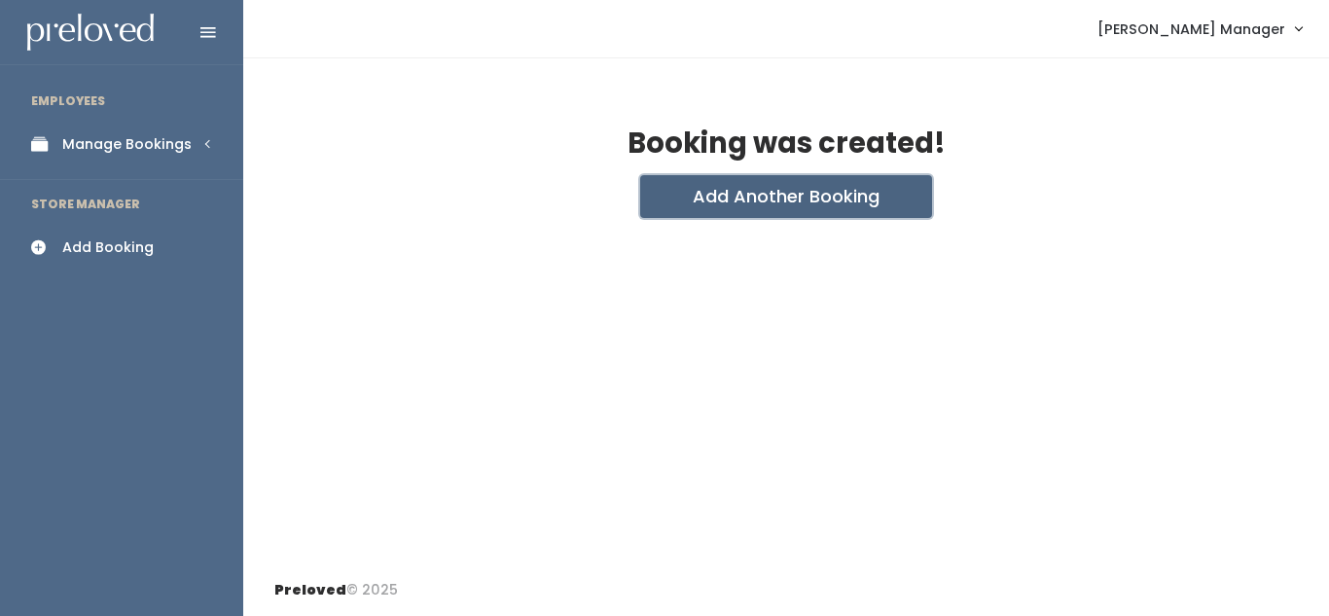
click at [745, 198] on button "Add Another Booking" at bounding box center [786, 196] width 292 height 43
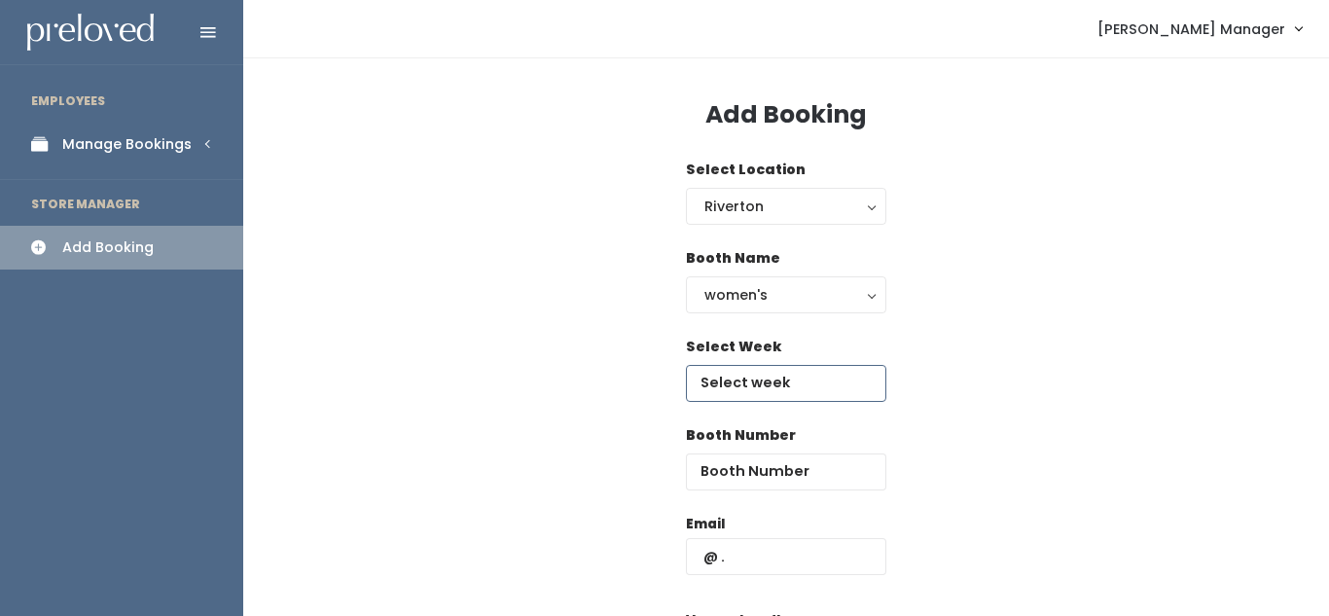
click at [745, 375] on input "text" at bounding box center [786, 383] width 200 height 37
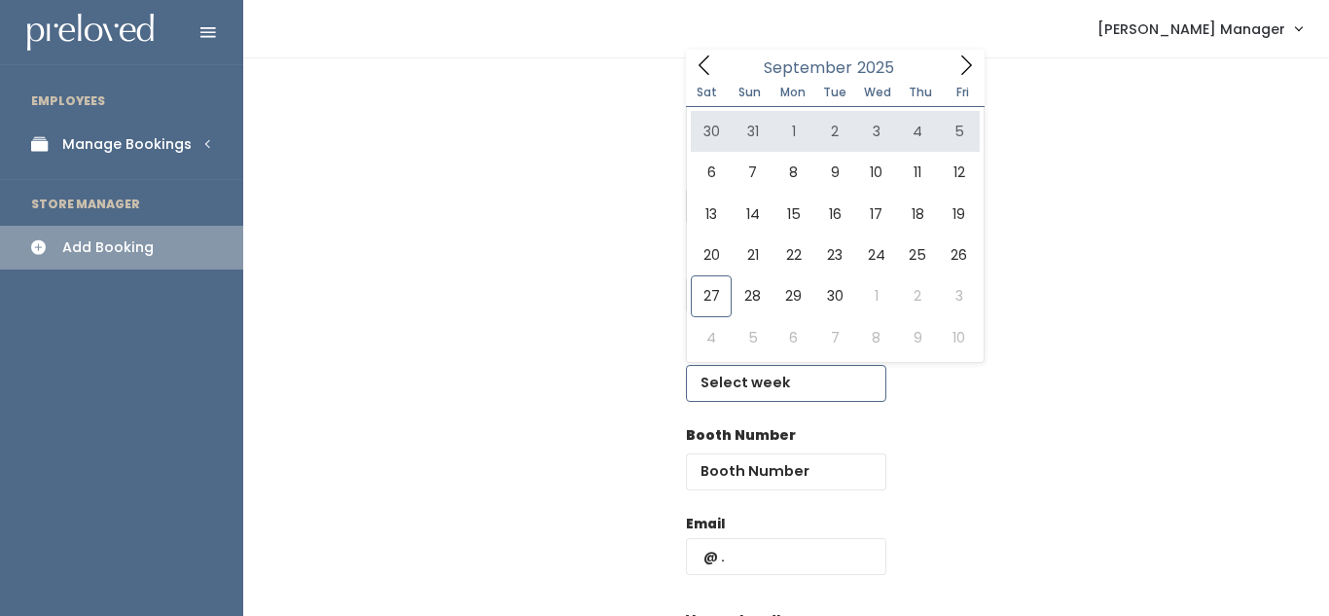
click at [969, 71] on icon at bounding box center [965, 64] width 21 height 21
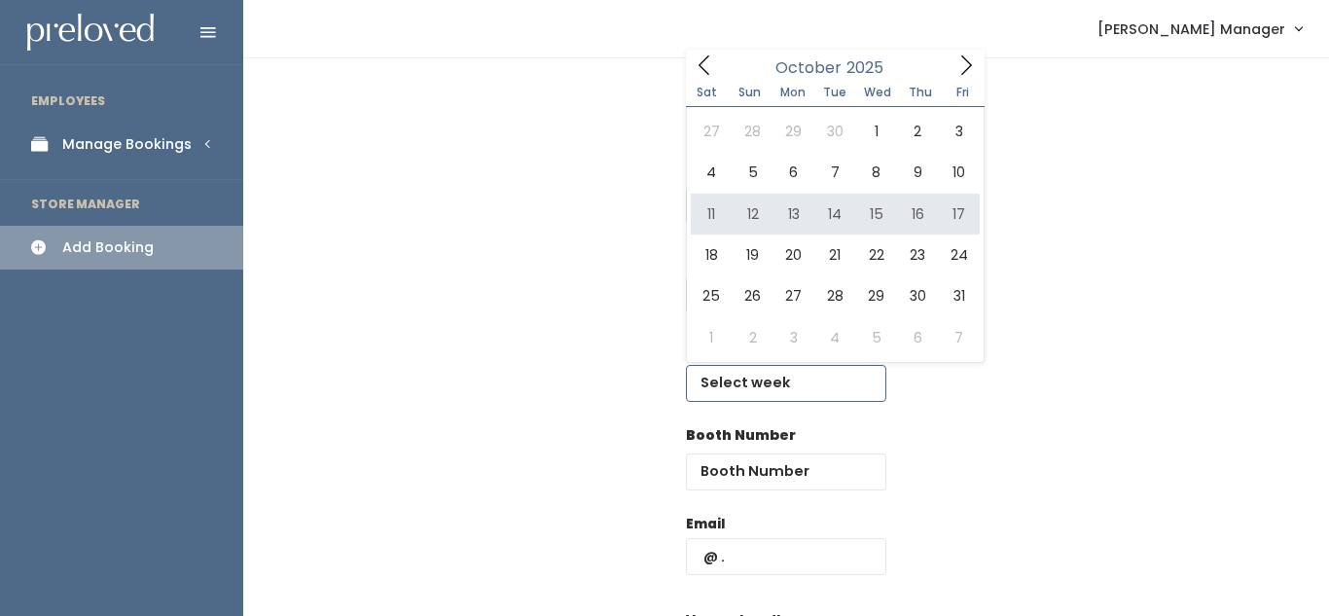
type input "October 11 to October 17"
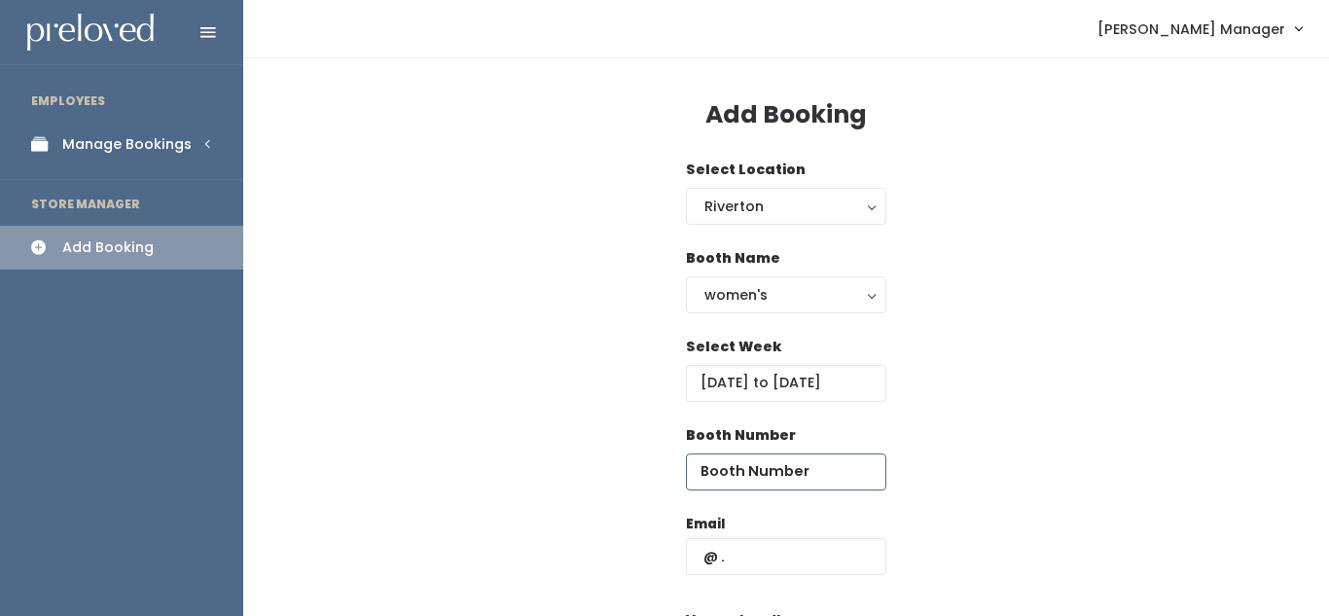
click at [752, 463] on input "number" at bounding box center [786, 471] width 200 height 37
type input "64"
click at [765, 566] on input "text" at bounding box center [786, 556] width 200 height 37
drag, startPoint x: 765, startPoint y: 566, endPoint x: 716, endPoint y: 547, distance: 52.4
click at [716, 547] on input "text" at bounding box center [786, 556] width 200 height 37
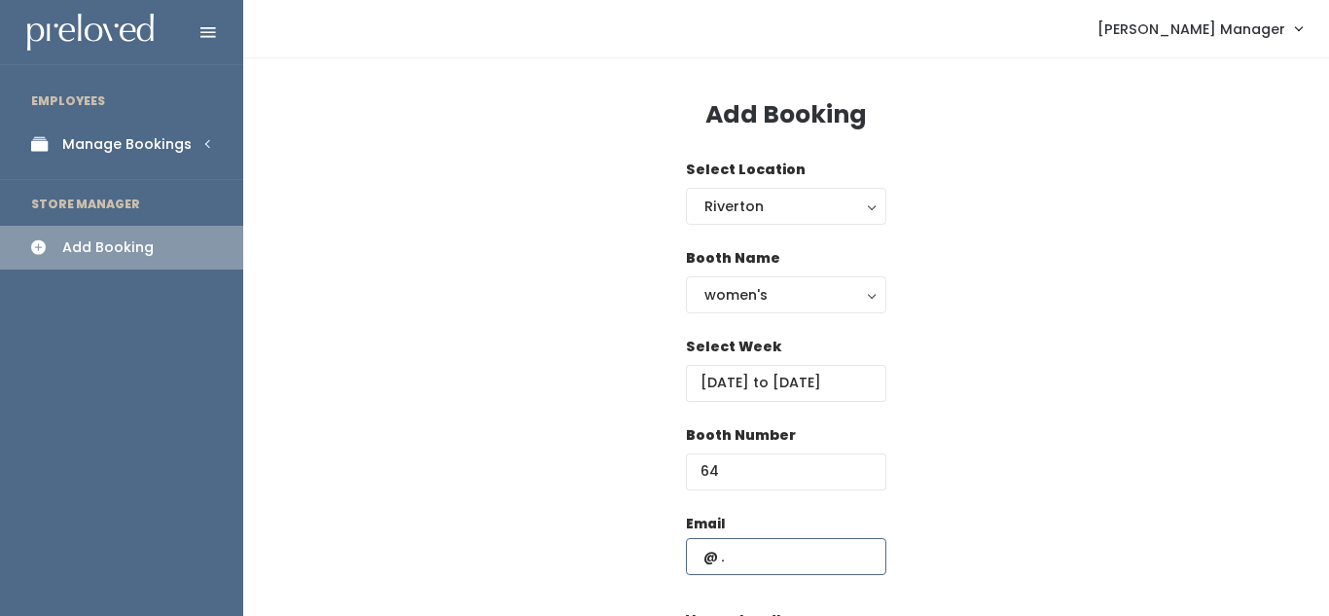
paste input "[EMAIL_ADDRESS][DOMAIN_NAME]"
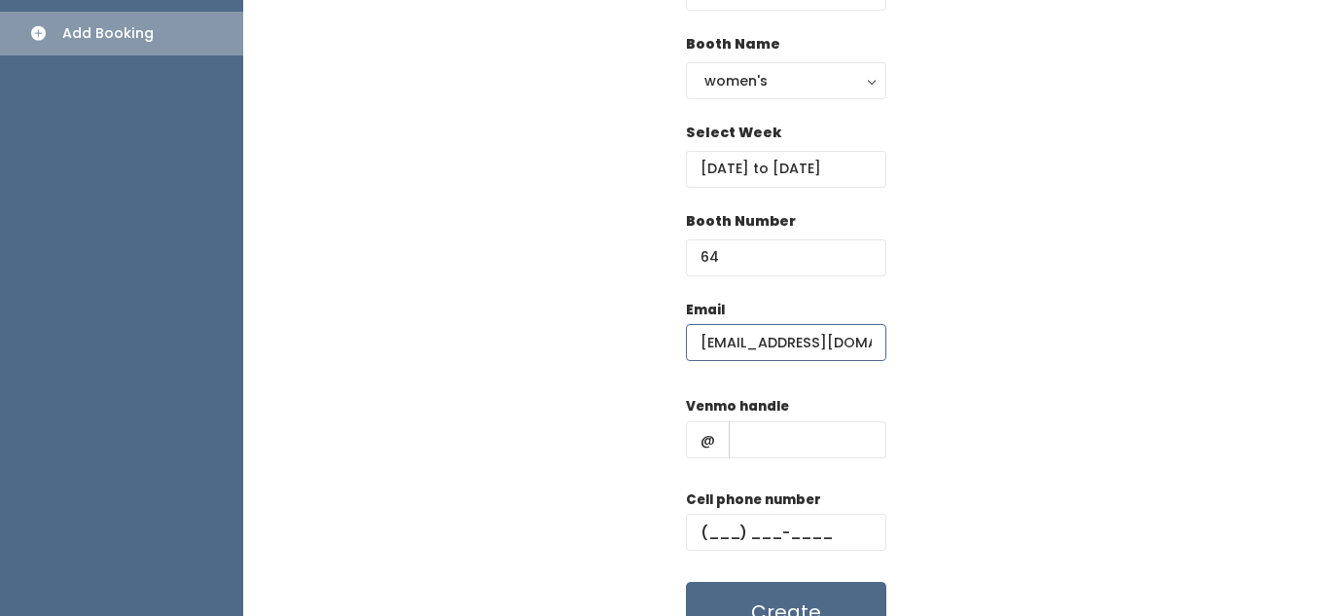
type input "[EMAIL_ADDRESS][DOMAIN_NAME]"
click at [757, 446] on input "text" at bounding box center [808, 439] width 158 height 37
type input "hjkh"
click at [759, 544] on input "text" at bounding box center [786, 532] width 200 height 37
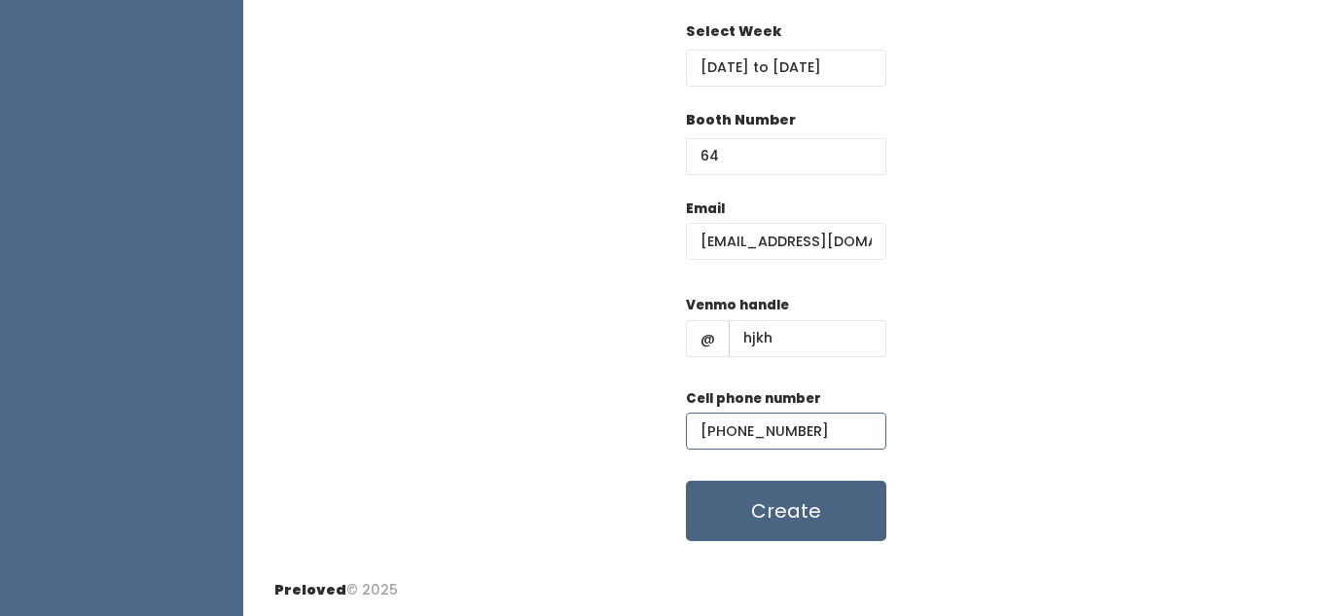
type input "(809) 890-8098"
click at [809, 512] on button "Create" at bounding box center [786, 511] width 200 height 60
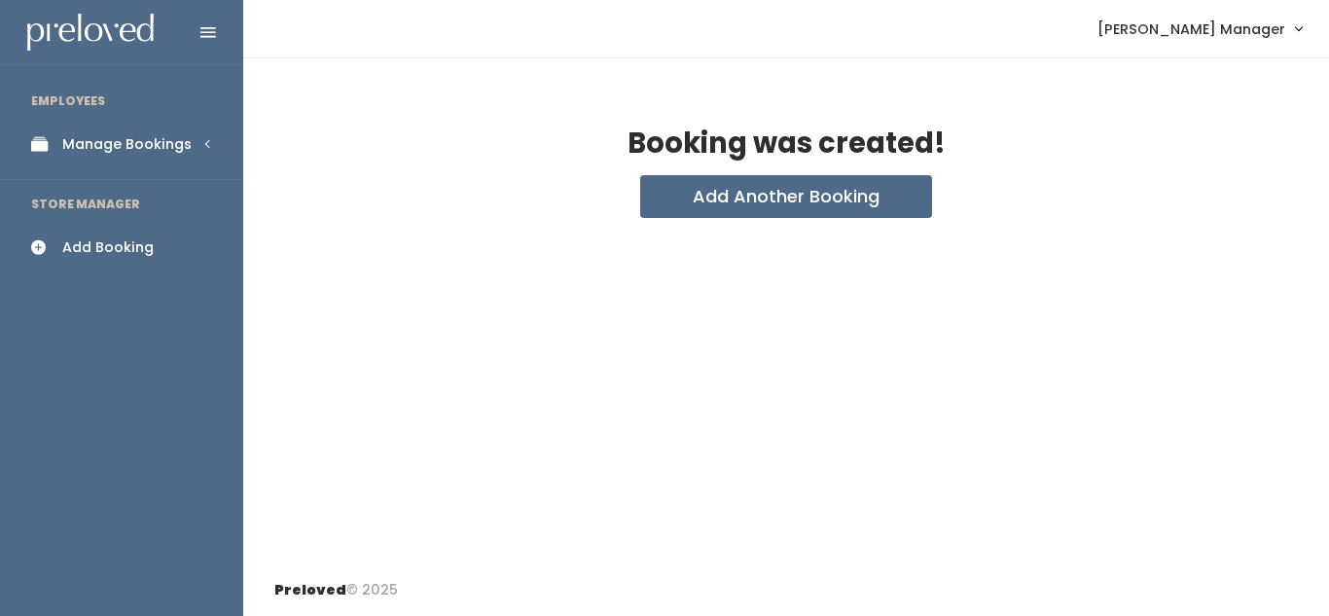
click at [90, 134] on div "Manage Bookings" at bounding box center [126, 144] width 129 height 20
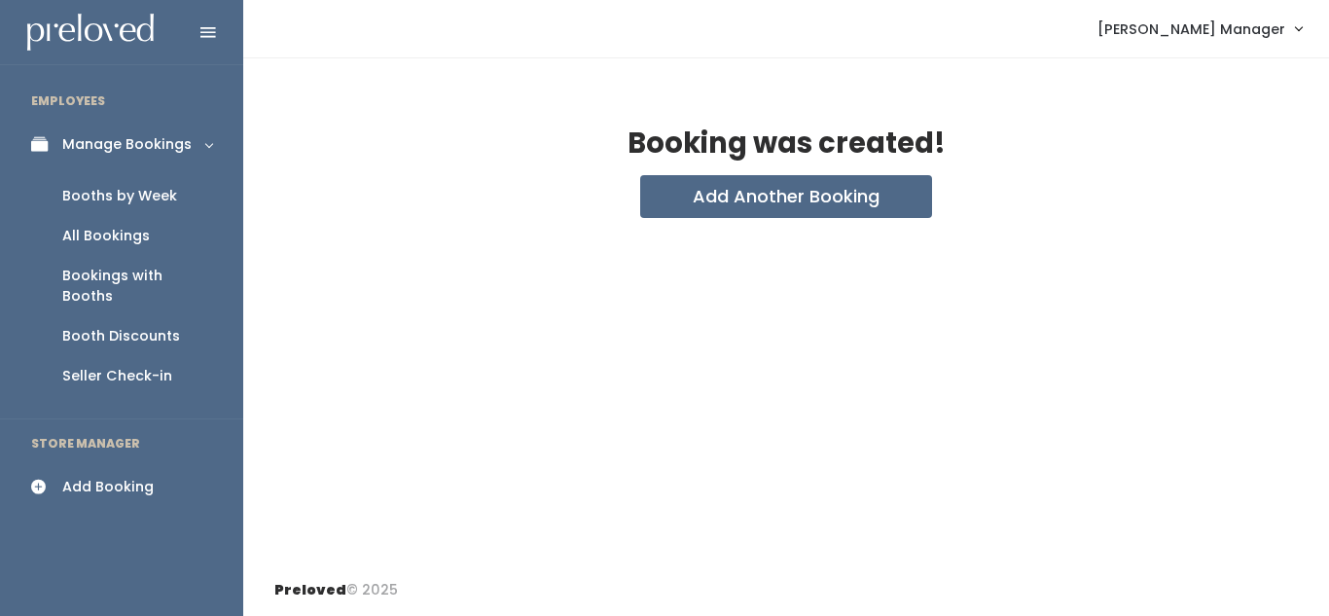
click at [102, 188] on div "Booths by Week" at bounding box center [119, 196] width 115 height 20
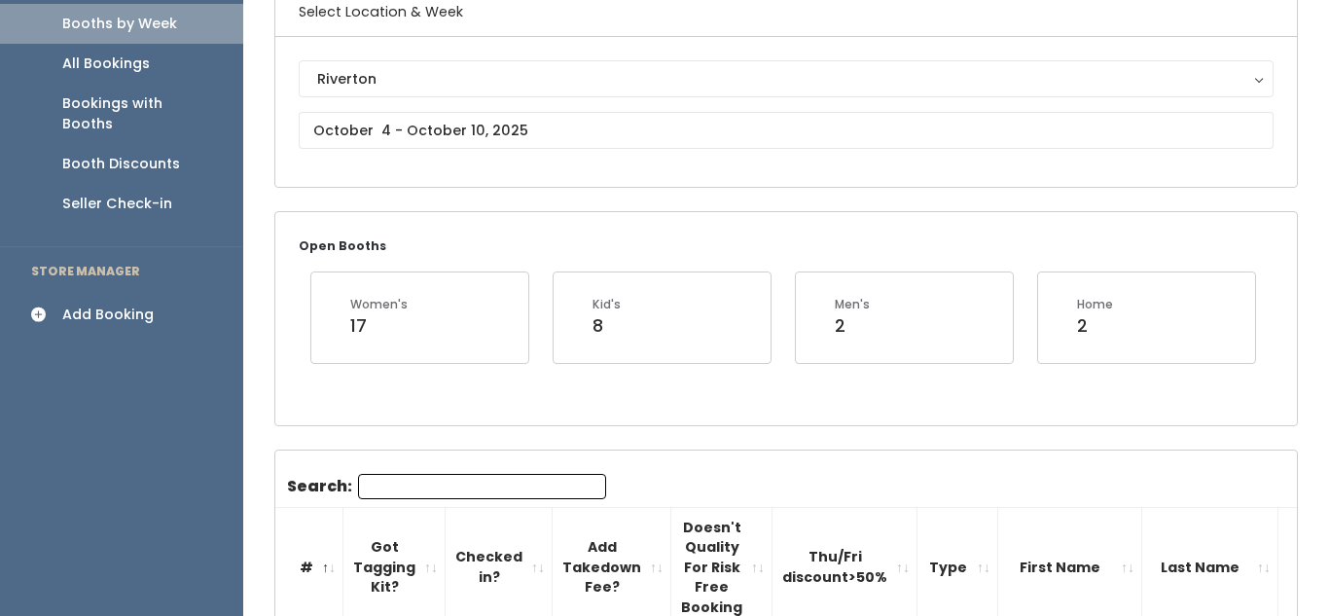
scroll to position [203, 0]
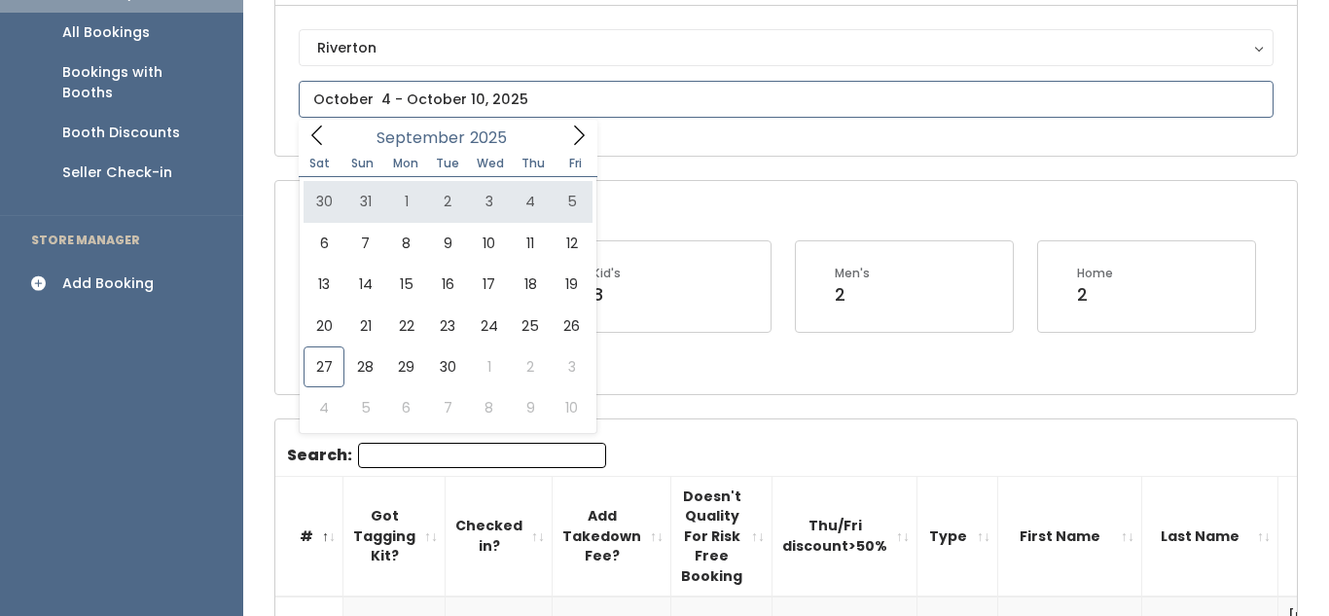
click at [582, 128] on icon at bounding box center [578, 135] width 21 height 21
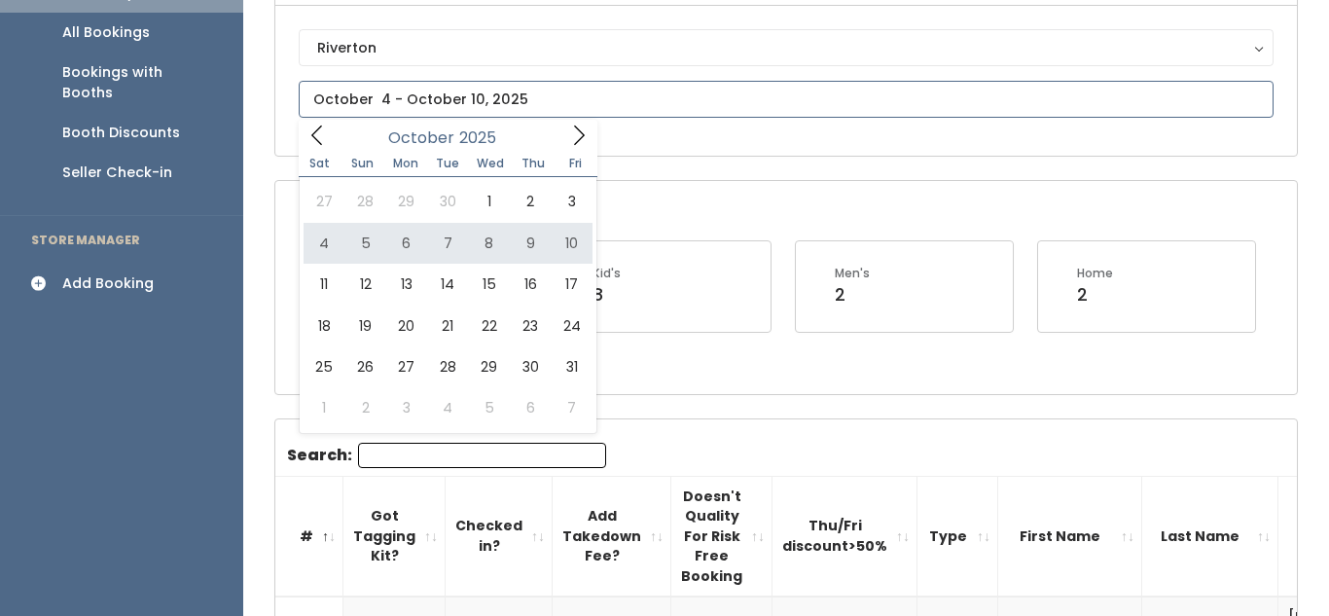
click at [322, 137] on icon at bounding box center [316, 135] width 21 height 21
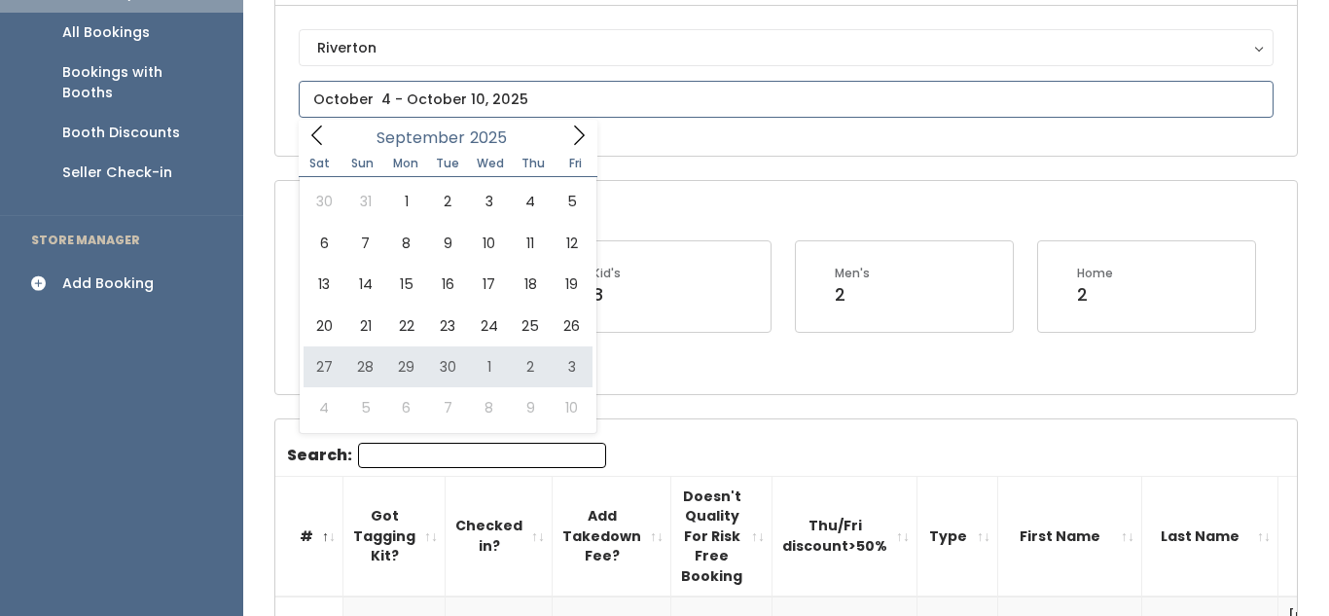
type input "[DATE] to [DATE]"
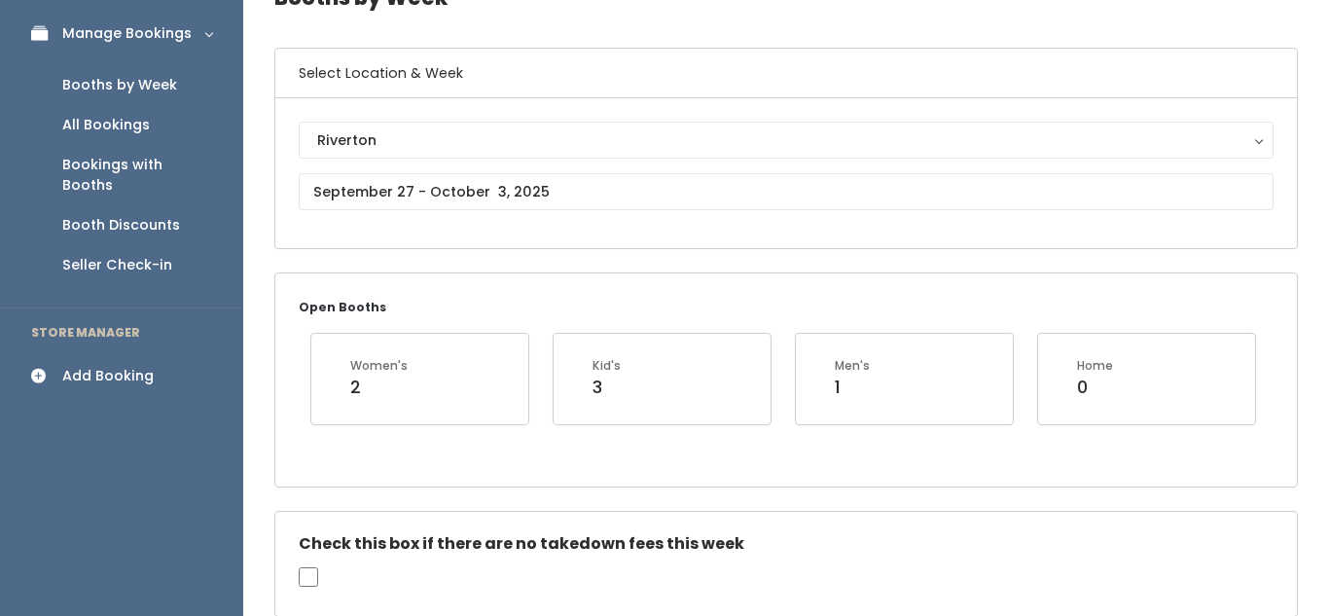
scroll to position [137, 0]
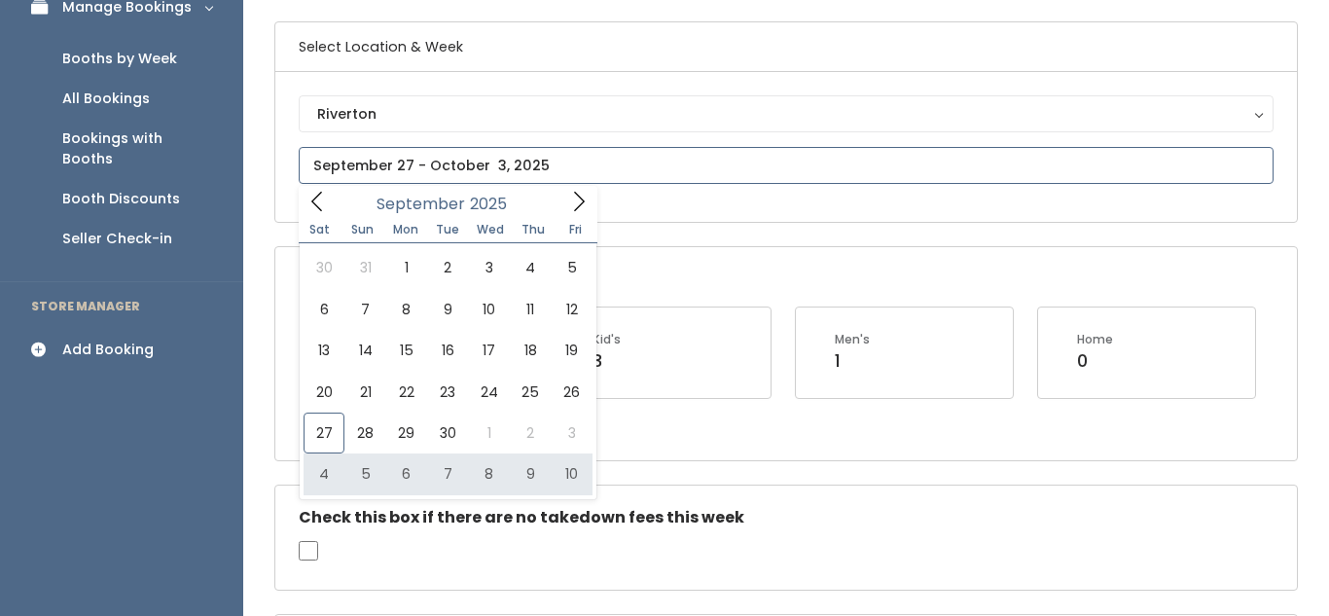
type input "[DATE] to [DATE]"
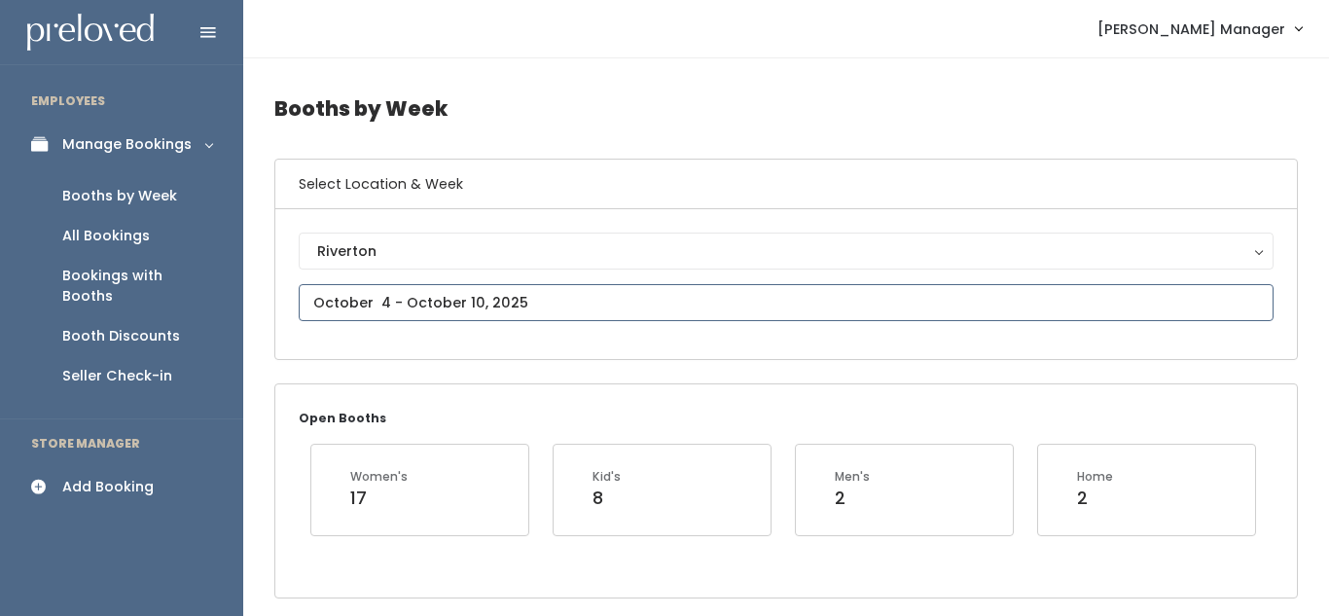
click at [558, 307] on input "text" at bounding box center [786, 302] width 975 height 37
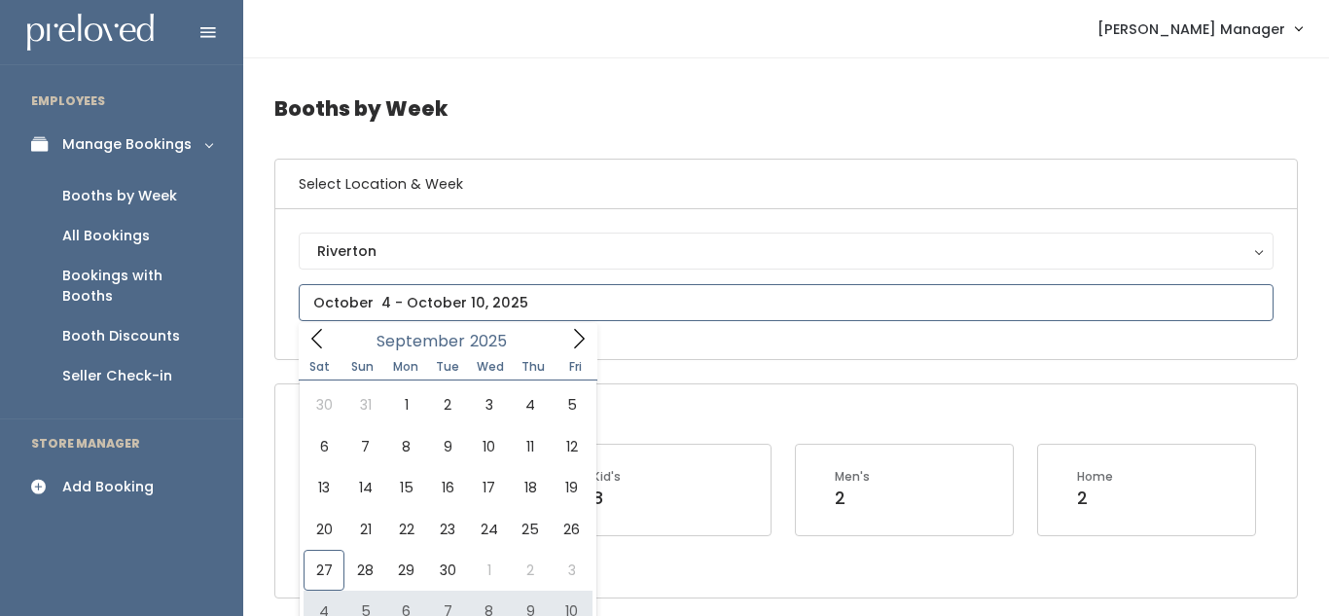
type input "October 4 to October 10"
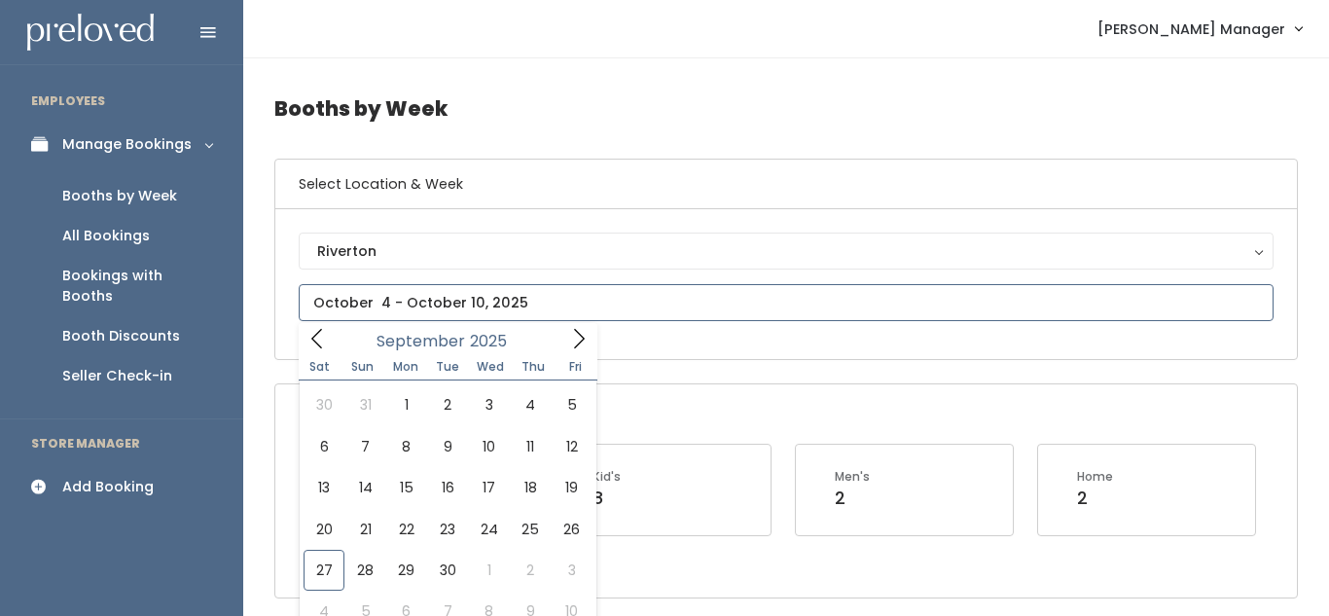
click at [571, 337] on icon at bounding box center [578, 338] width 21 height 21
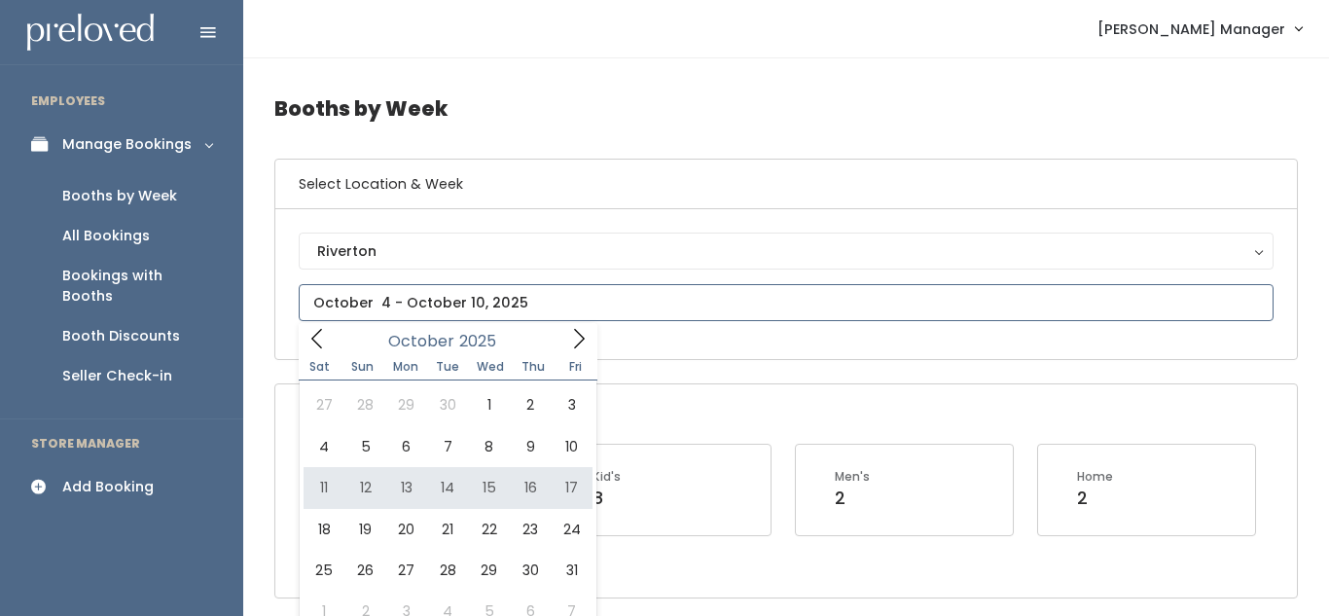
type input "October 11 to October 17"
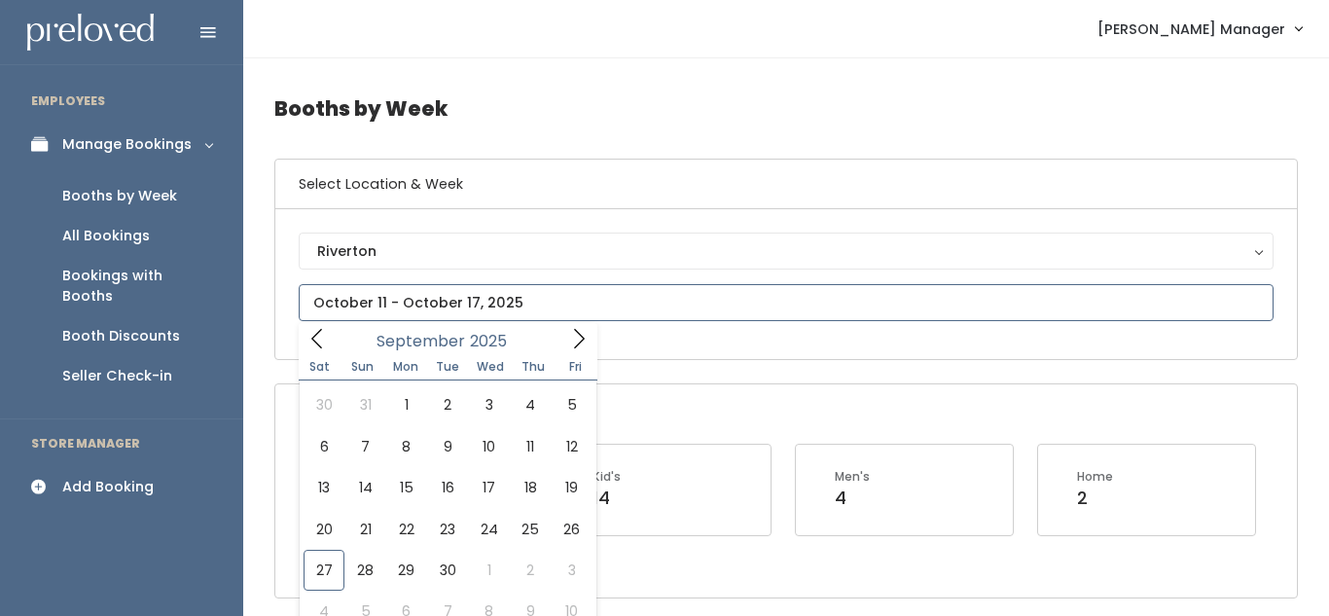
click at [559, 338] on div "September 2025" at bounding box center [448, 338] width 224 height 30
click at [569, 347] on icon at bounding box center [578, 338] width 21 height 21
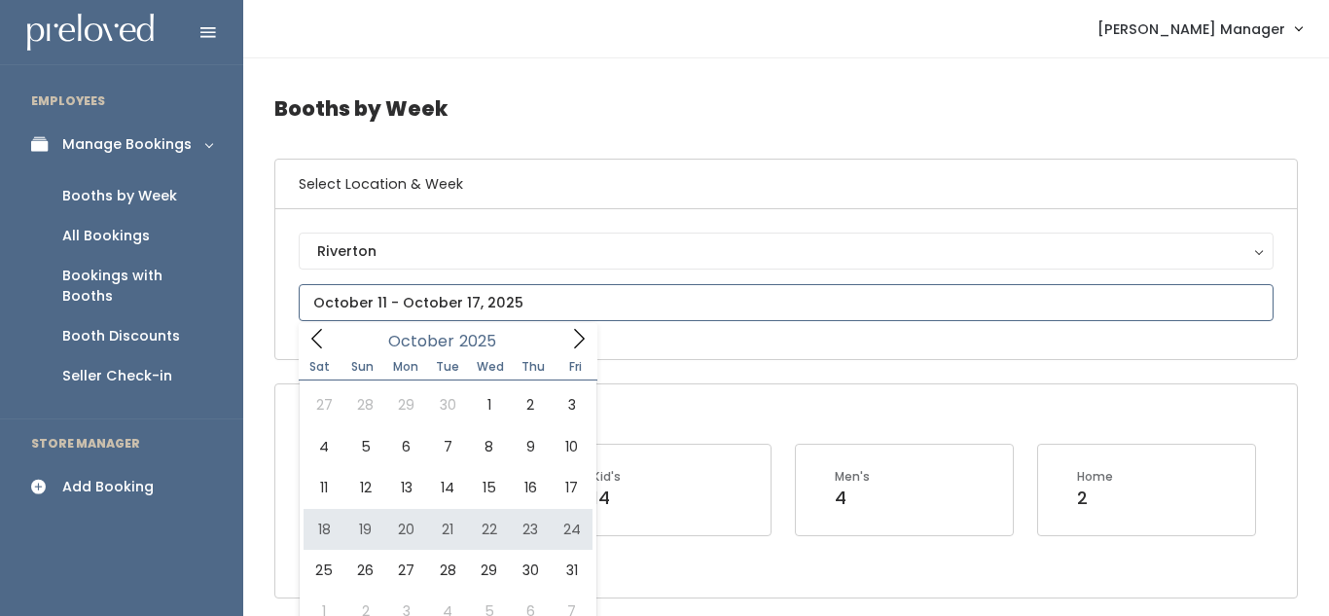
type input "October 18 to October 24"
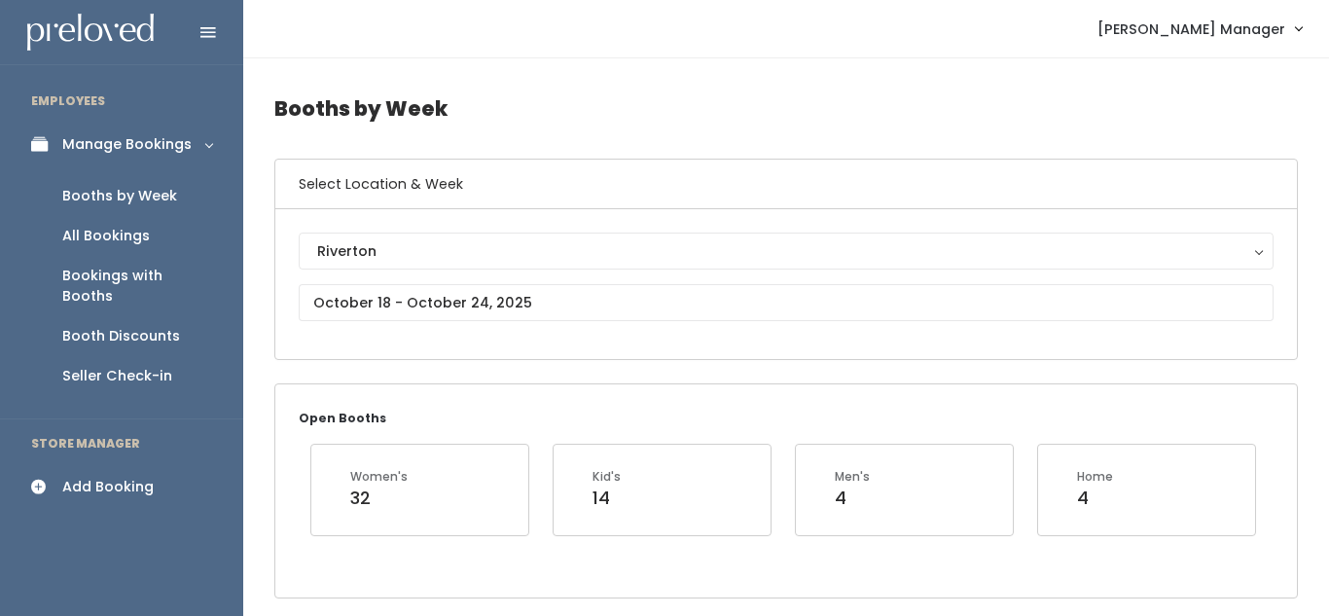
click at [112, 477] on div "Add Booking" at bounding box center [107, 487] width 91 height 20
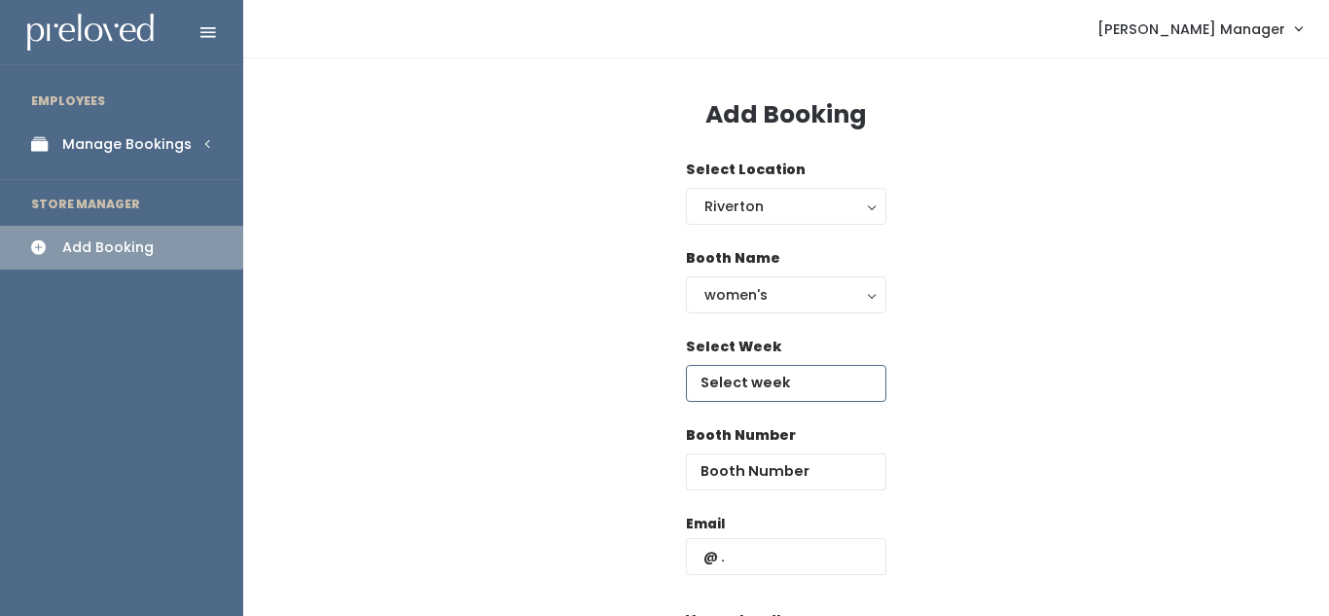
click at [736, 376] on input "text" at bounding box center [786, 383] width 200 height 37
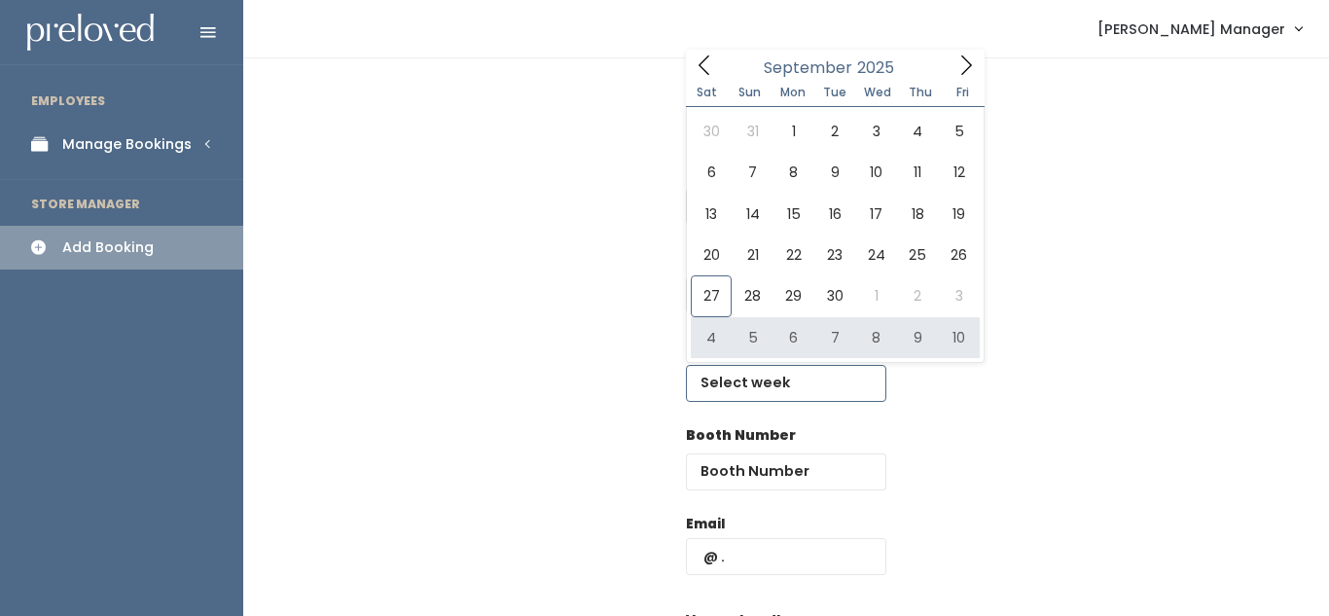
type input "[DATE] to [DATE]"
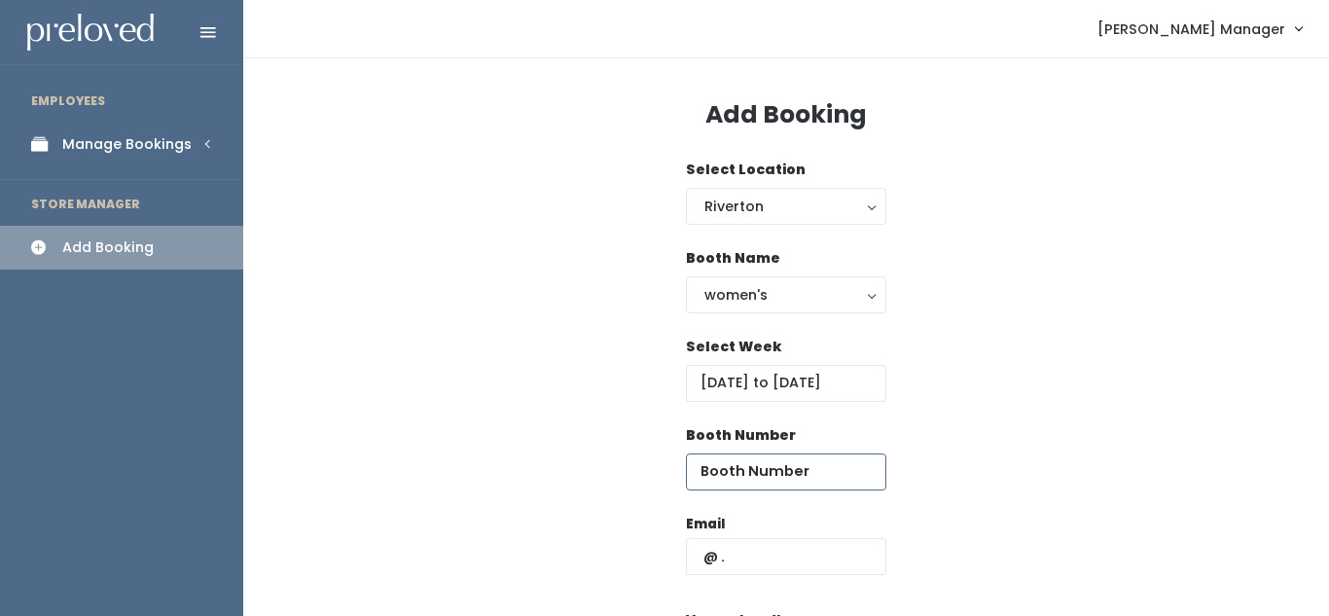
click at [760, 475] on input "number" at bounding box center [786, 471] width 200 height 37
type input "45"
click at [789, 550] on input "text" at bounding box center [786, 556] width 200 height 37
type input "d"
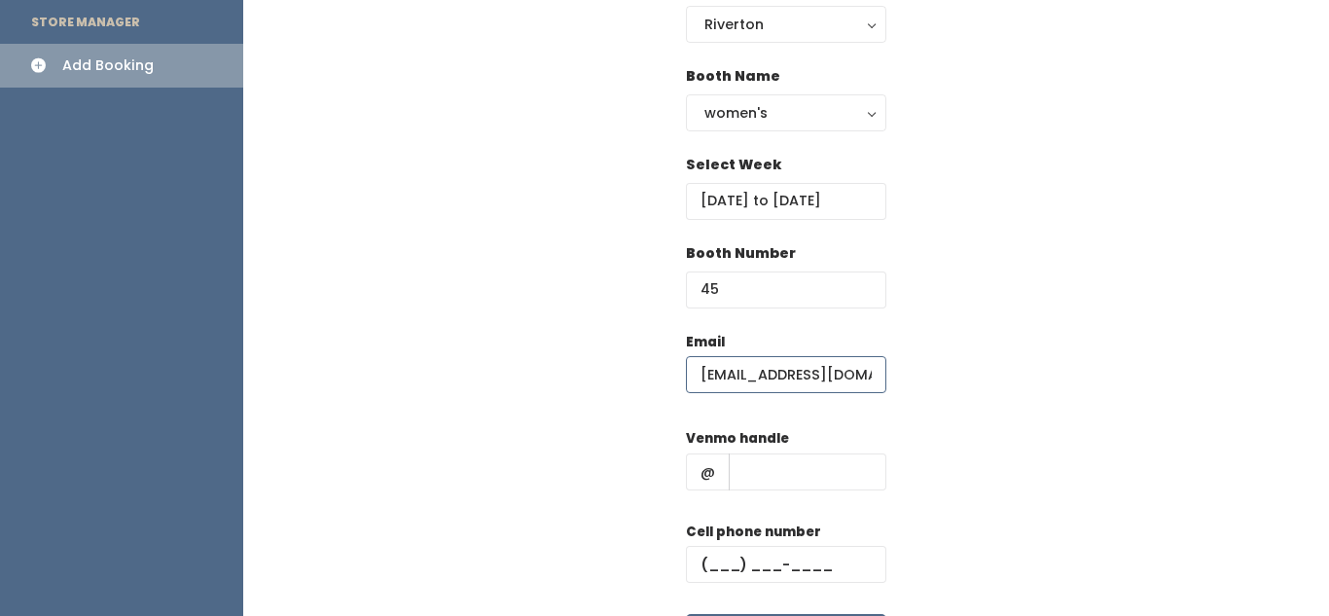
scroll to position [184, 0]
type input "[EMAIL_ADDRESS][DOMAIN_NAME]"
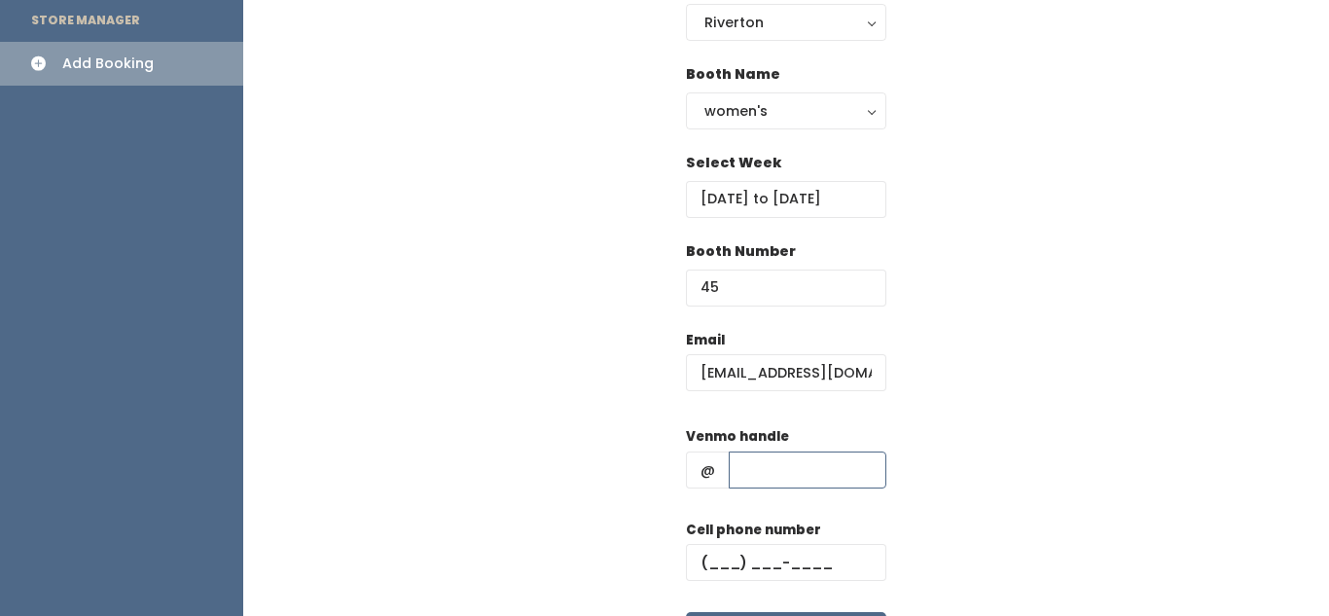
click at [789, 473] on input "text" at bounding box center [808, 469] width 158 height 37
type input "hjkh"
click at [745, 569] on input "text" at bounding box center [786, 562] width 200 height 37
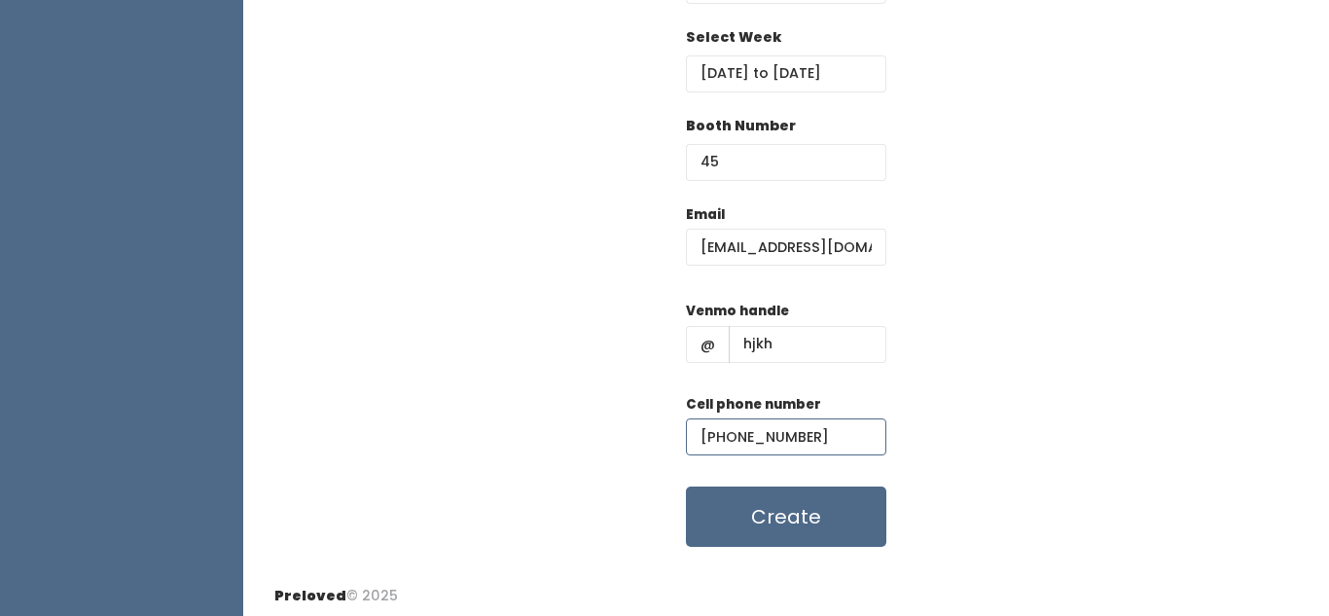
scroll to position [315, 0]
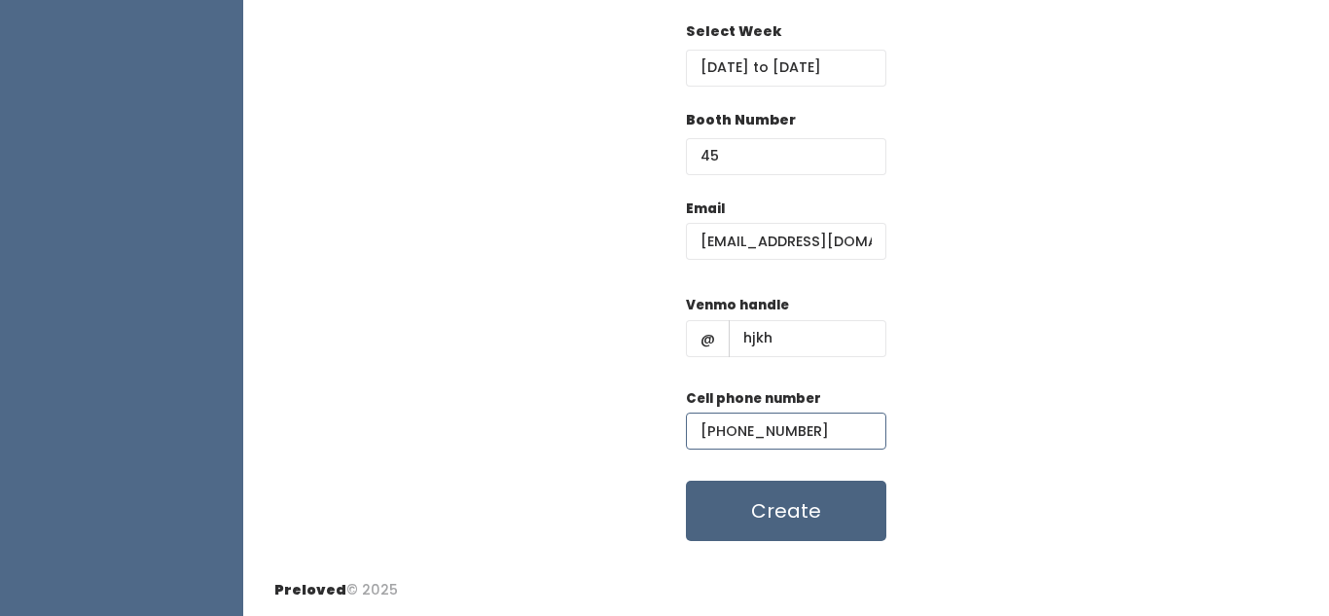
type input "(890) 890-8098"
click at [763, 525] on button "Create" at bounding box center [786, 511] width 200 height 60
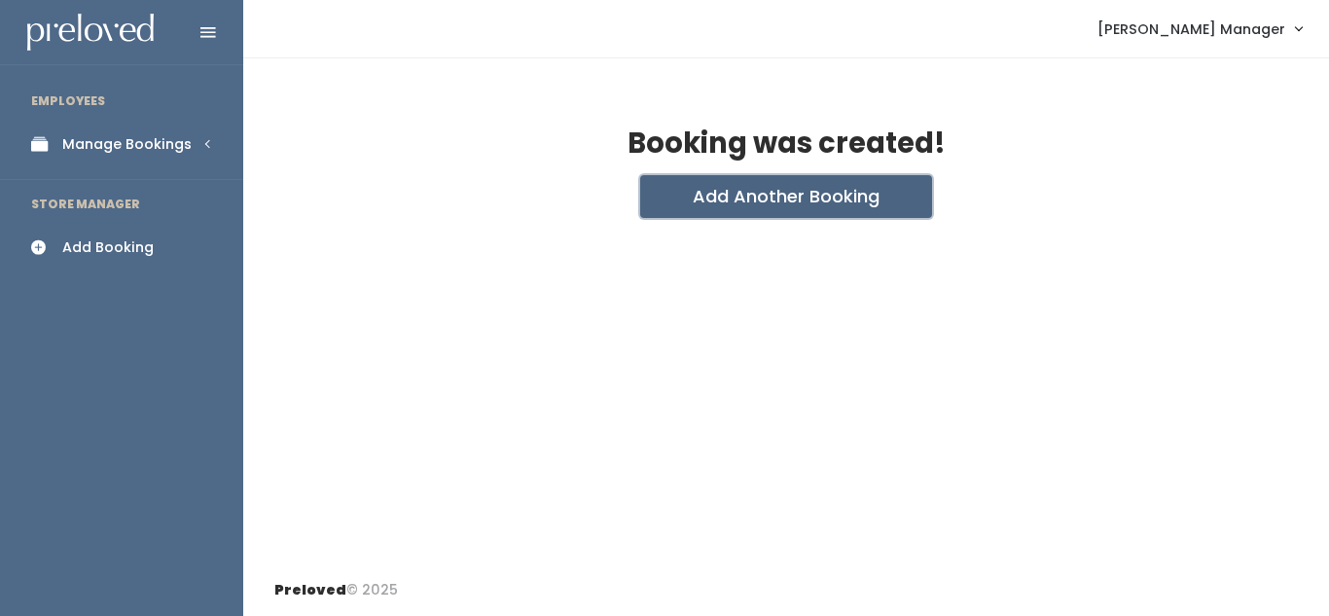
click at [752, 207] on button "Add Another Booking" at bounding box center [786, 196] width 292 height 43
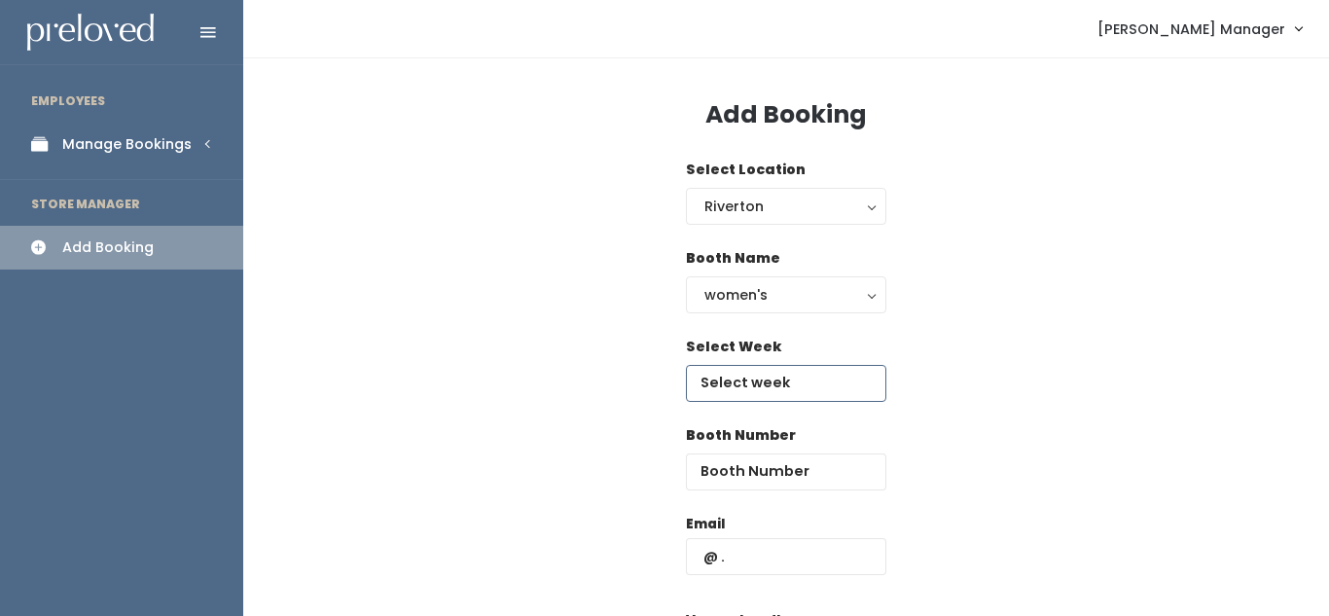
click at [742, 374] on input "text" at bounding box center [786, 383] width 200 height 37
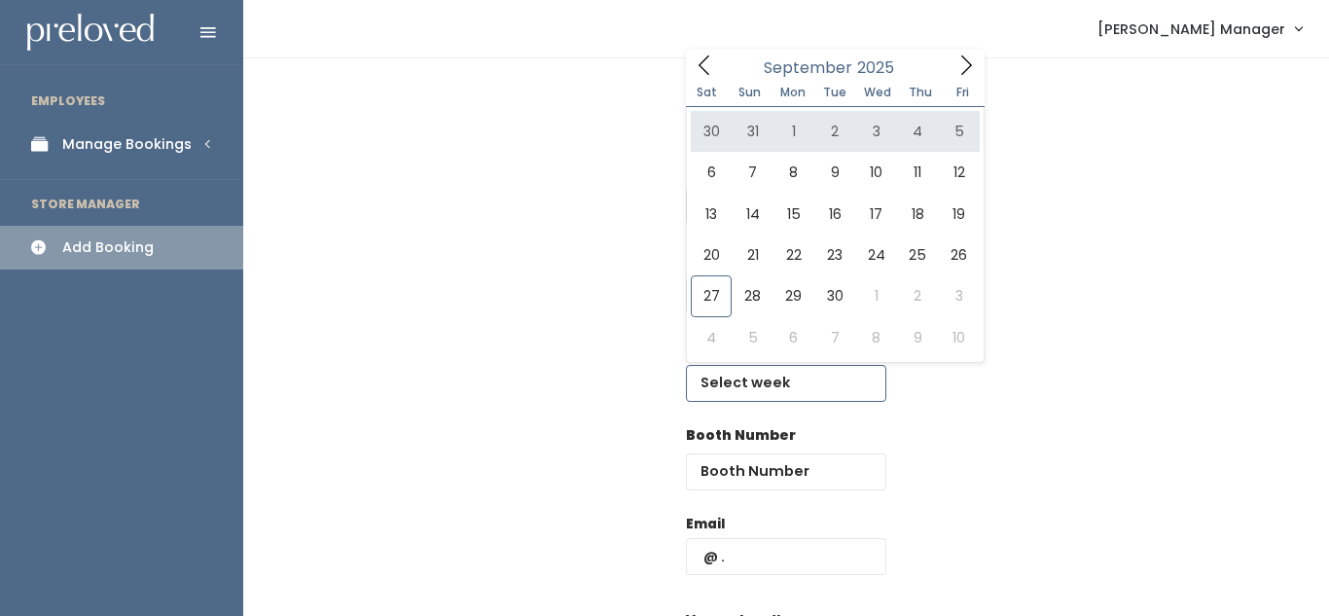
click at [961, 75] on icon at bounding box center [965, 64] width 21 height 21
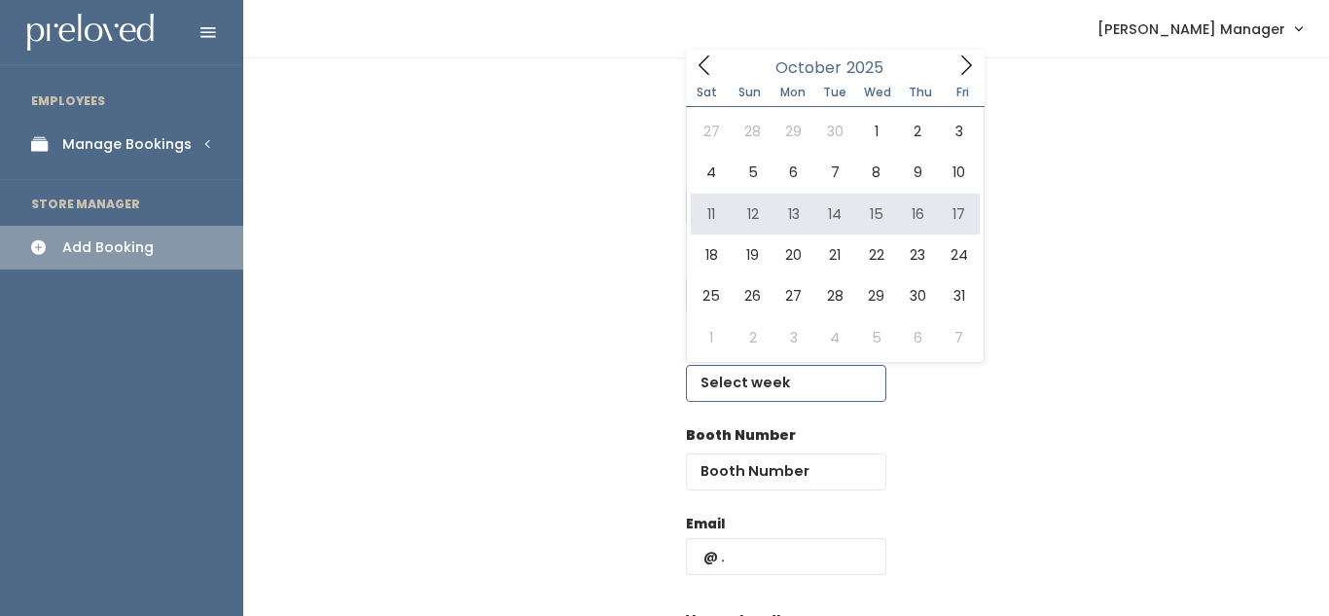
type input "October 11 to October 17"
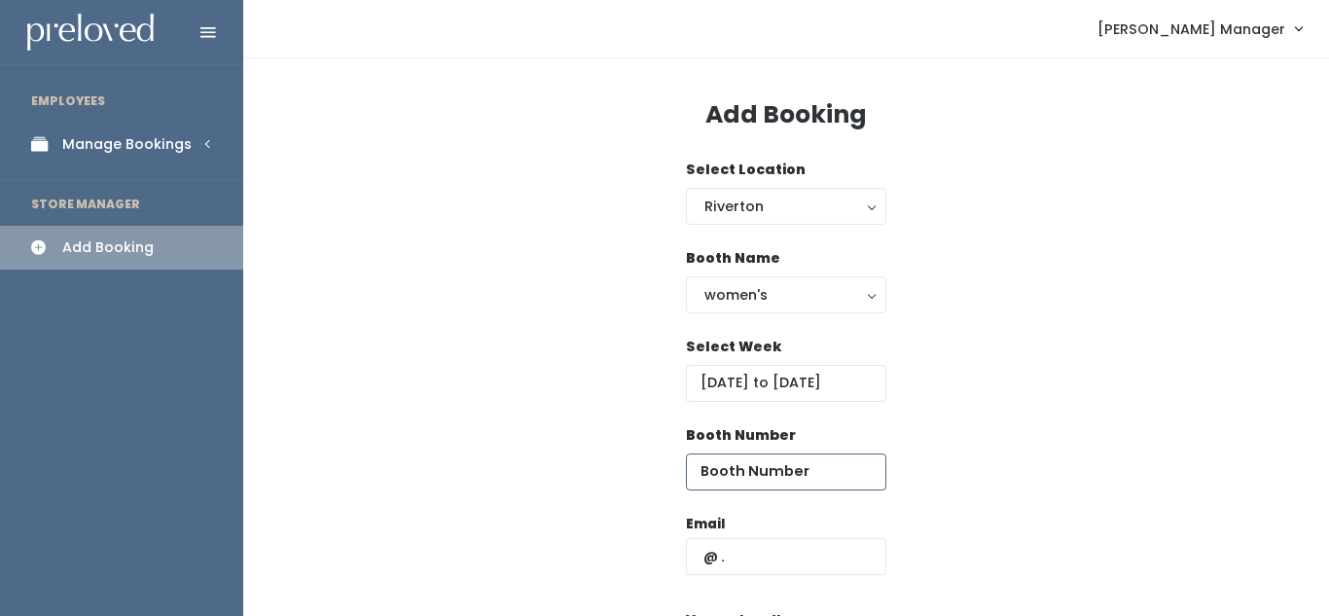
click at [741, 465] on input "number" at bounding box center [786, 471] width 200 height 37
type input "45"
click at [747, 557] on input "text" at bounding box center [786, 556] width 200 height 37
type input "vuhayen@yahoo.com"
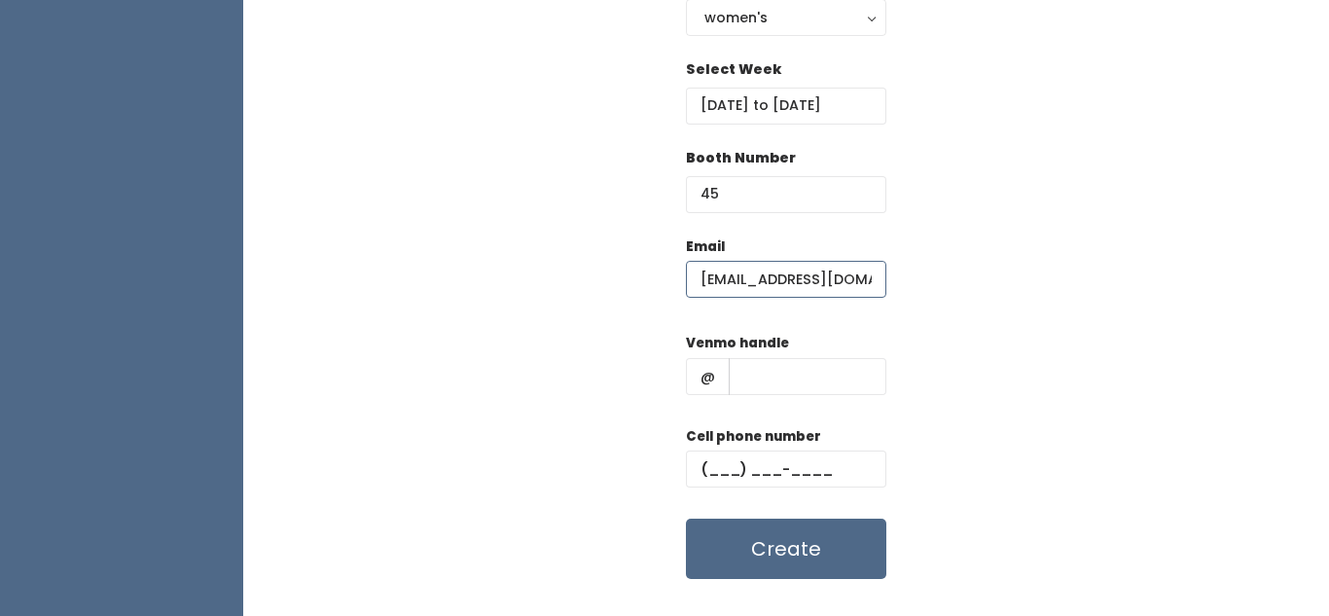
scroll to position [286, 0]
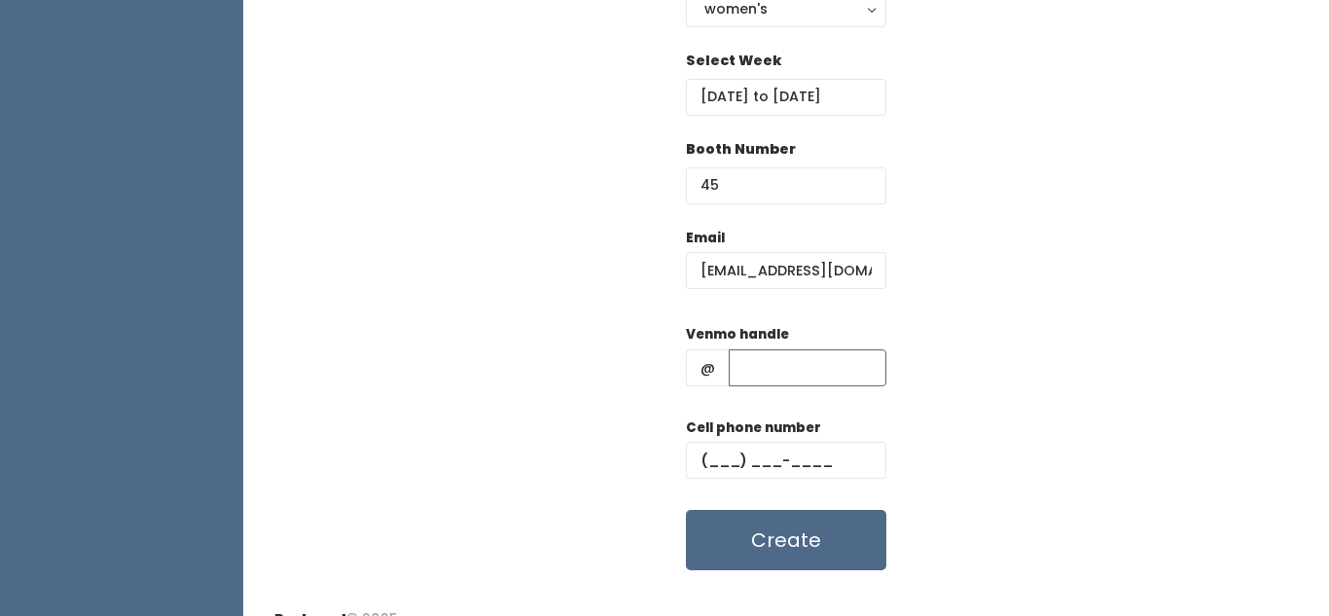
click at [781, 364] on input "text" at bounding box center [808, 367] width 158 height 37
type input "hjk"
click at [721, 465] on input "text" at bounding box center [786, 460] width 200 height 37
type input "(898) 908-8908"
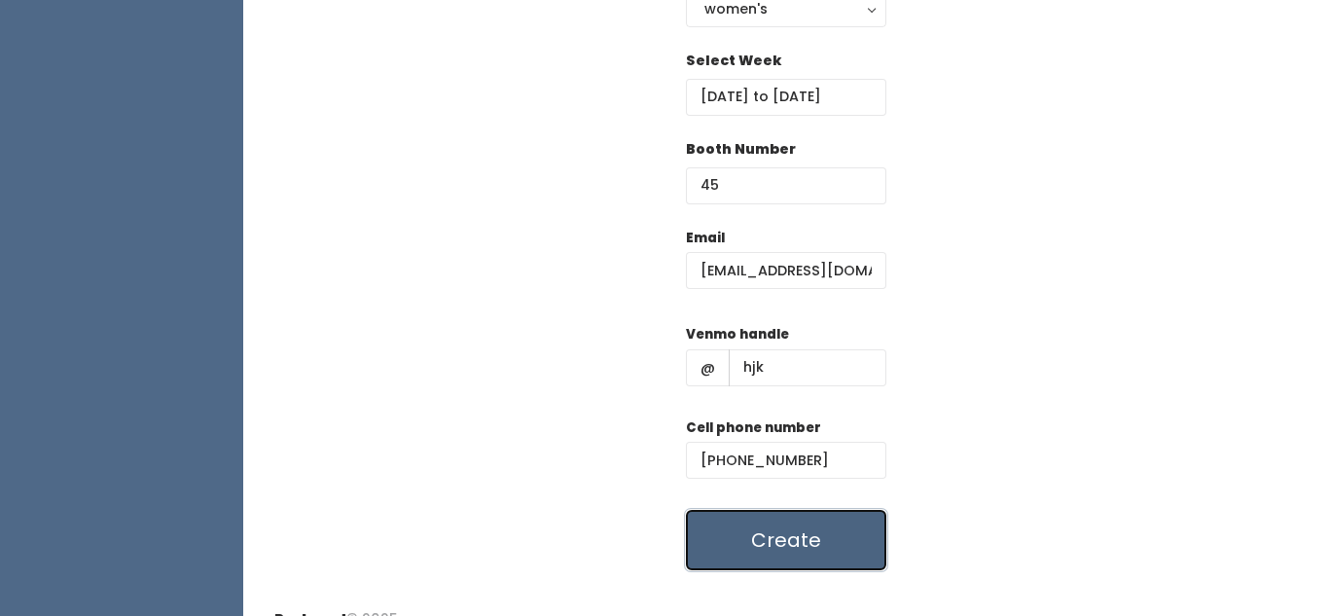
click at [769, 552] on button "Create" at bounding box center [786, 540] width 200 height 60
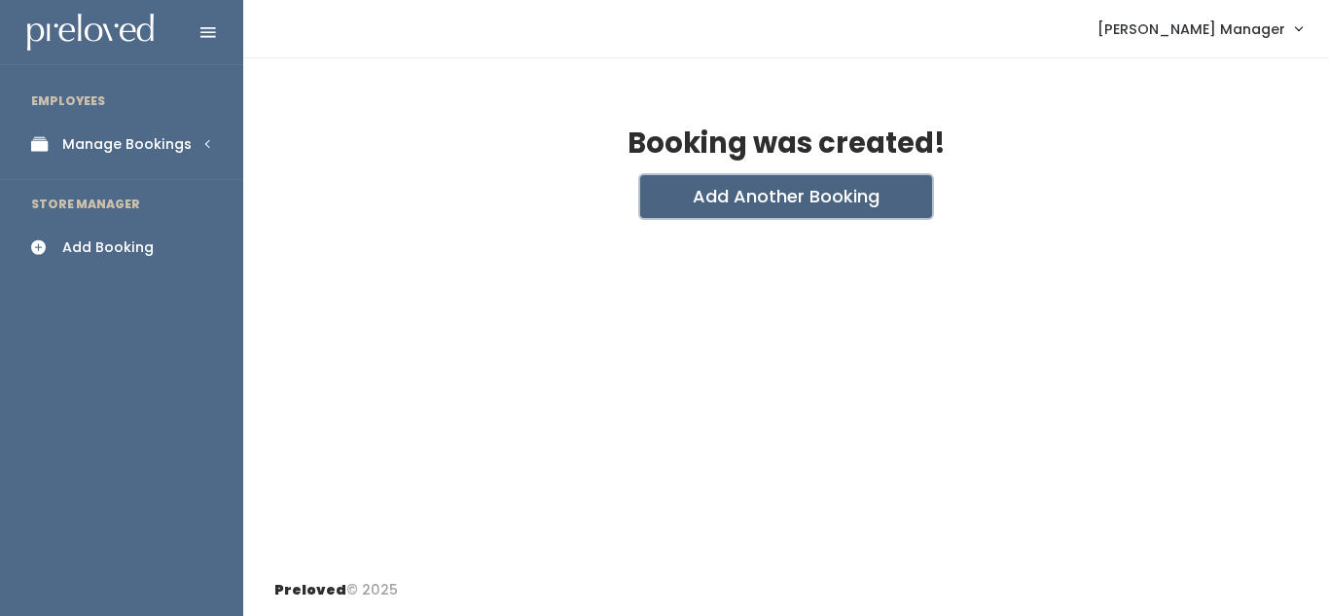
click at [755, 216] on button "Add Another Booking" at bounding box center [786, 196] width 292 height 43
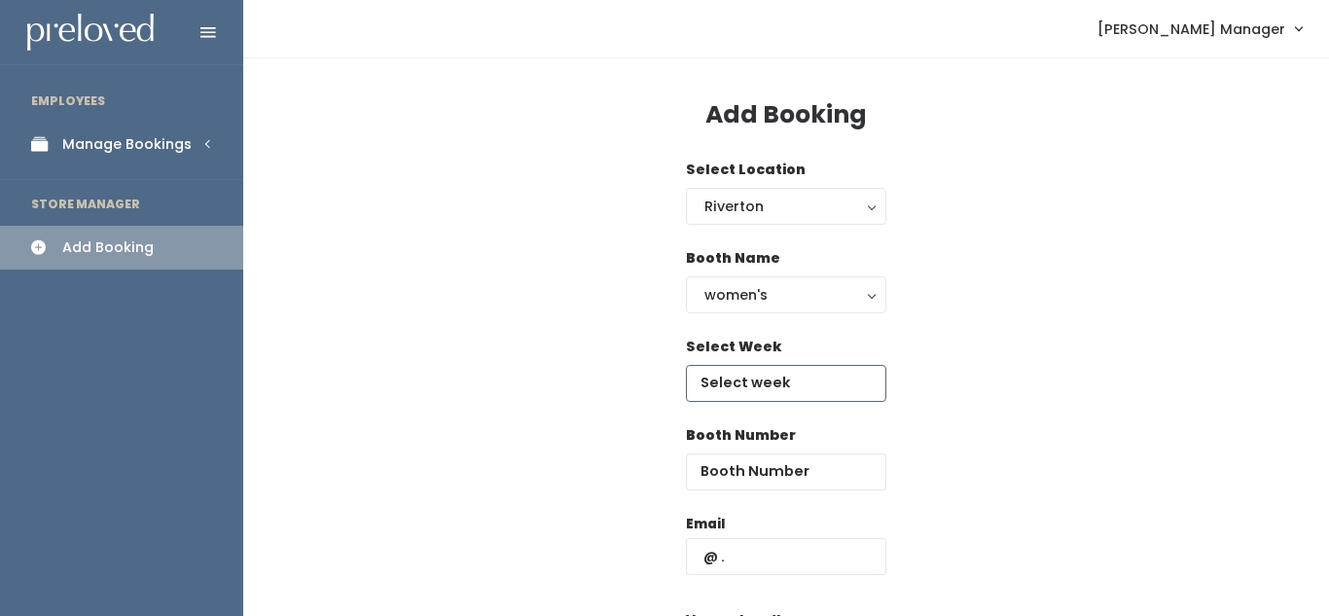
click at [756, 379] on input "text" at bounding box center [786, 383] width 200 height 37
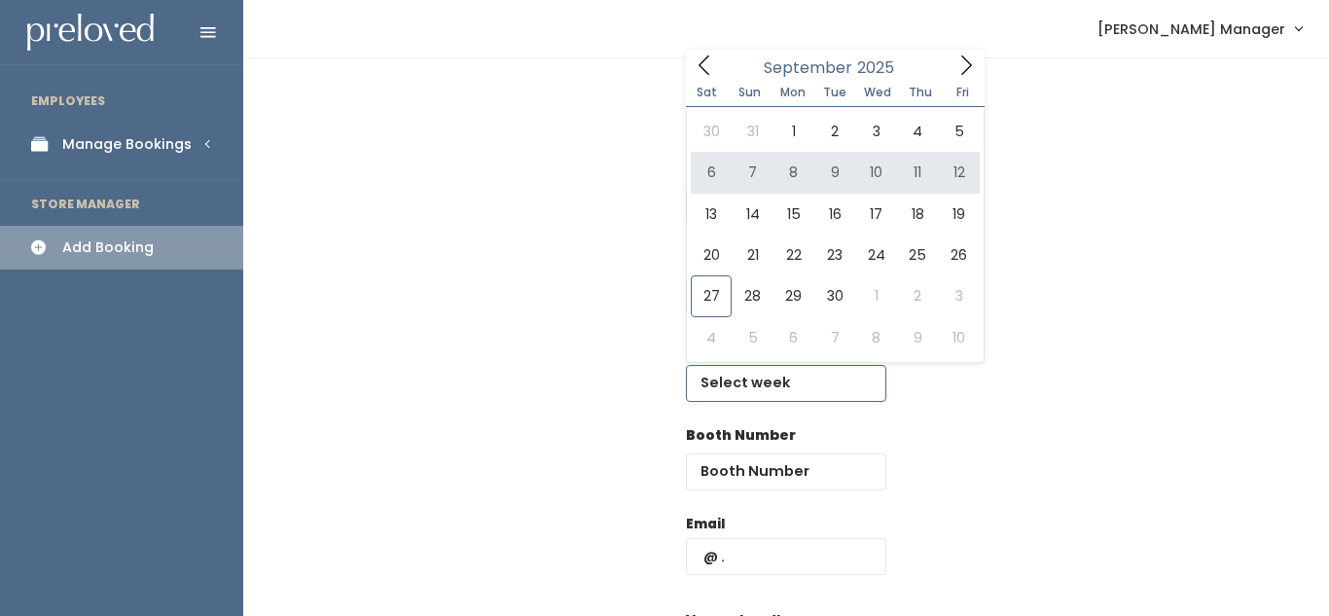
click at [974, 63] on icon at bounding box center [965, 64] width 21 height 21
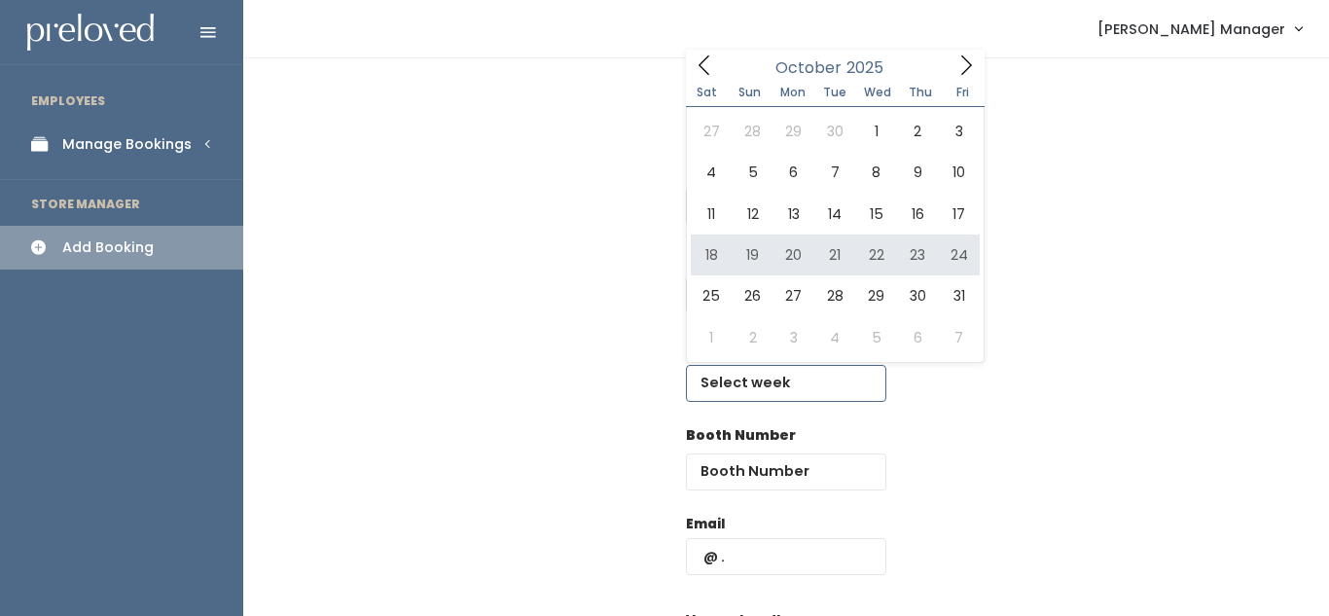
type input "October 18 to October 24"
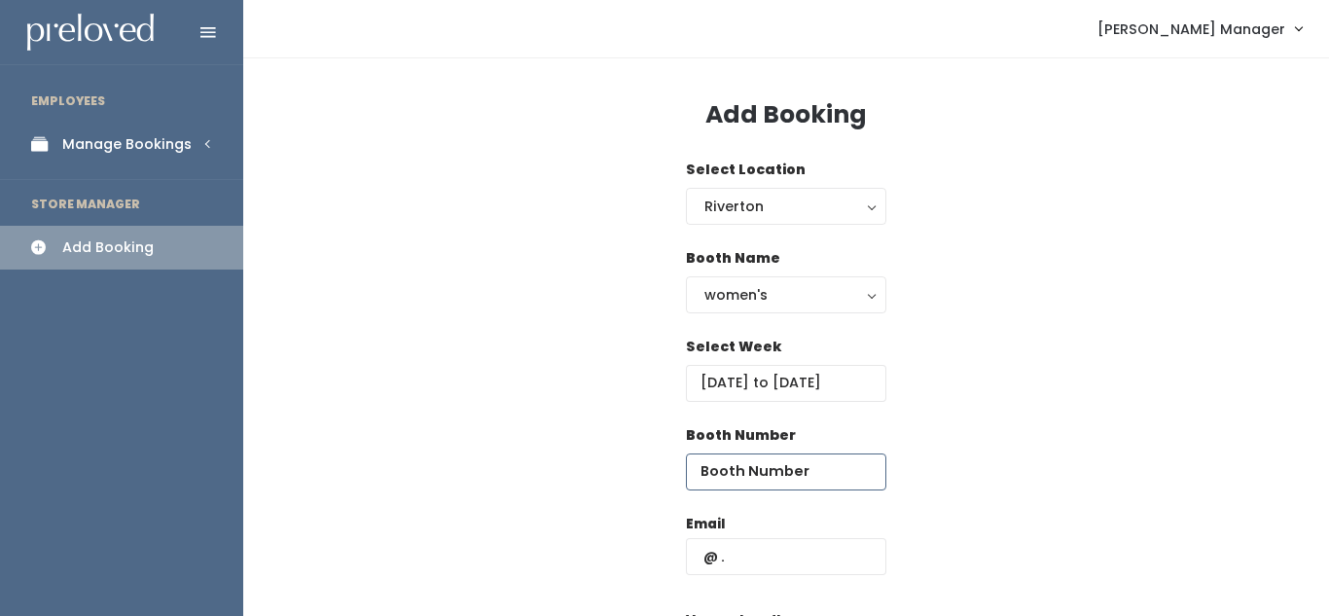
click at [787, 478] on input "number" at bounding box center [786, 471] width 200 height 37
type input "45"
click at [800, 548] on input "text" at bounding box center [786, 556] width 200 height 37
type input "vuhayen@yahoo.com"
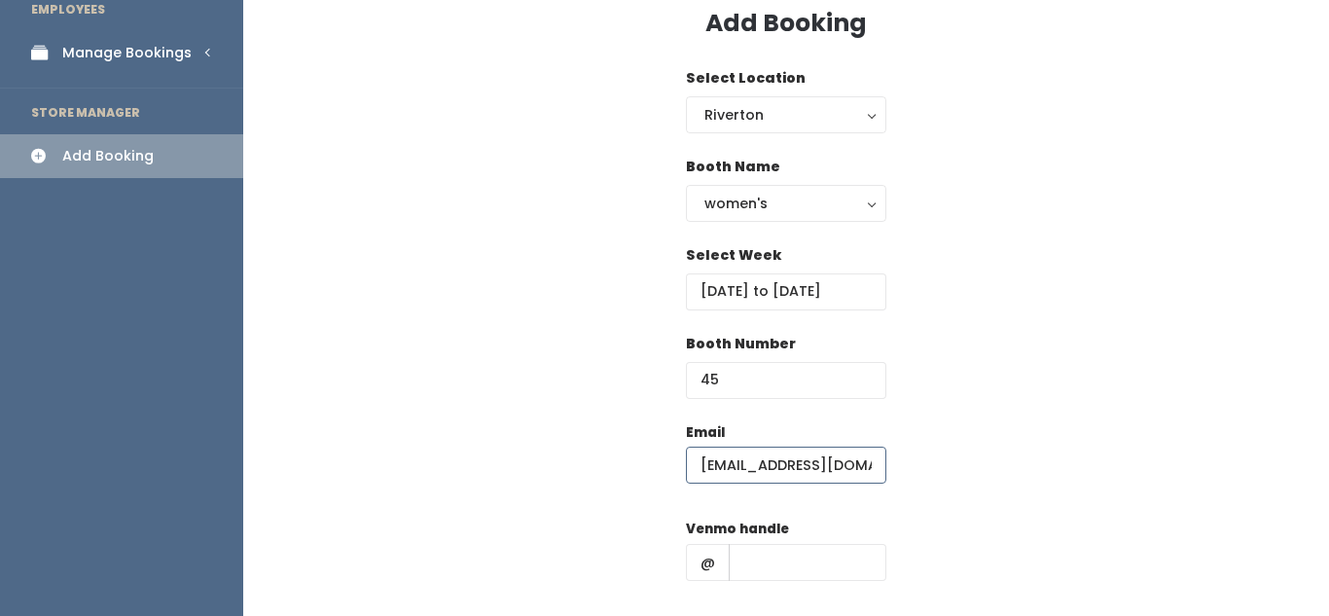
scroll to position [92, 0]
click at [778, 554] on input "text" at bounding box center [808, 561] width 158 height 37
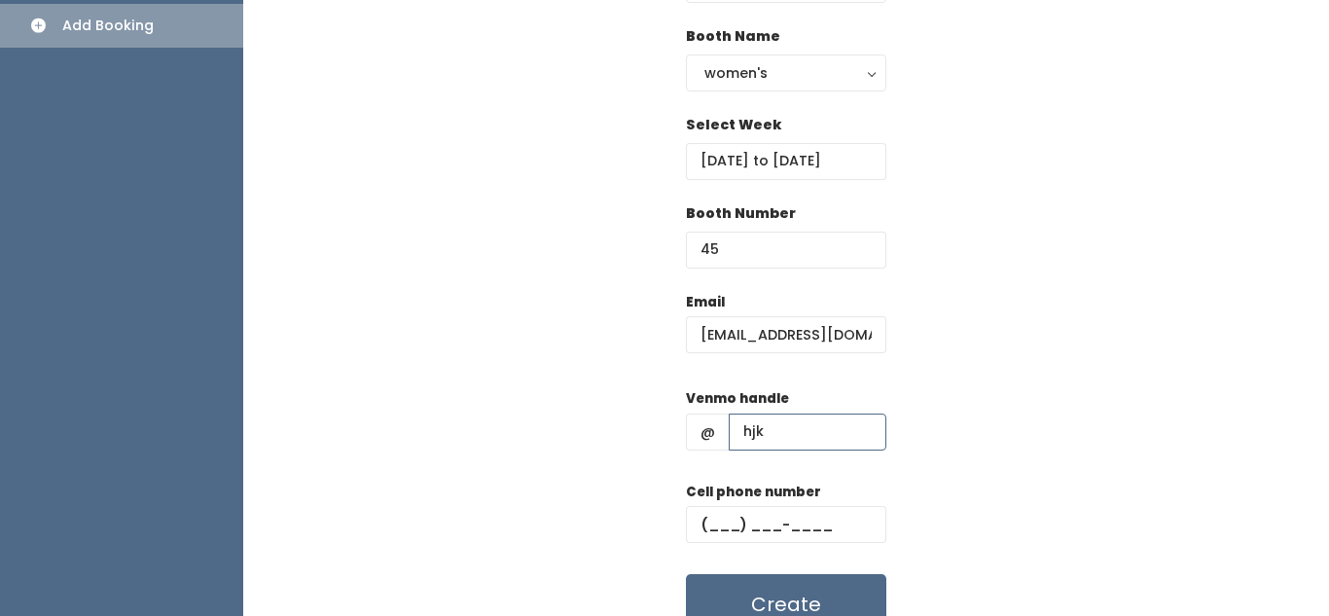
scroll to position [234, 0]
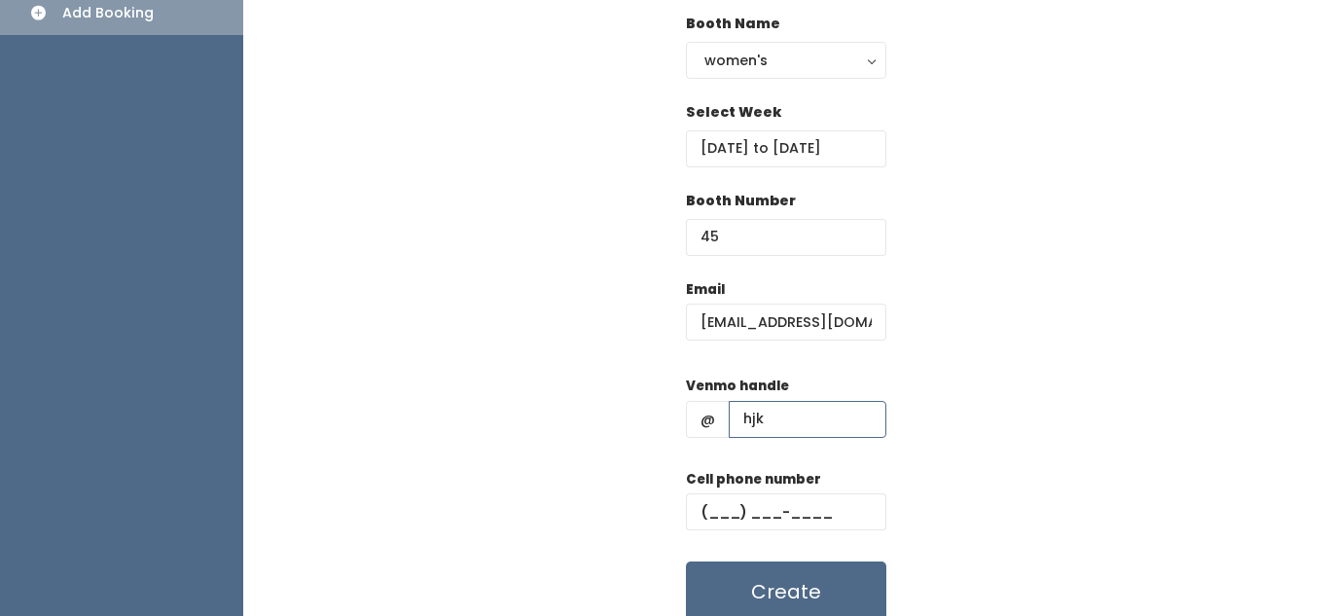
type input "hjk"
click at [763, 518] on input "text" at bounding box center [786, 511] width 200 height 37
type input "(798) 789-7878"
click at [776, 591] on button "Create" at bounding box center [786, 591] width 200 height 60
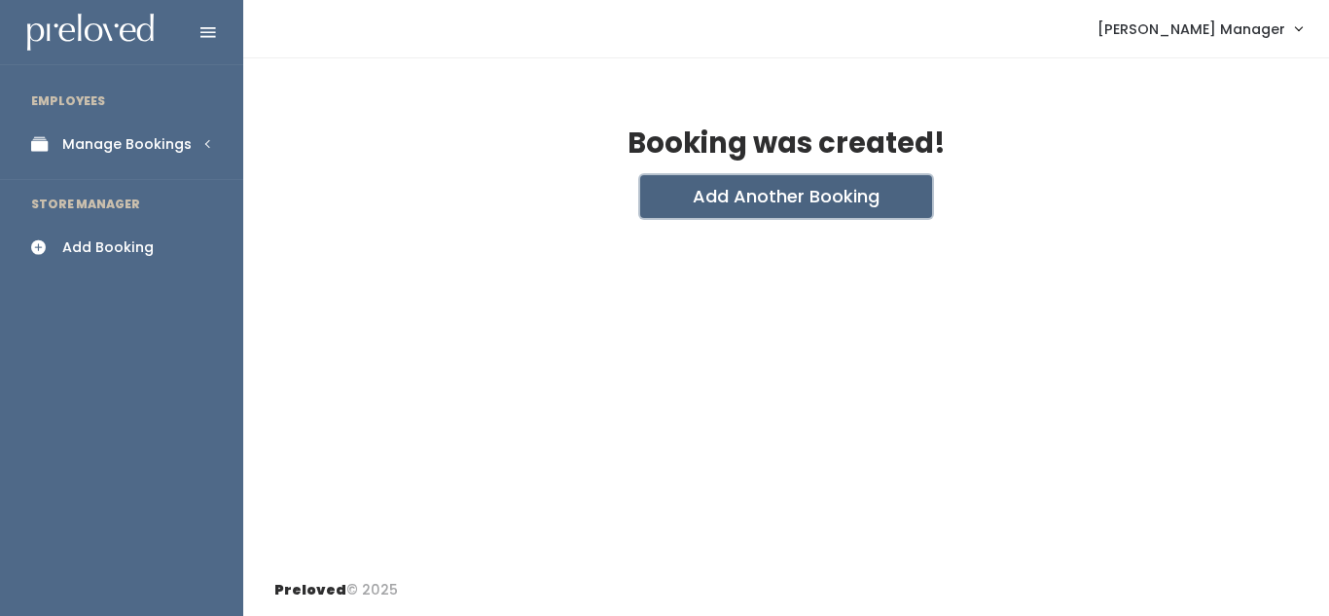
click at [704, 194] on button "Add Another Booking" at bounding box center [786, 196] width 292 height 43
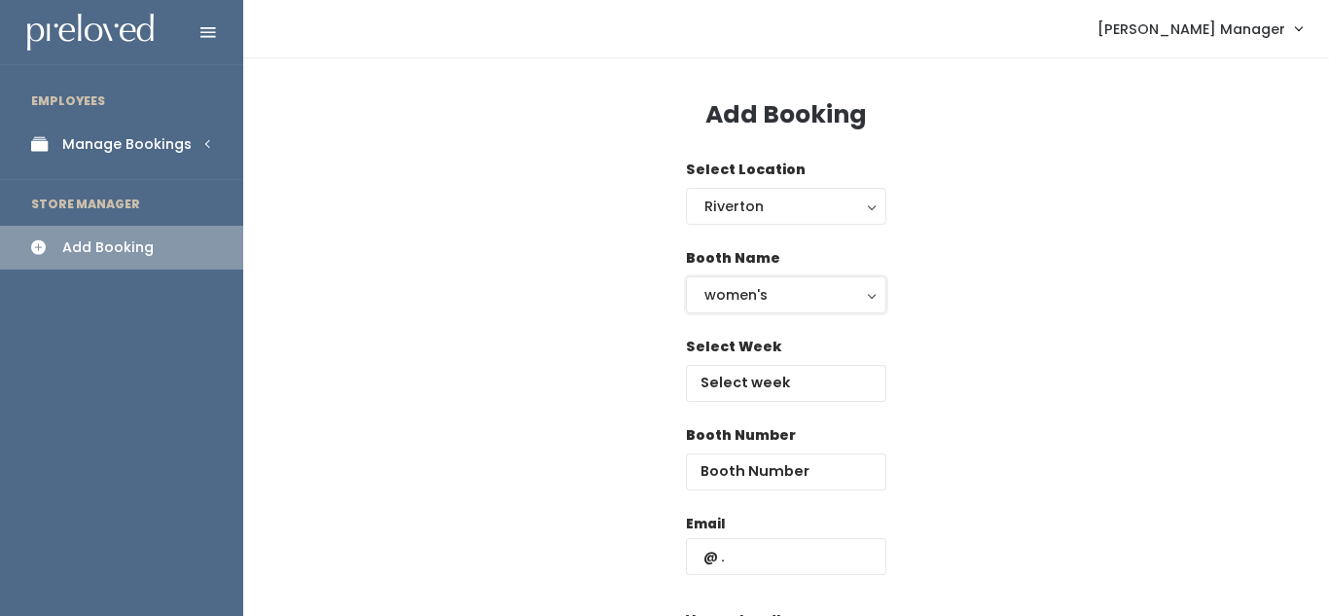
click at [726, 303] on div "women's" at bounding box center [785, 294] width 163 height 21
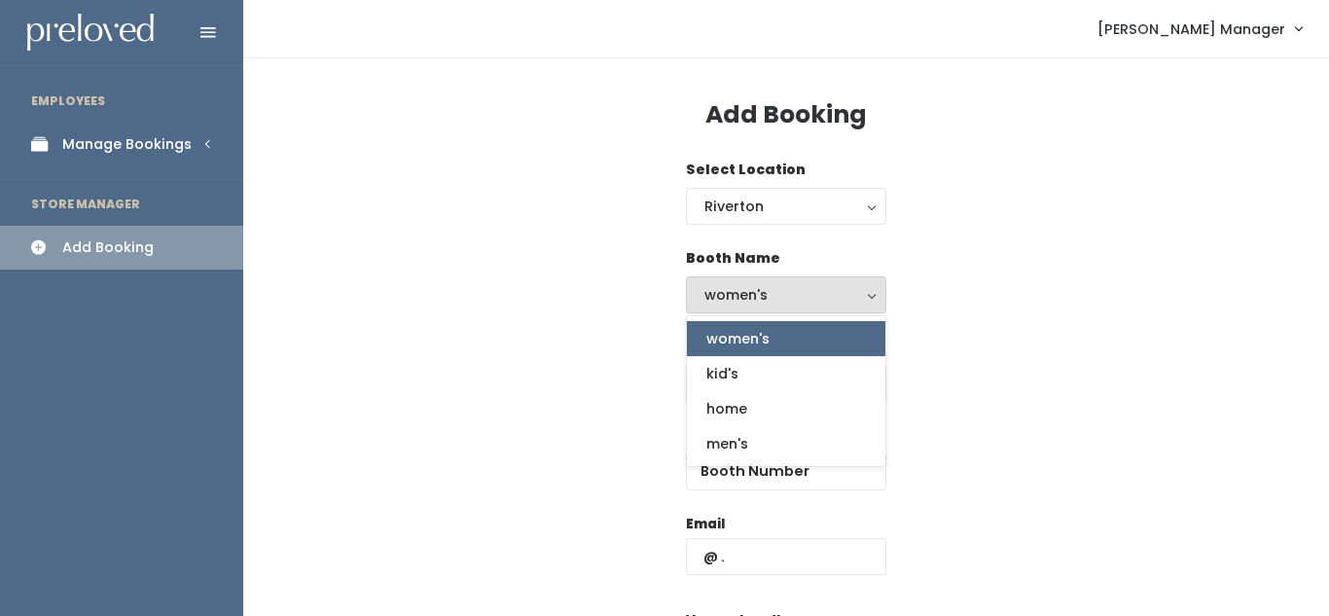
click at [929, 300] on div "Booth Name women's kid's home men's women's women's kid's home men's" at bounding box center [786, 292] width 1024 height 89
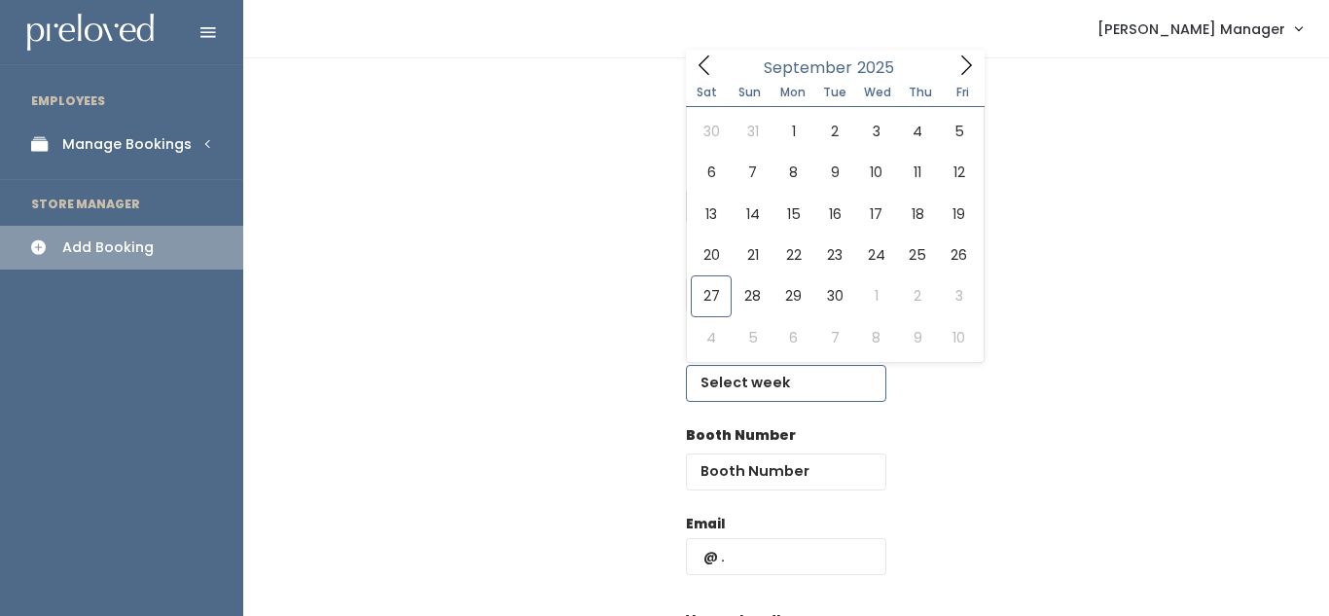
click at [775, 382] on input "text" at bounding box center [786, 383] width 200 height 37
click at [957, 72] on icon at bounding box center [965, 64] width 21 height 21
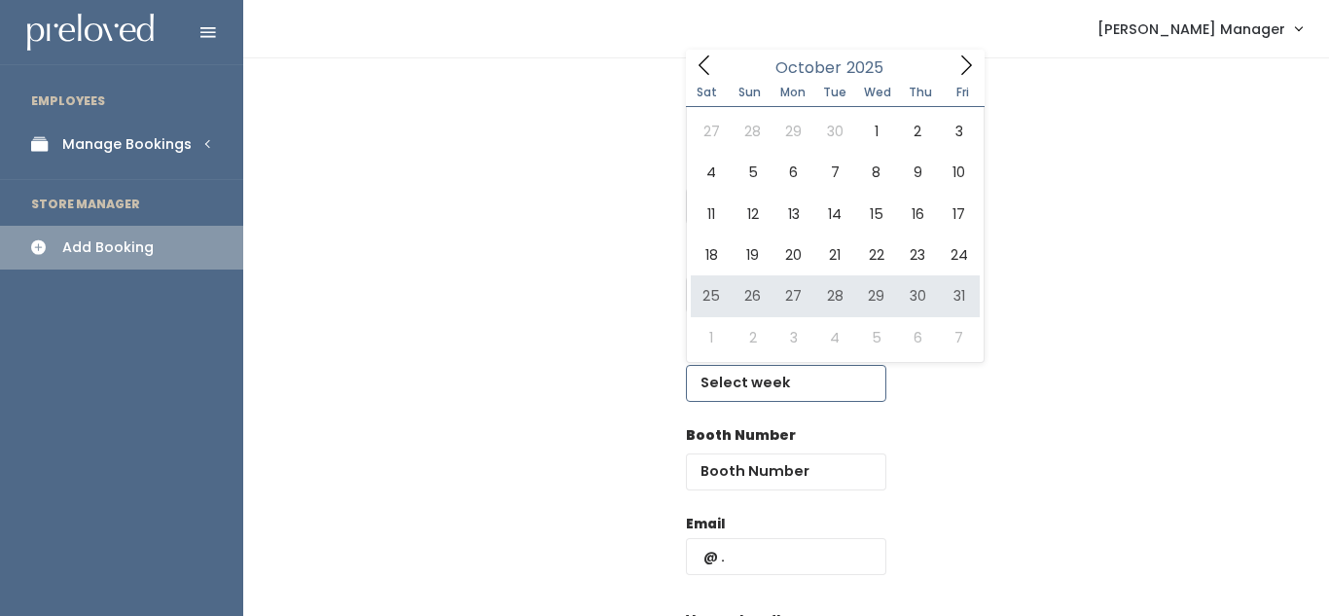
type input "October 25 to October 31"
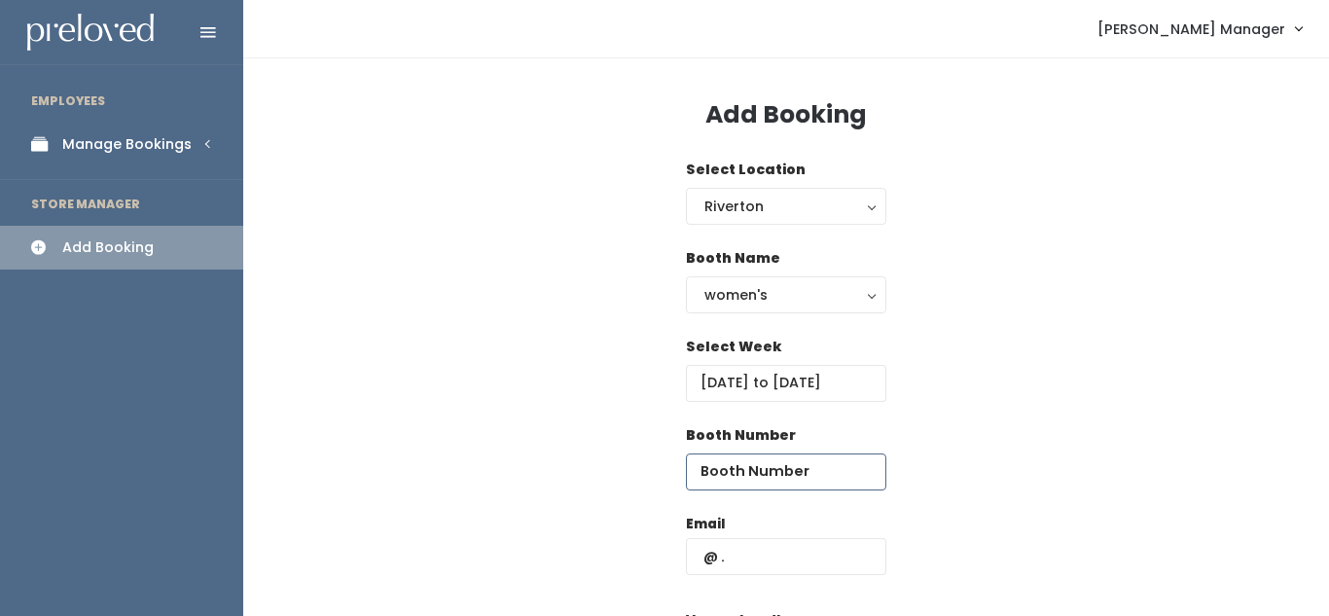
click at [764, 467] on input "number" at bounding box center [786, 471] width 200 height 37
type input "45"
click at [760, 550] on input "text" at bounding box center [786, 556] width 200 height 37
type input "[EMAIL_ADDRESS][DOMAIN_NAME]"
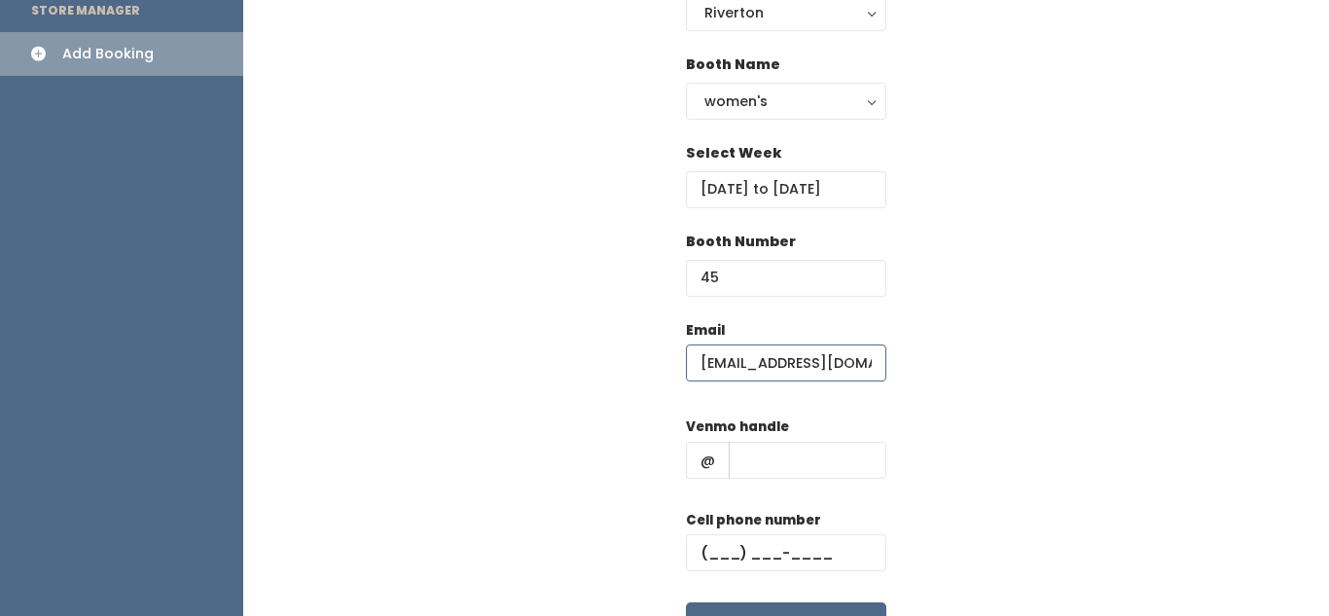
scroll to position [195, 0]
click at [824, 464] on input "text" at bounding box center [808, 459] width 158 height 37
type input "hjkhk"
click at [747, 542] on input "text" at bounding box center [786, 551] width 200 height 37
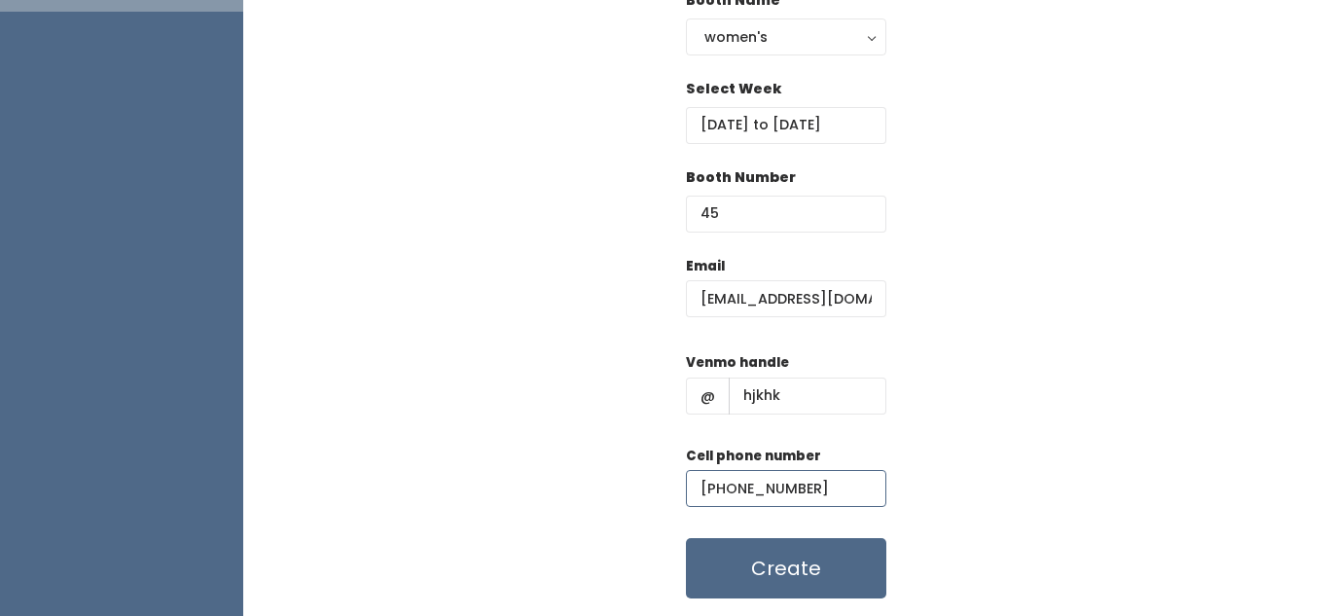
scroll to position [264, 0]
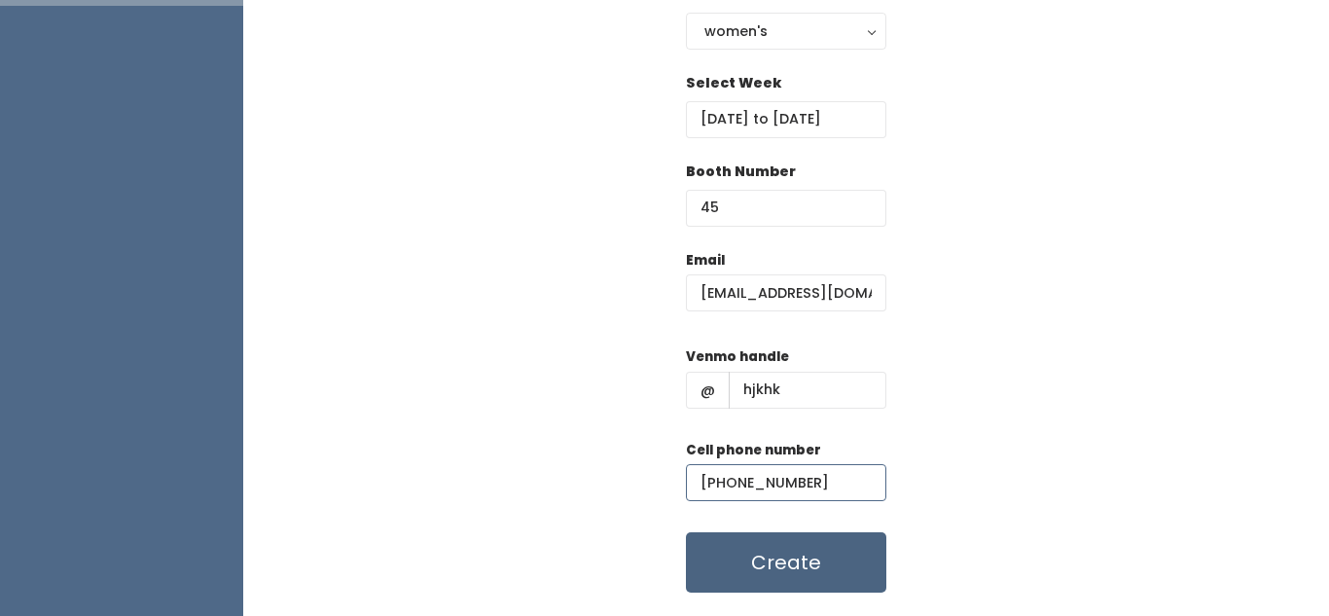
type input "(898) 908-9080"
click at [792, 559] on button "Create" at bounding box center [786, 562] width 200 height 60
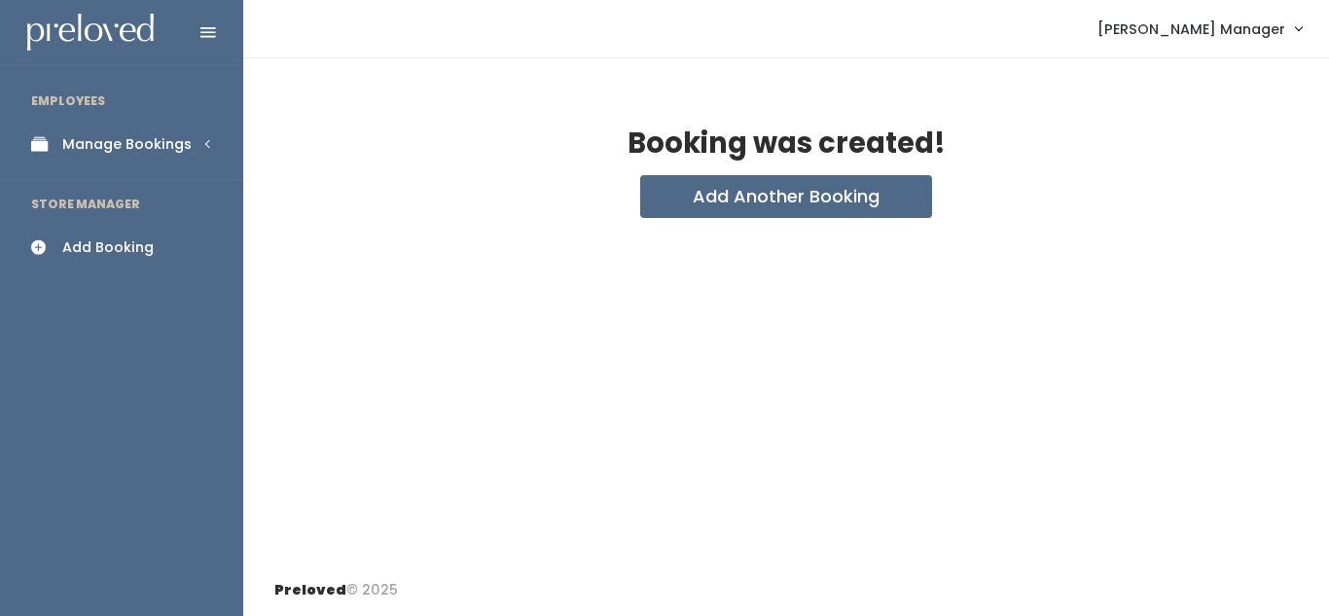
click at [110, 149] on div "Manage Bookings" at bounding box center [126, 144] width 129 height 20
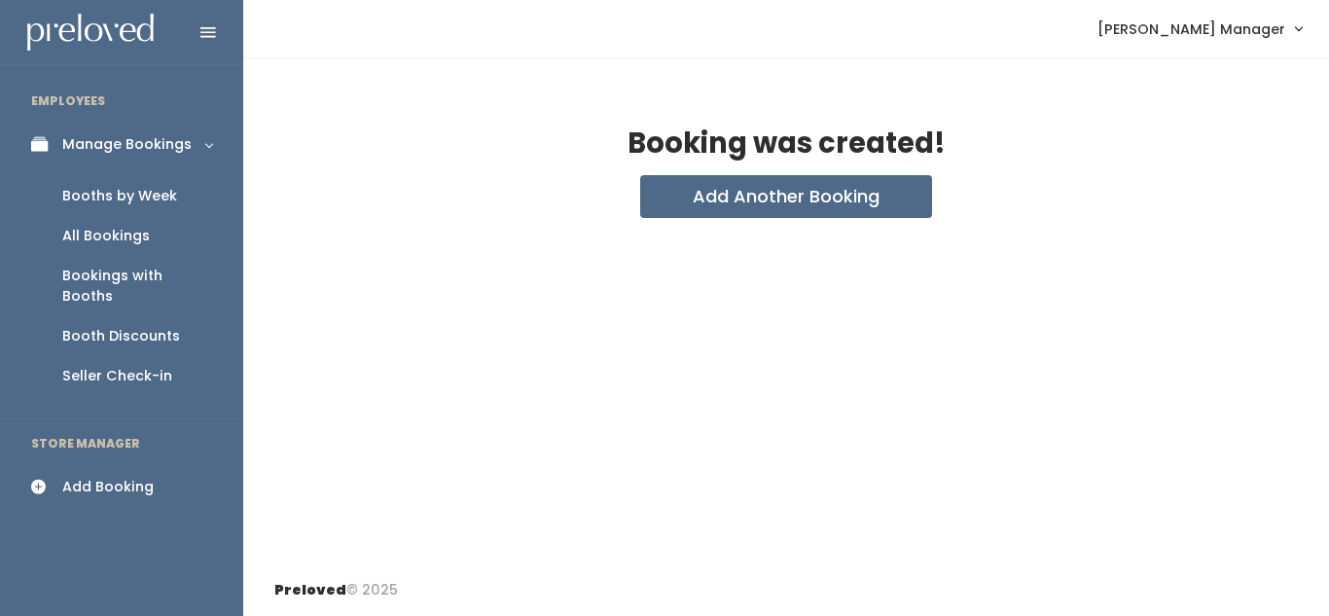
click at [116, 191] on div "Booths by Week" at bounding box center [119, 196] width 115 height 20
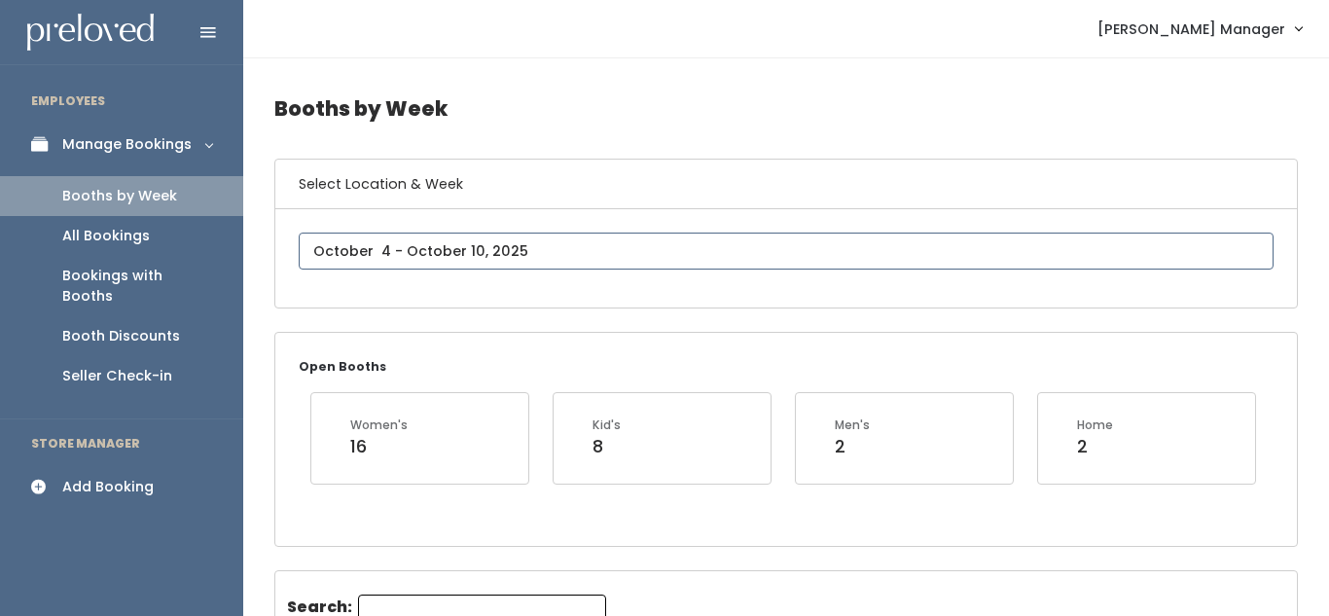
click at [405, 250] on input "text" at bounding box center [786, 251] width 975 height 37
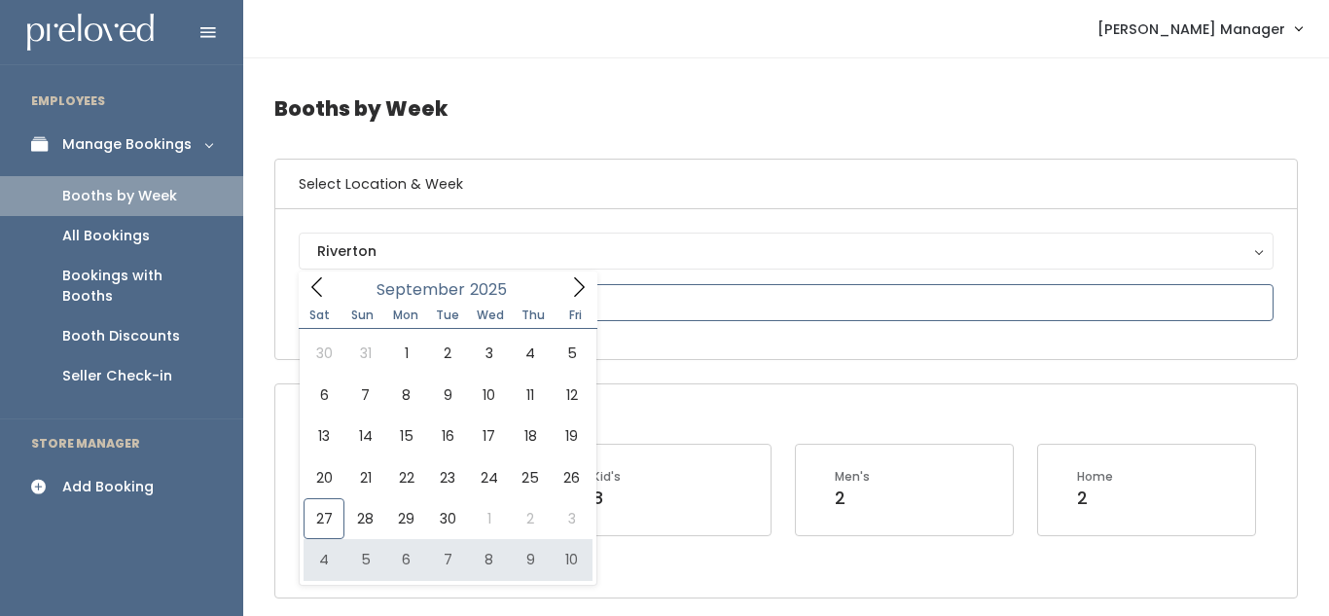
type input "October 4 to October 10"
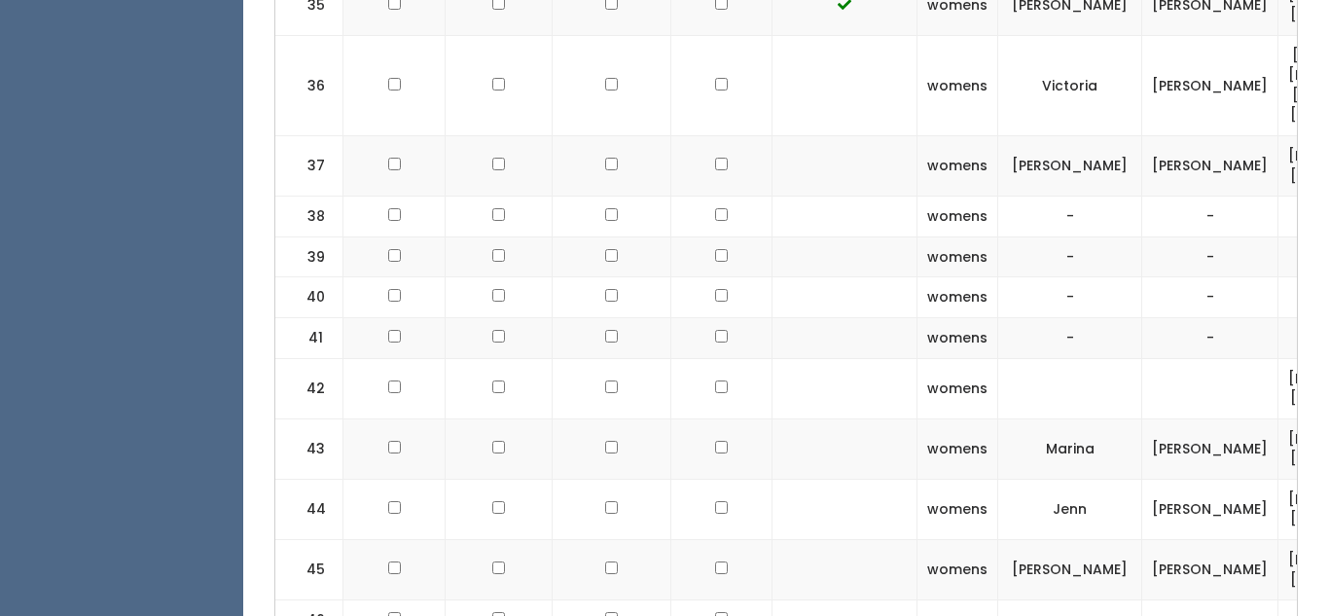
scroll to position [0, 570]
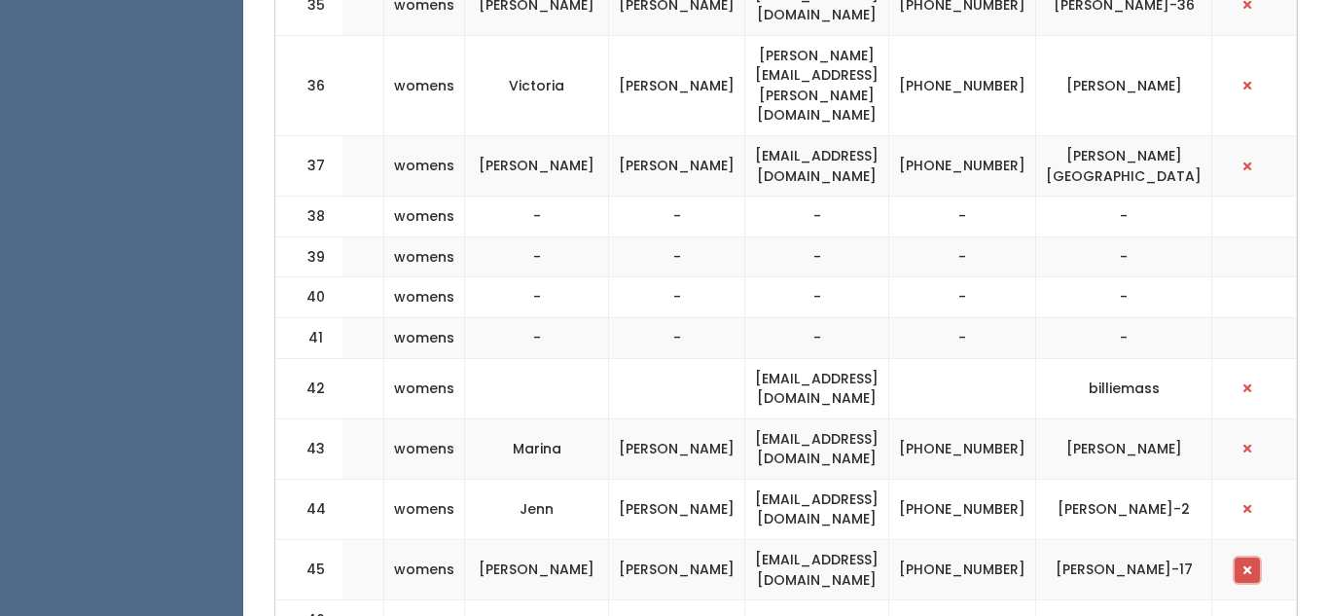
click at [1257, 558] on button "button" at bounding box center [1247, 570] width 25 height 25
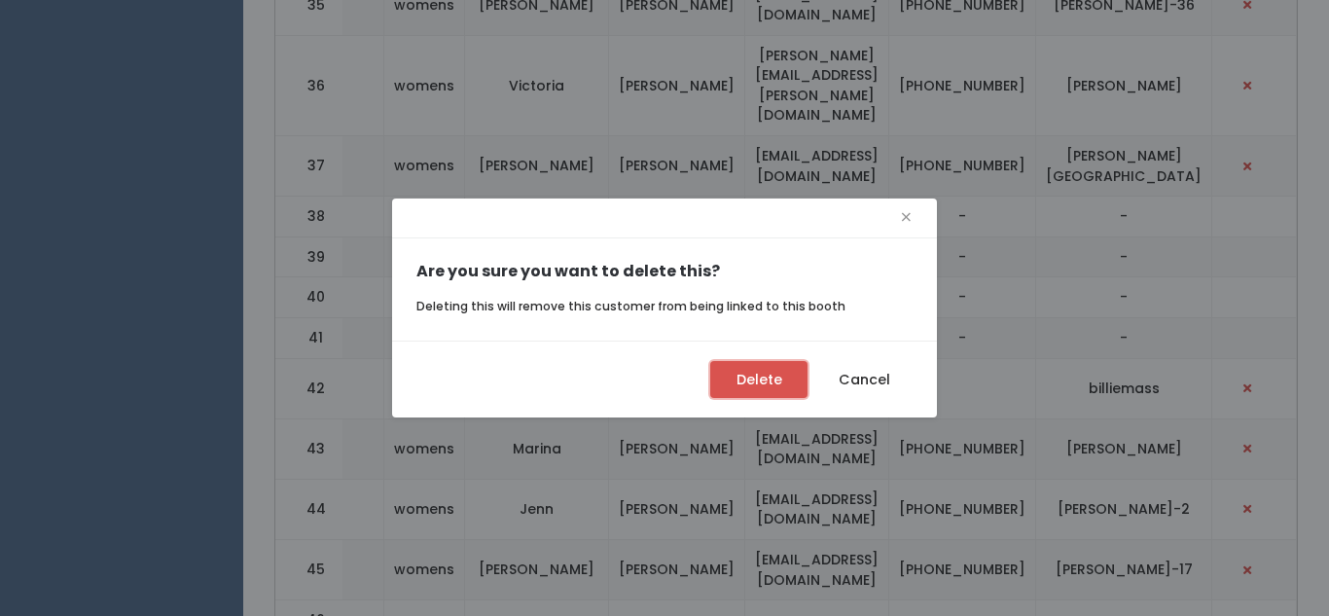
click at [740, 379] on button "Delete" at bounding box center [758, 379] width 97 height 37
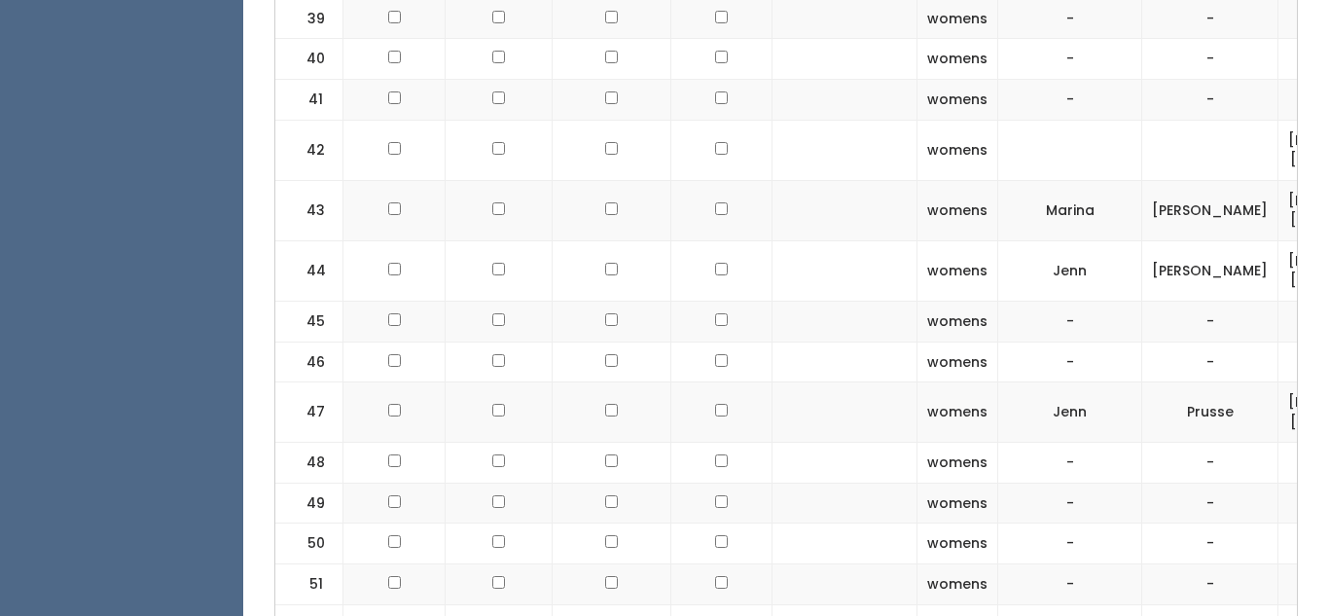
scroll to position [0, 570]
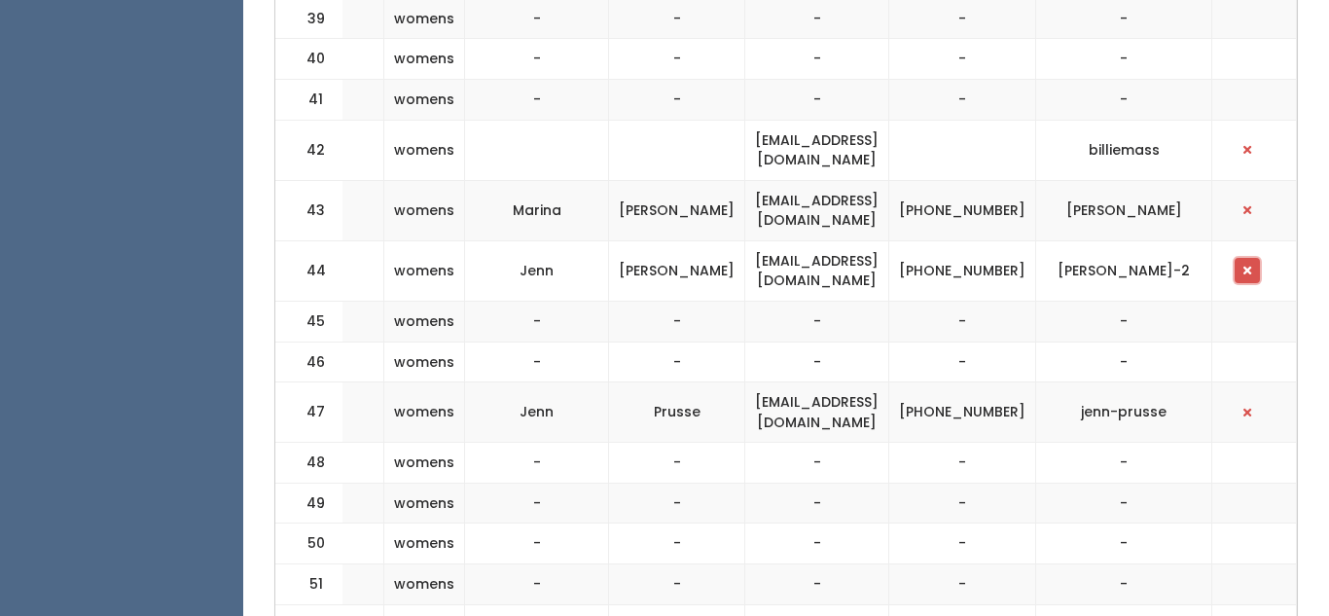
click at [1244, 258] on button "button" at bounding box center [1247, 270] width 25 height 25
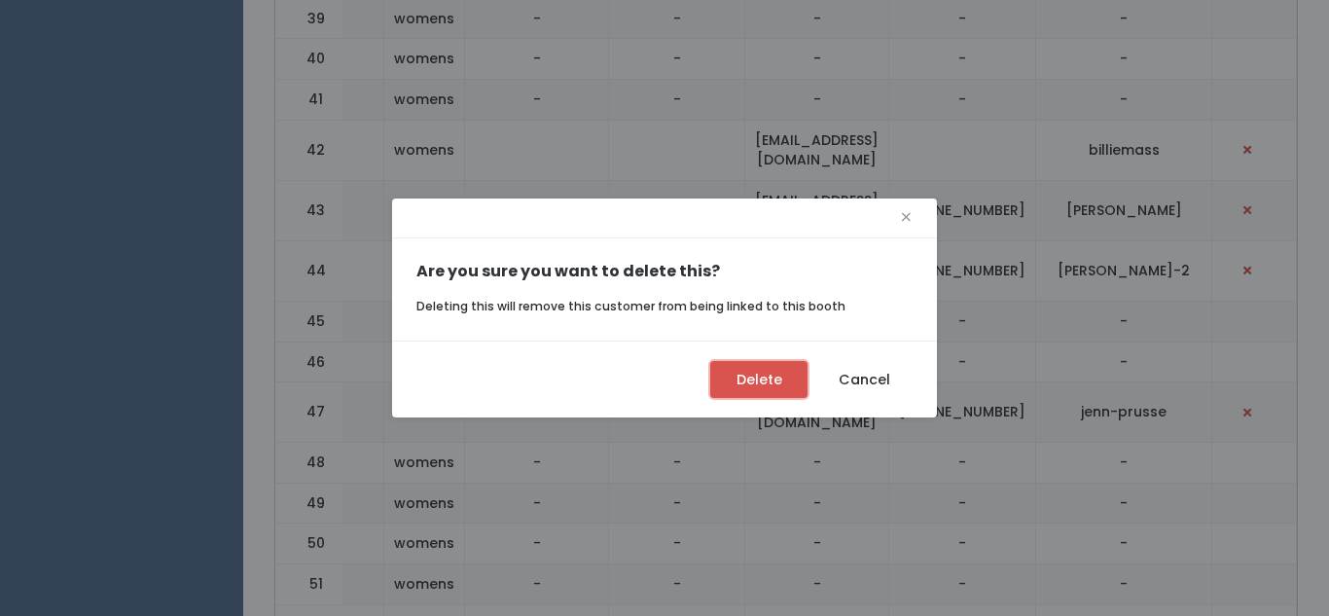
click at [755, 372] on button "Delete" at bounding box center [758, 379] width 97 height 37
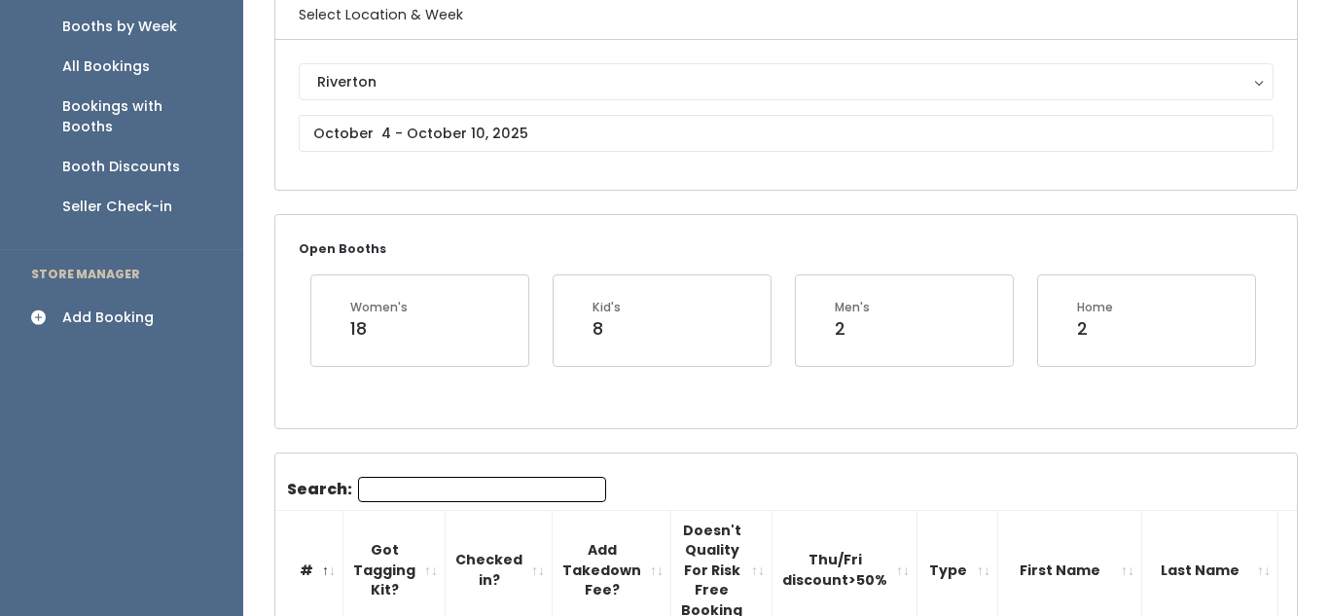
scroll to position [75, 0]
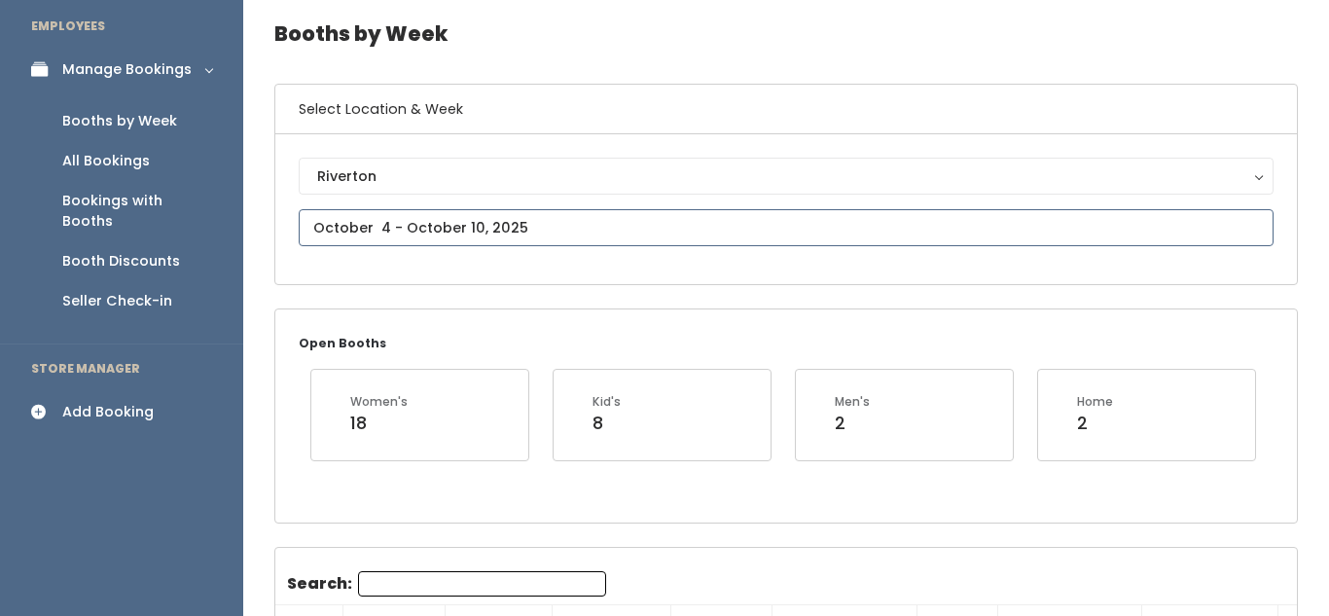
click at [416, 226] on input "text" at bounding box center [786, 227] width 975 height 37
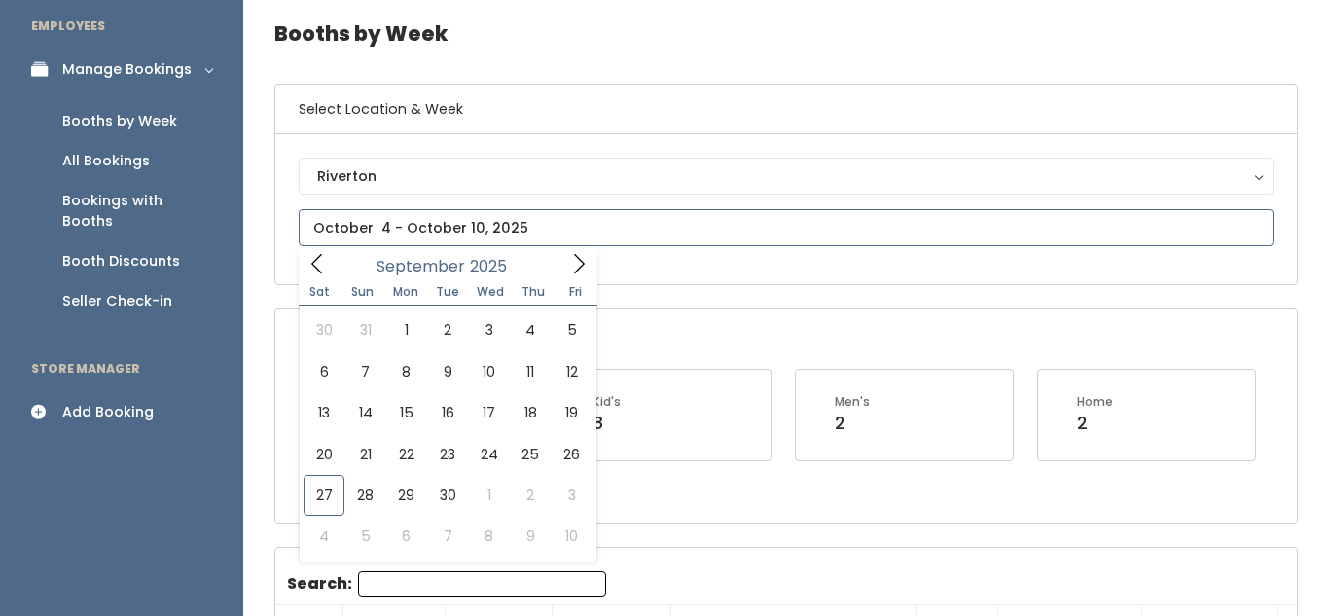
click at [570, 267] on icon at bounding box center [578, 263] width 21 height 21
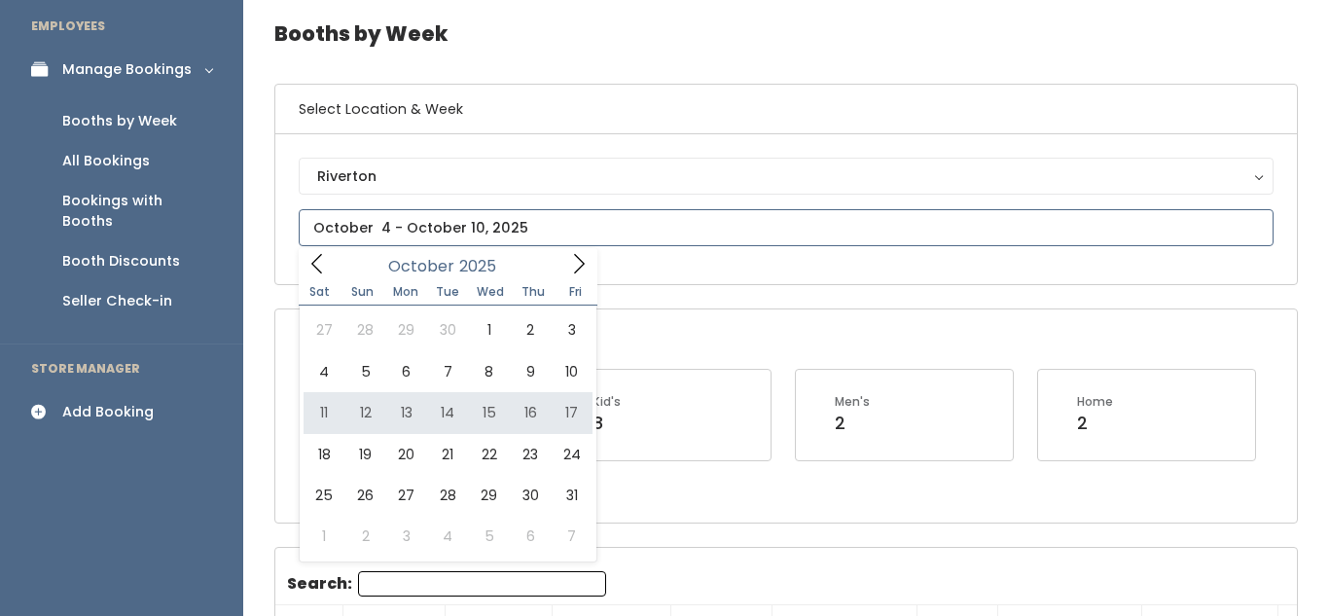
type input "October 11 to October 17"
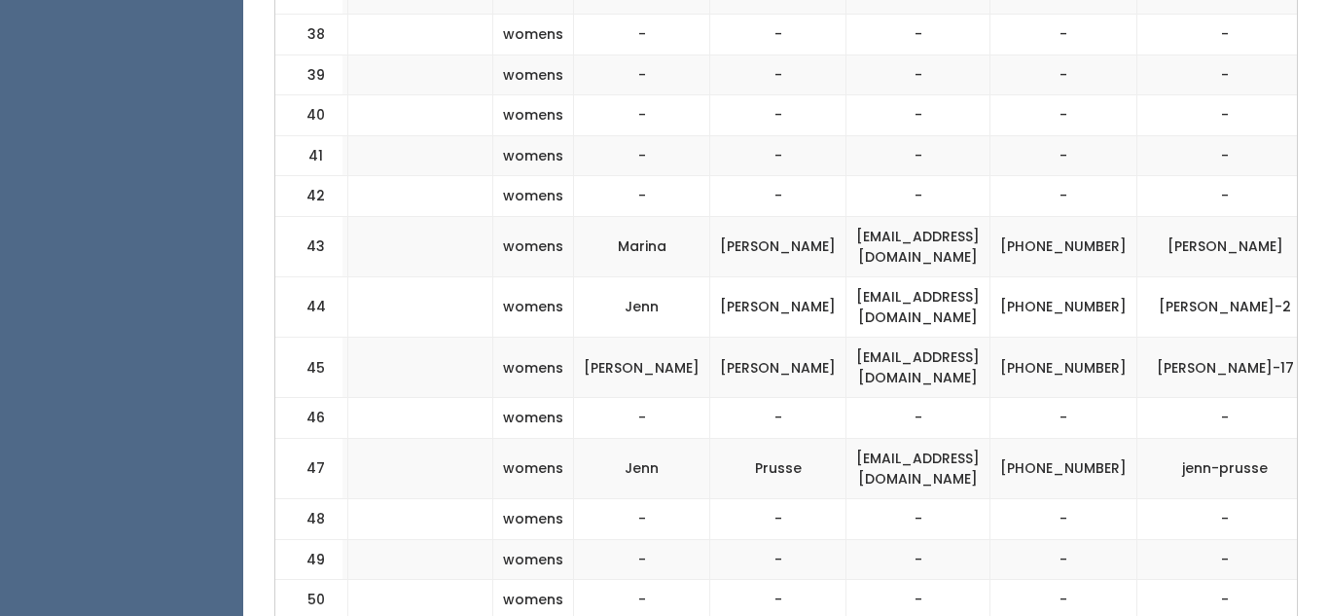
scroll to position [2465, 0]
click at [1328, 361] on button "button" at bounding box center [1348, 366] width 25 height 25
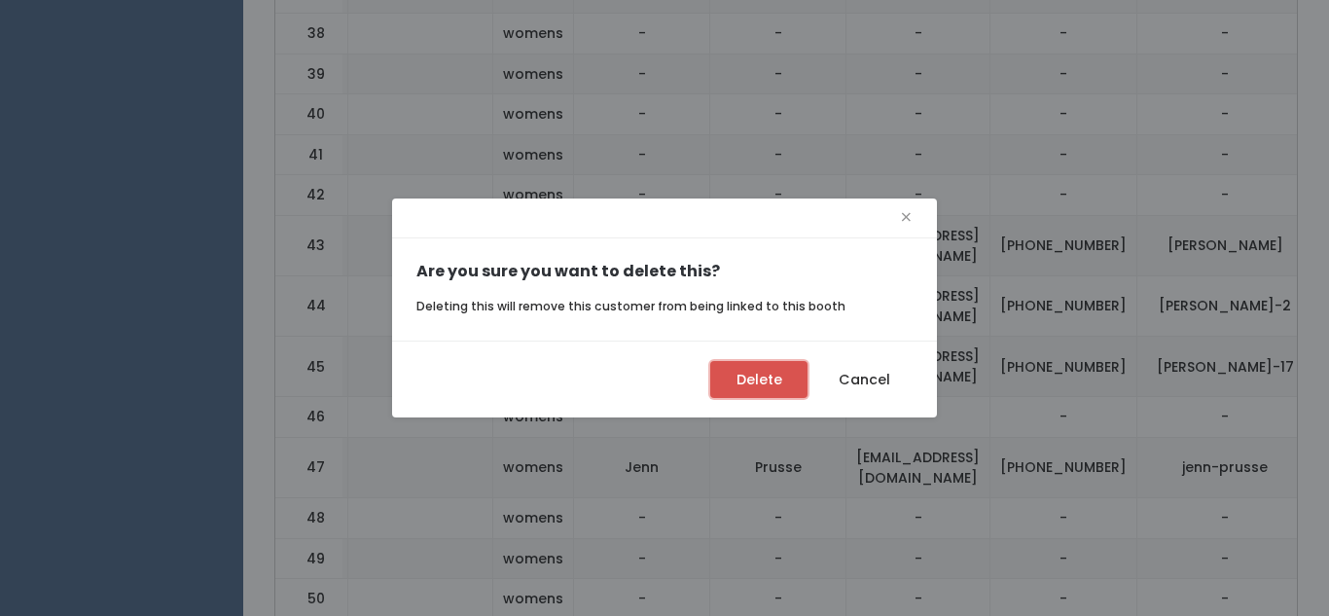
click at [741, 381] on button "Delete" at bounding box center [758, 379] width 97 height 37
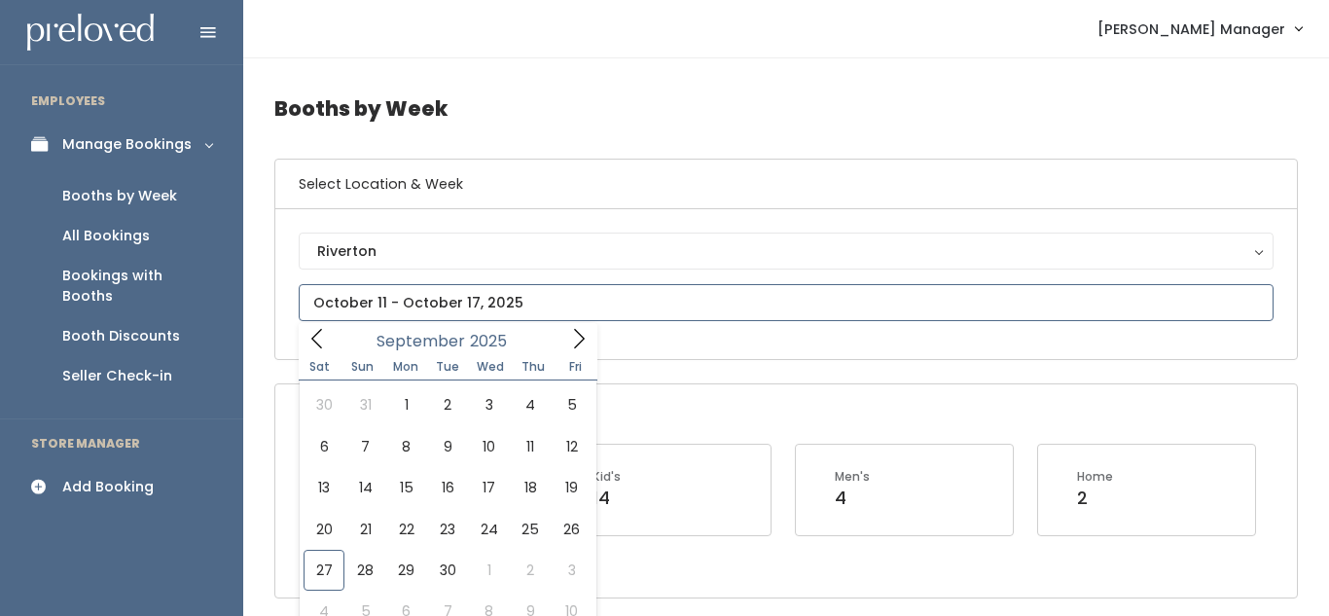
click at [581, 333] on icon at bounding box center [578, 338] width 21 height 21
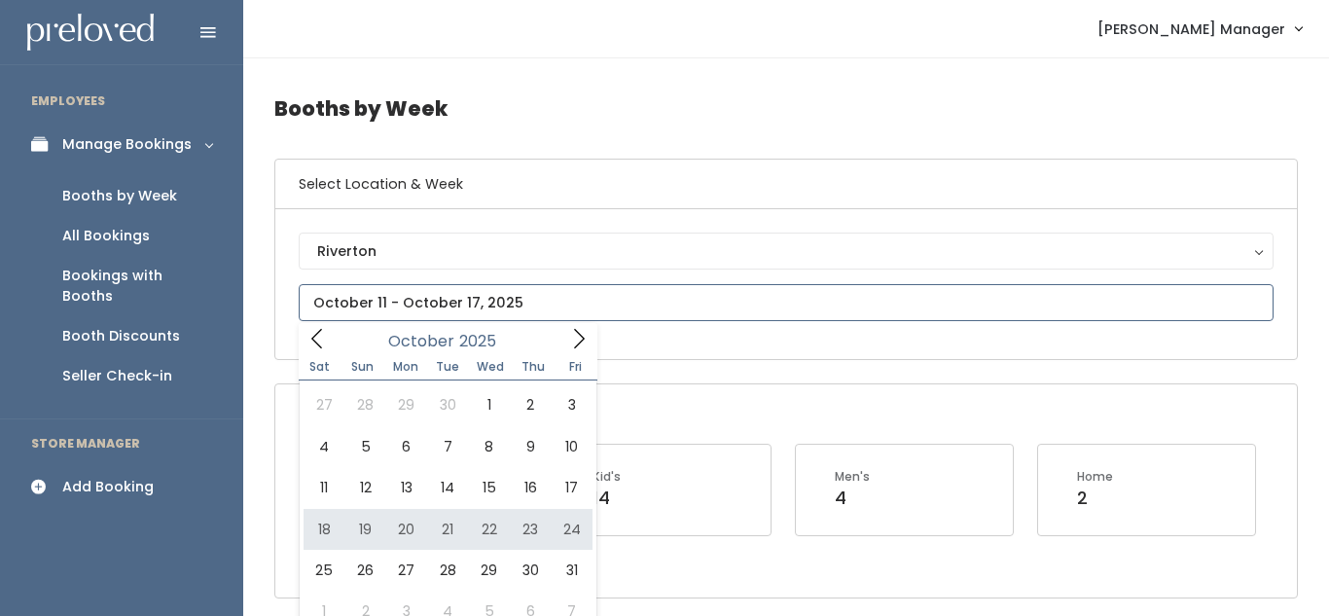
type input "October 18 to October 24"
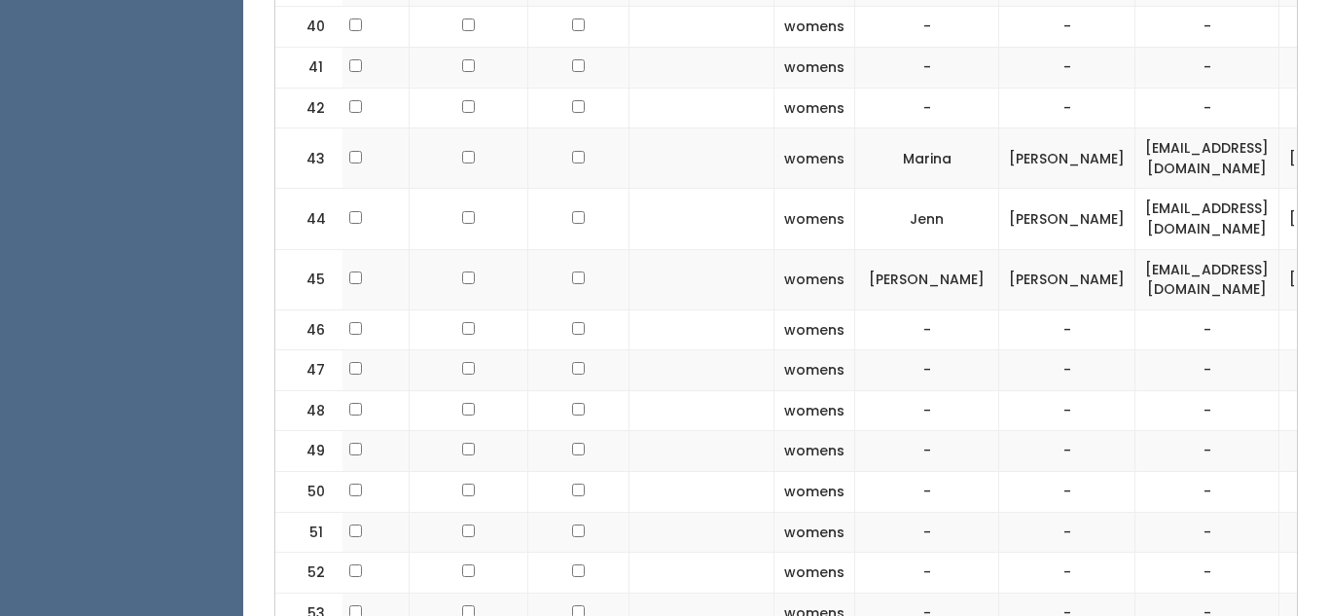
scroll to position [0, 555]
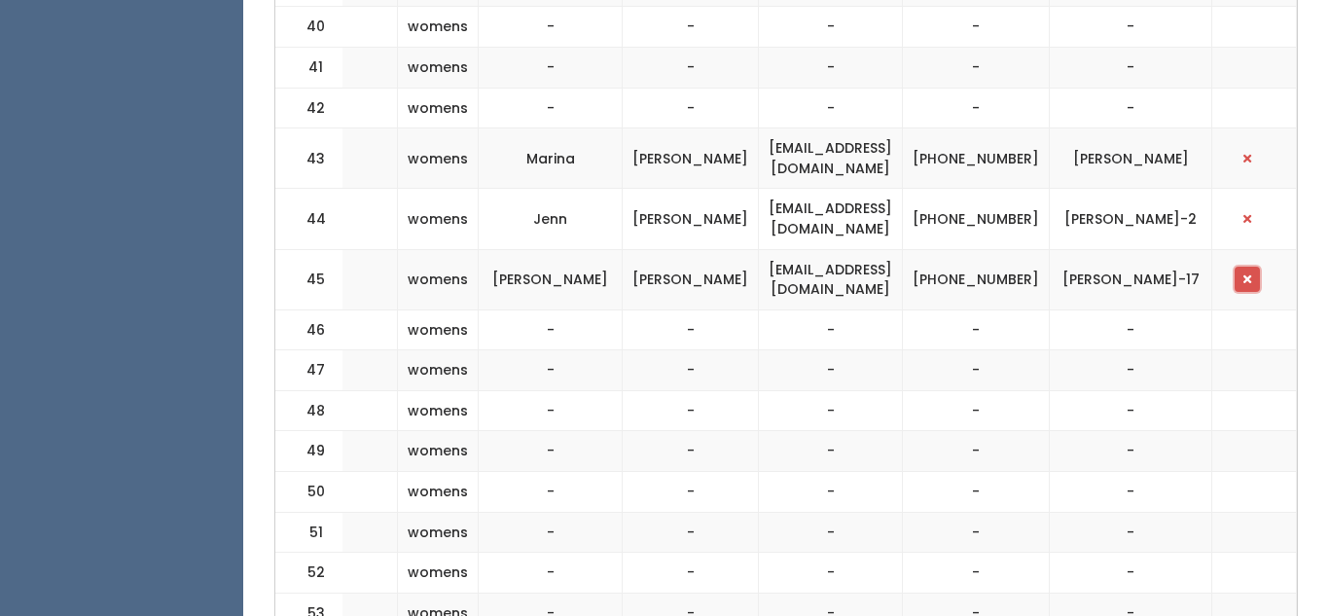
click at [1251, 283] on span "button" at bounding box center [1248, 279] width 8 height 12
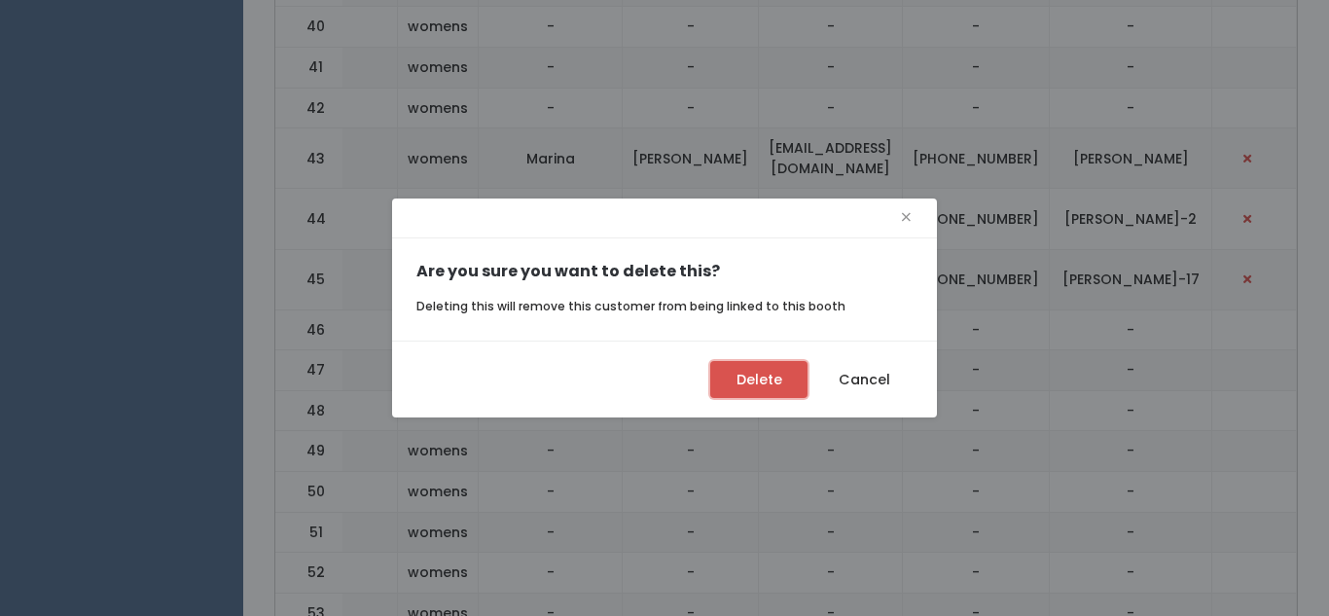
click at [755, 382] on button "Delete" at bounding box center [758, 379] width 97 height 37
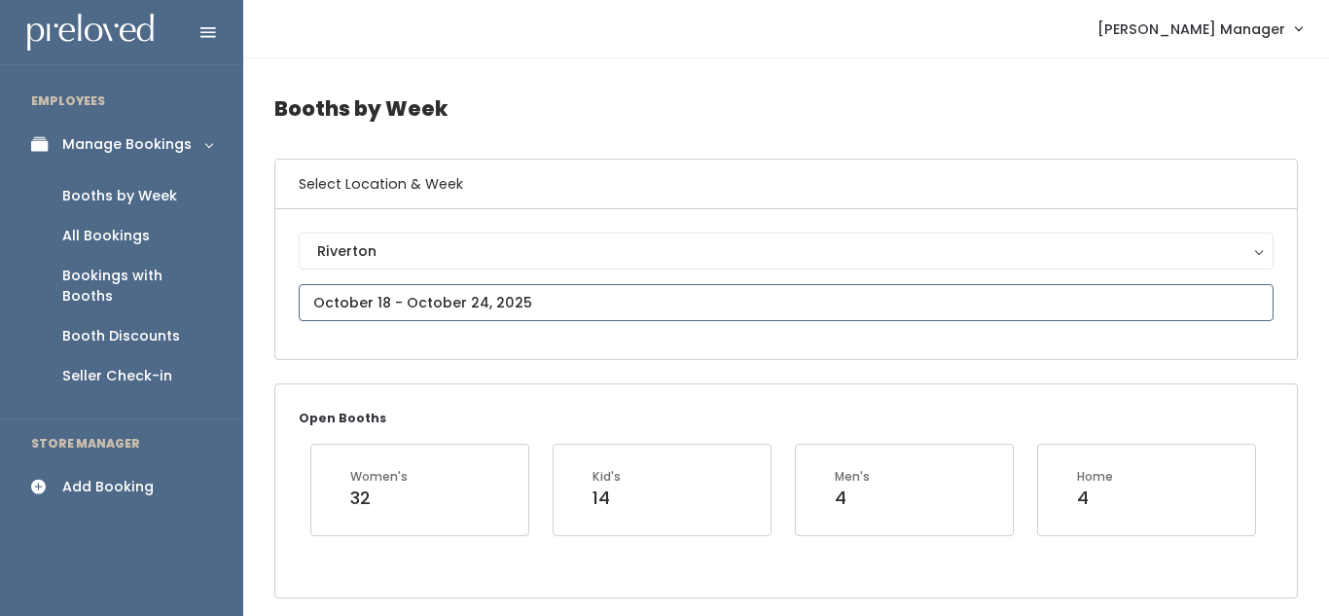
click at [460, 295] on input "text" at bounding box center [786, 302] width 975 height 37
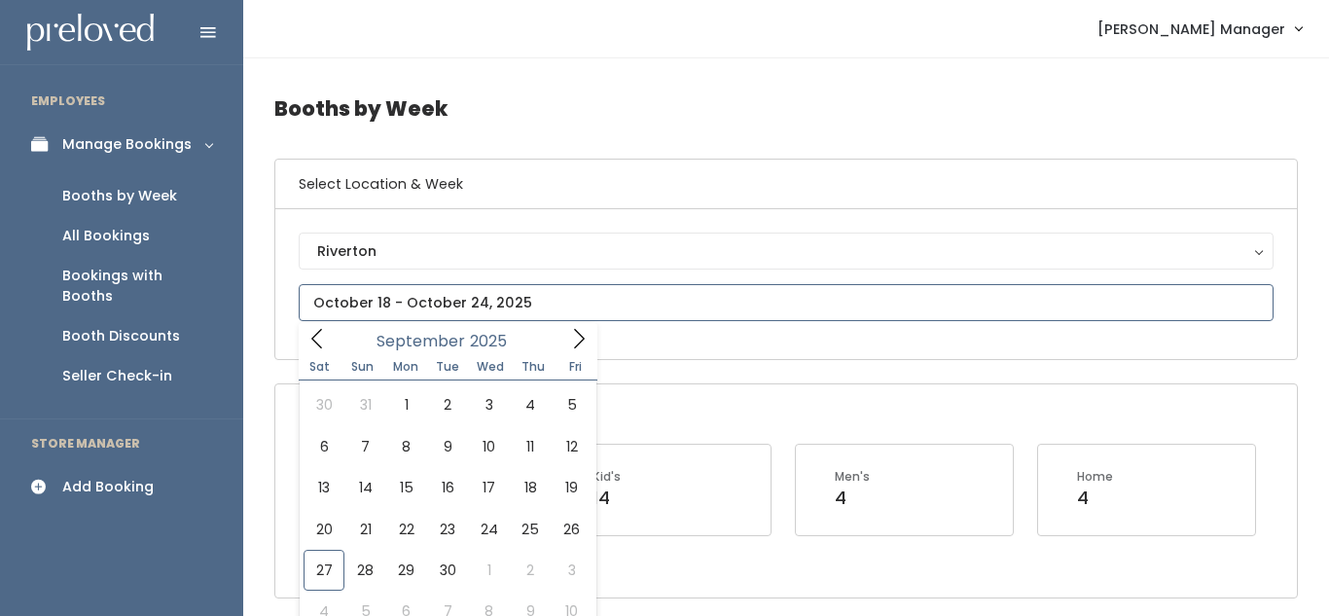
click at [572, 335] on icon at bounding box center [578, 338] width 21 height 21
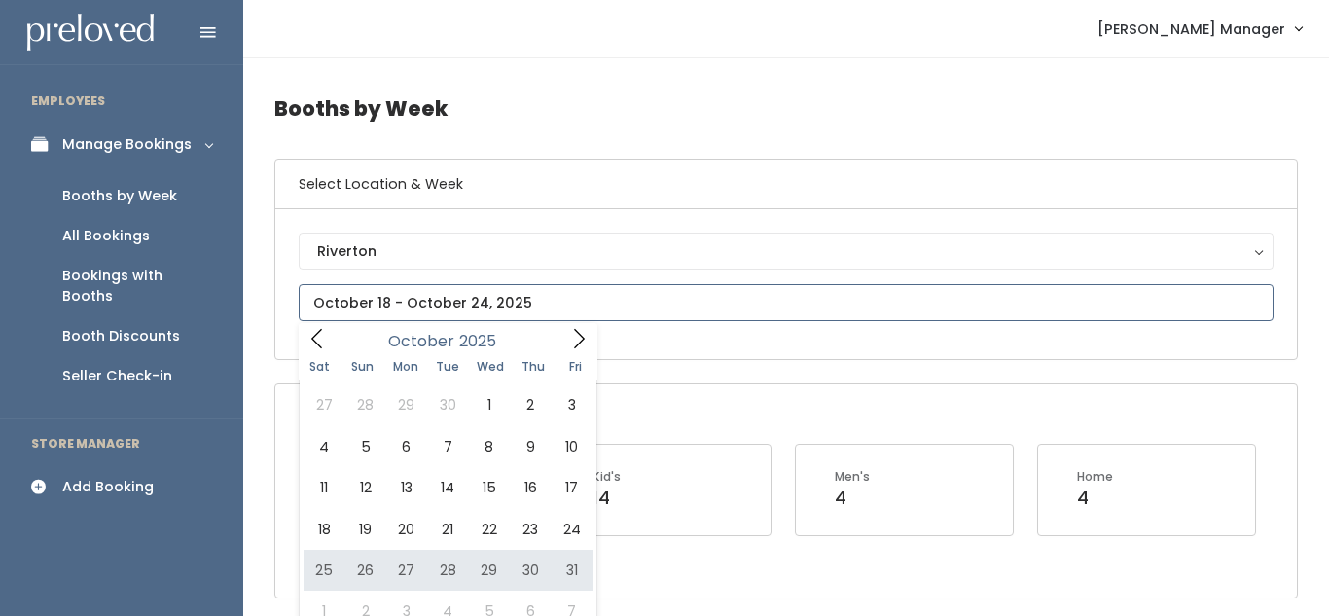
type input "October 25 to October 31"
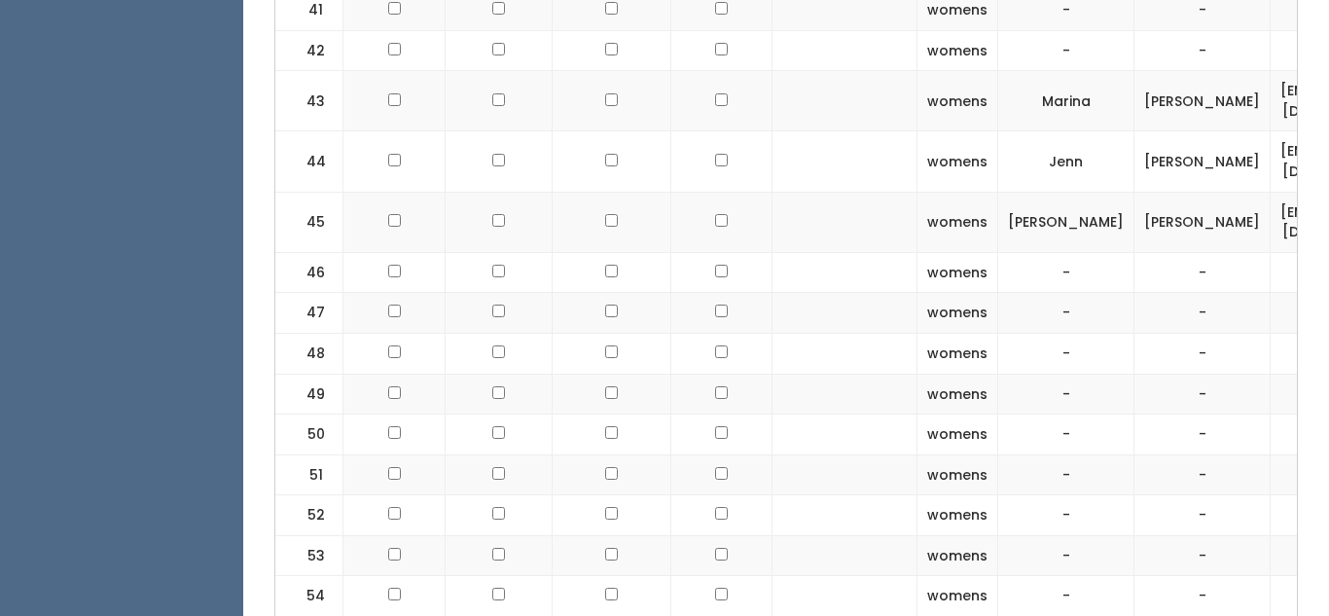
scroll to position [0, 387]
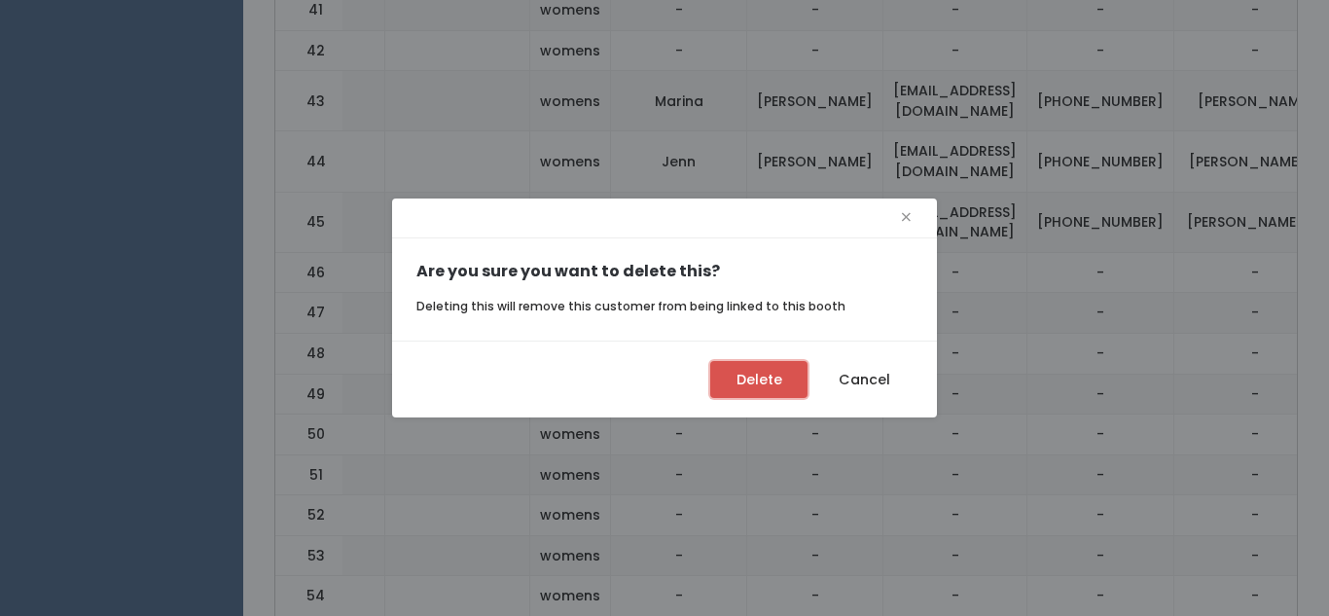
click at [741, 389] on button "Delete" at bounding box center [758, 379] width 97 height 37
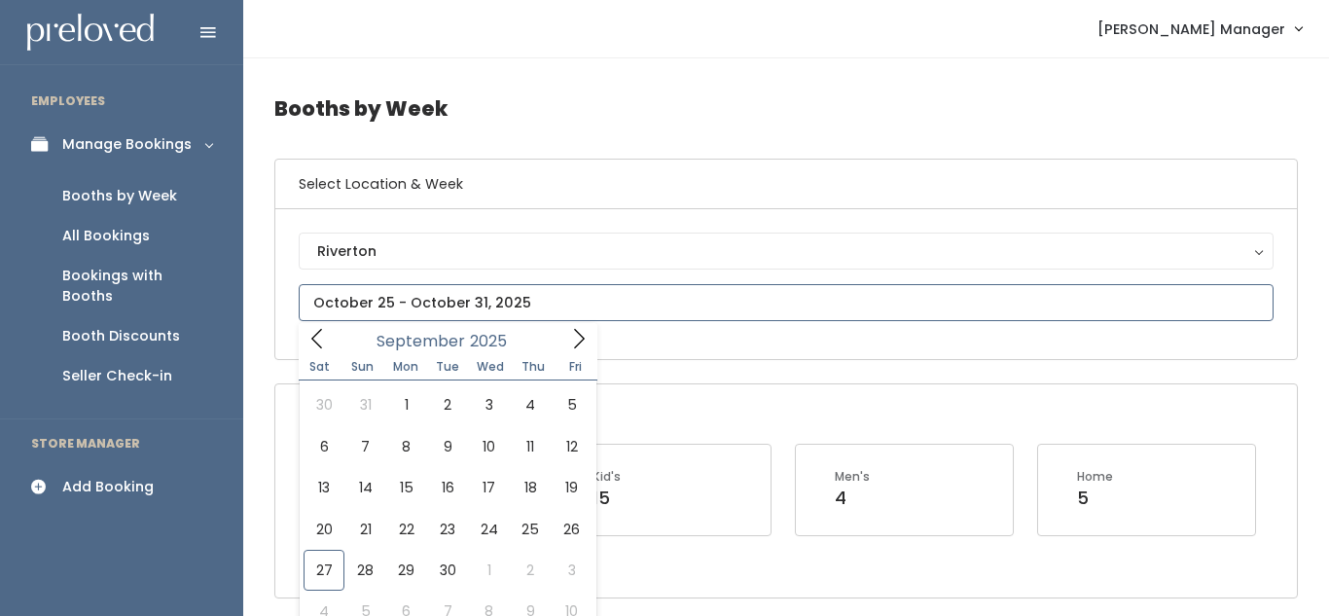
click at [577, 341] on icon at bounding box center [578, 338] width 21 height 21
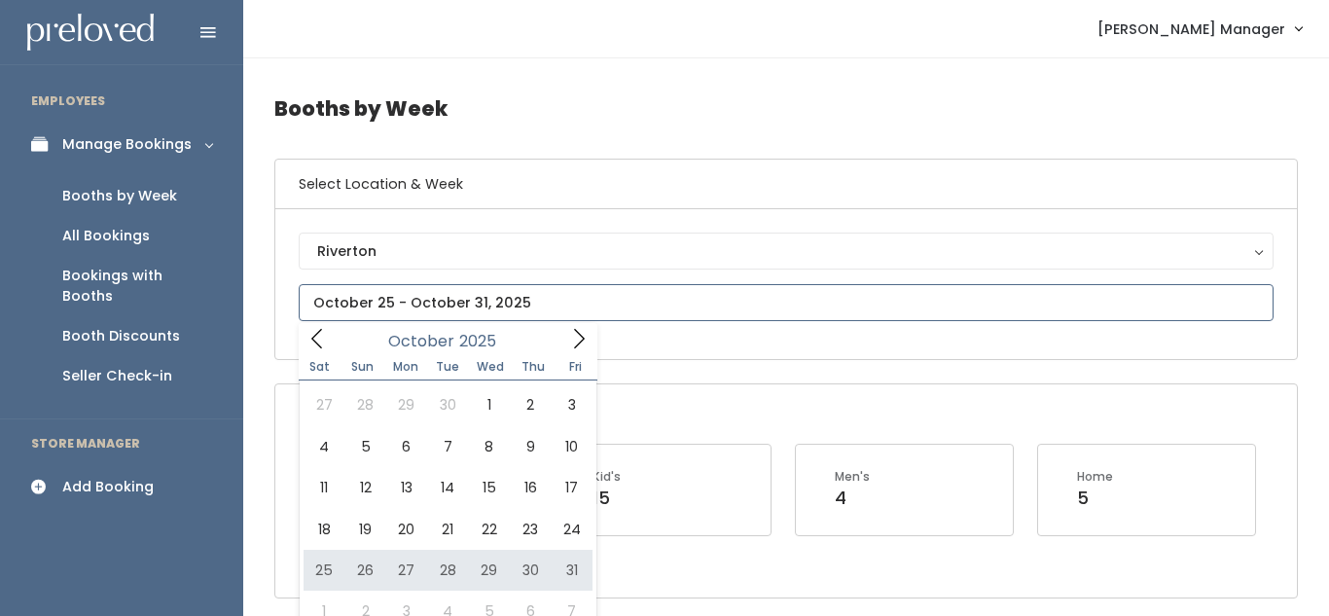
type input "October 25 to October 31"
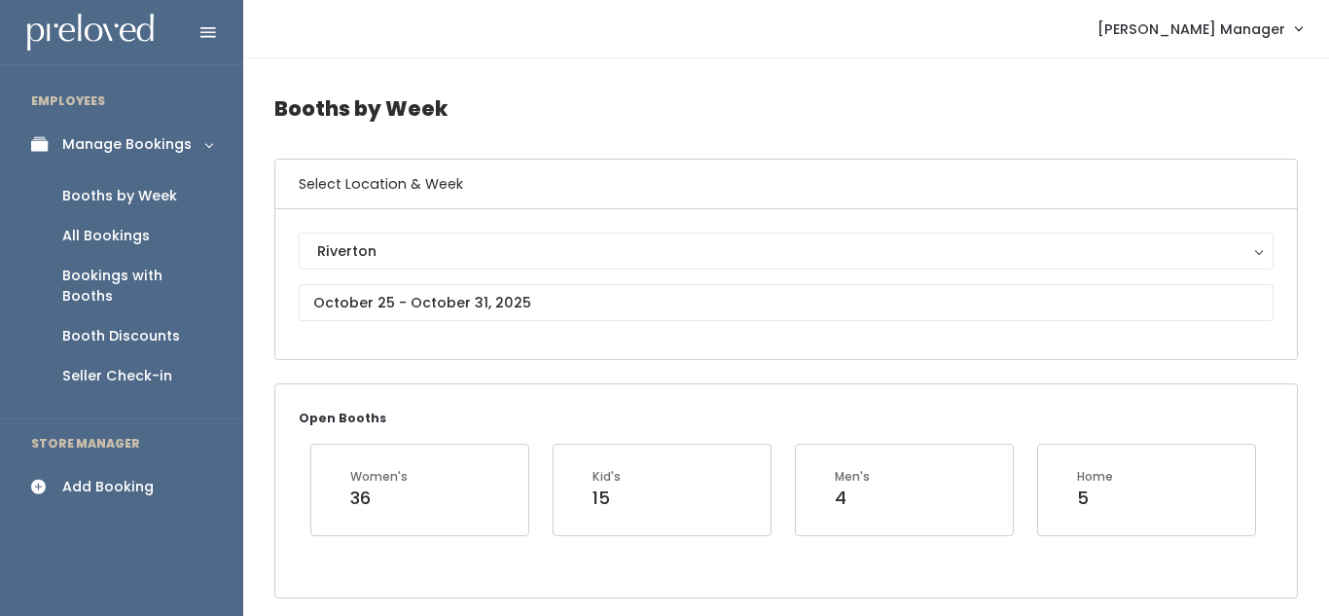
click at [119, 477] on div "Add Booking" at bounding box center [107, 487] width 91 height 20
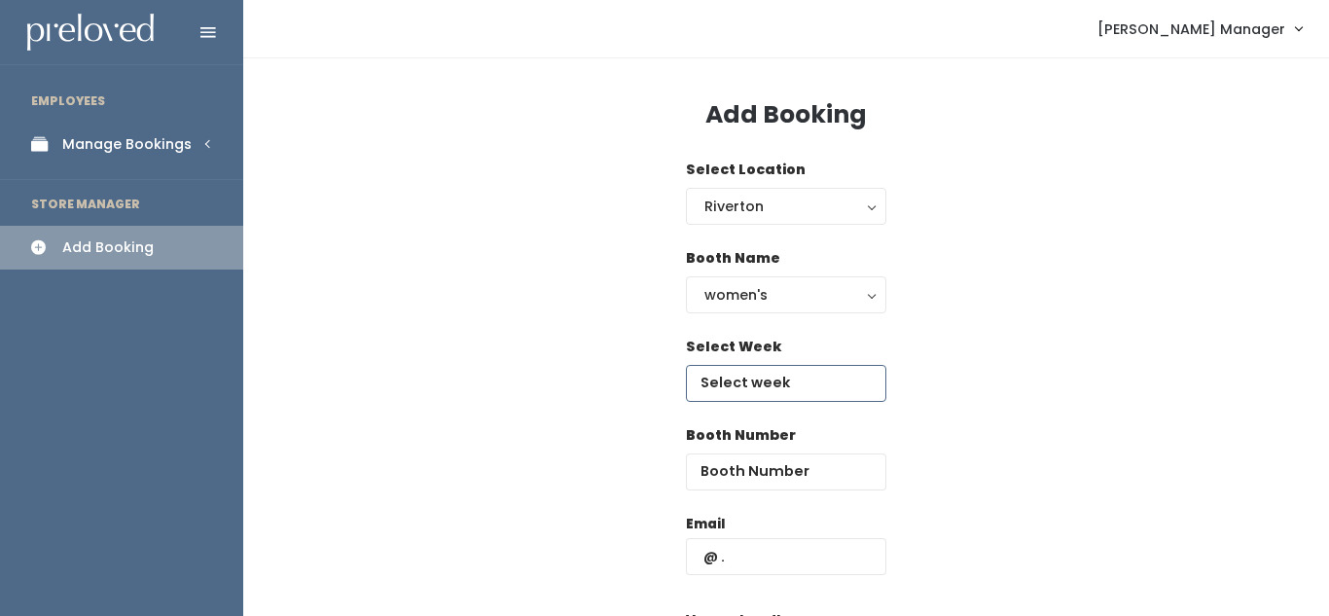
click at [737, 394] on input "text" at bounding box center [786, 383] width 200 height 37
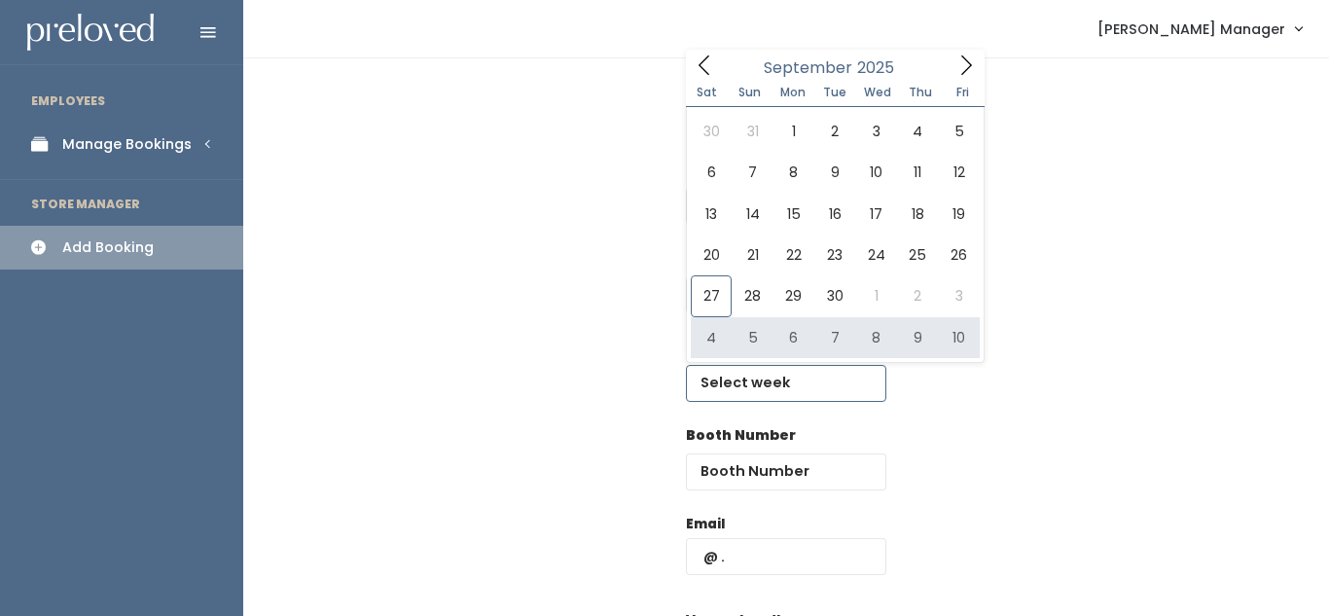
type input "October 4 to October 10"
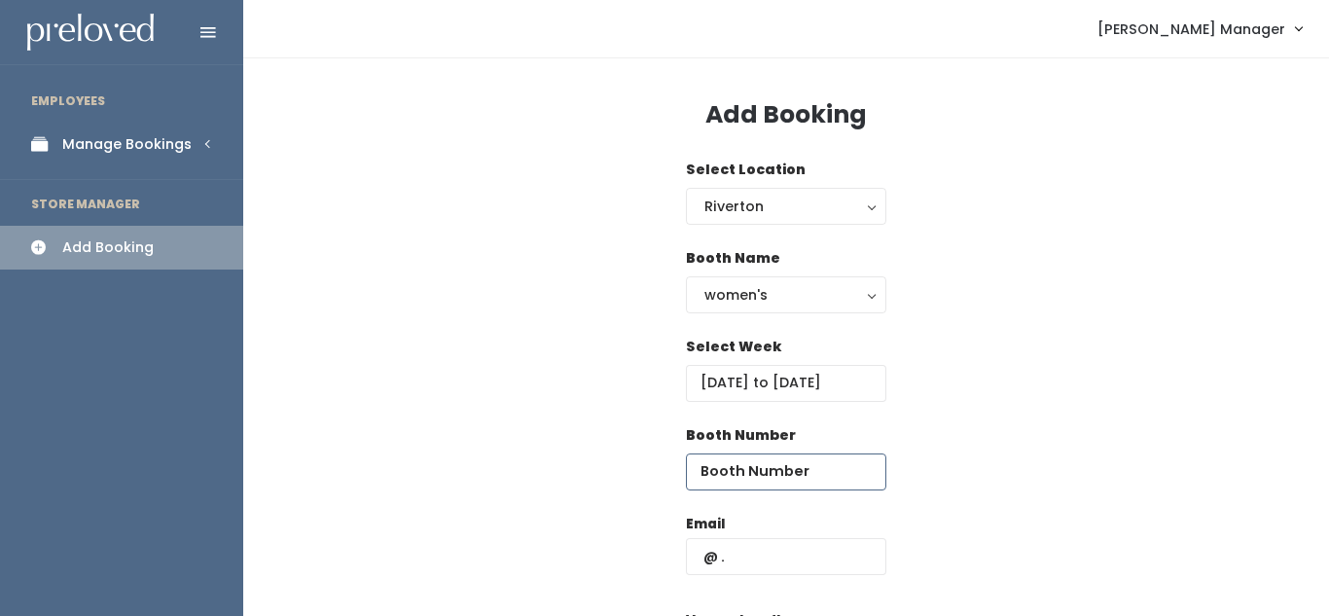
click at [737, 481] on input "number" at bounding box center [786, 471] width 200 height 37
type input "44"
click at [737, 555] on input "text" at bounding box center [786, 556] width 200 height 37
type input "vuhayen@yahoo.com"
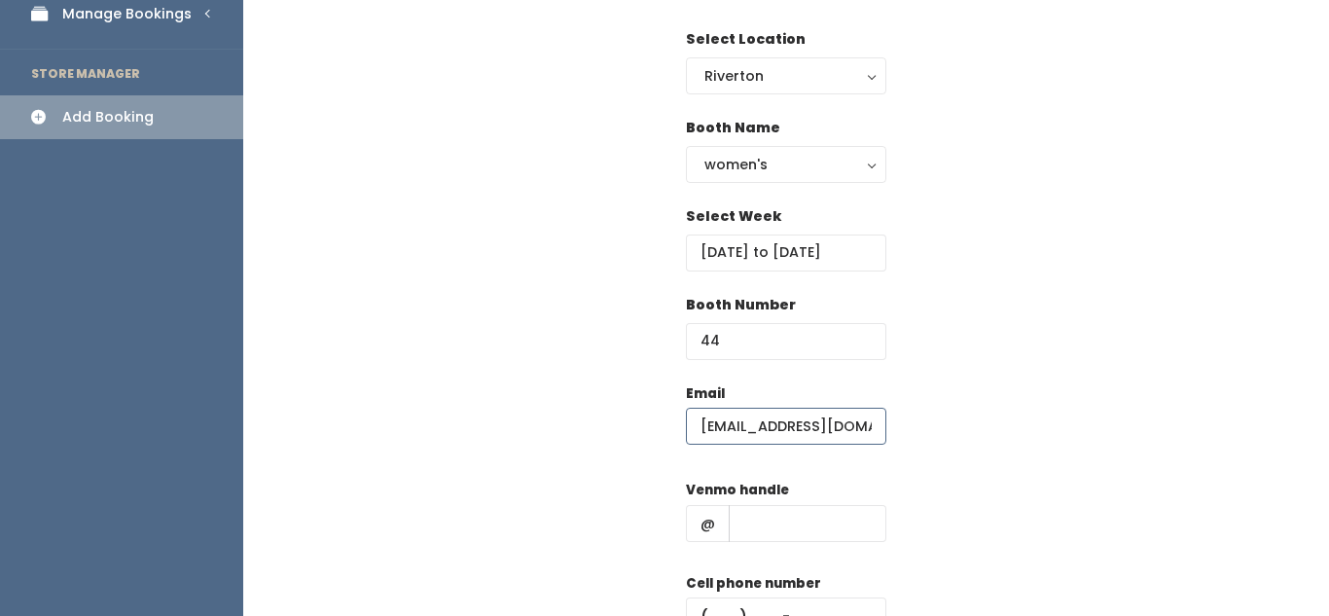
scroll to position [133, 0]
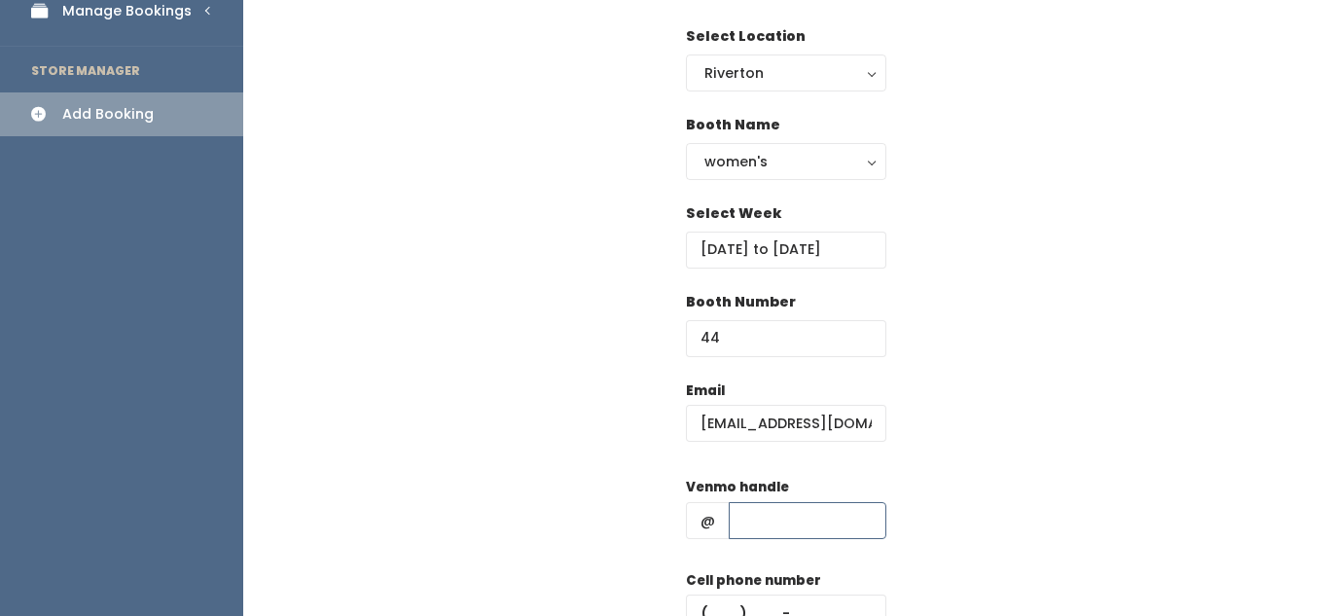
click at [790, 524] on input "text" at bounding box center [808, 520] width 158 height 37
type input "hjk"
click at [773, 599] on input "text" at bounding box center [786, 613] width 200 height 37
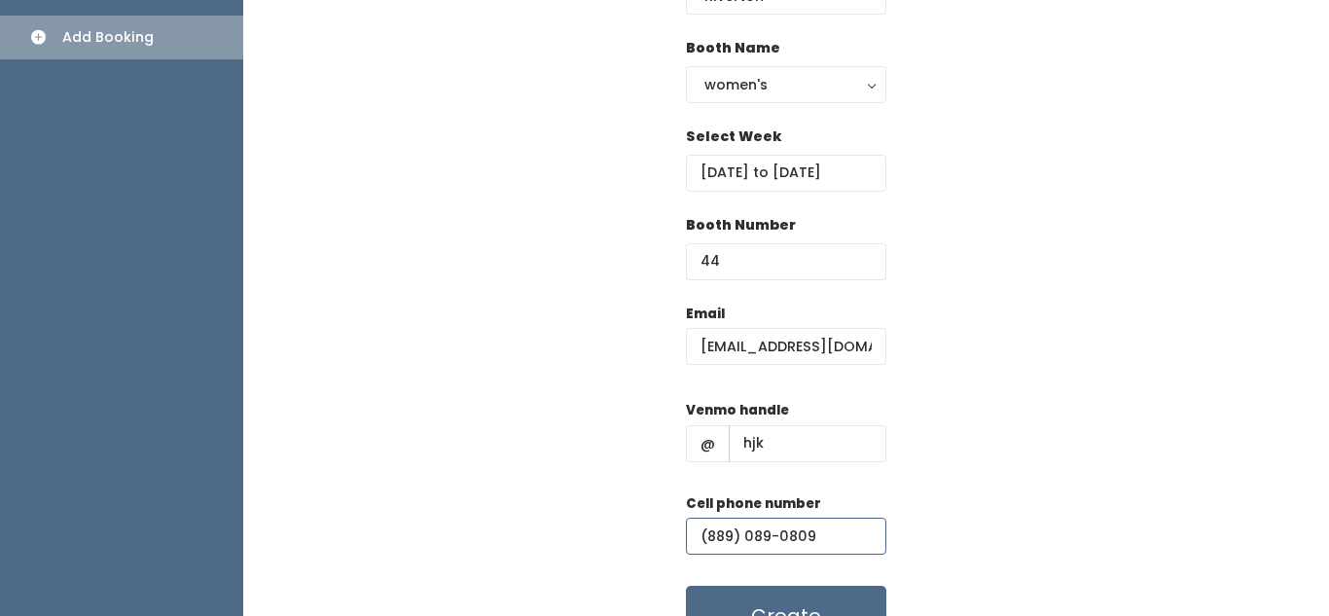
scroll to position [214, 0]
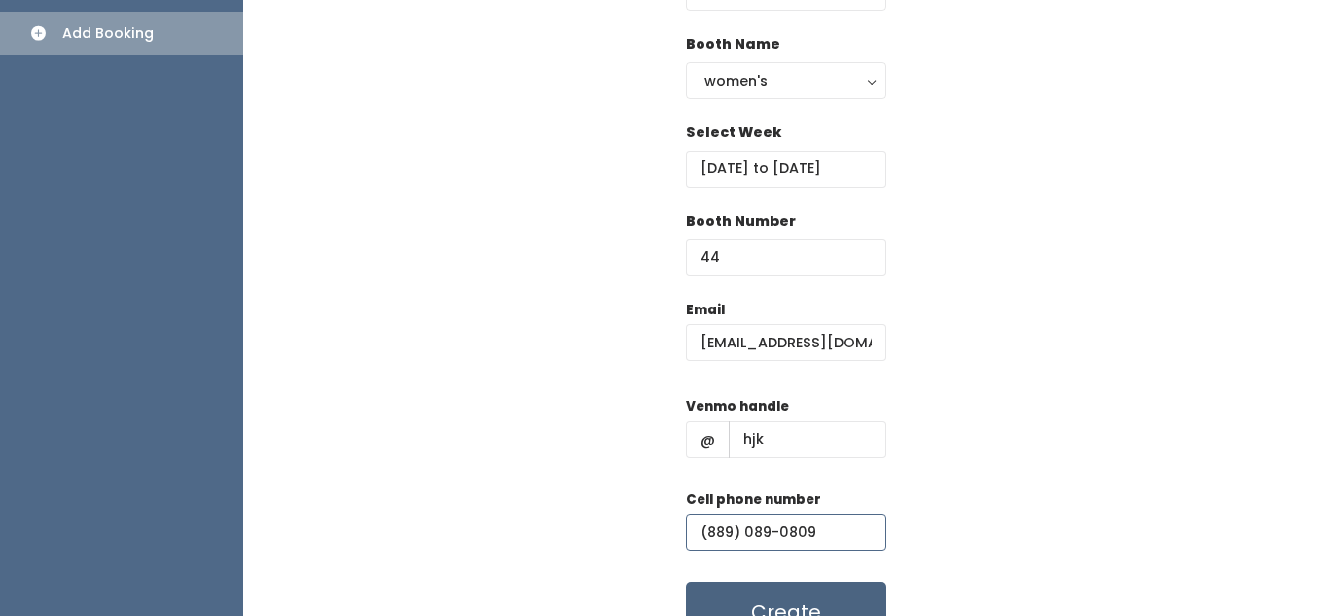
type input "(889) 089-0809"
click at [838, 593] on button "Create" at bounding box center [786, 612] width 200 height 60
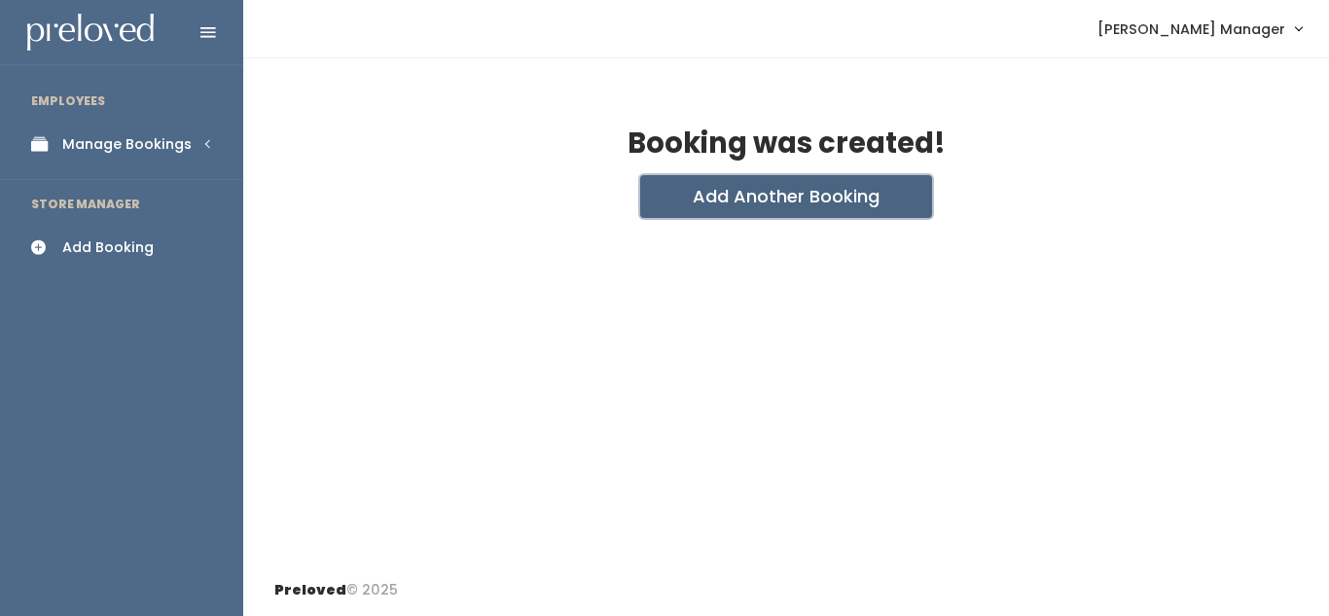
click at [797, 186] on button "Add Another Booking" at bounding box center [786, 196] width 292 height 43
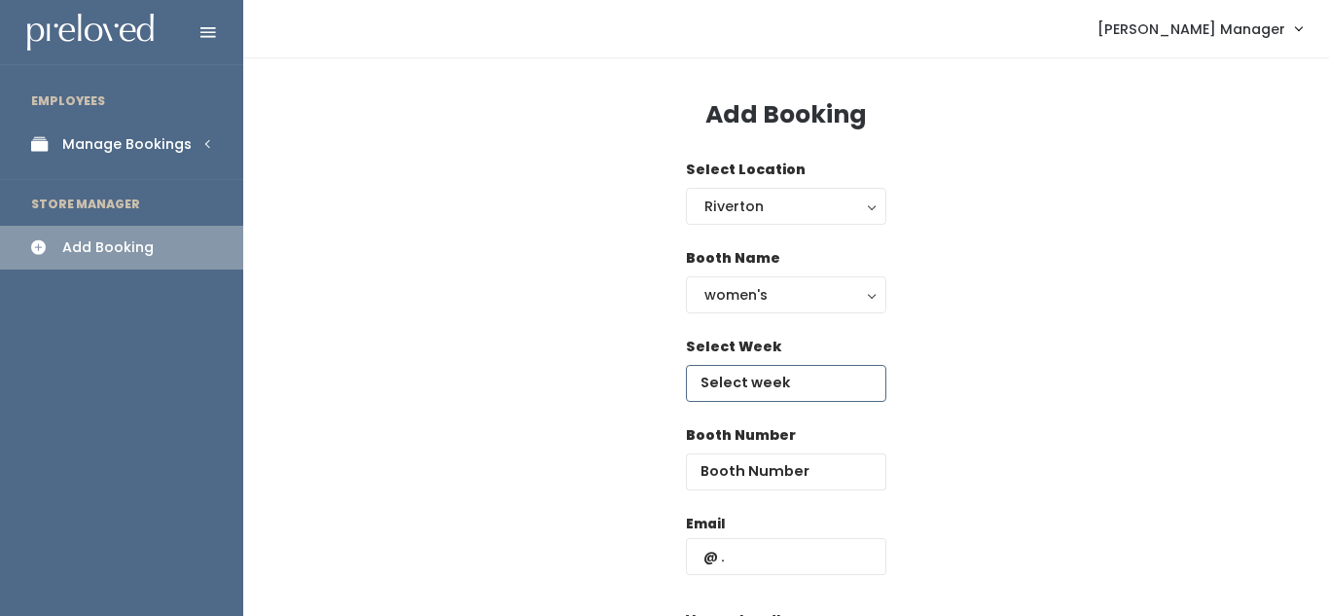
click at [783, 375] on input "text" at bounding box center [786, 383] width 200 height 37
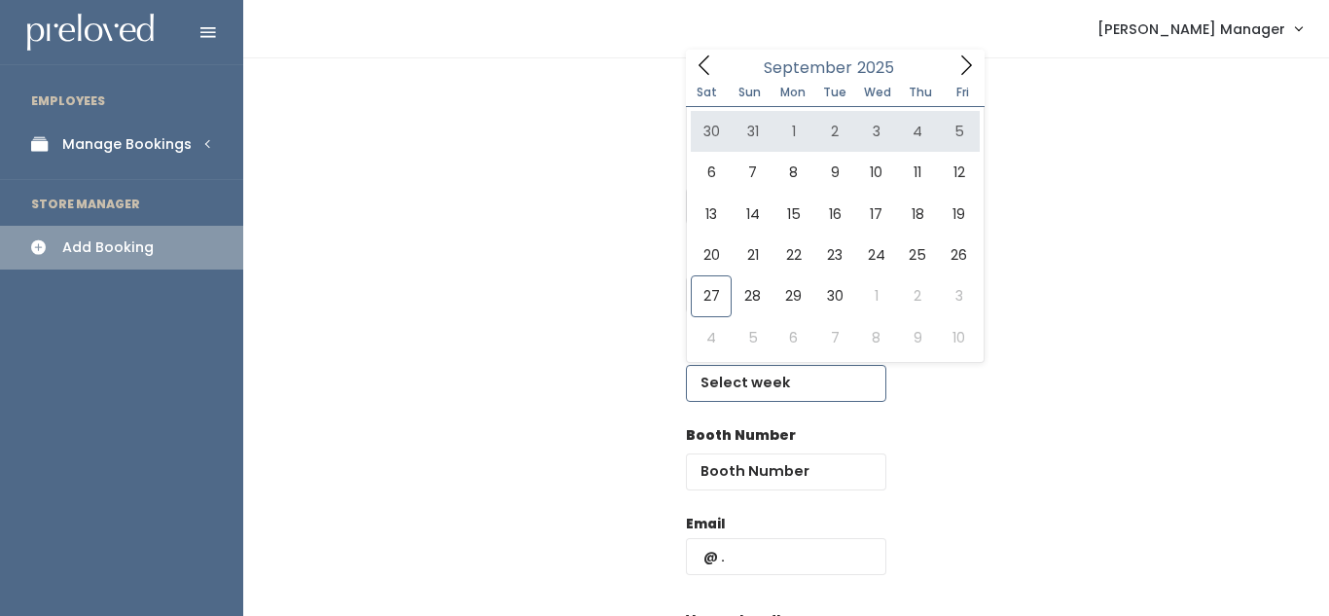
click at [962, 77] on span at bounding box center [966, 65] width 37 height 30
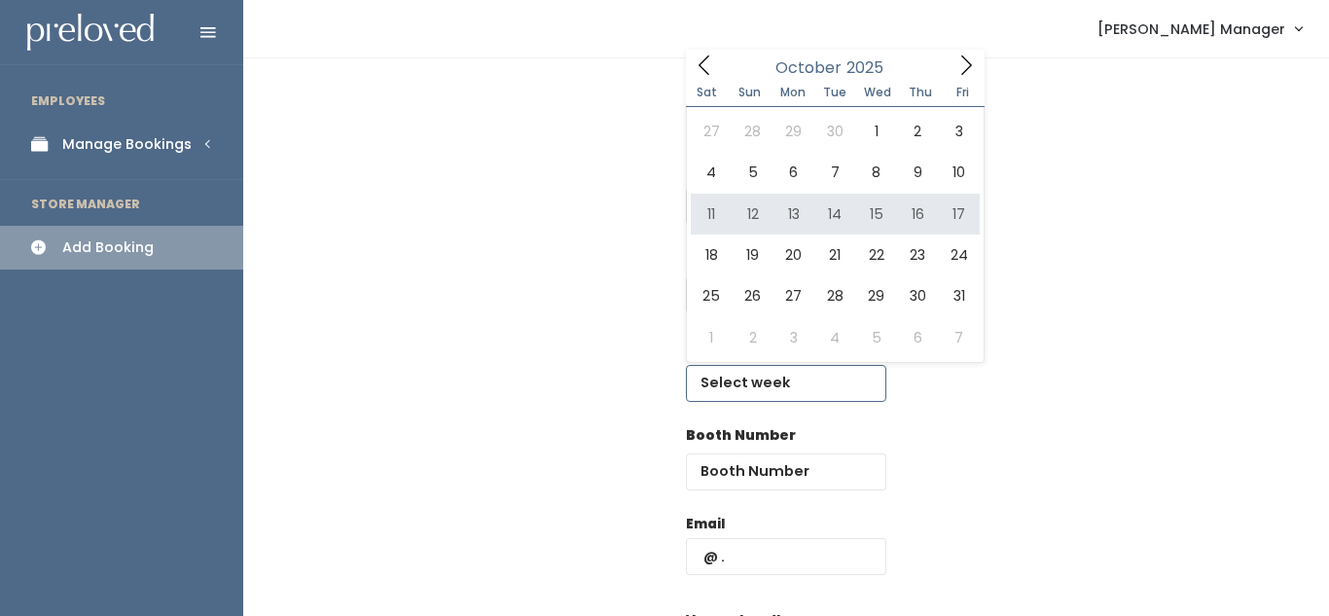
type input "October 11 to October 17"
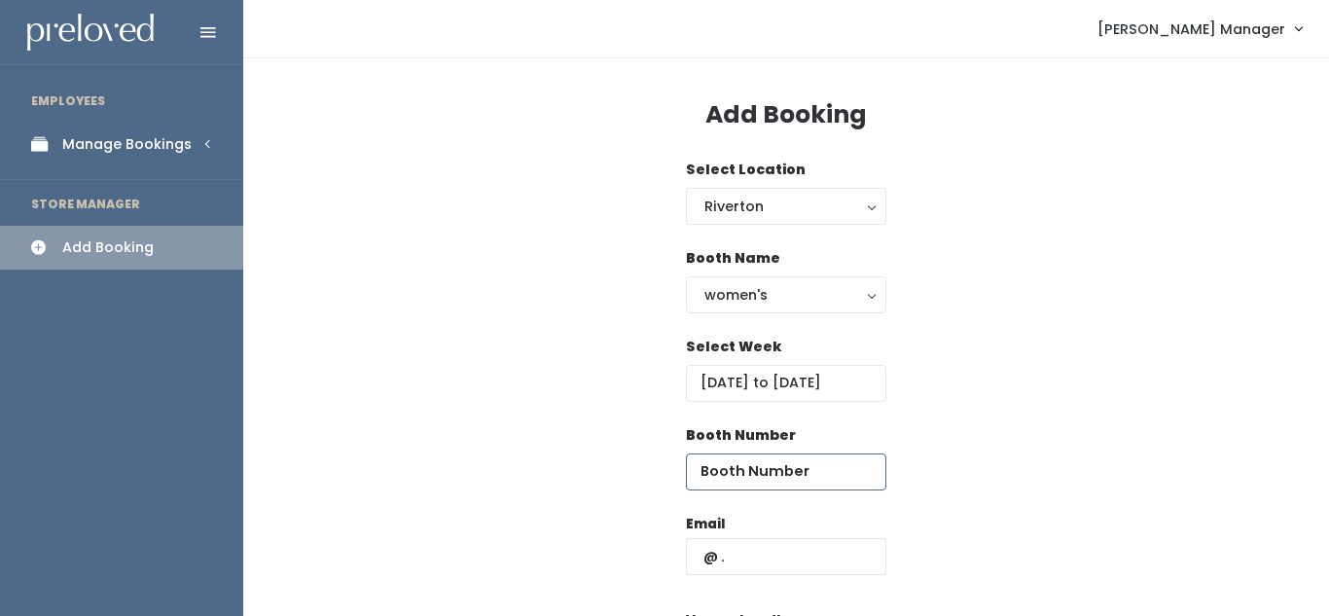
click at [765, 477] on input "number" at bounding box center [786, 471] width 200 height 37
type input "44"
click at [759, 553] on input "text" at bounding box center [786, 556] width 200 height 37
type input "vuhayen@yahoo.com"
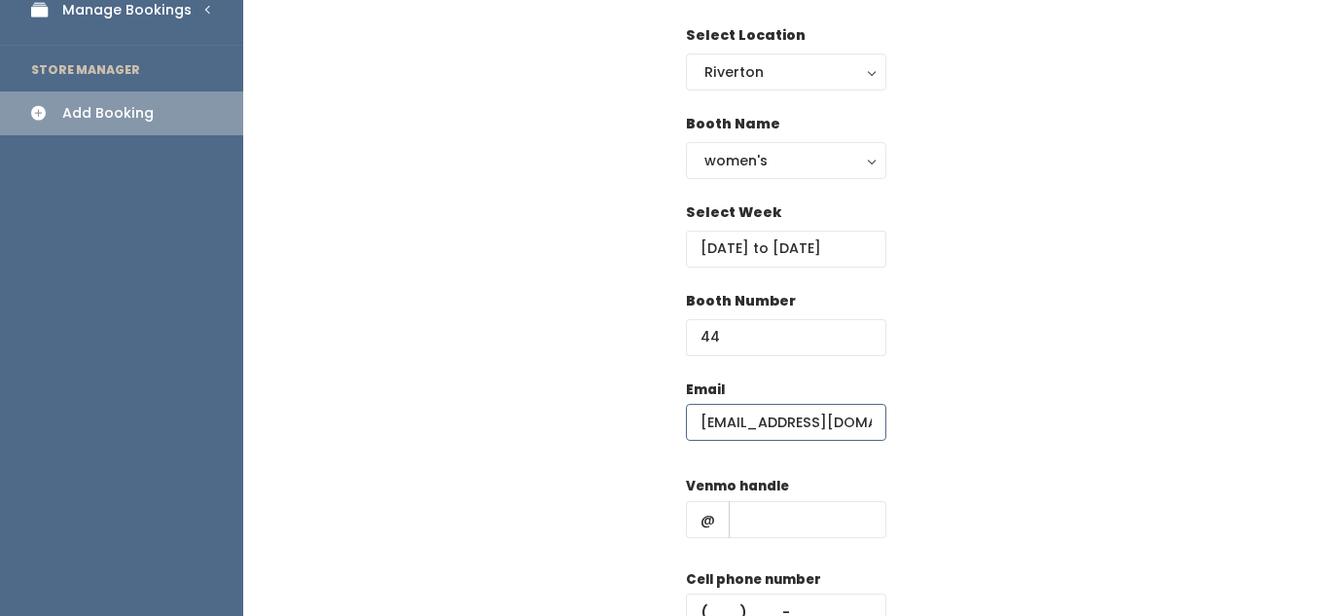
scroll to position [136, 0]
click at [791, 521] on input "text" at bounding box center [808, 517] width 158 height 37
type input "dfd"
click at [763, 610] on input "text" at bounding box center [786, 610] width 200 height 37
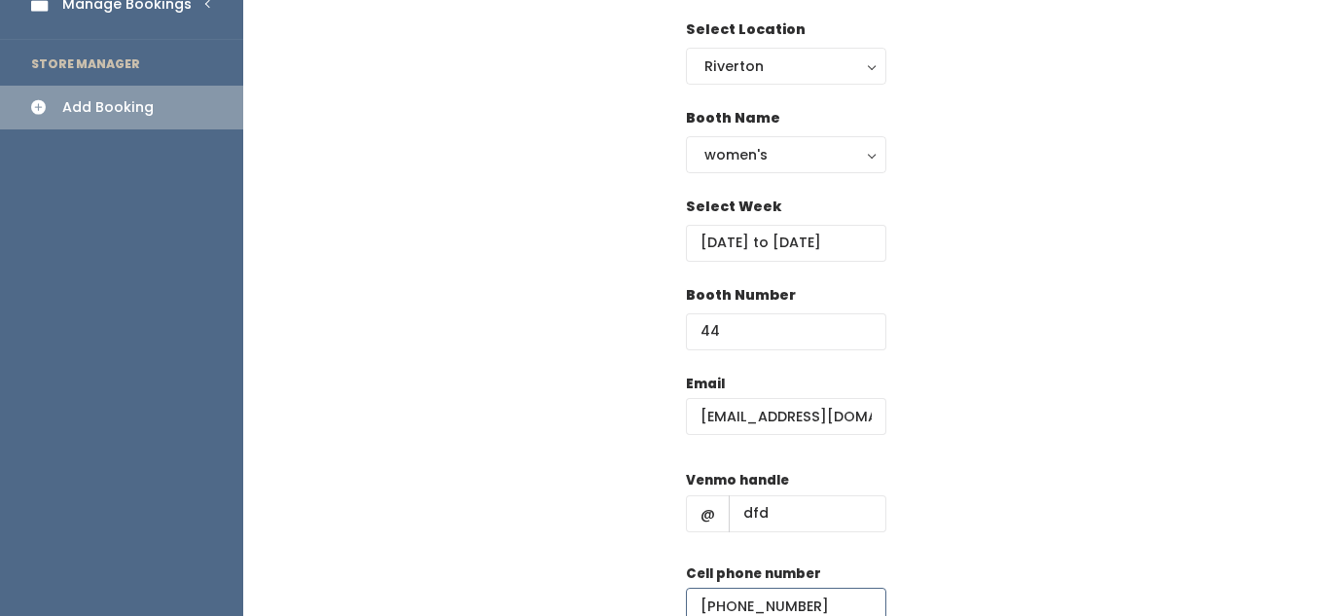
scroll to position [238, 0]
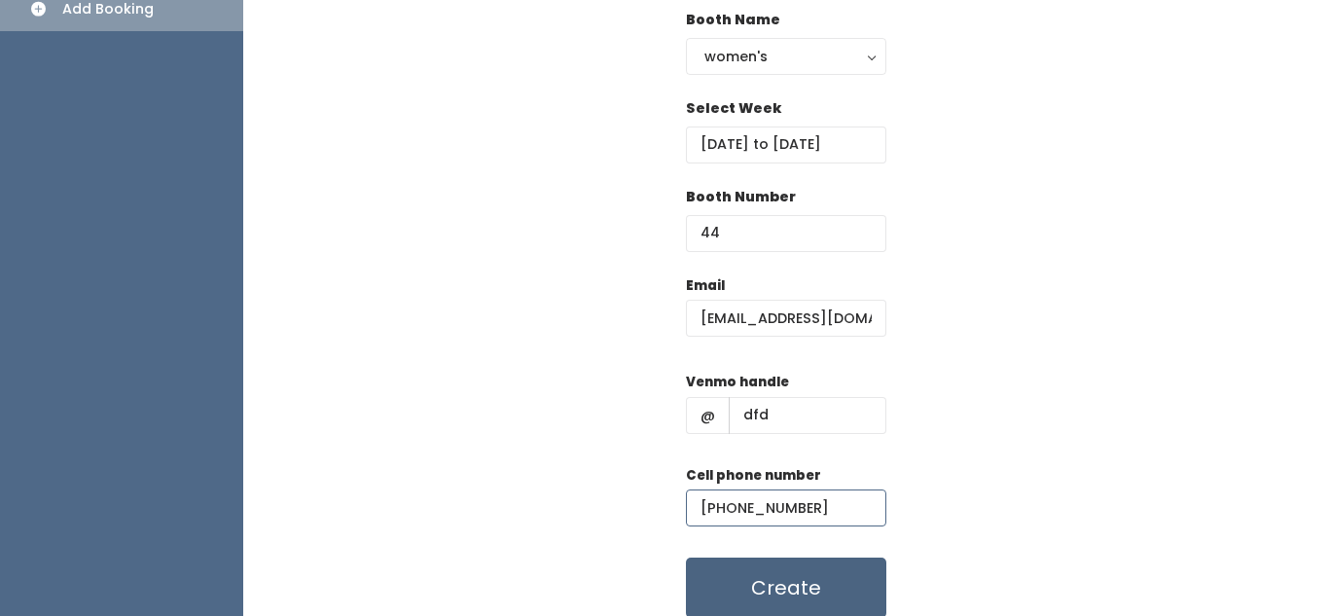
type input "(890) 890-8098"
click at [785, 605] on button "Create" at bounding box center [786, 588] width 200 height 60
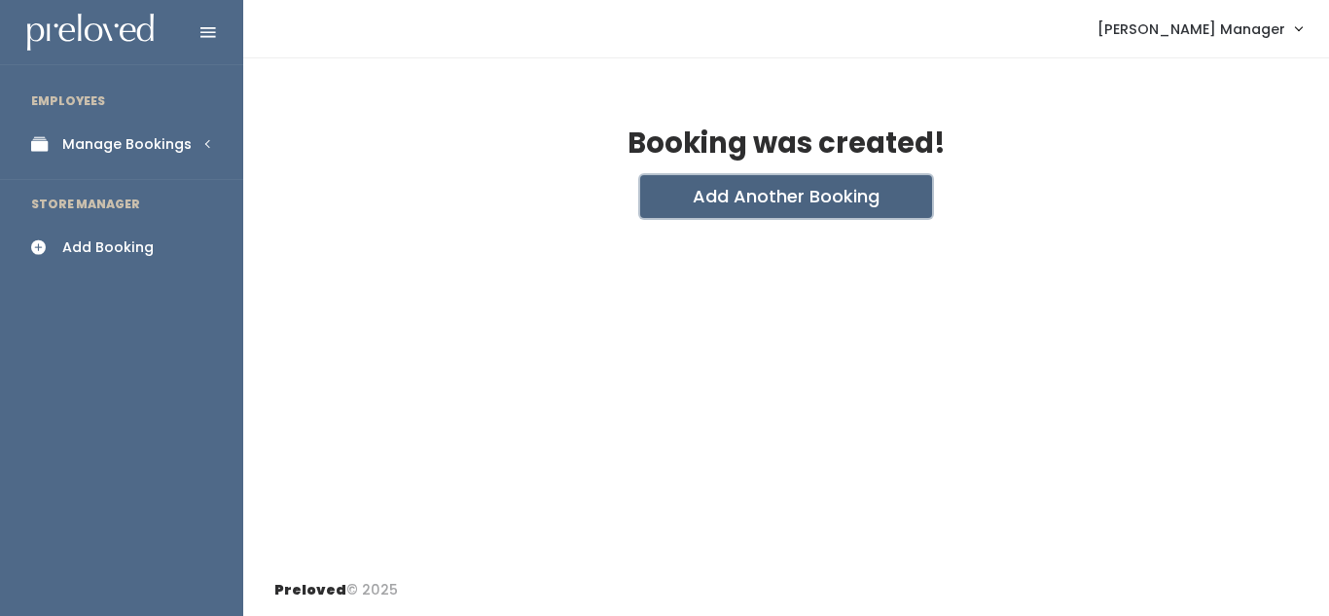
click at [719, 204] on button "Add Another Booking" at bounding box center [786, 196] width 292 height 43
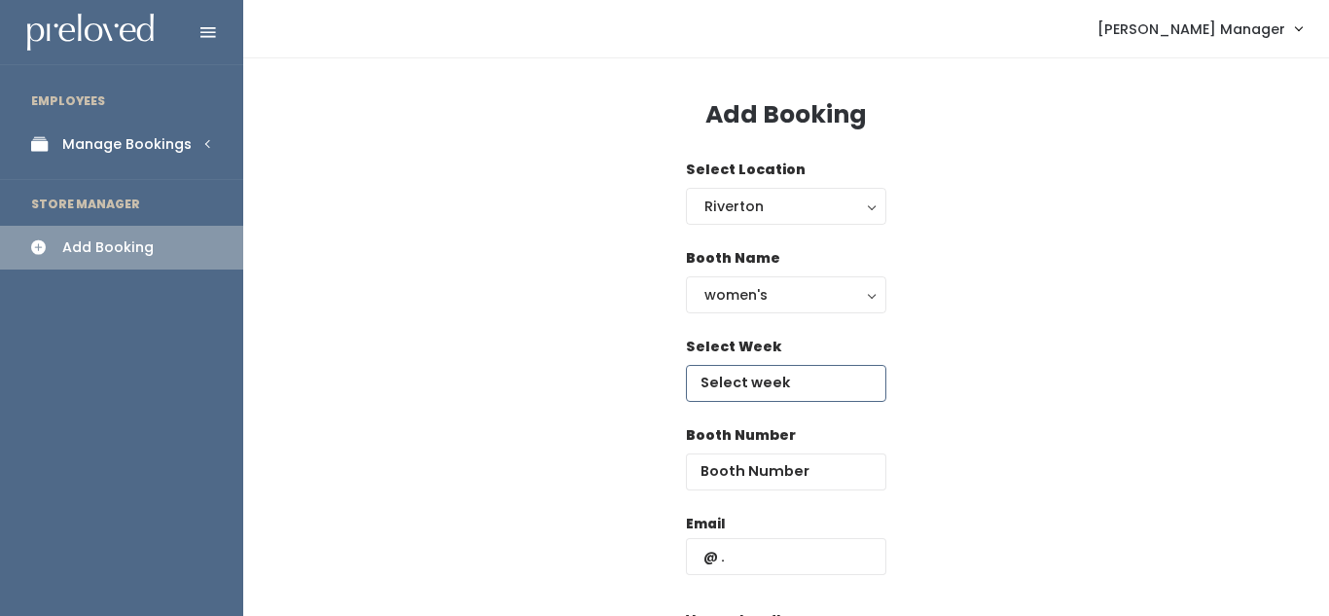
click at [712, 379] on input "text" at bounding box center [786, 383] width 200 height 37
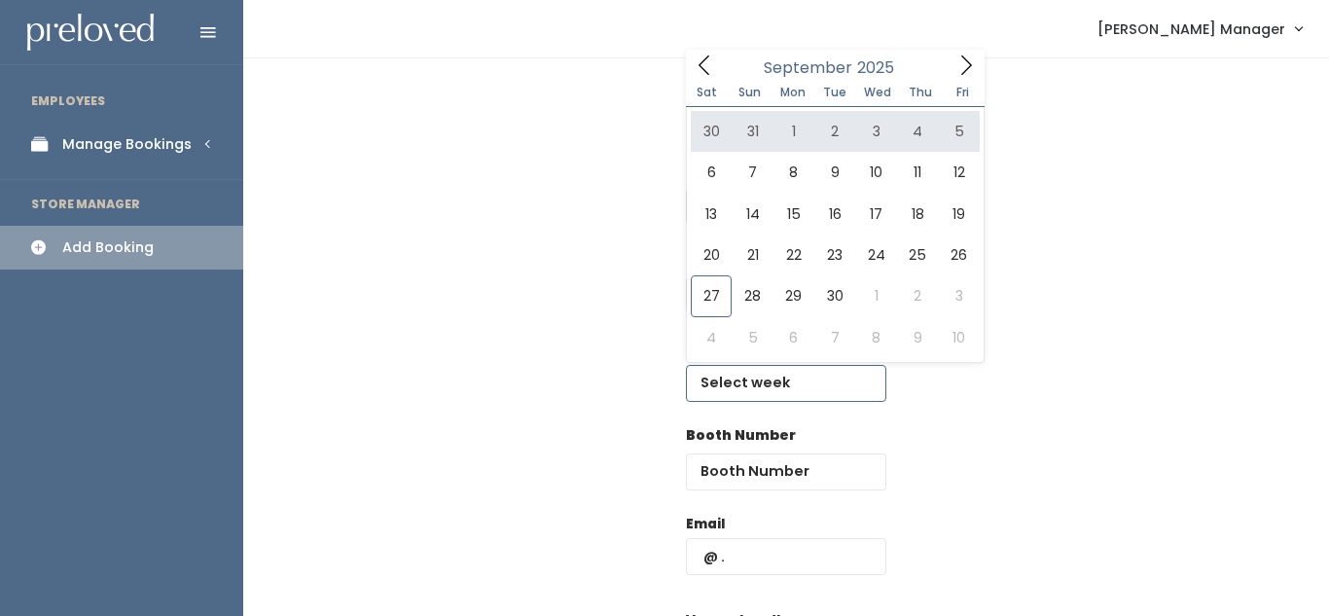
click at [965, 64] on icon at bounding box center [965, 64] width 21 height 21
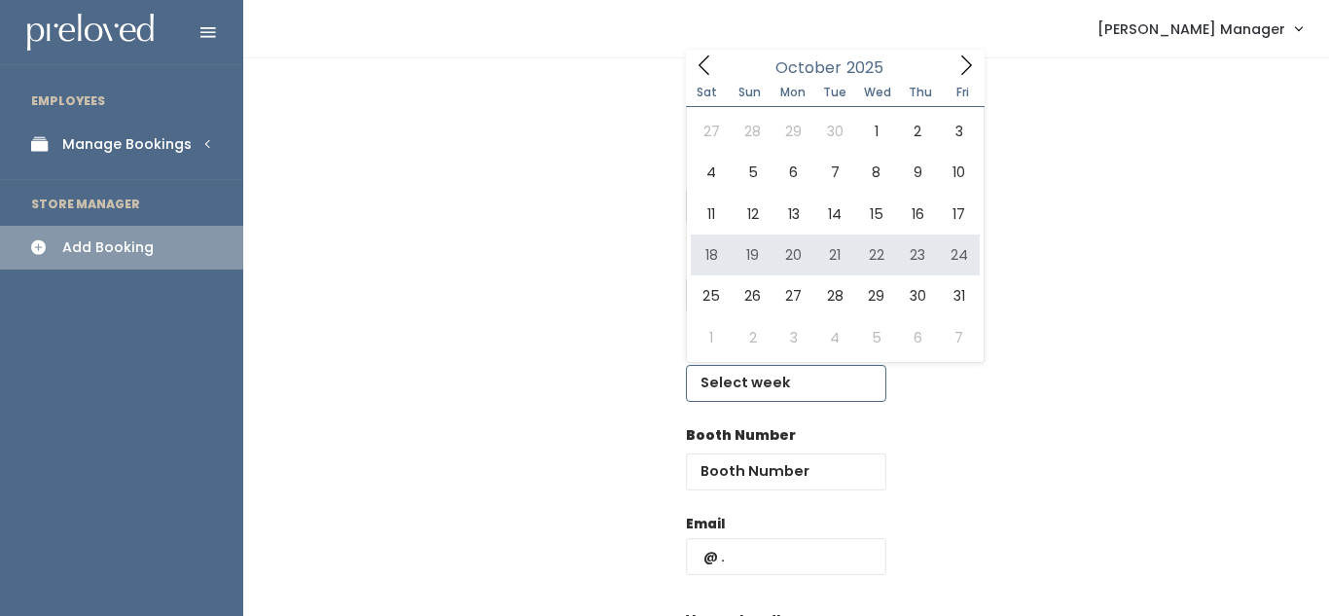
type input "[DATE] to [DATE]"
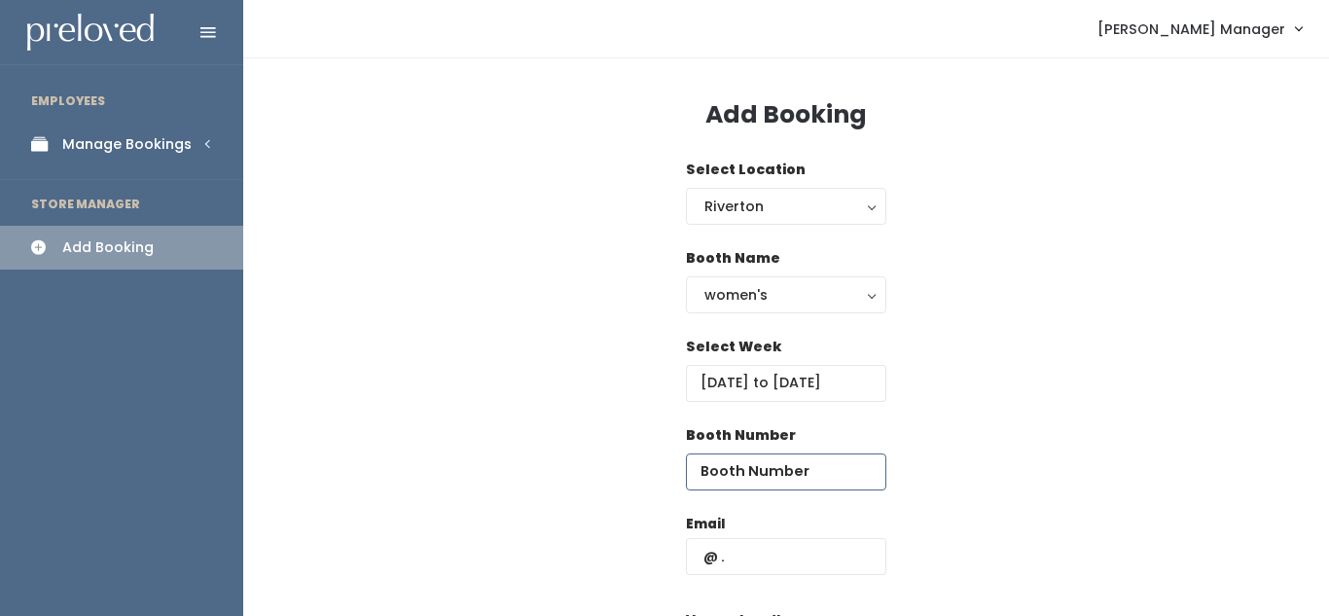
click at [744, 465] on input "number" at bounding box center [786, 471] width 200 height 37
type input "44"
click at [749, 568] on input "text" at bounding box center [786, 556] width 200 height 37
click at [1108, 299] on div "Add Booking Select Location Riverton Riverton Booth Name women's kid's home men…" at bounding box center [786, 468] width 1086 height 821
type input "v"
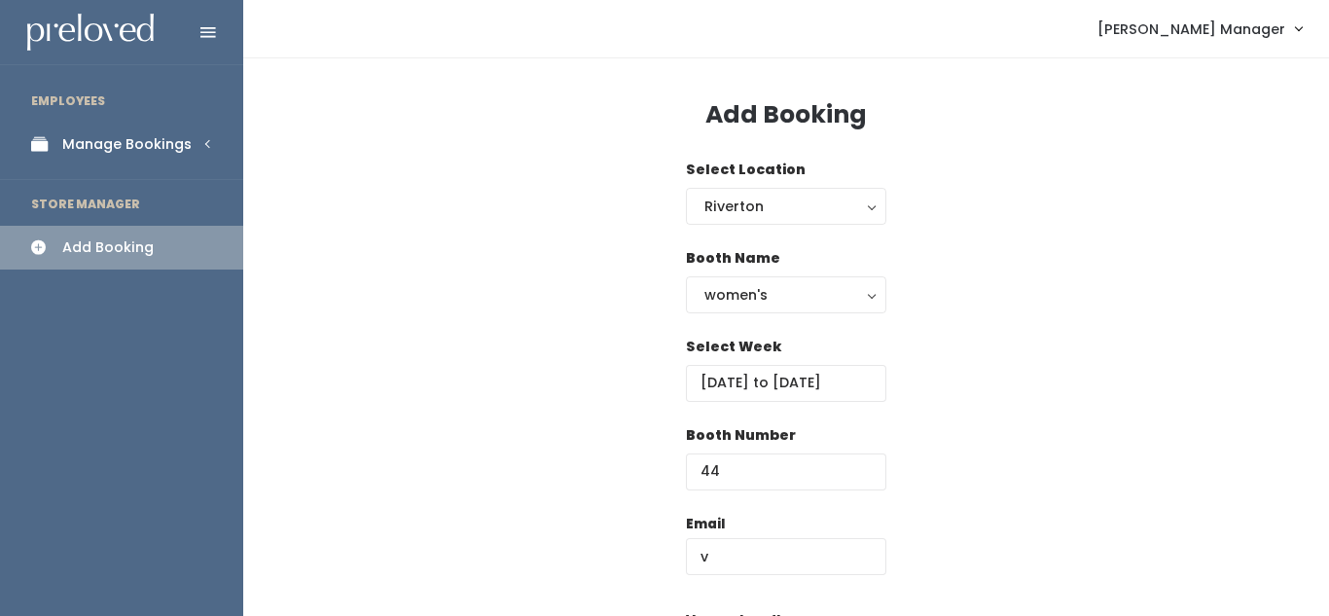
click at [964, 373] on div "Select Week October 18 to October 24" at bounding box center [786, 381] width 1024 height 89
drag, startPoint x: 746, startPoint y: 557, endPoint x: 695, endPoint y: 565, distance: 52.3
click at [695, 565] on input "v" at bounding box center [786, 556] width 200 height 37
type input "vuhayen@yahoo.com"
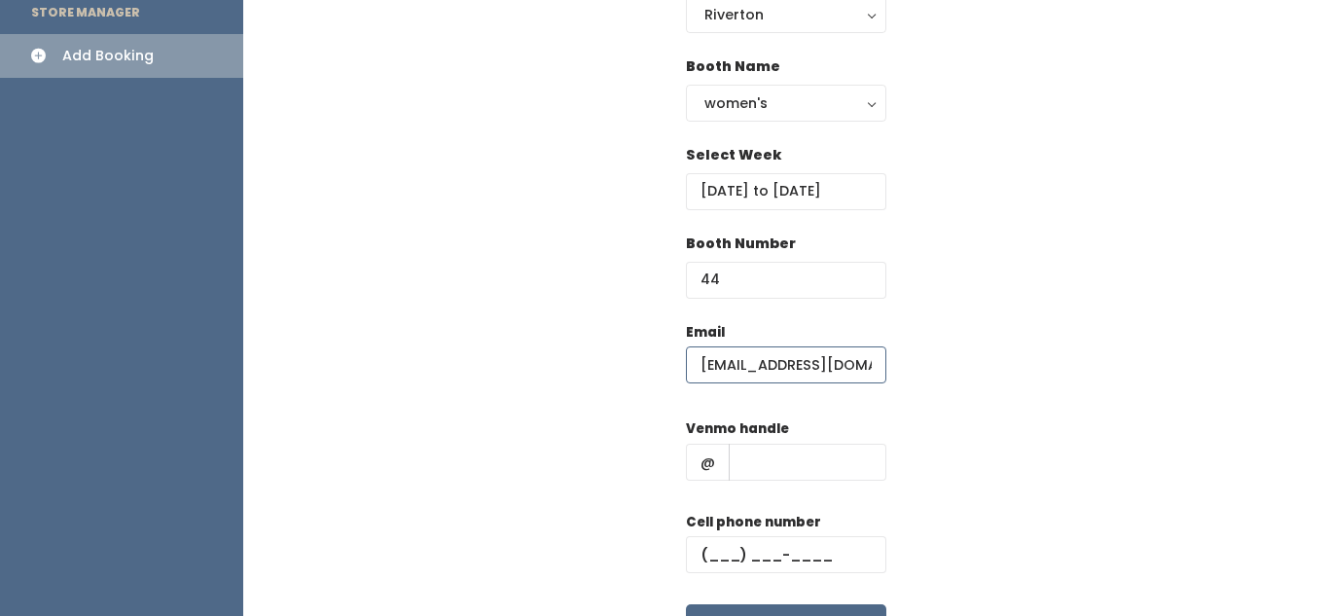
scroll to position [193, 0]
click at [805, 467] on input "text" at bounding box center [808, 461] width 158 height 37
type input "hjkhk"
click at [753, 546] on input "text" at bounding box center [786, 553] width 200 height 37
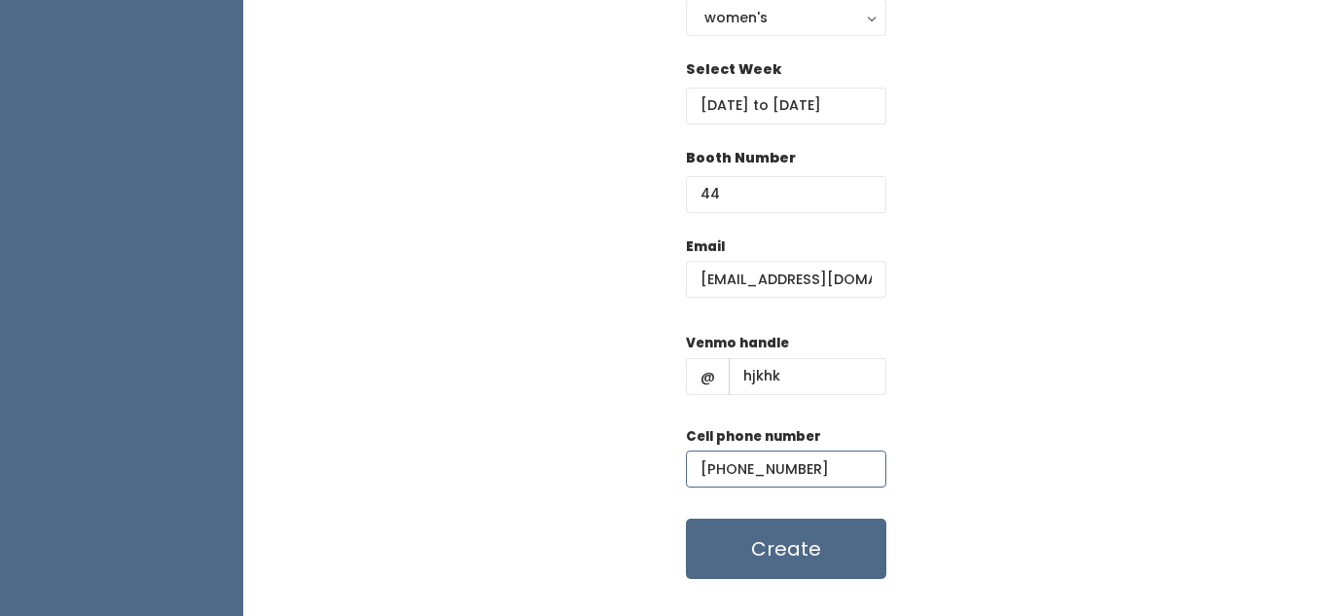
scroll to position [279, 0]
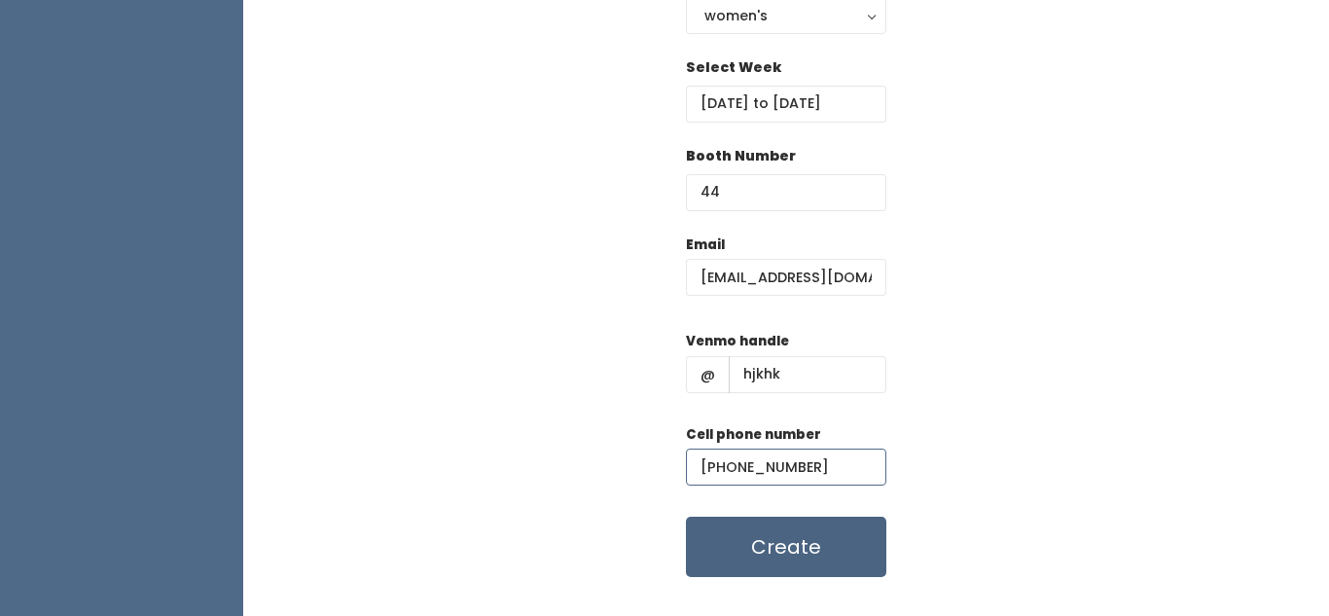
type input "(880) 989-0809"
click at [767, 559] on button "Create" at bounding box center [786, 547] width 200 height 60
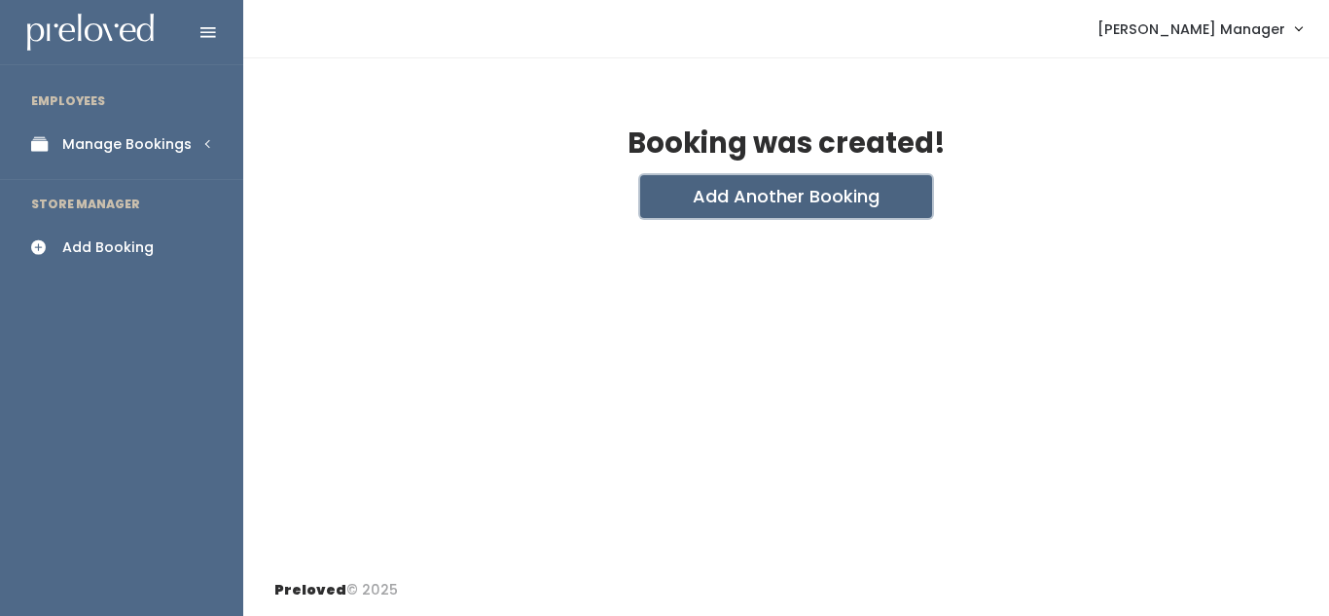
click at [780, 207] on button "Add Another Booking" at bounding box center [786, 196] width 292 height 43
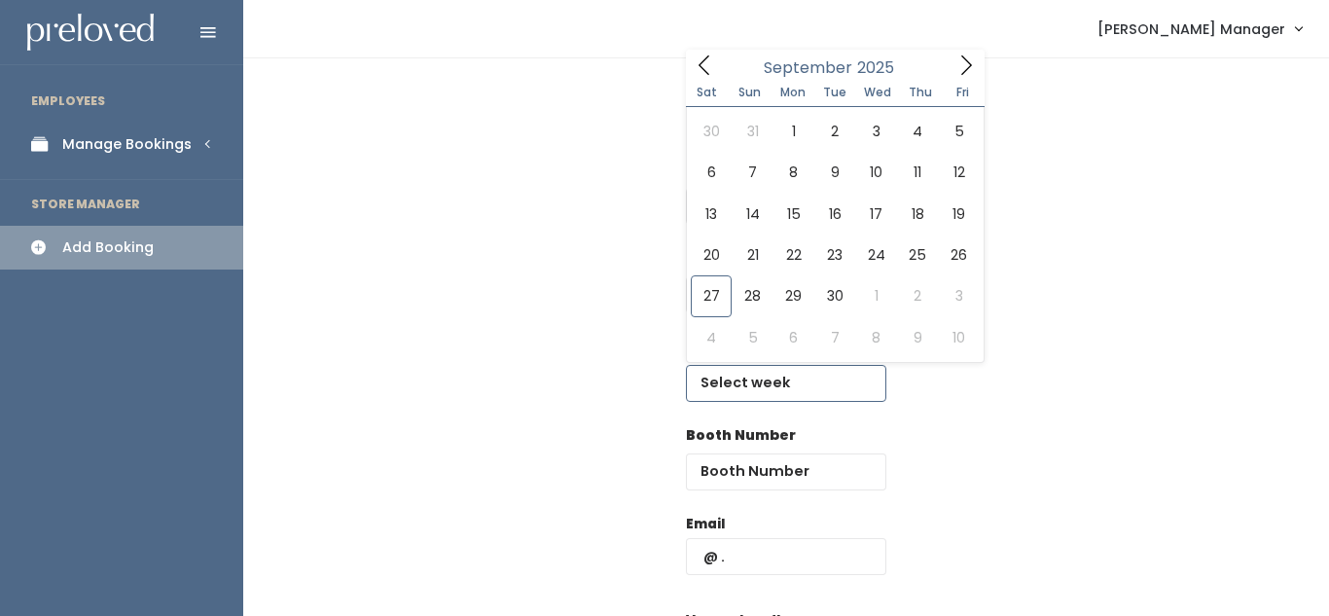
click at [749, 390] on input "text" at bounding box center [786, 383] width 200 height 37
click at [969, 61] on icon at bounding box center [965, 64] width 21 height 21
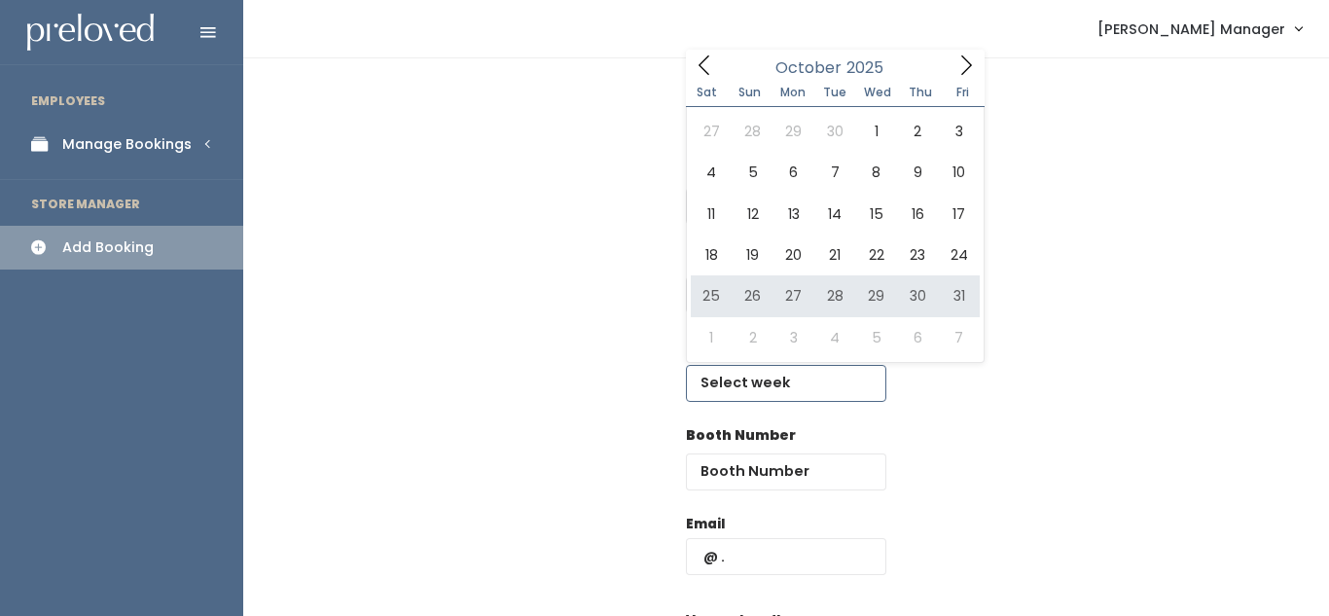
type input "October 25 to October 31"
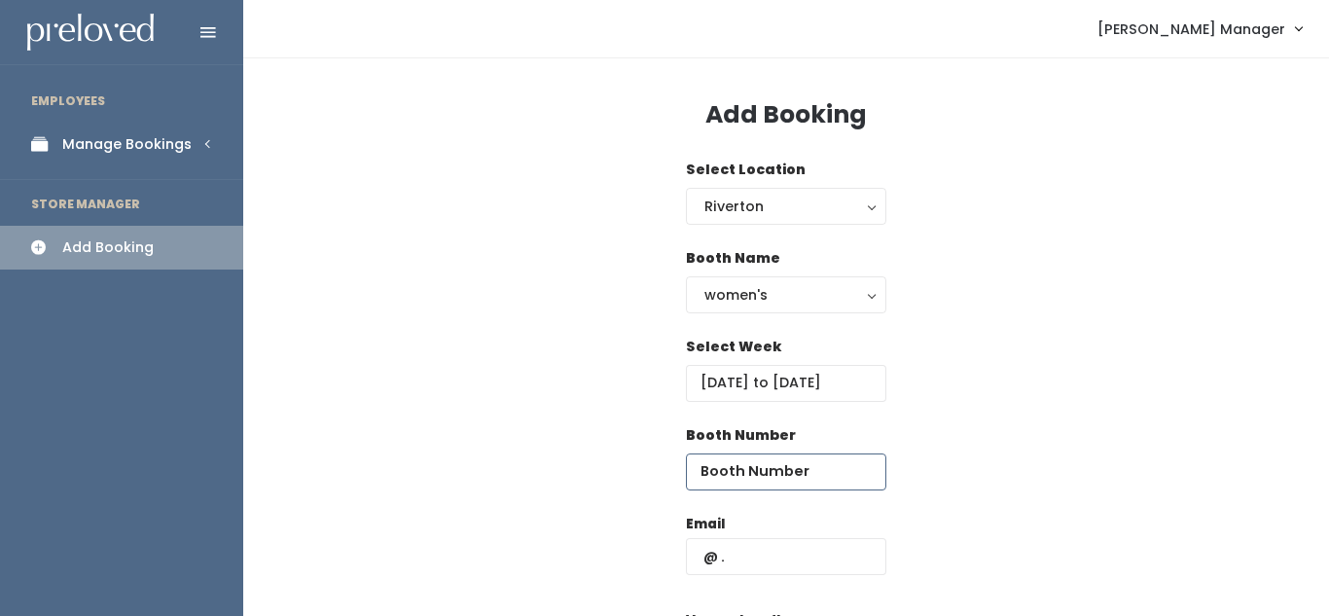
click at [781, 465] on input "number" at bounding box center [786, 471] width 200 height 37
type input "44"
click at [743, 567] on input "text" at bounding box center [786, 556] width 200 height 37
type input "vuhayen@yahoo.com"
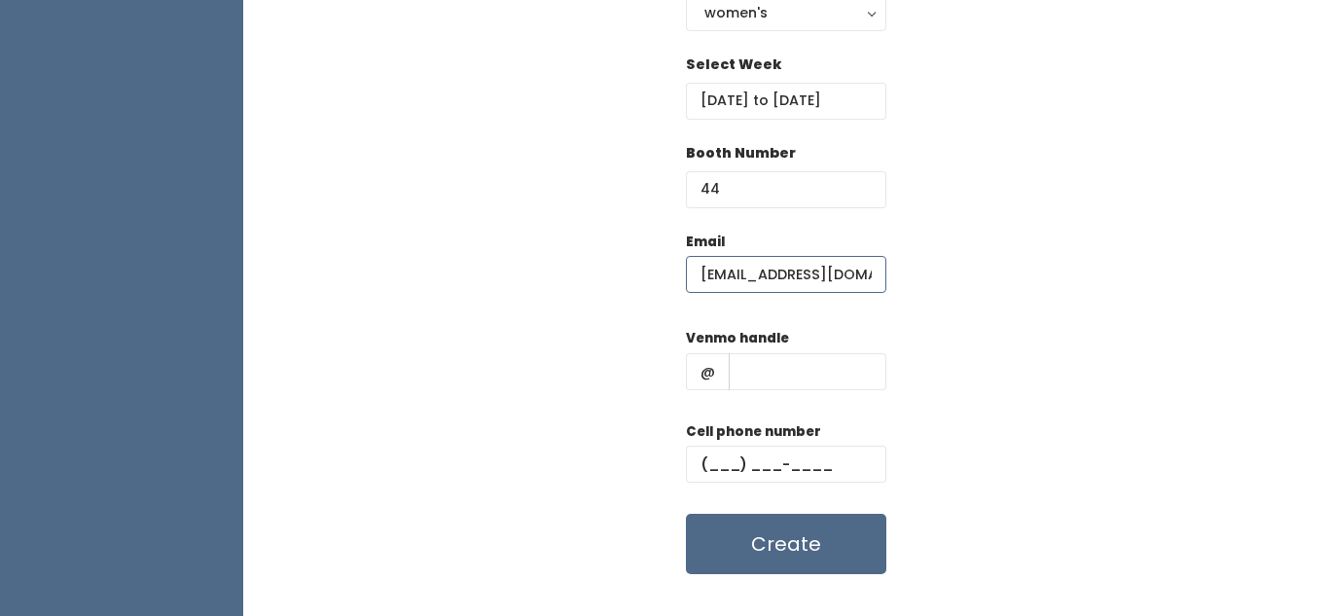
scroll to position [283, 0]
click at [773, 377] on input "text" at bounding box center [808, 370] width 158 height 37
type input "hjkh"
click at [724, 468] on input "text" at bounding box center [786, 463] width 200 height 37
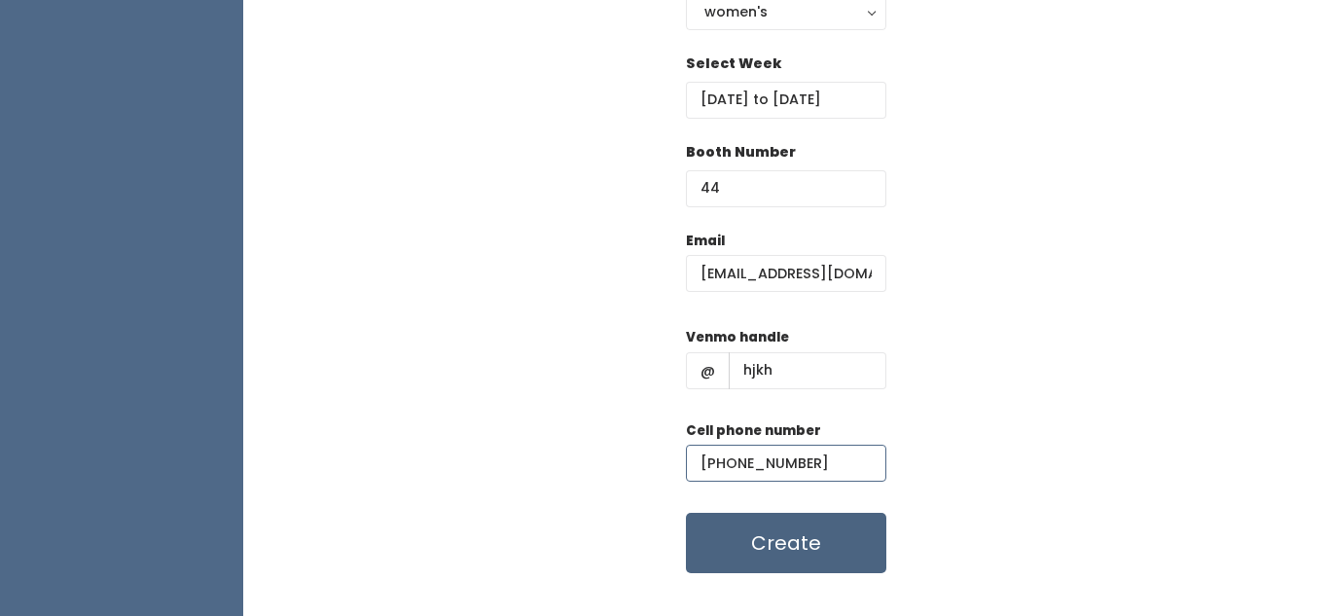
type input "(890) 809-8980"
click at [796, 565] on button "Create" at bounding box center [786, 543] width 200 height 60
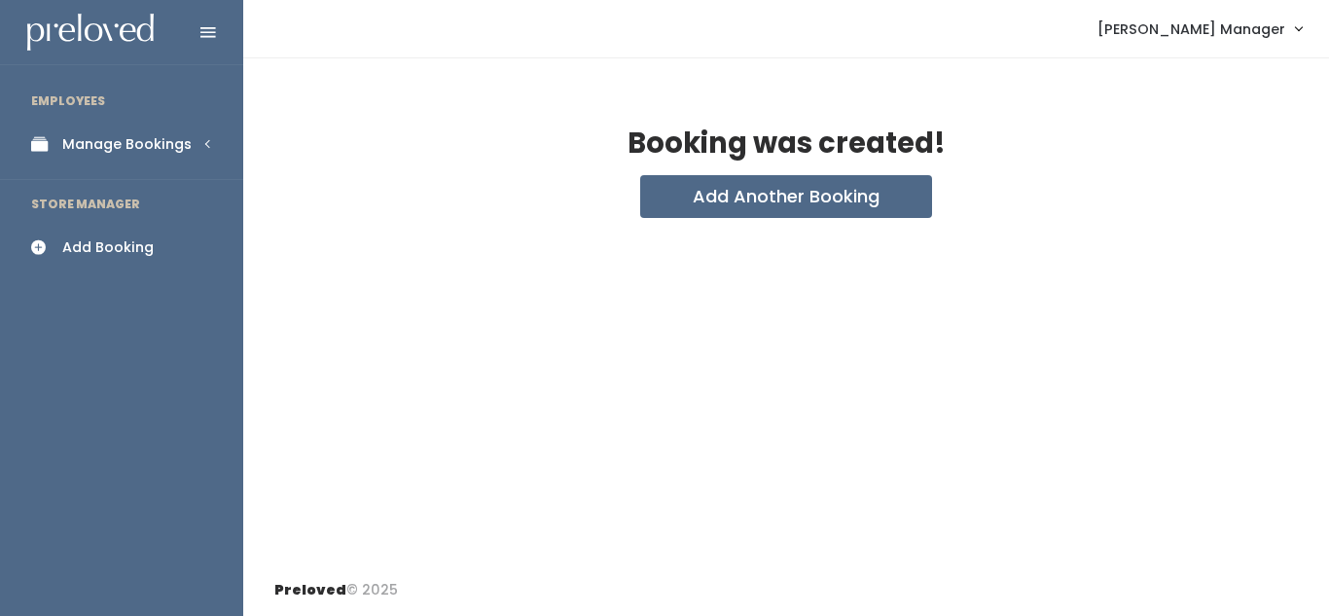
click at [129, 143] on div "Manage Bookings" at bounding box center [126, 144] width 129 height 20
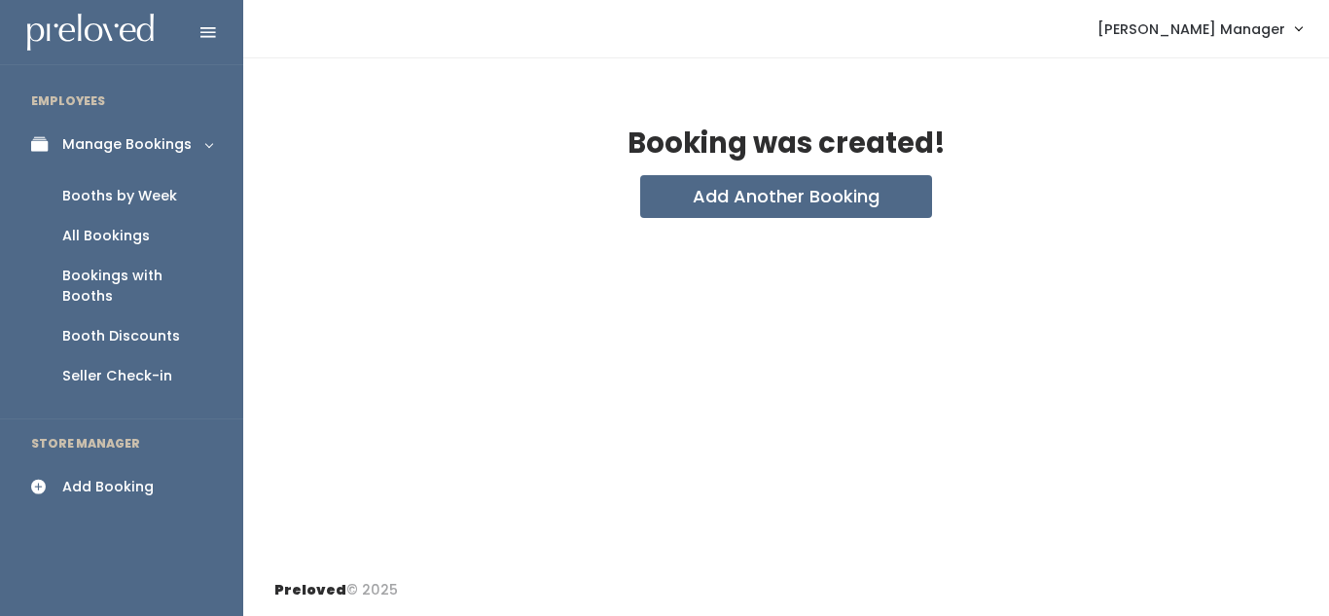
click at [134, 193] on div "Booths by Week" at bounding box center [119, 196] width 115 height 20
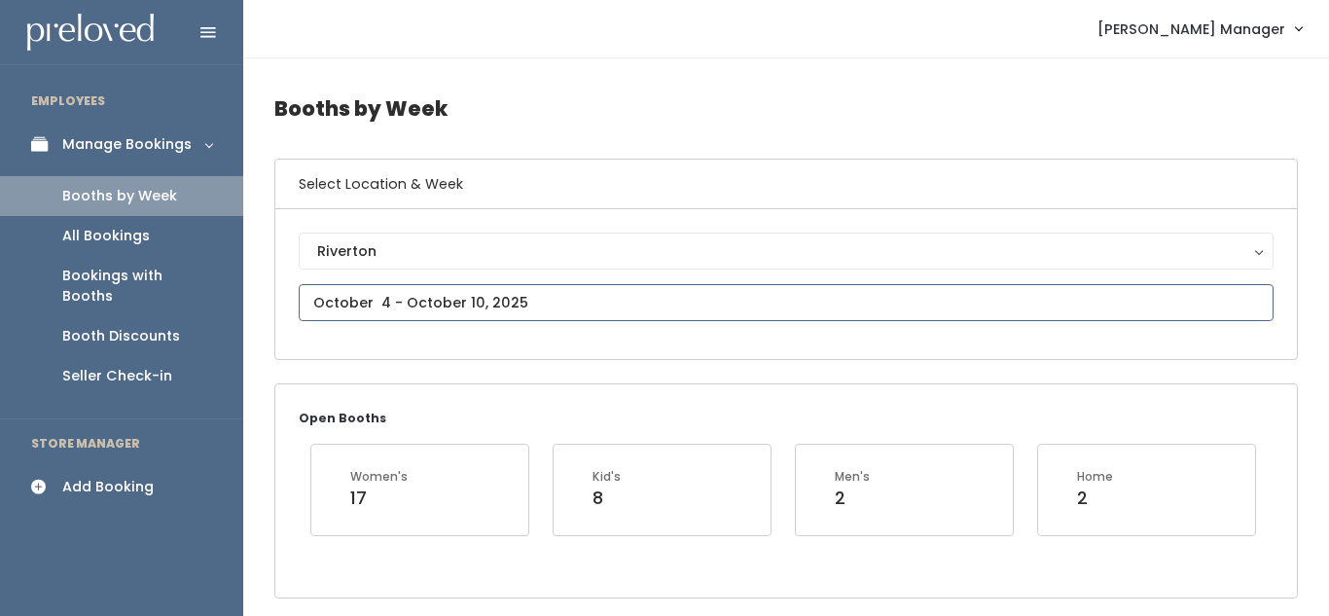
click at [446, 296] on input "text" at bounding box center [786, 302] width 975 height 37
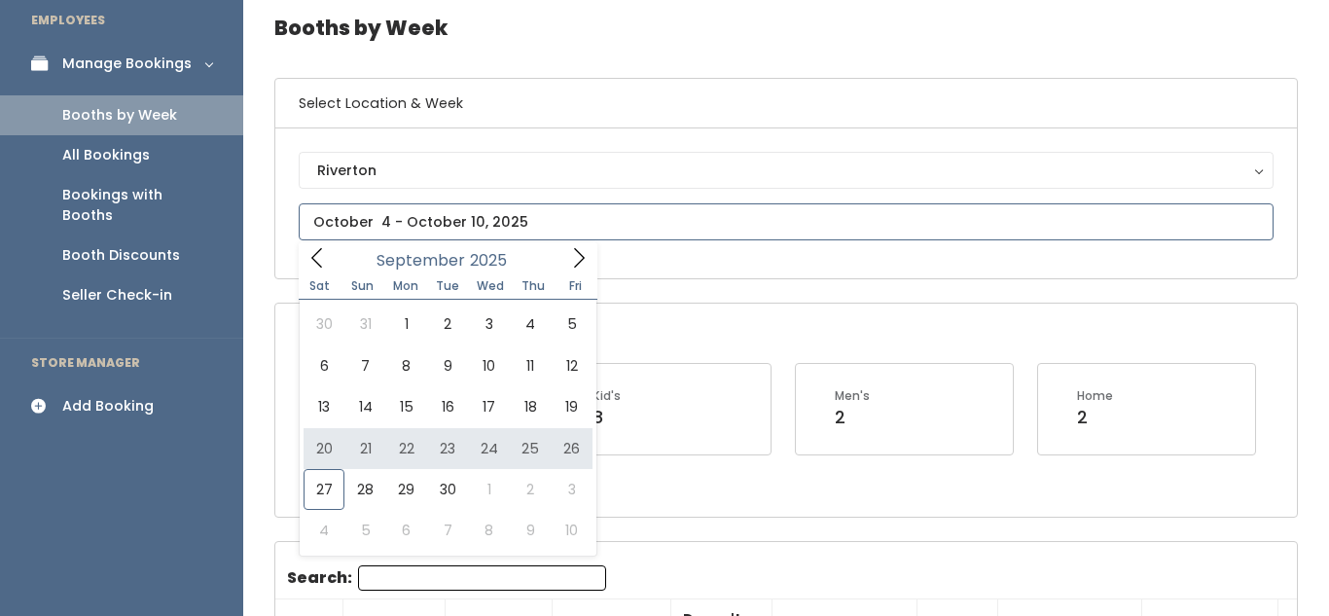
scroll to position [86, 0]
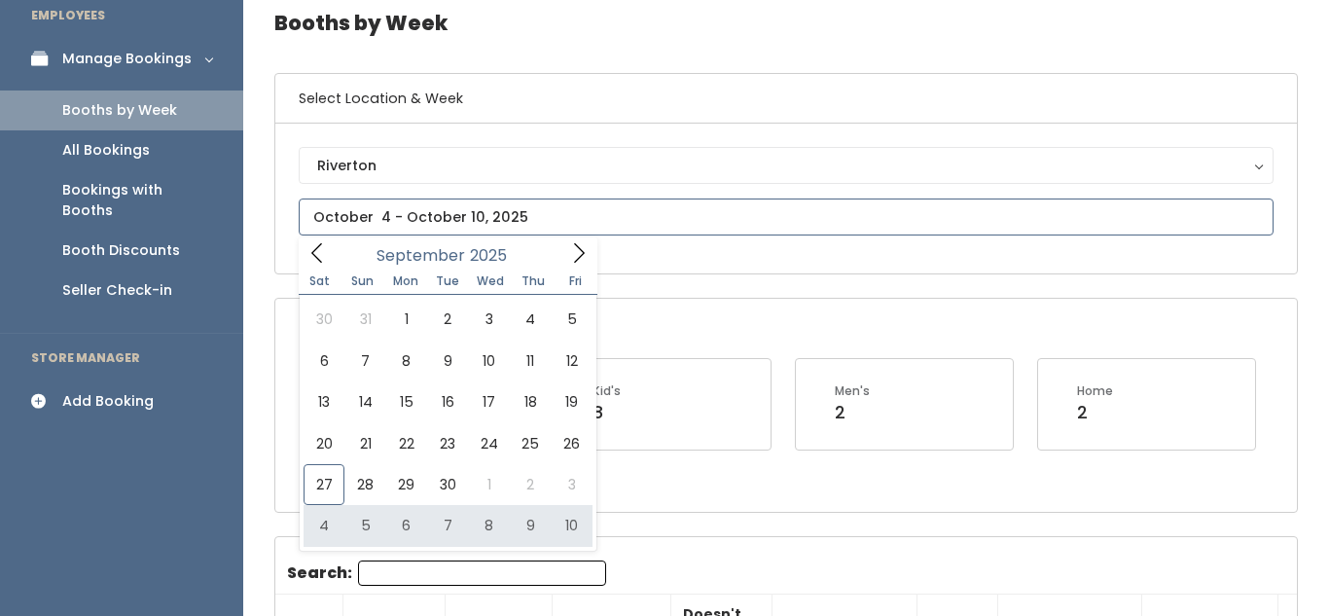
type input "October 4 to October 10"
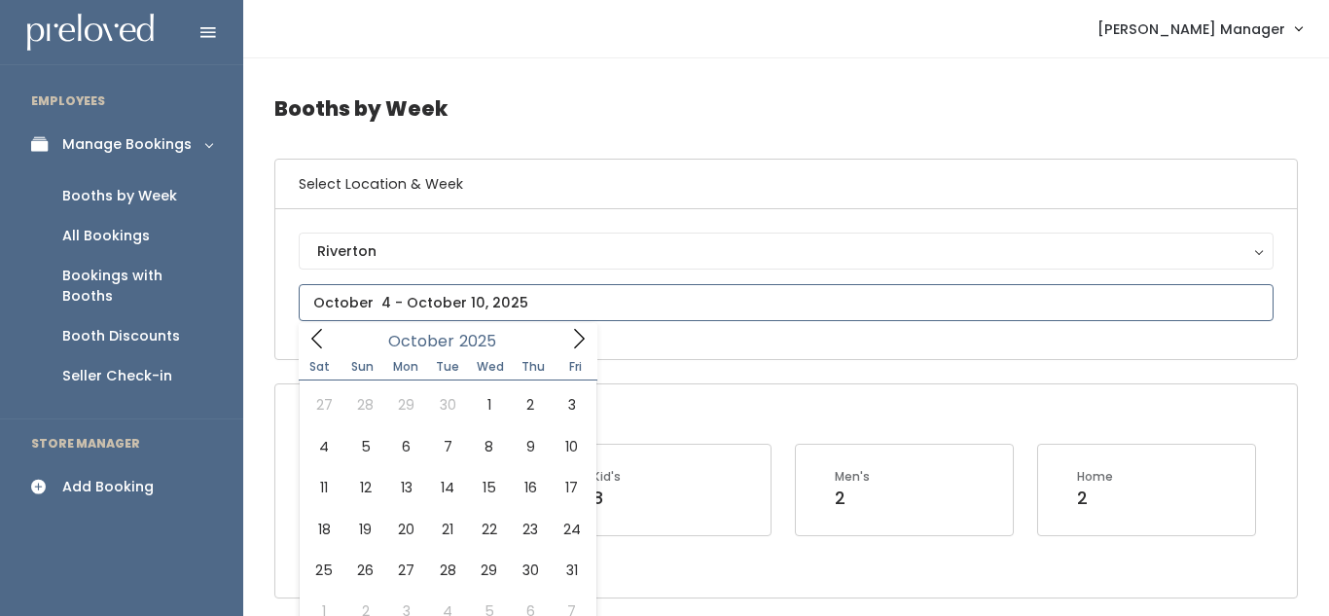
click at [570, 342] on icon at bounding box center [578, 338] width 21 height 21
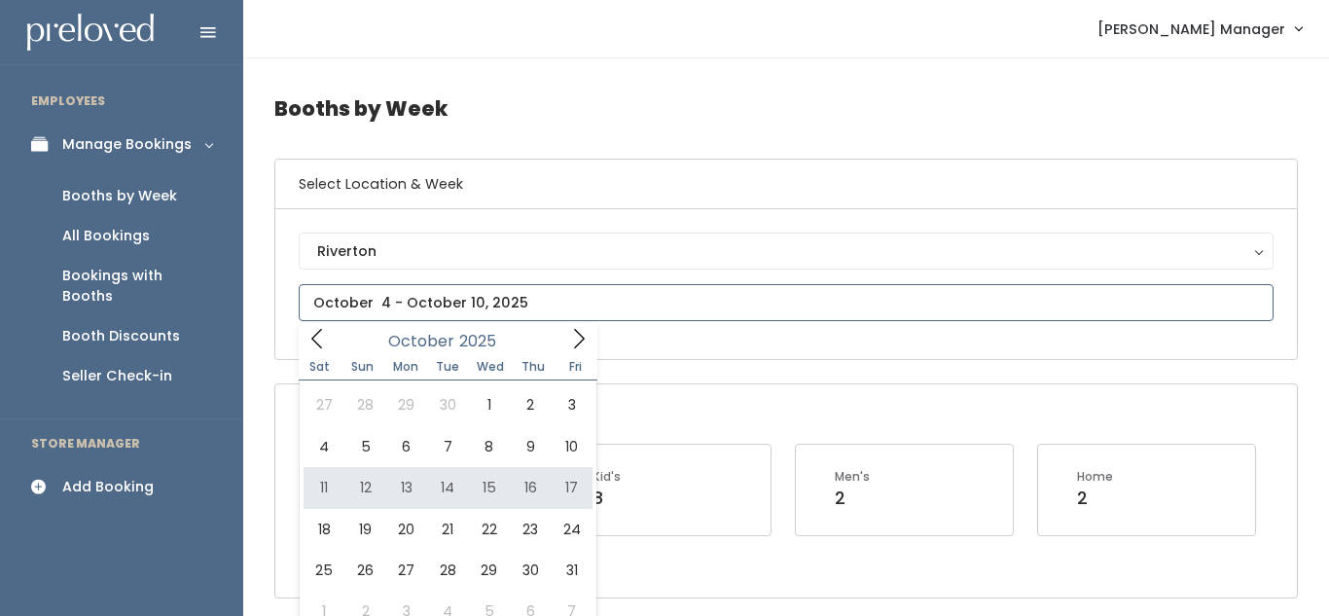
type input "October 11 to October 17"
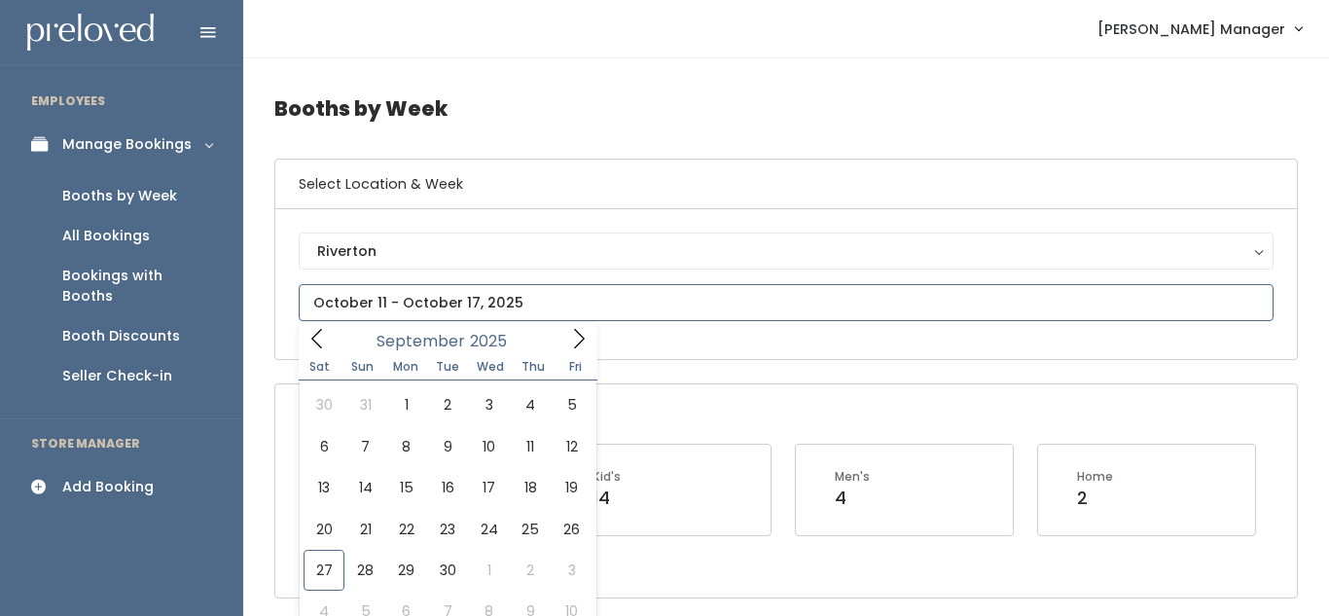
click at [548, 307] on input "text" at bounding box center [786, 302] width 975 height 37
click at [578, 351] on span at bounding box center [578, 338] width 37 height 30
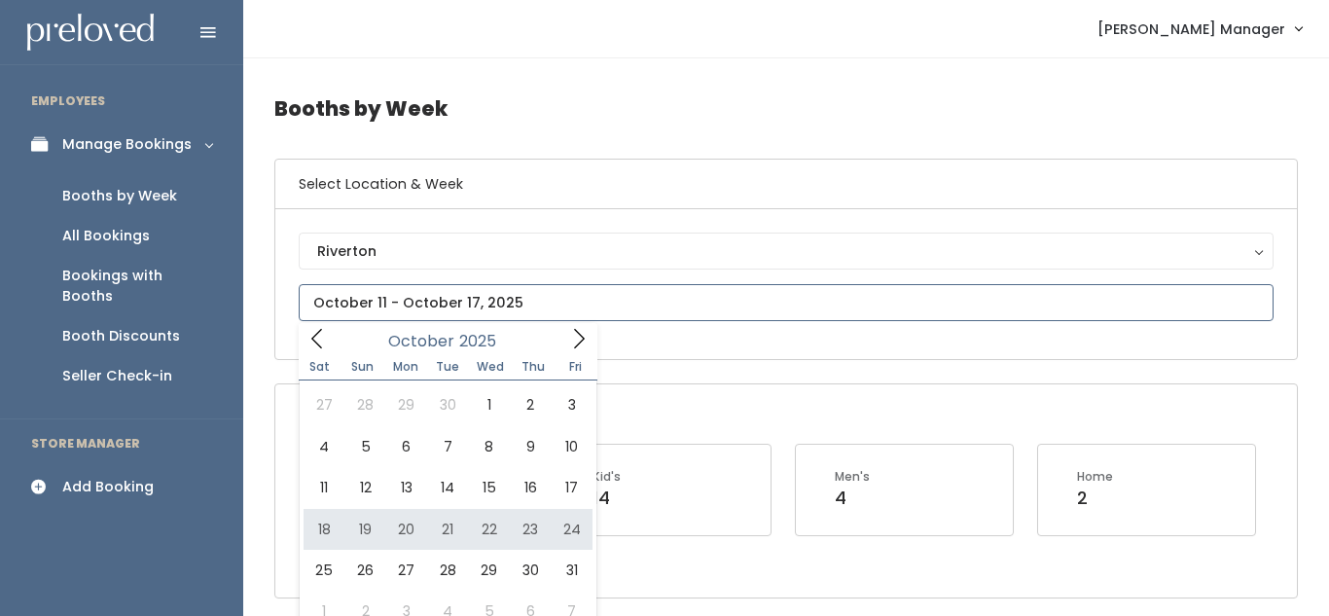
type input "[DATE] to [DATE]"
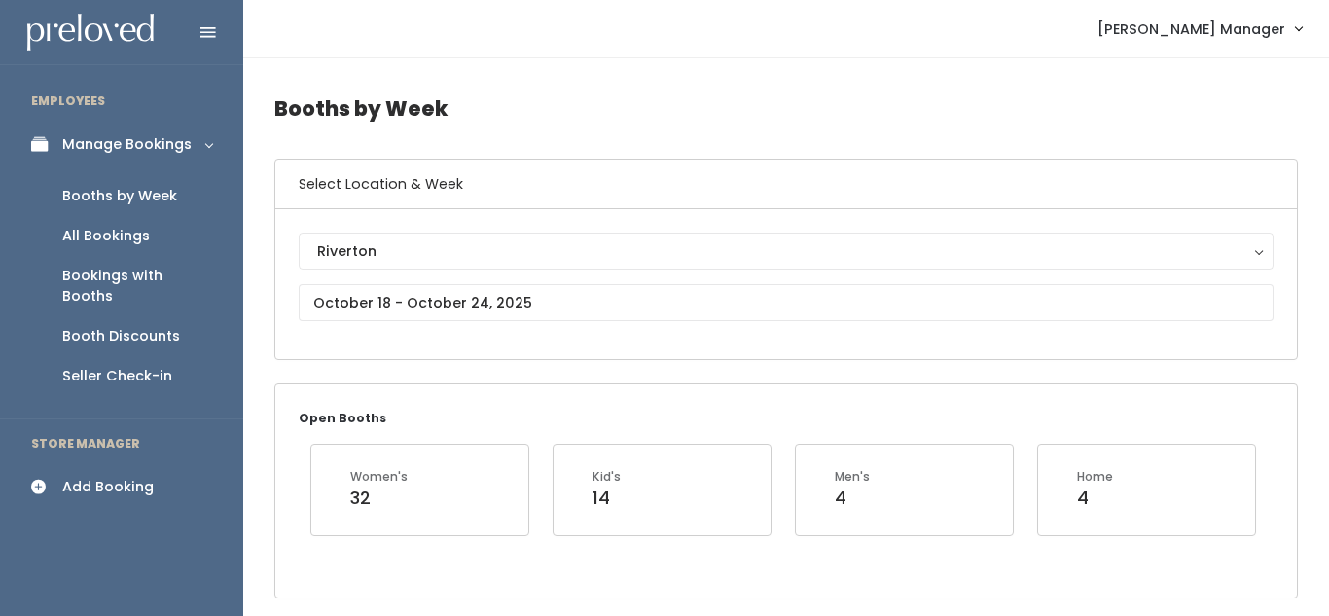
click at [601, 432] on div "Open Booths Women's 32 Kid's 14 Men's 4 Home 4" at bounding box center [786, 490] width 1022 height 212
click at [563, 285] on input "text" at bounding box center [786, 302] width 975 height 37
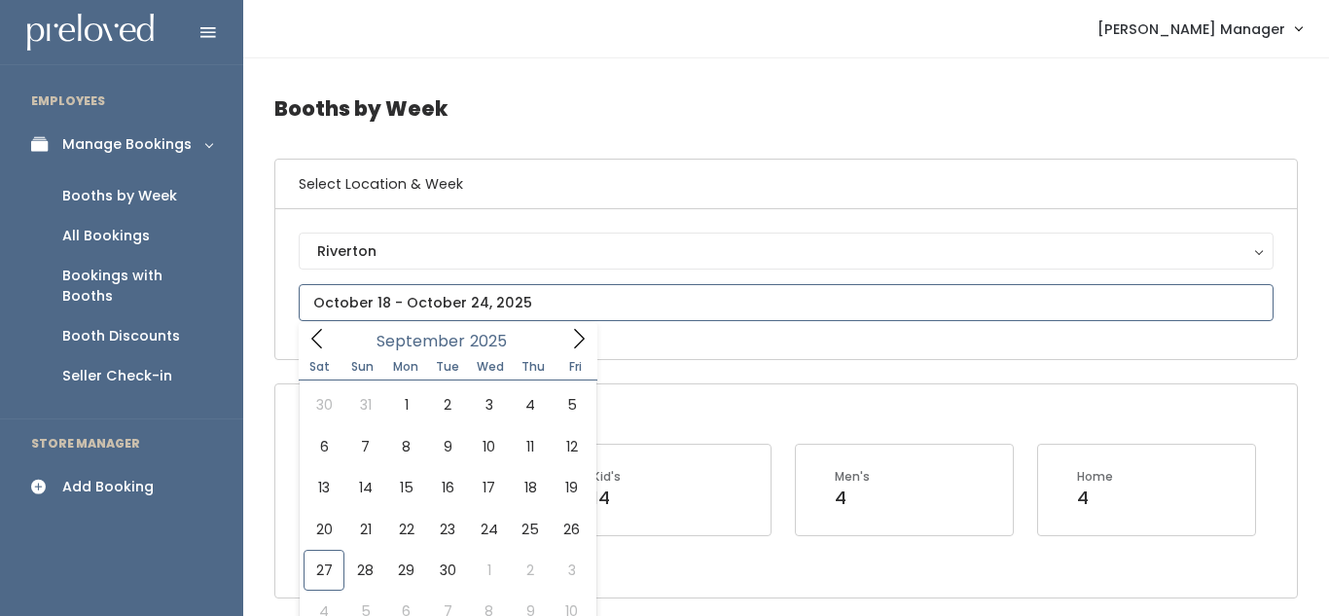
click at [577, 331] on icon at bounding box center [578, 338] width 21 height 21
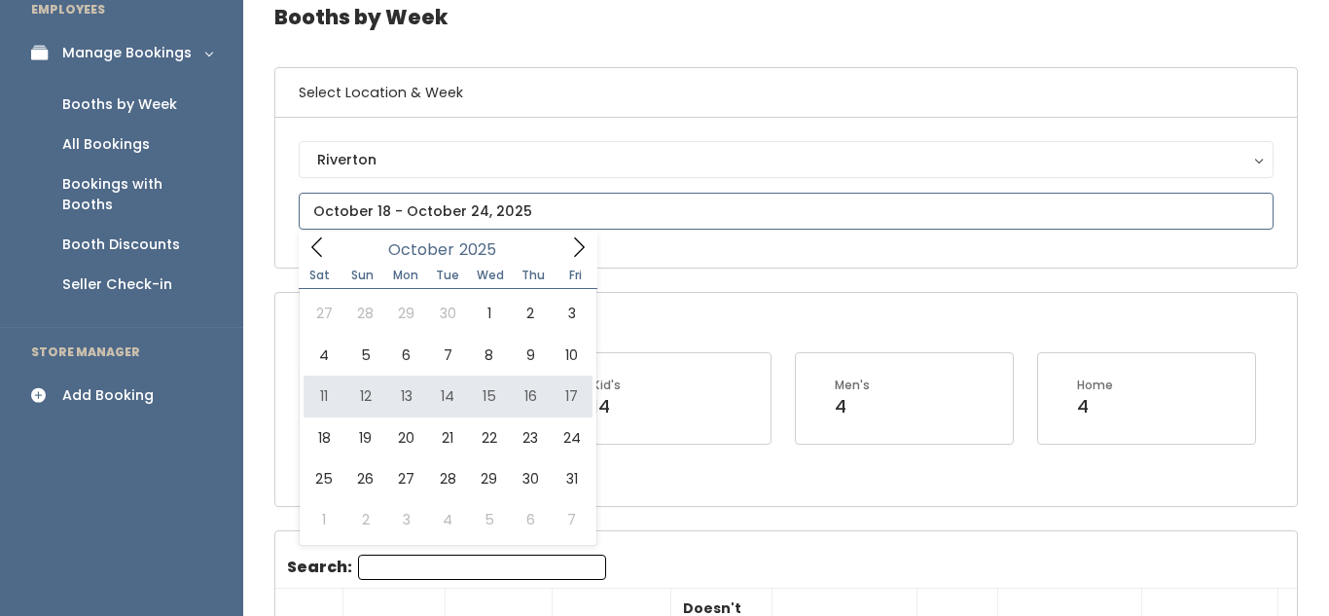
scroll to position [93, 0]
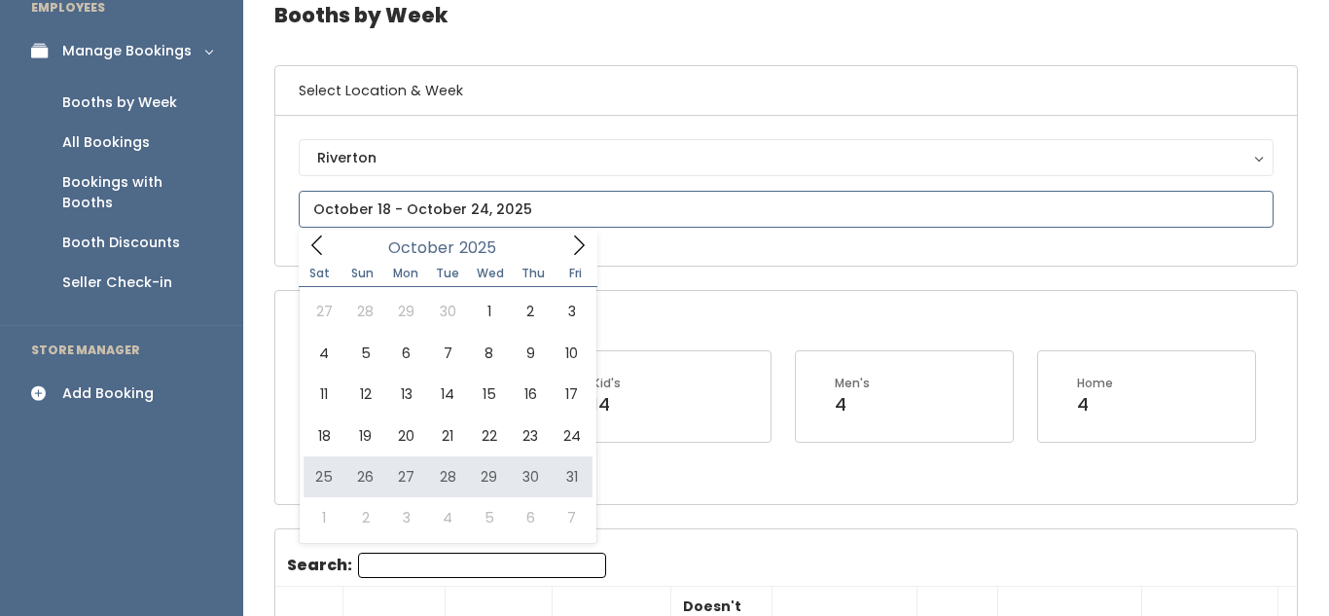
type input "October 25 to October 31"
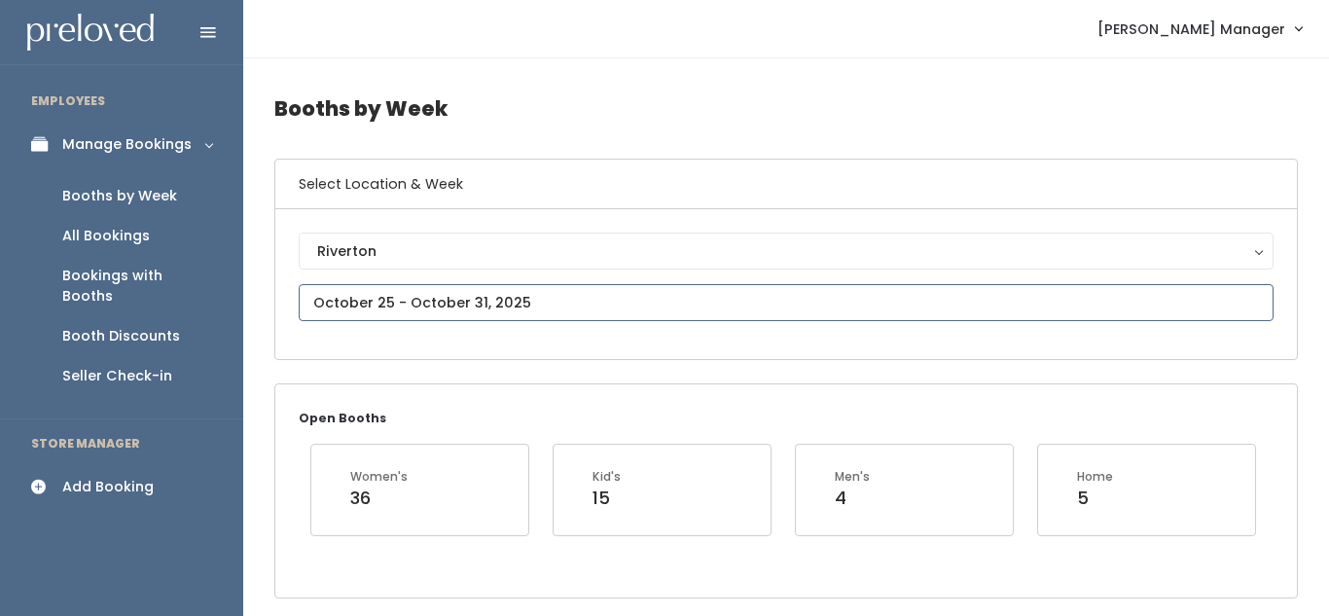
click at [424, 297] on input "text" at bounding box center [786, 302] width 975 height 37
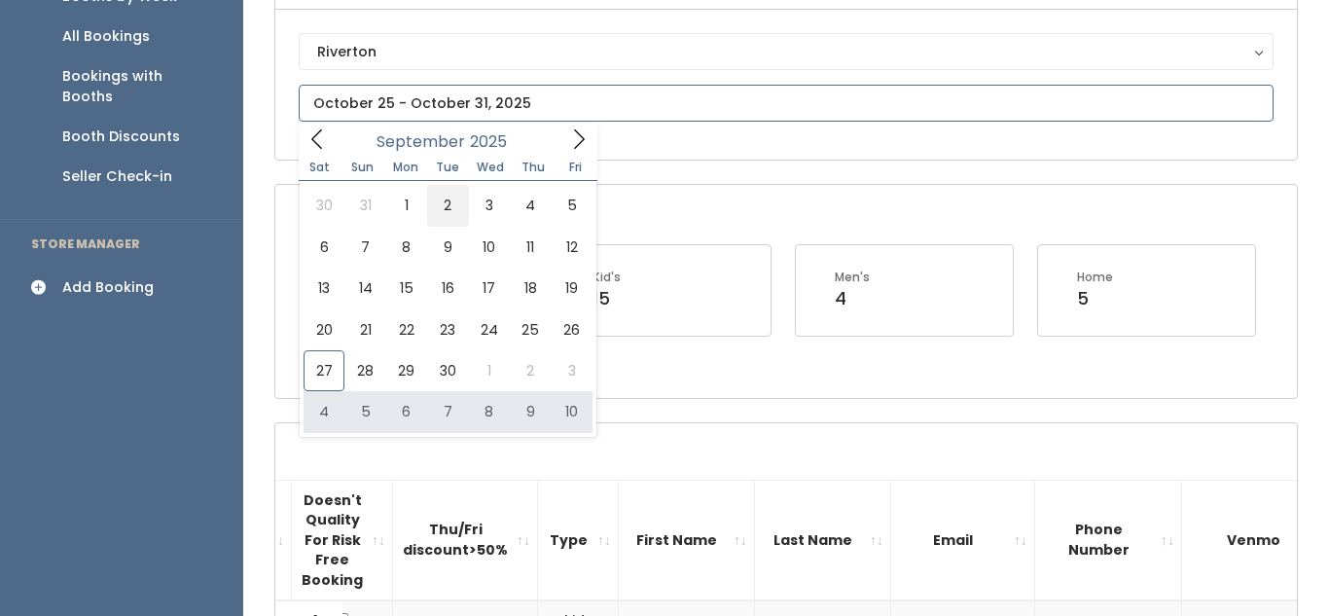
scroll to position [201, 0]
type input "[DATE] to [DATE]"
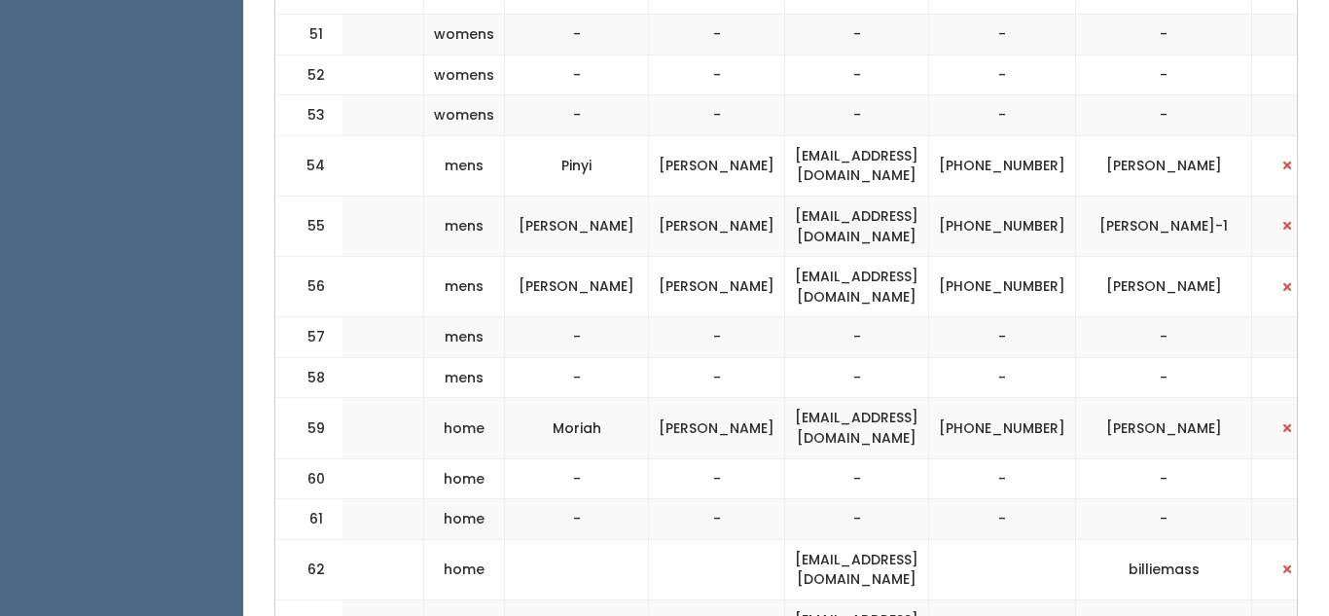
scroll to position [3502, 0]
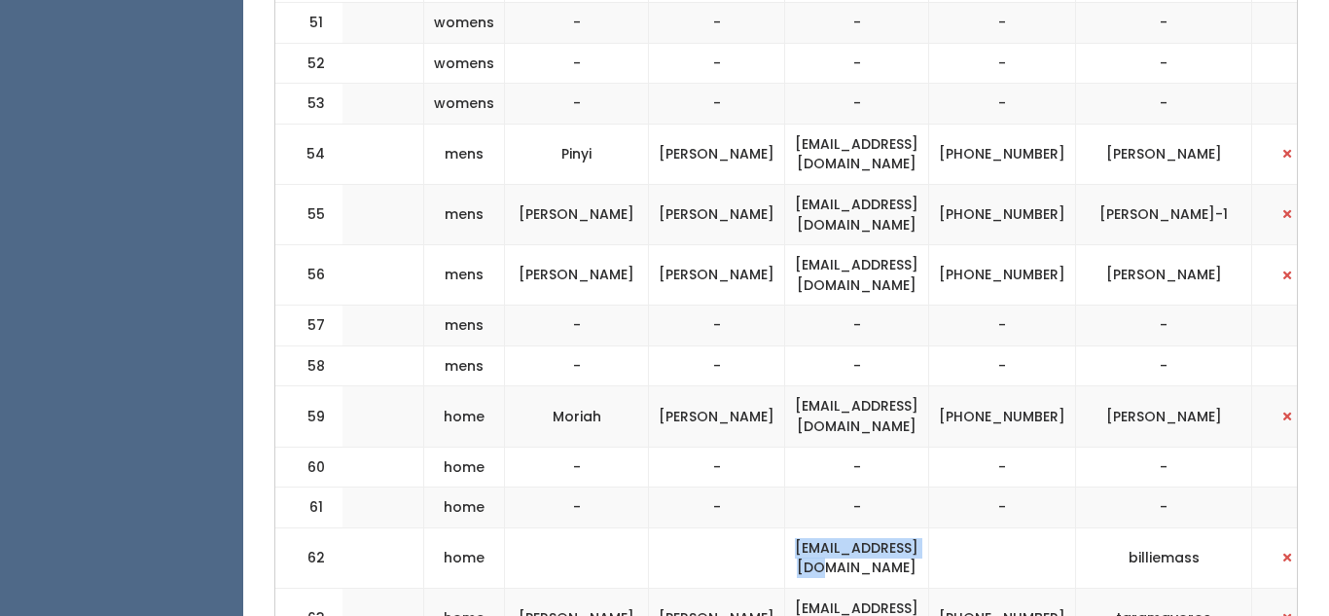
drag, startPoint x: 834, startPoint y: 423, endPoint x: 1024, endPoint y: 426, distance: 189.8
click at [929, 527] on td "billiemass@msn.com" at bounding box center [857, 557] width 144 height 60
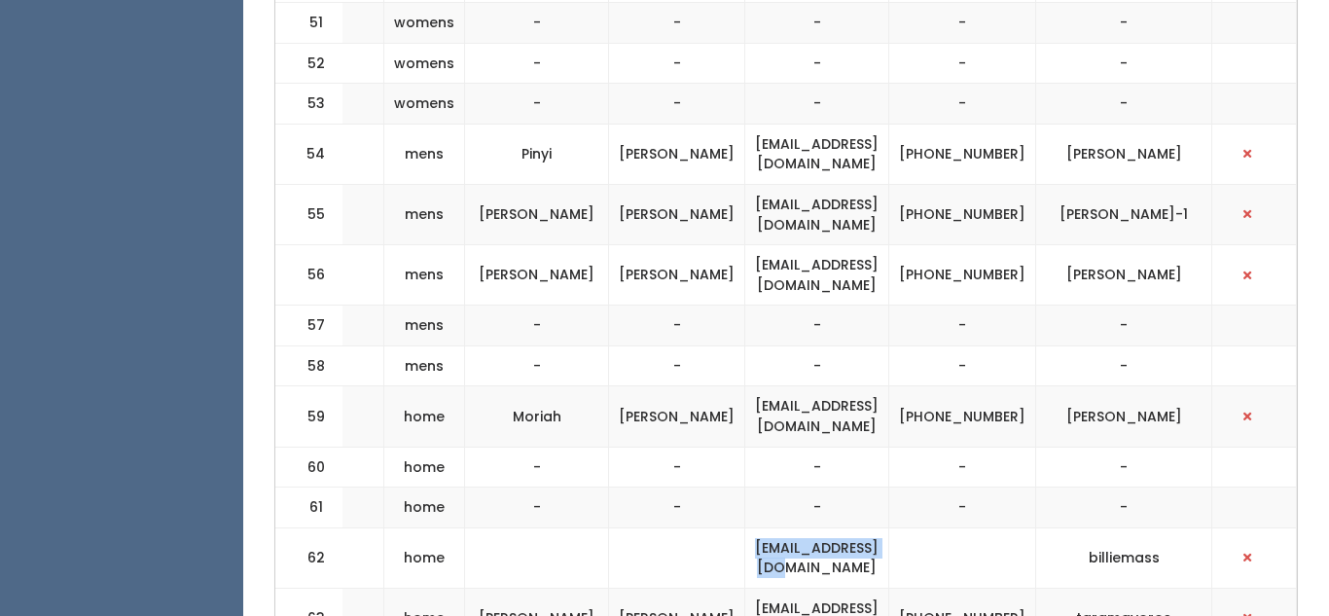
copy td "billiemass@msn.com"
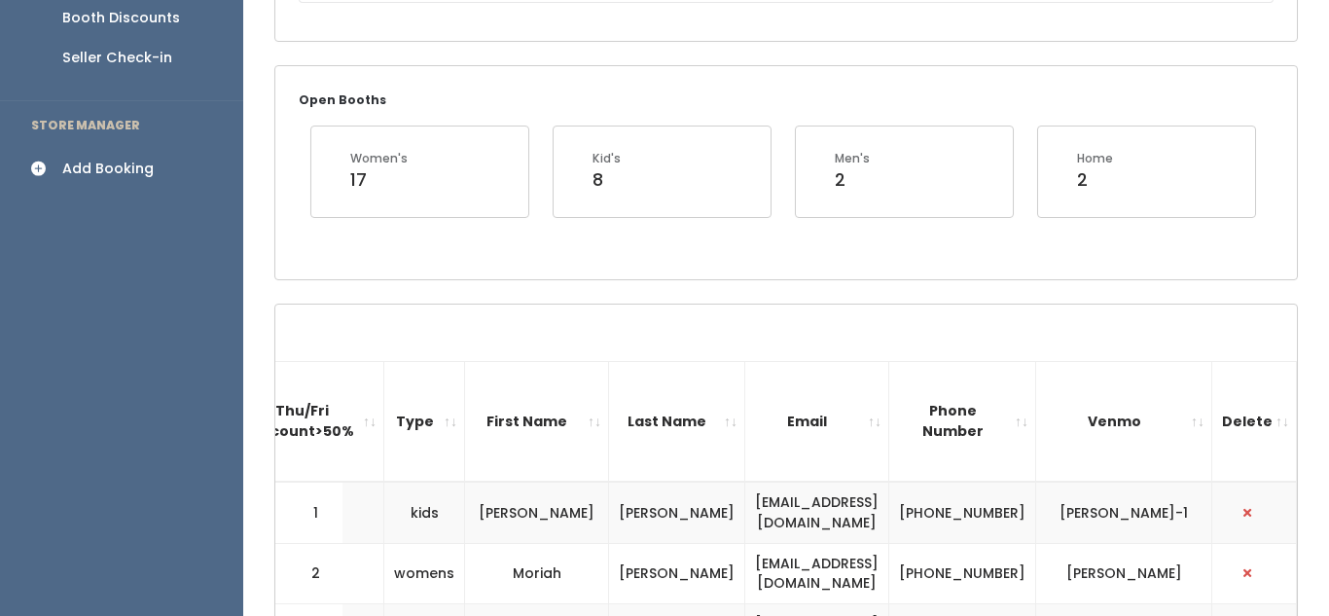
scroll to position [0, 0]
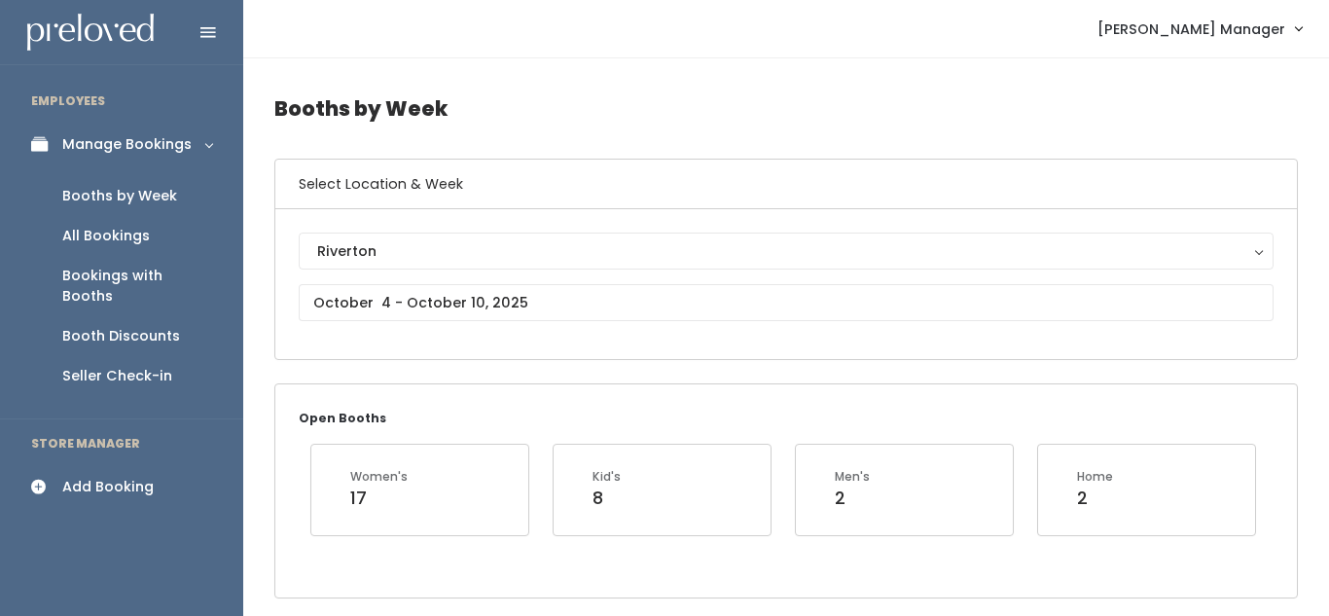
click at [62, 477] on div "Add Booking" at bounding box center [107, 487] width 91 height 20
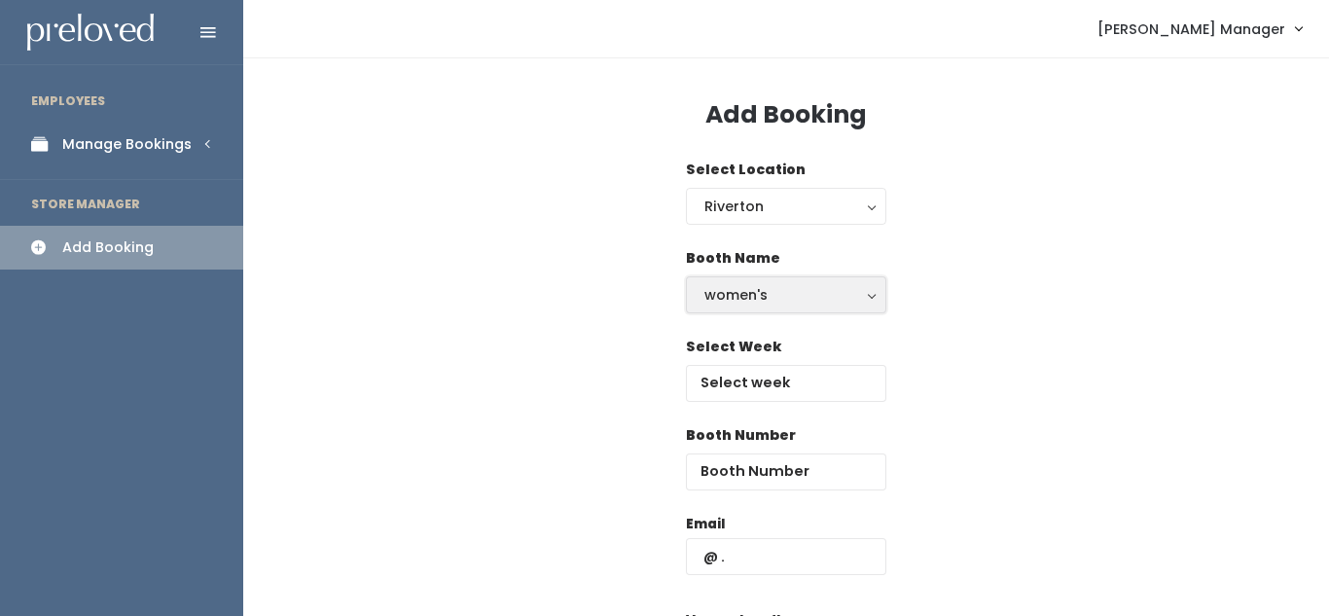
click at [757, 302] on div "women's" at bounding box center [785, 294] width 163 height 21
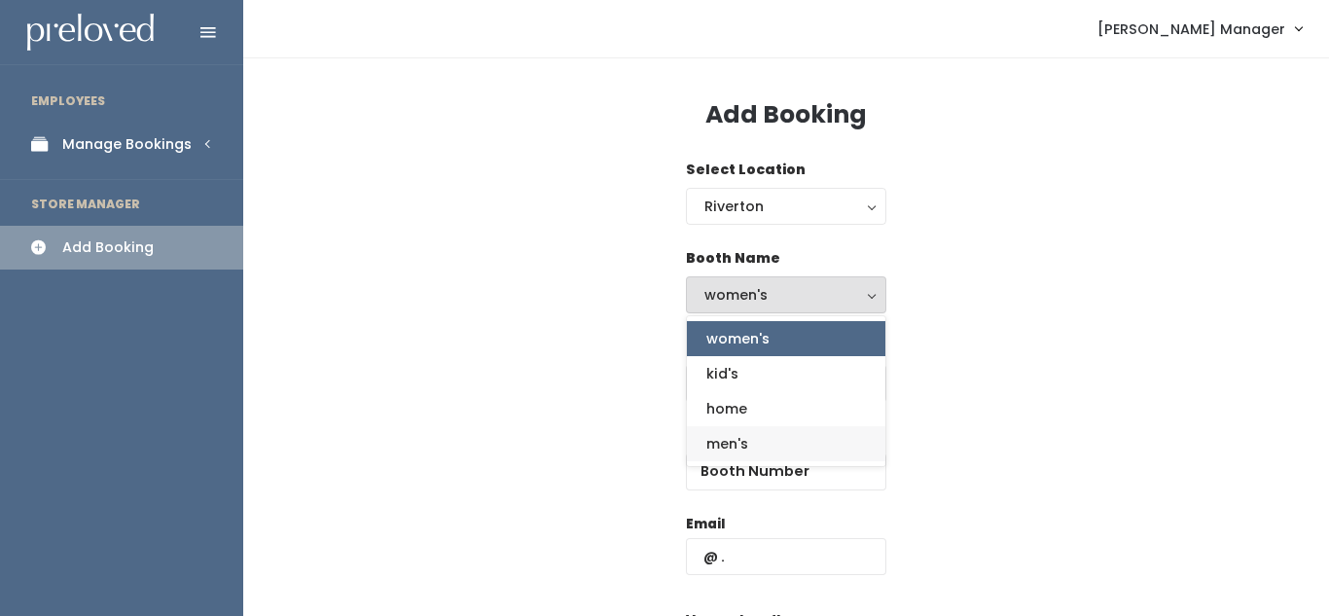
click at [758, 444] on link "men's" at bounding box center [786, 443] width 198 height 35
select select "mens"
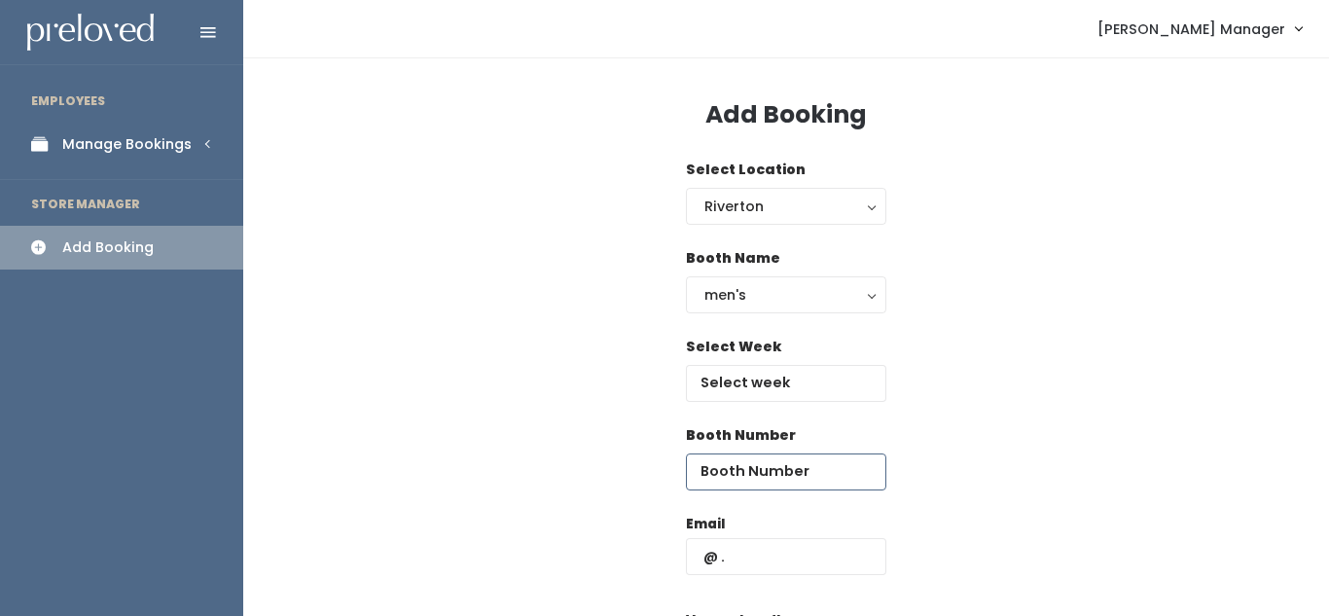
click at [738, 470] on input "number" at bounding box center [786, 471] width 200 height 37
type input "57"
click at [755, 554] on input "text" at bounding box center [786, 556] width 200 height 37
paste input "billiemass@msn.com"
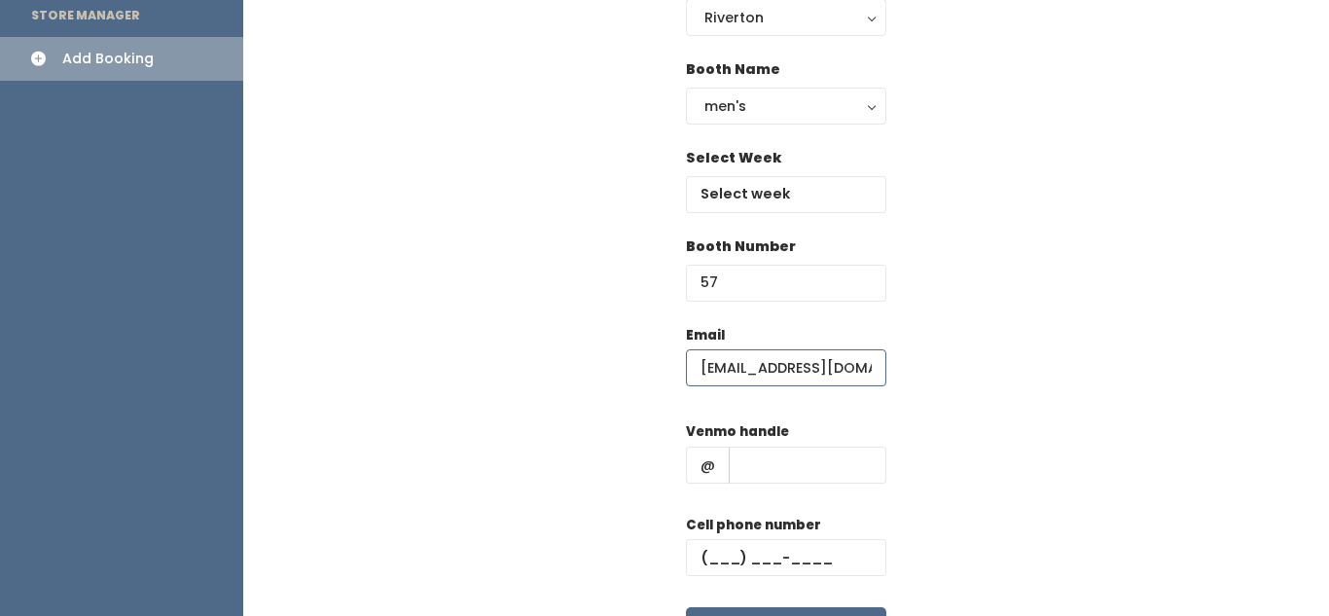
scroll to position [190, 0]
type input "billiemass@msn.com"
click at [747, 463] on input "text" at bounding box center [808, 464] width 158 height 37
type input "billiemass"
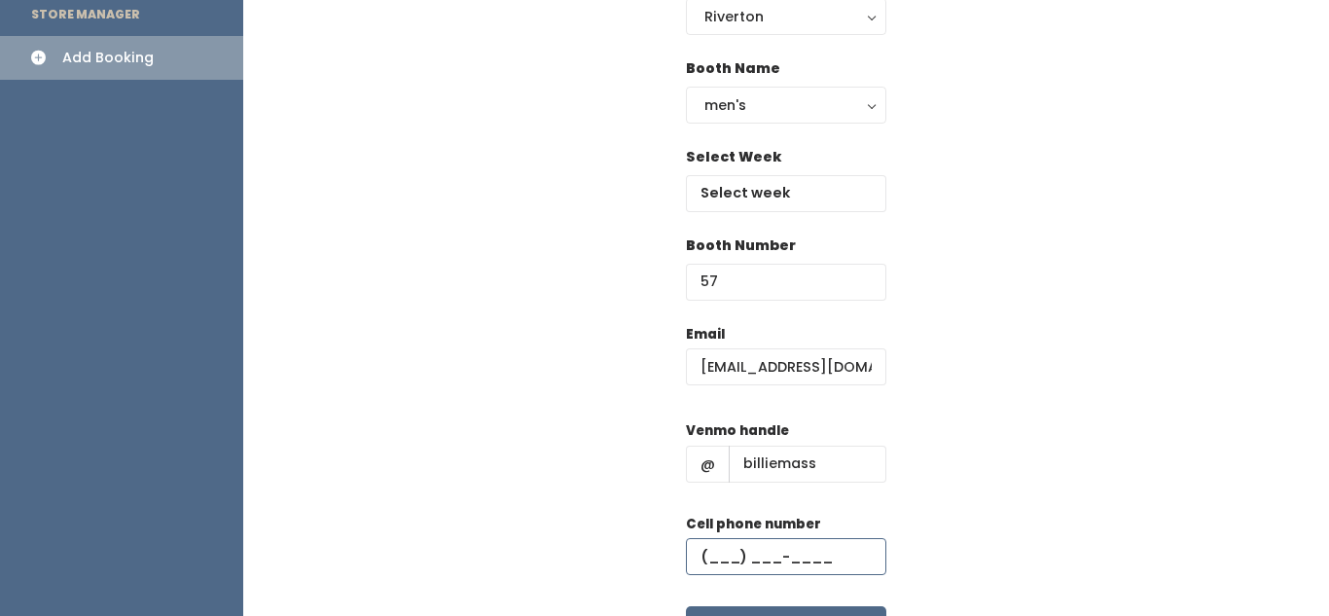
click at [759, 551] on input "text" at bounding box center [786, 556] width 200 height 37
click at [0, 158] on ul "EMPLOYEES Manage Bookings Booths by Week All Bookings Bookings with Booths Boot…" at bounding box center [121, 314] width 243 height 854
click at [0, 141] on ul "EMPLOYEES Manage Bookings Booths by Week All Bookings Bookings with Booths Boot…" at bounding box center [121, 314] width 243 height 854
click at [808, 556] on input "(801) 231-8___" at bounding box center [786, 556] width 200 height 37
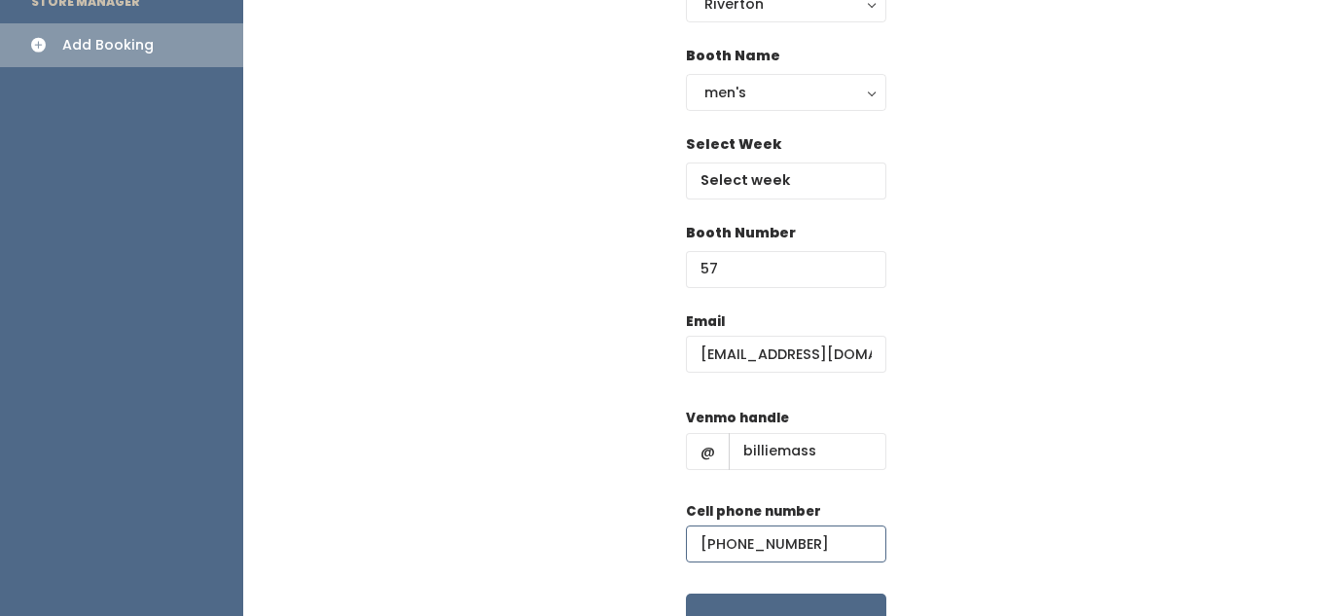
scroll to position [205, 0]
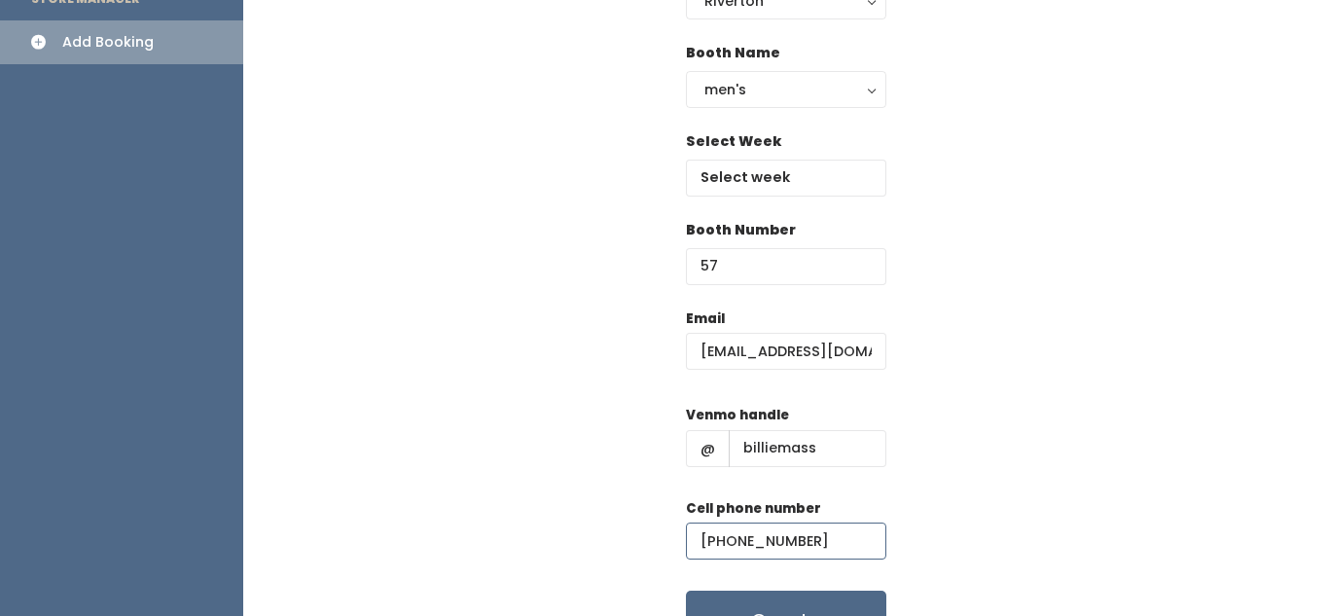
type input "(801) 231-8293"
click at [809, 595] on button "Create" at bounding box center [786, 621] width 200 height 60
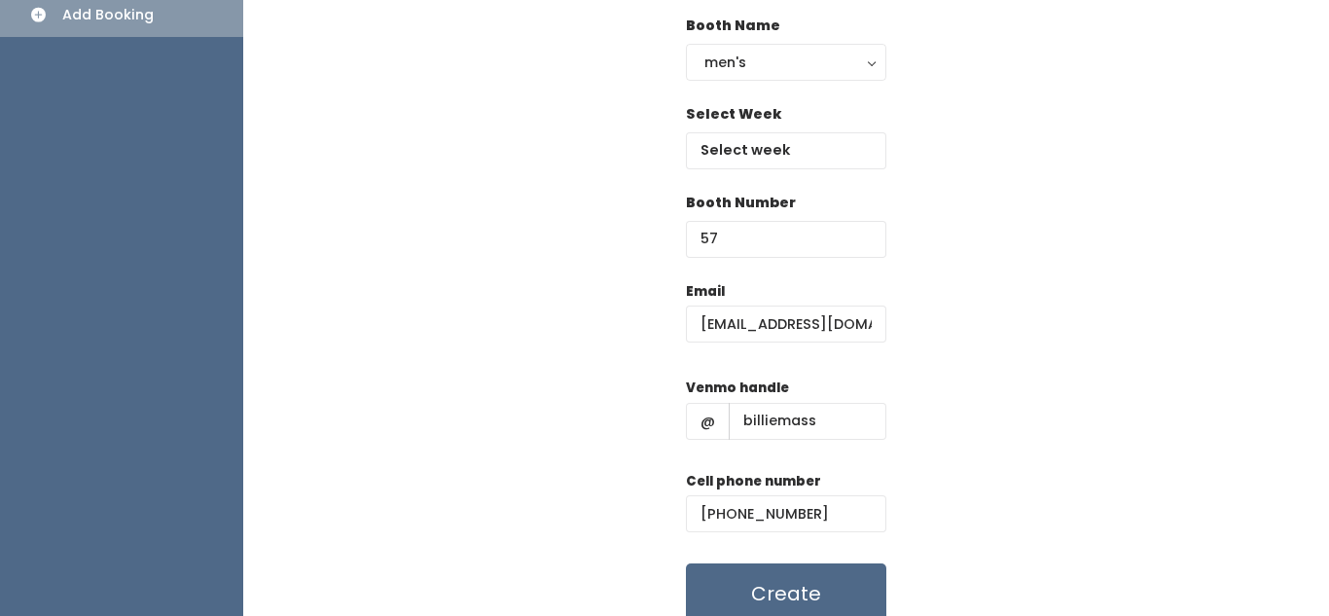
scroll to position [235, 0]
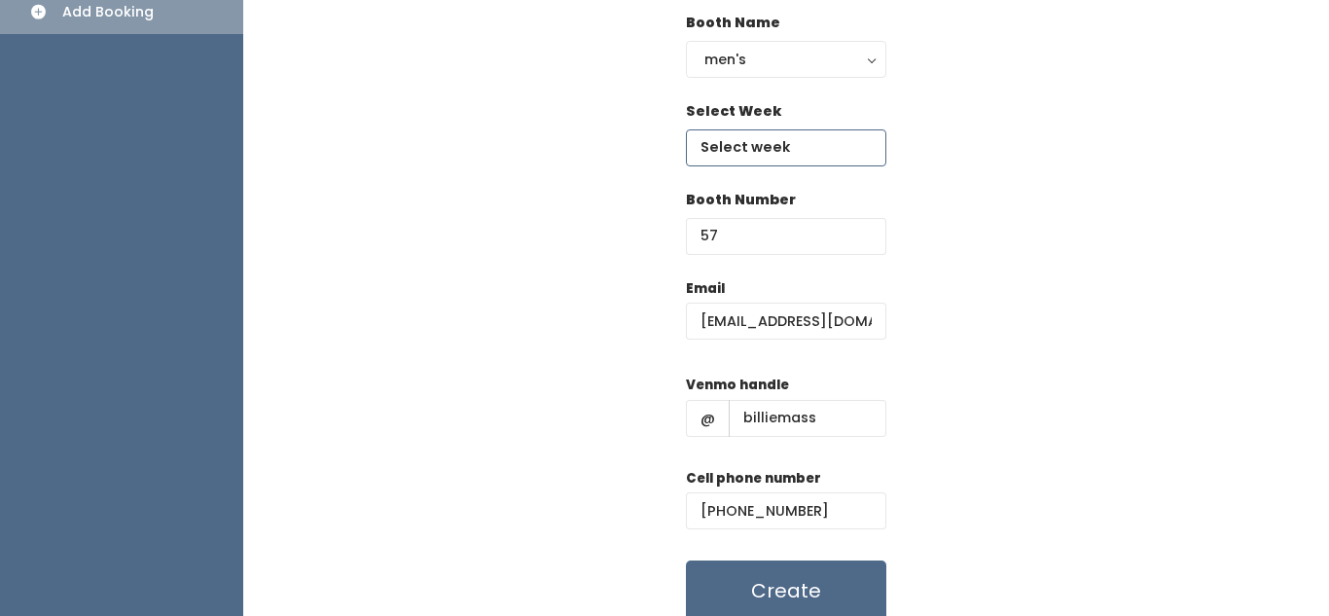
click at [746, 145] on input "text" at bounding box center [786, 147] width 200 height 37
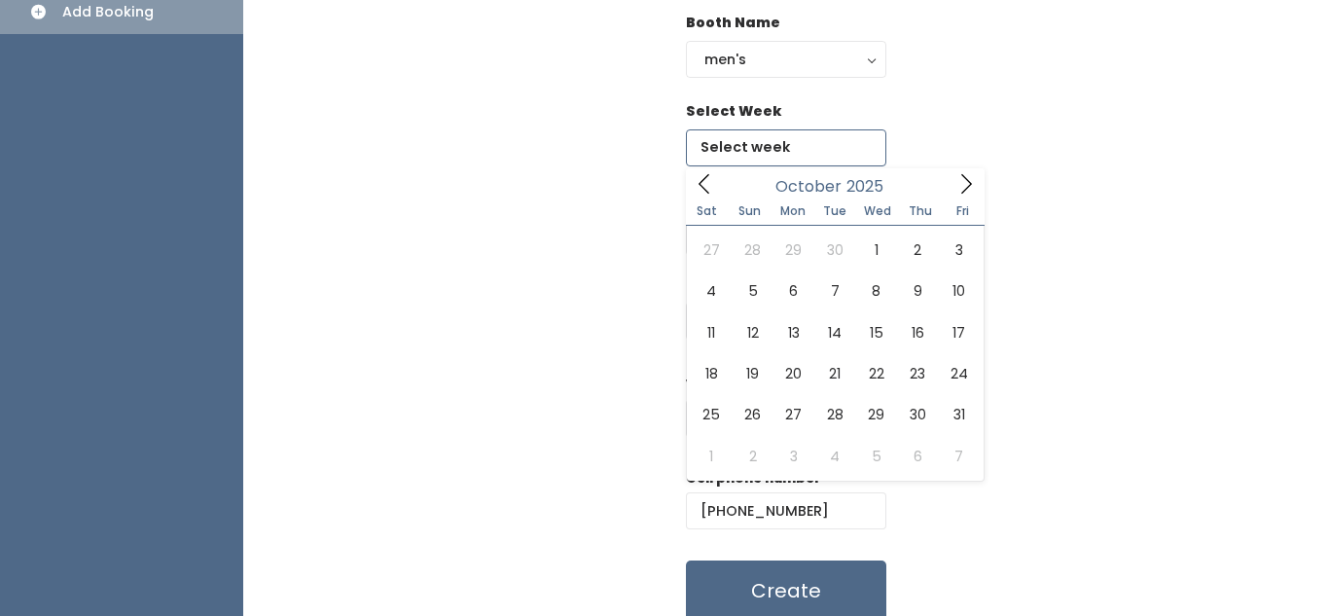
click at [965, 185] on icon at bounding box center [965, 183] width 21 height 21
click at [696, 178] on icon at bounding box center [704, 183] width 21 height 21
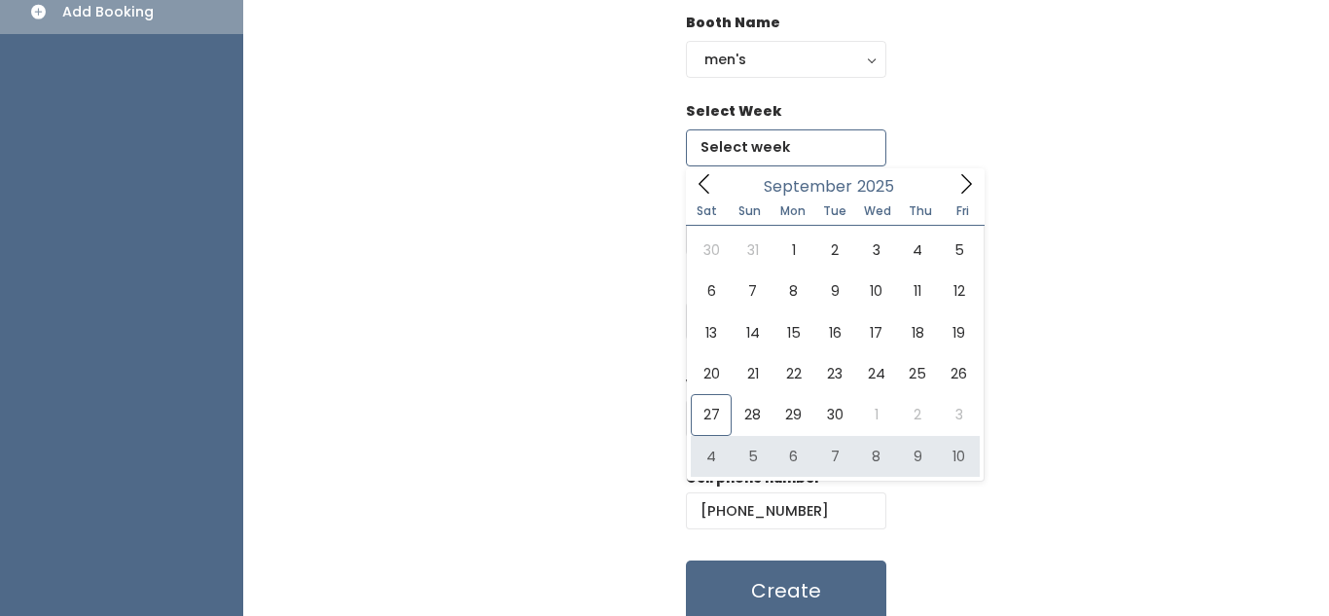
type input "October 4 to October 10"
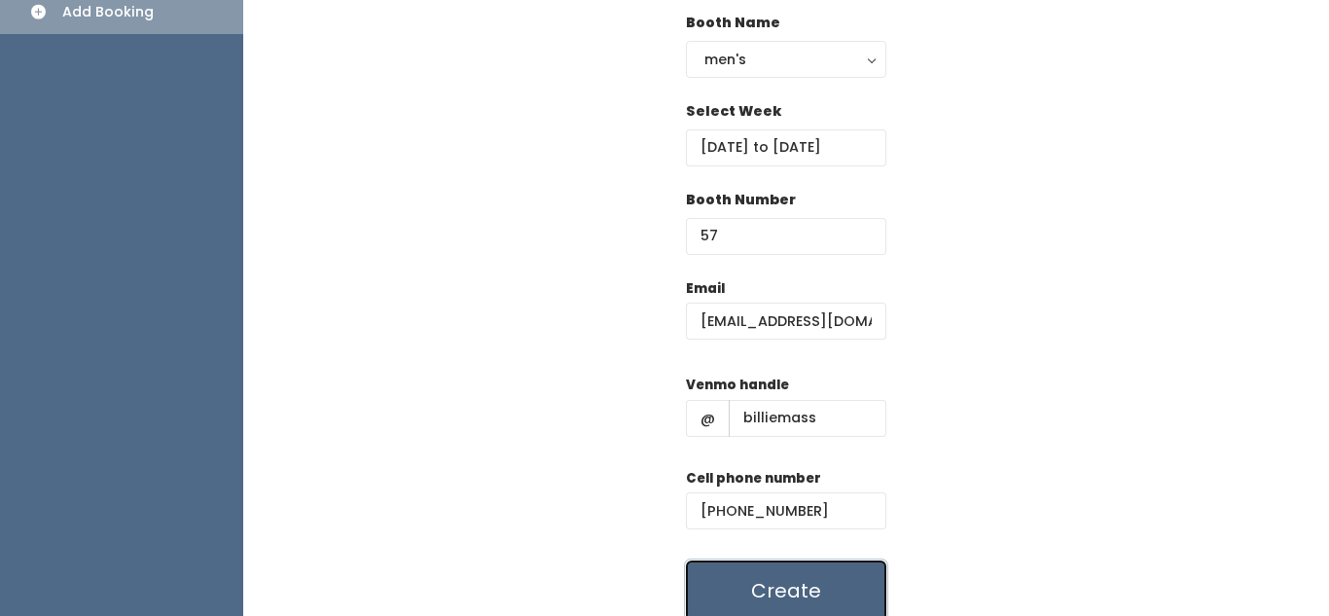
click at [784, 572] on button "Create" at bounding box center [786, 590] width 200 height 60
